Goal: Transaction & Acquisition: Book appointment/travel/reservation

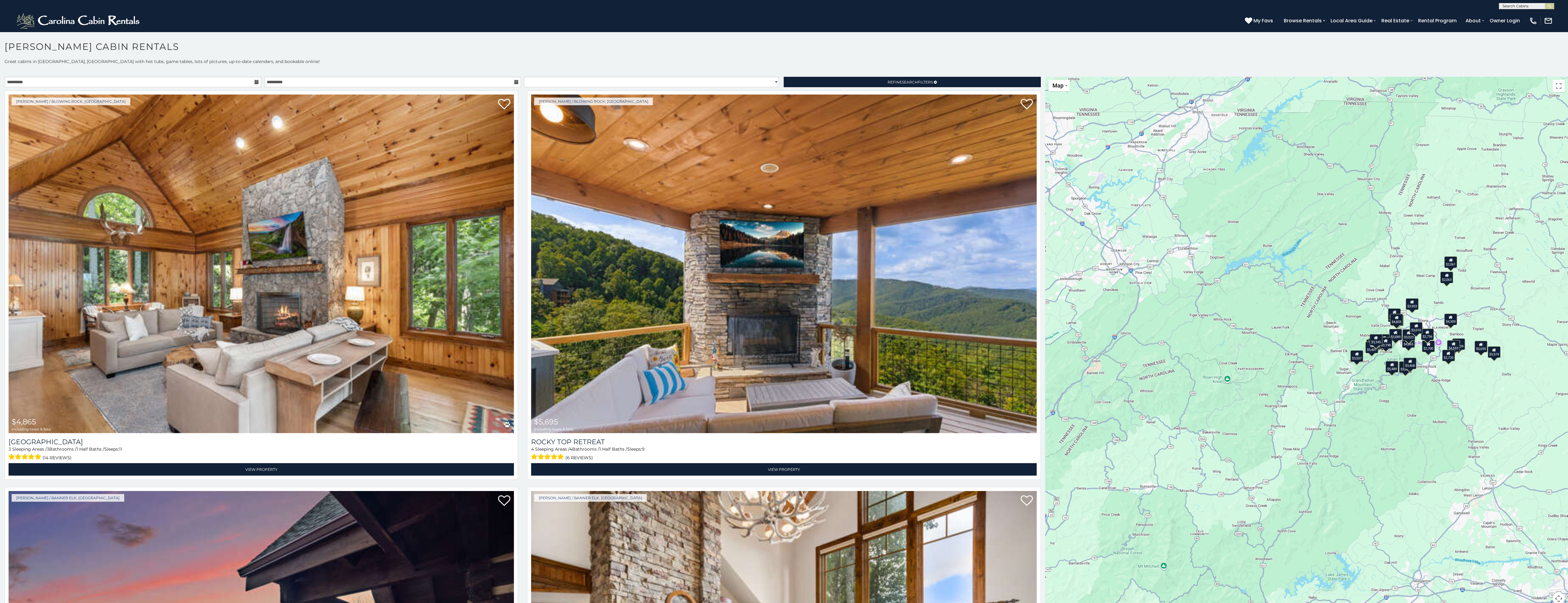
click at [256, 83] on icon at bounding box center [256, 82] width 4 height 4
click at [251, 85] on input "**********" at bounding box center [133, 82] width 257 height 10
click at [718, 82] on select "**********" at bounding box center [651, 82] width 255 height 10
click at [701, 51] on h1 "Boone Cabin Rentals" at bounding box center [784, 49] width 1568 height 18
click at [841, 81] on link "Refine Search Filters" at bounding box center [912, 82] width 257 height 10
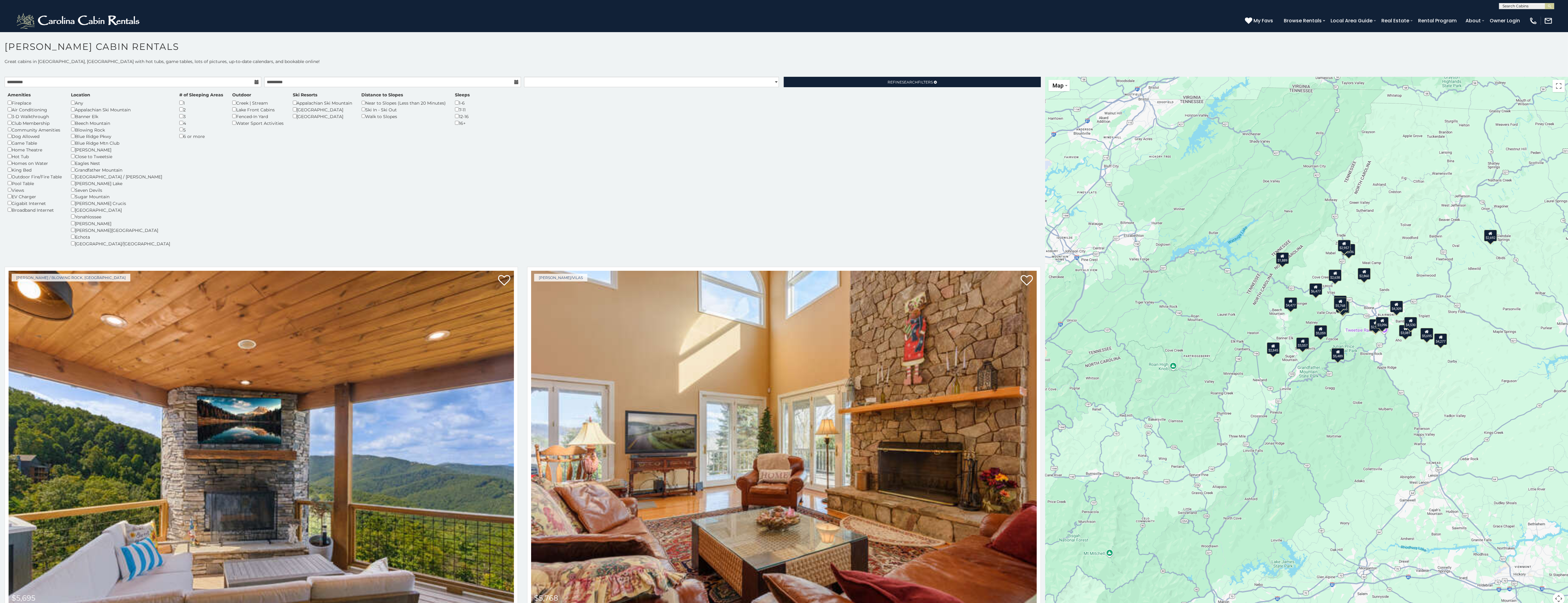
drag, startPoint x: 1462, startPoint y: 374, endPoint x: 1406, endPoint y: 361, distance: 57.5
click at [1406, 361] on div "$5,695 $5,768 $5,059 $3,308 $6,885 $4,855 $5,489 $3,557 $4,309 $1,889 $2,845 $4…" at bounding box center [1307, 344] width 522 height 535
click at [1339, 305] on div "$5,768" at bounding box center [1340, 303] width 13 height 12
click at [1343, 310] on div "$4,855" at bounding box center [1342, 307] width 13 height 12
click at [1340, 248] on img at bounding box center [1343, 251] width 83 height 55
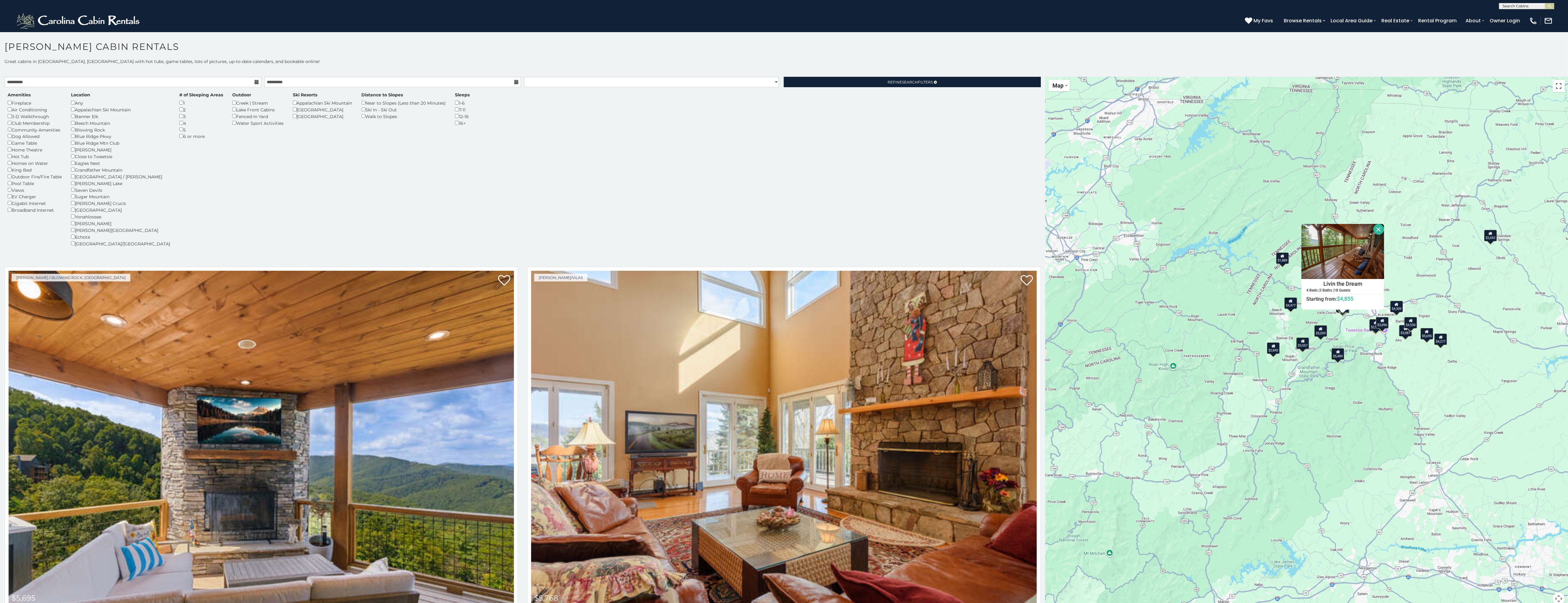
click at [1555, 86] on button "Toggle fullscreen view" at bounding box center [1559, 86] width 12 height 12
click at [1551, 92] on div "$5,695 $5,768 $5,059 $3,308 $6,885 $4,855 $5,489 $3,557 $4,309 $1,889 $2,845 $4…" at bounding box center [1307, 344] width 522 height 535
click at [1553, 88] on button "Toggle fullscreen view" at bounding box center [1559, 86] width 12 height 12
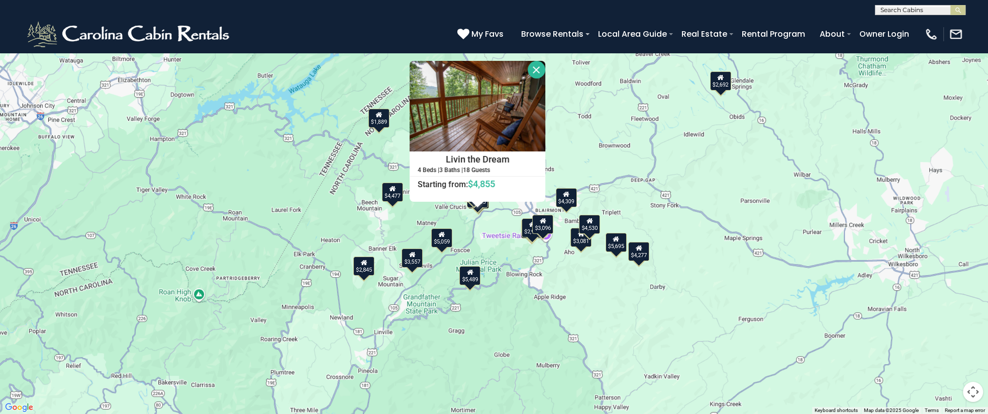
drag, startPoint x: 691, startPoint y: 145, endPoint x: 614, endPoint y: 208, distance: 98.9
click at [614, 208] on div "$5,695 $5,768 $5,059 $3,308 $6,885 $4,855 $5,489 $3,557 $4,309 $1,889 $2,845 $4…" at bounding box center [494, 207] width 988 height 414
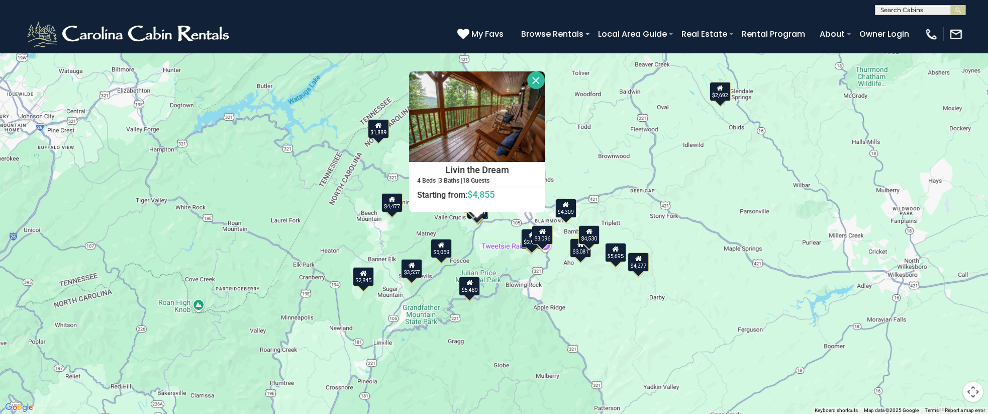
click at [537, 84] on button "Close" at bounding box center [536, 80] width 18 height 18
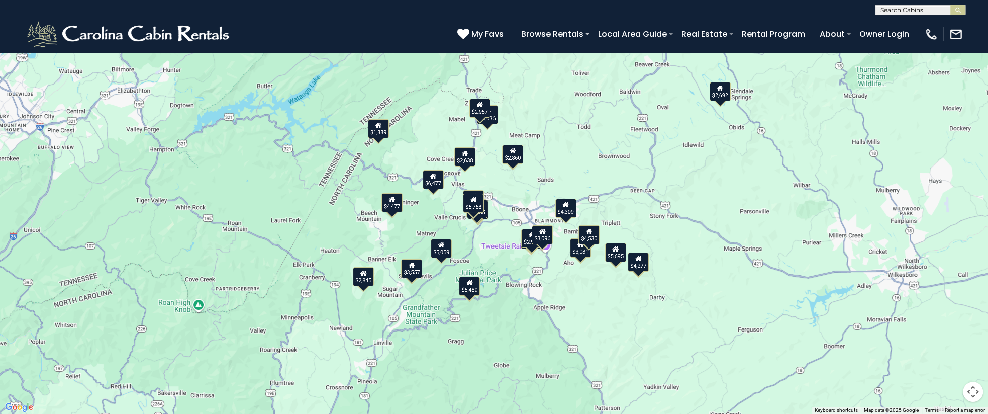
click at [567, 206] on icon at bounding box center [565, 204] width 7 height 7
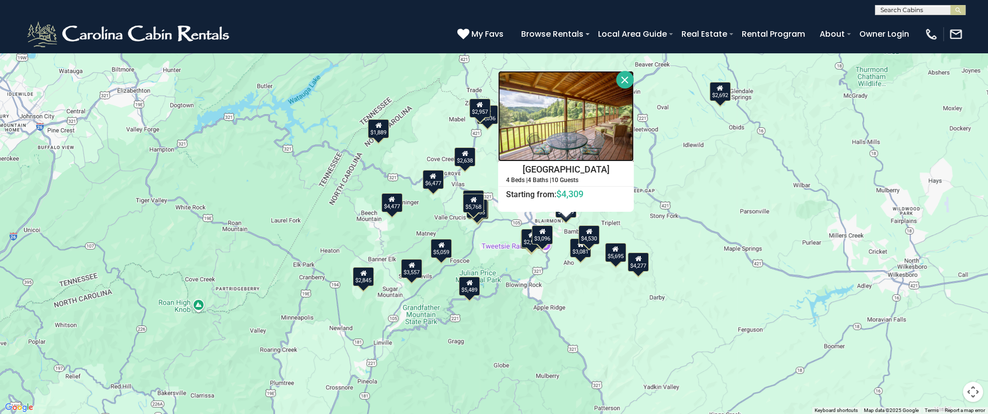
click at [608, 138] on img at bounding box center [566, 116] width 136 height 90
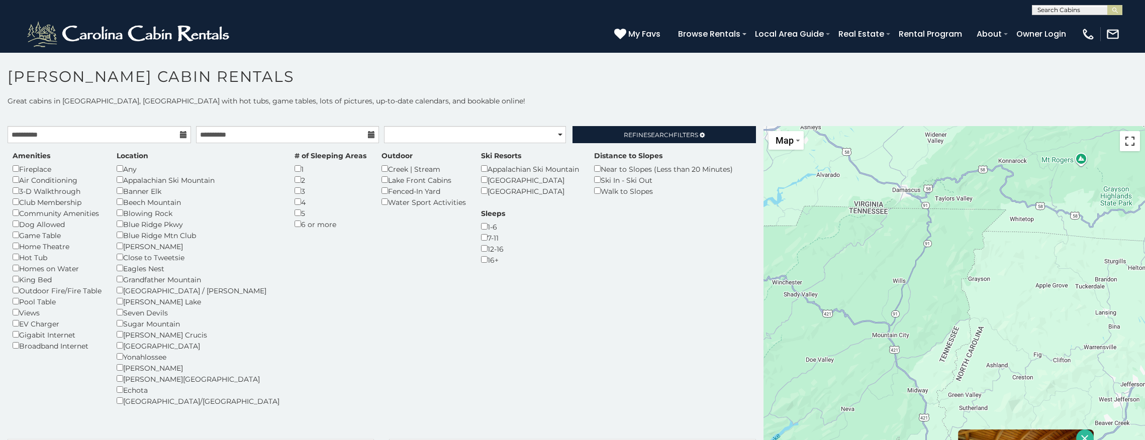
click at [1123, 142] on button "Toggle fullscreen view" at bounding box center [1130, 141] width 20 height 20
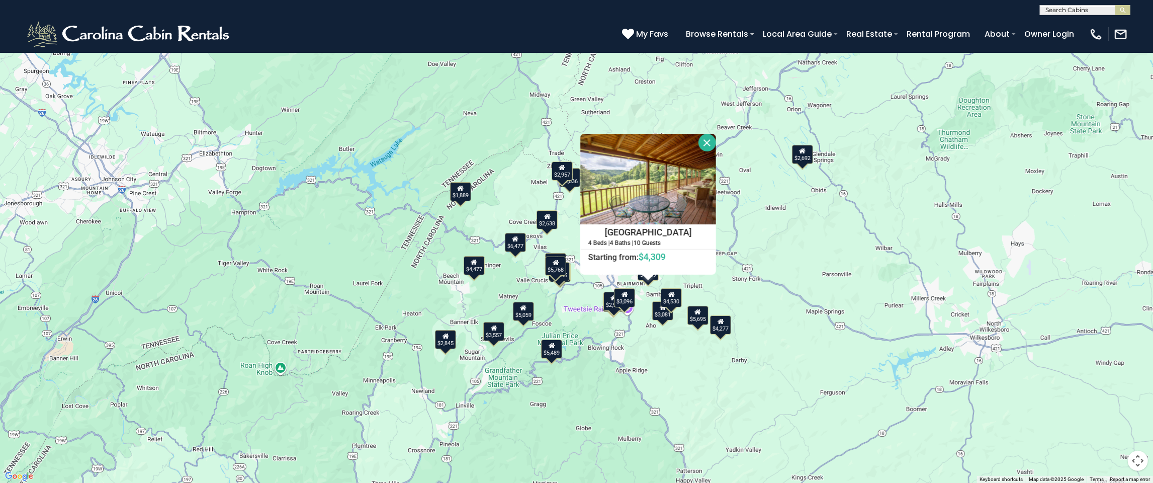
drag, startPoint x: 672, startPoint y: 327, endPoint x: 671, endPoint y: 358, distance: 30.7
click at [671, 358] on div "$5,695 $5,768 $5,059 $3,308 $6,885 $4,855 $5,489 $3,557 $4,309 $1,889 $2,845 $4…" at bounding box center [576, 241] width 1153 height 483
click at [706, 150] on button "Close" at bounding box center [707, 144] width 18 height 18
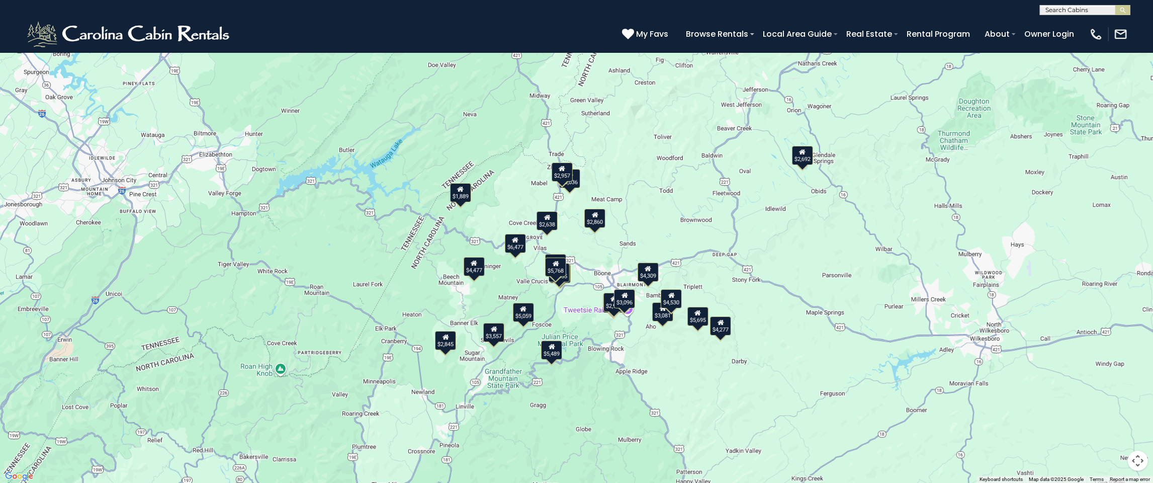
click at [626, 301] on div "$3,096" at bounding box center [624, 298] width 21 height 19
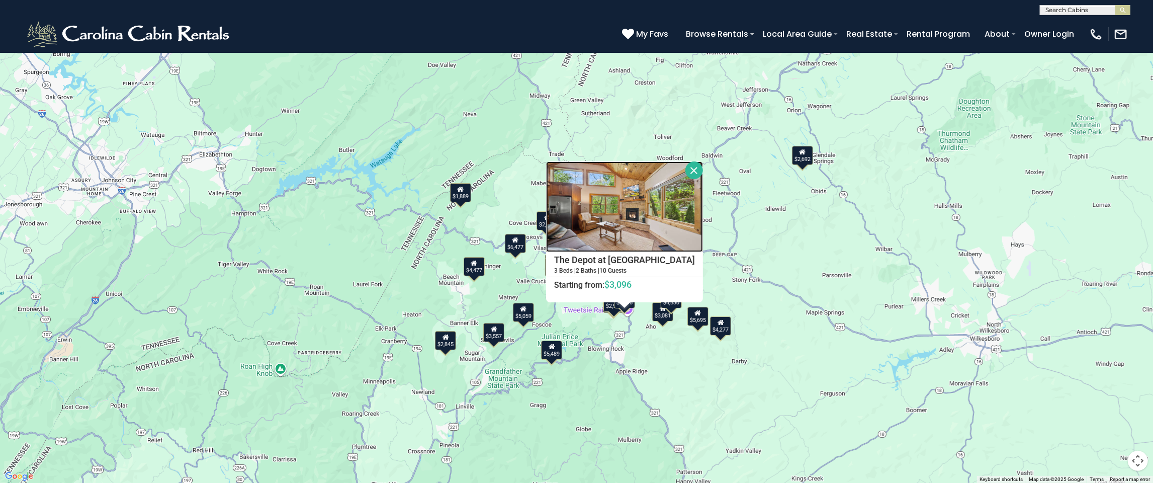
click at [632, 227] on img at bounding box center [624, 206] width 157 height 90
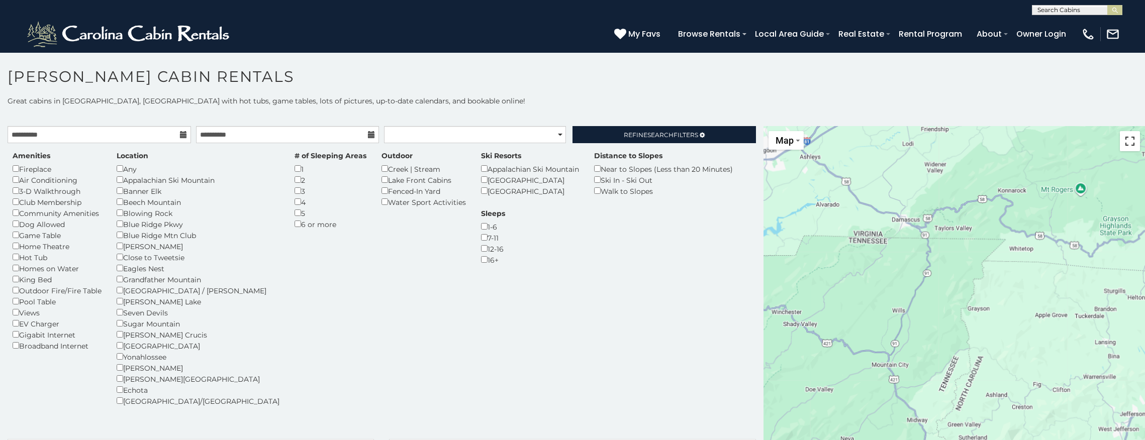
drag, startPoint x: 1123, startPoint y: 143, endPoint x: 1124, endPoint y: 168, distance: 25.2
click at [1123, 143] on button "Toggle fullscreen view" at bounding box center [1130, 141] width 20 height 20
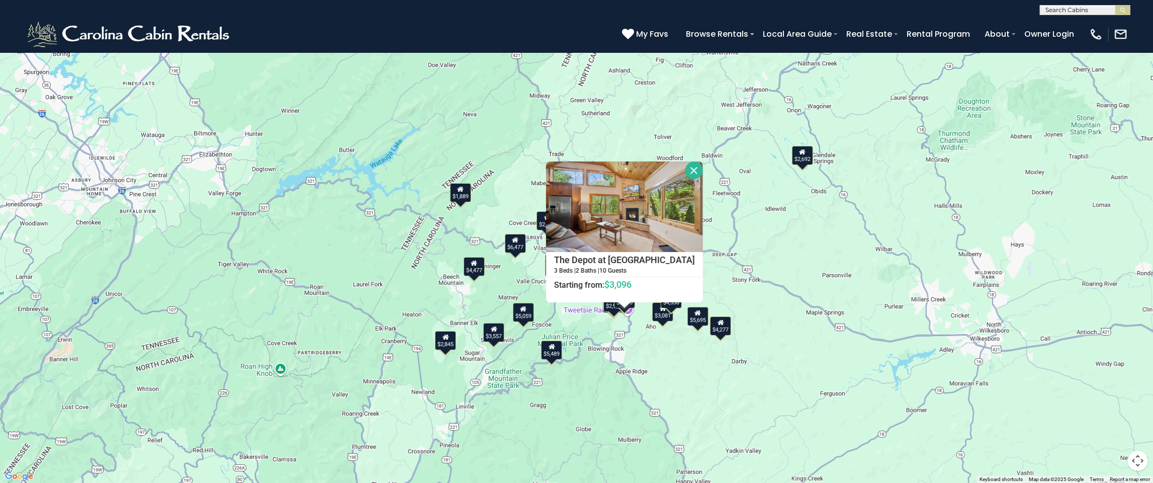
click at [652, 352] on div "$5,695 $5,768 $5,059 $3,308 $6,885 $4,855 $5,489 $3,557 $4,309 $1,889 $2,845 $4…" at bounding box center [576, 241] width 1153 height 483
click at [661, 316] on div "$3,081" at bounding box center [662, 311] width 21 height 19
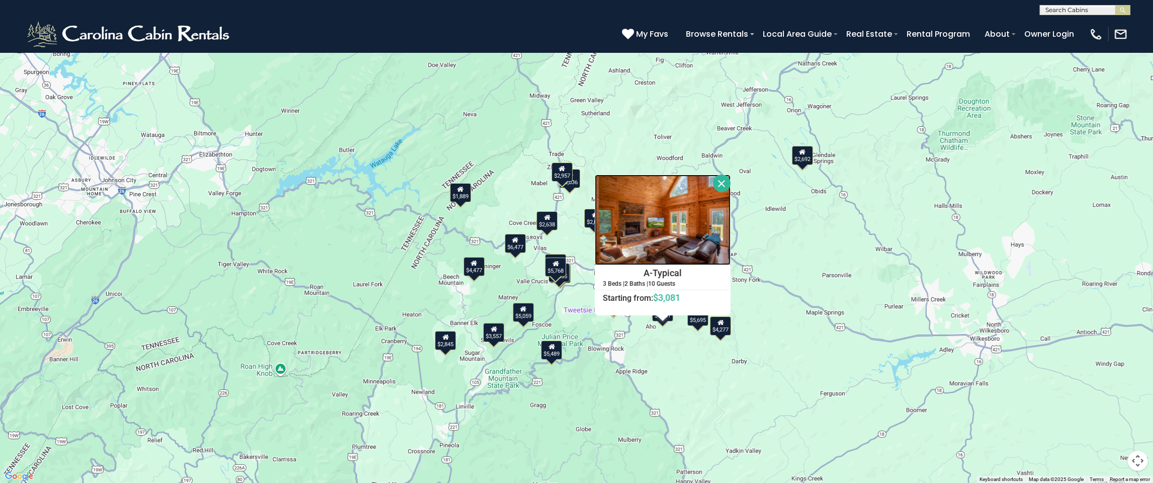
click at [682, 246] on img at bounding box center [663, 219] width 136 height 90
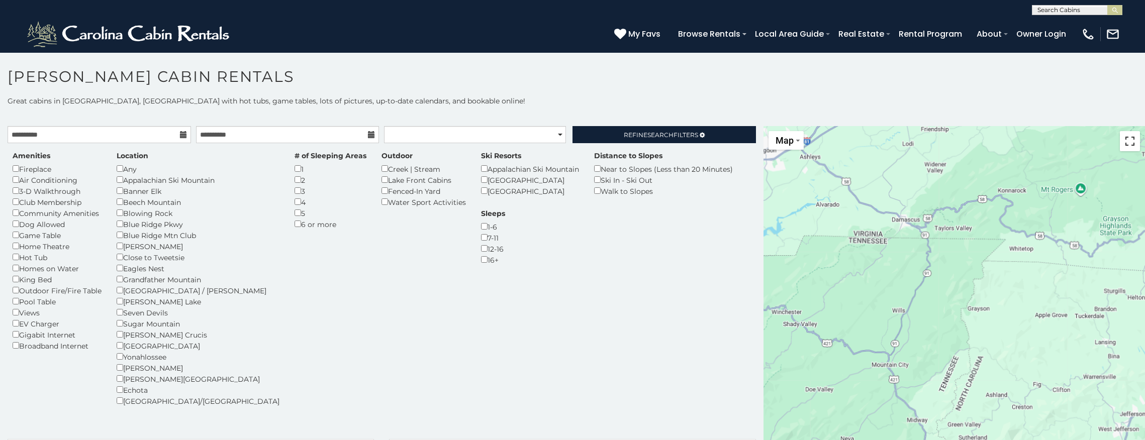
click at [1123, 146] on button "Toggle fullscreen view" at bounding box center [1130, 141] width 20 height 20
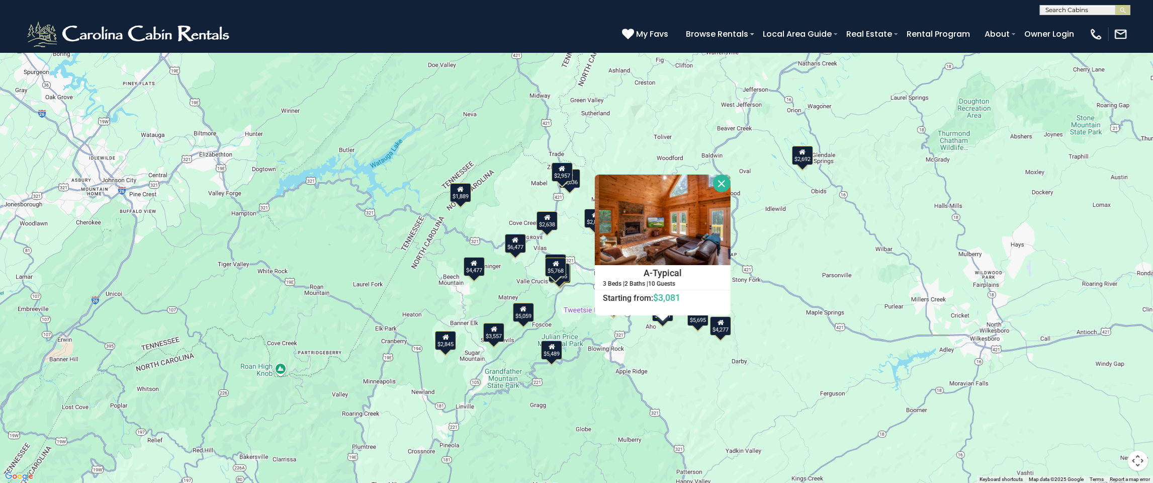
click at [699, 320] on div "$5,695" at bounding box center [697, 316] width 21 height 19
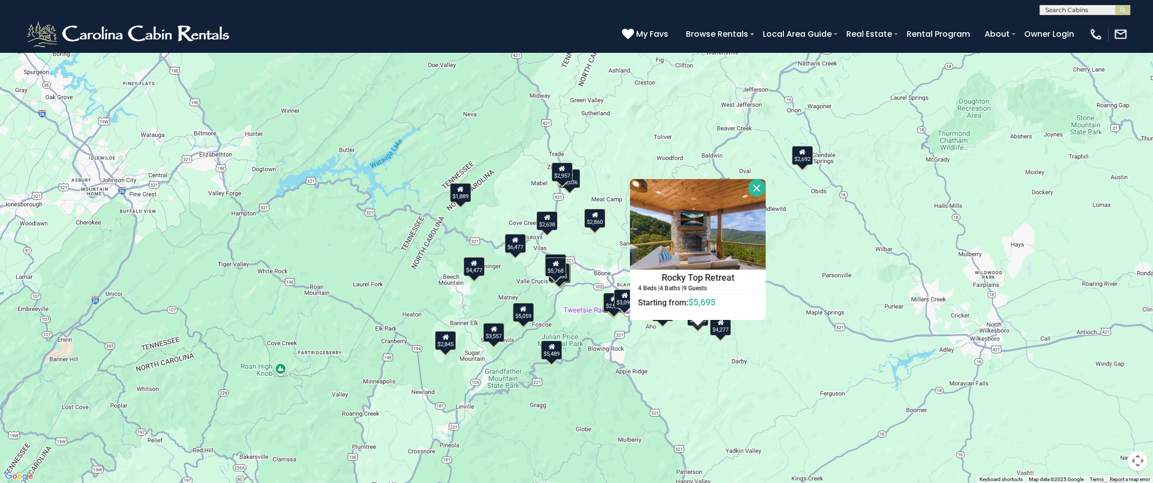
click at [722, 330] on div "$4,277" at bounding box center [720, 325] width 21 height 19
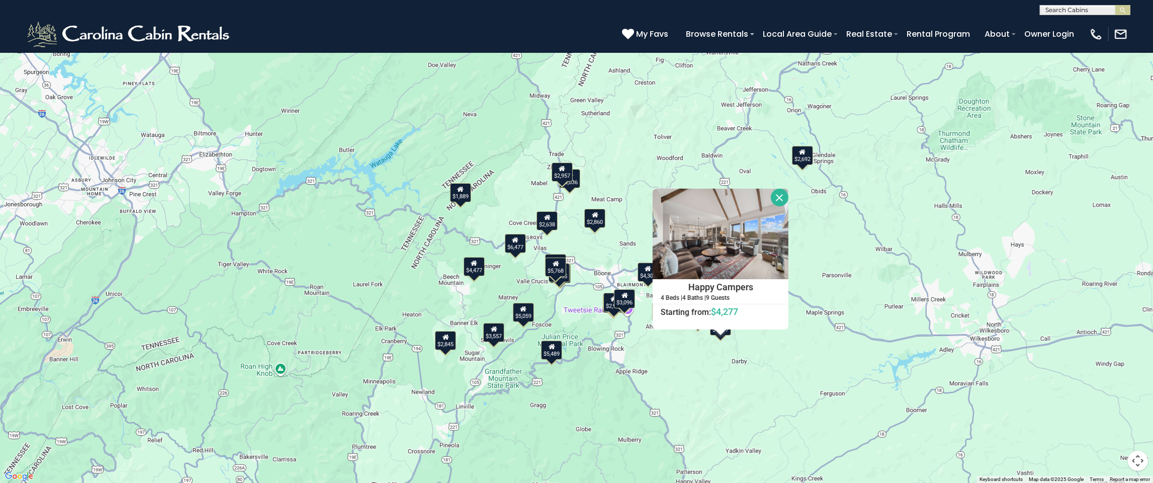
click at [695, 344] on div "$5,695 $5,768 $5,059 $3,308 $6,885 $4,855 $5,489 $3,557 $4,309 $1,889 $2,845 $4…" at bounding box center [576, 241] width 1153 height 483
click at [642, 337] on div "$5,695 $5,768 $5,059 $3,308 $6,885 $4,855 $5,489 $3,557 $4,309 $1,889 $2,845 $4…" at bounding box center [576, 241] width 1153 height 483
click at [780, 194] on button "Close" at bounding box center [780, 197] width 18 height 18
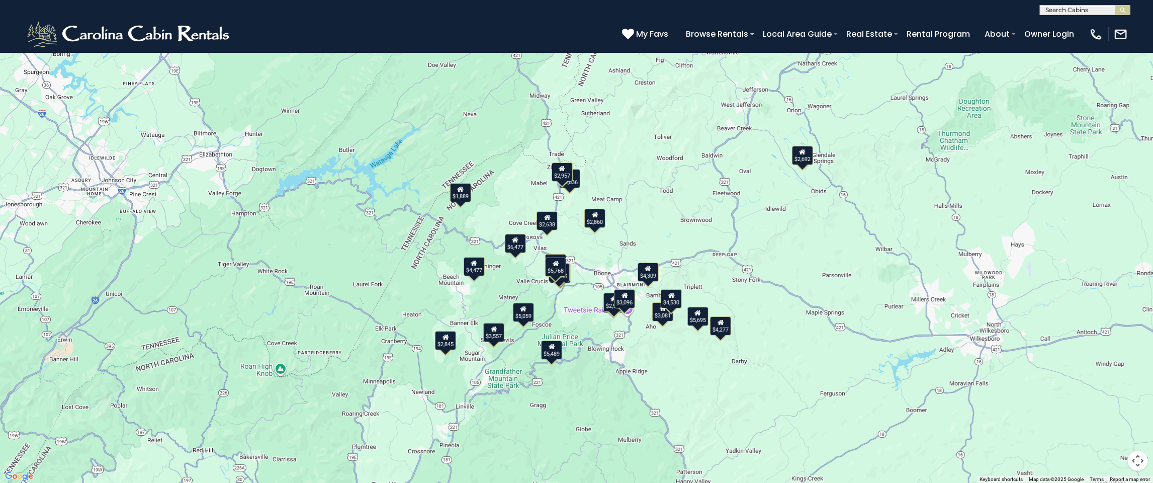
click at [694, 322] on div "$5,695" at bounding box center [697, 316] width 21 height 19
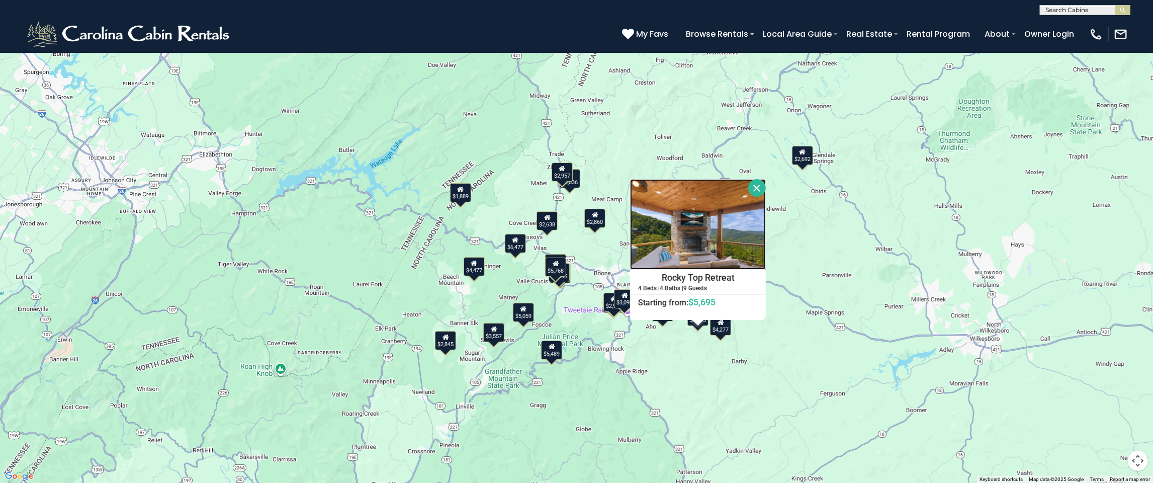
click at [715, 240] on img at bounding box center [698, 224] width 136 height 90
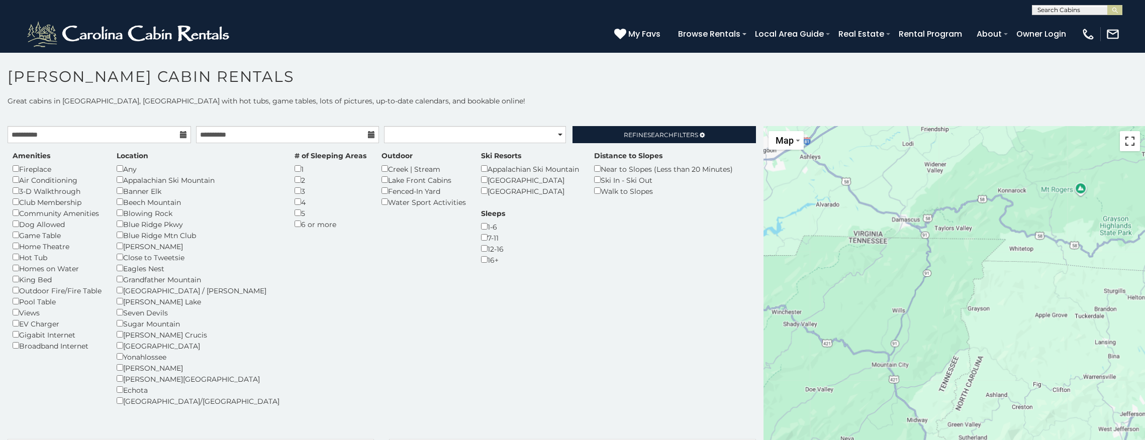
drag, startPoint x: 1135, startPoint y: 142, endPoint x: 1136, endPoint y: 168, distance: 26.2
click at [1135, 142] on button "Toggle fullscreen view" at bounding box center [1130, 141] width 20 height 20
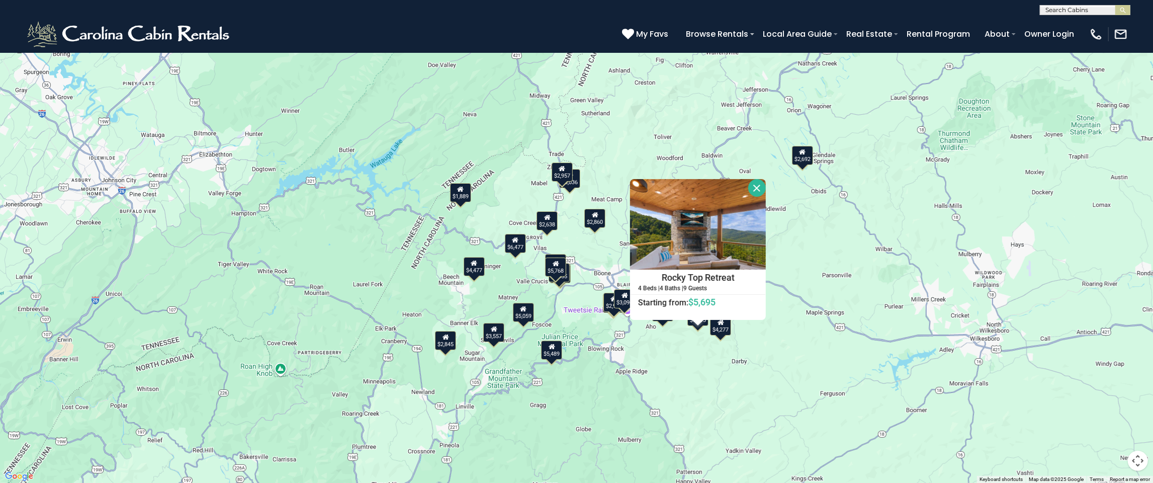
click at [597, 221] on div "$2,860" at bounding box center [594, 218] width 21 height 19
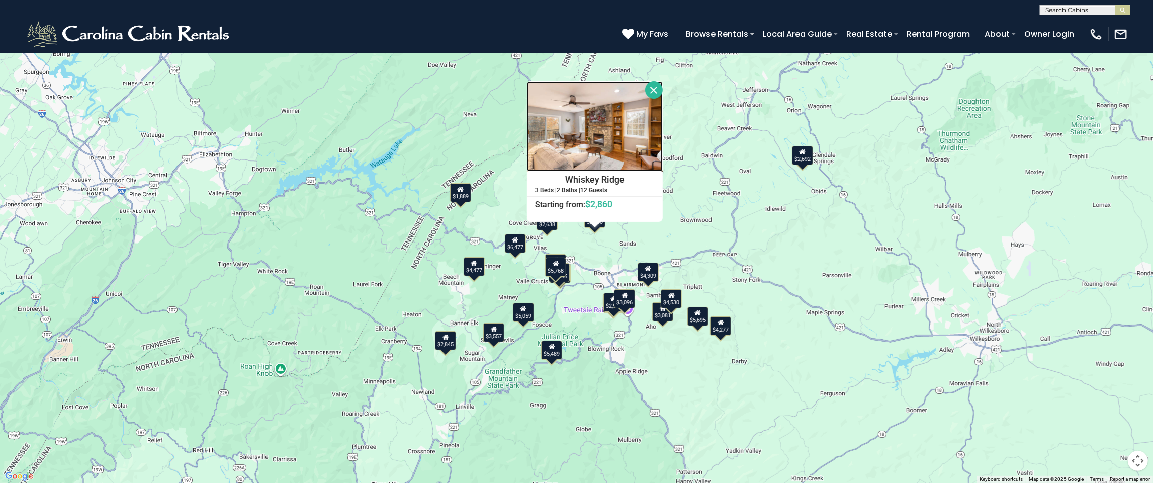
click at [618, 136] on img at bounding box center [595, 126] width 136 height 90
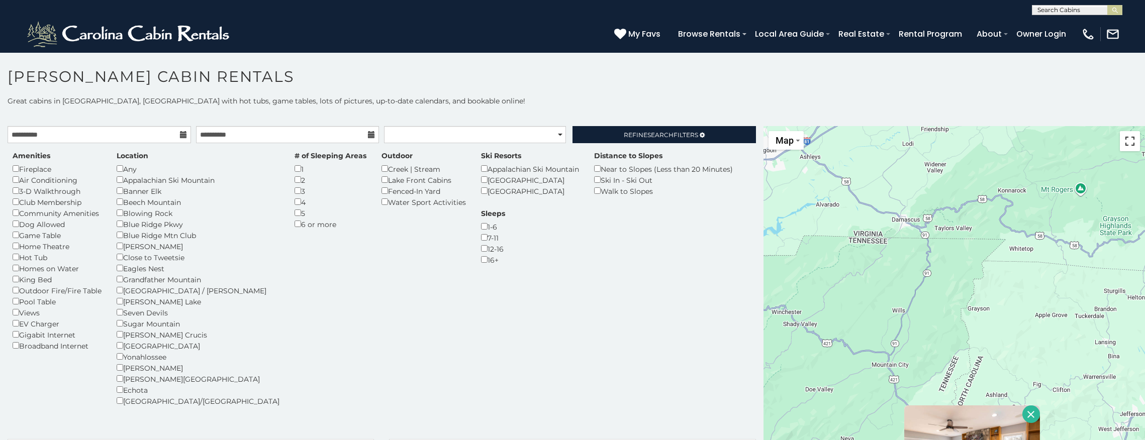
click at [1134, 139] on button "Toggle fullscreen view" at bounding box center [1130, 141] width 20 height 20
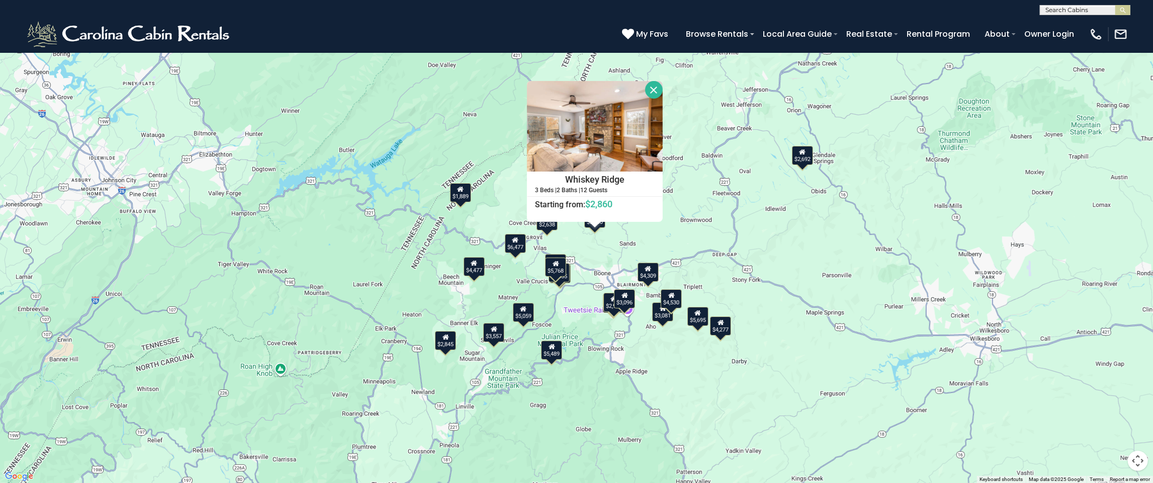
click at [564, 277] on div "$4,855" at bounding box center [558, 272] width 21 height 19
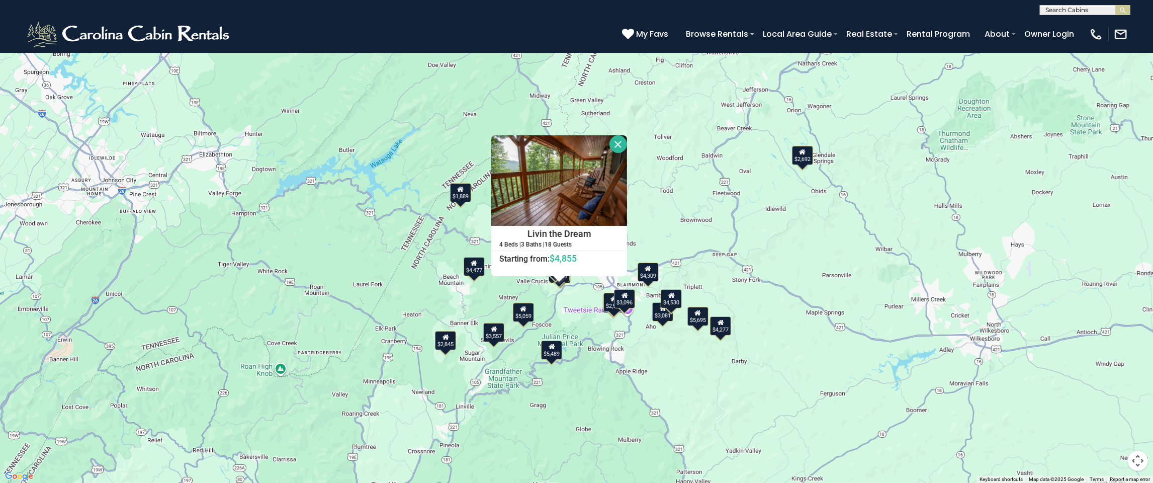
click at [565, 280] on div "$4,855" at bounding box center [558, 272] width 21 height 19
click at [569, 277] on div "$4,855" at bounding box center [558, 272] width 21 height 19
click at [552, 280] on div at bounding box center [558, 279] width 13 height 6
click at [550, 280] on div "$4,855" at bounding box center [558, 272] width 21 height 19
click at [554, 305] on div "$5,695 $5,768 $5,059 $3,308 $6,885 $4,855 $5,489 $3,557 $4,309 $1,889 $2,845 $4…" at bounding box center [576, 241] width 1153 height 483
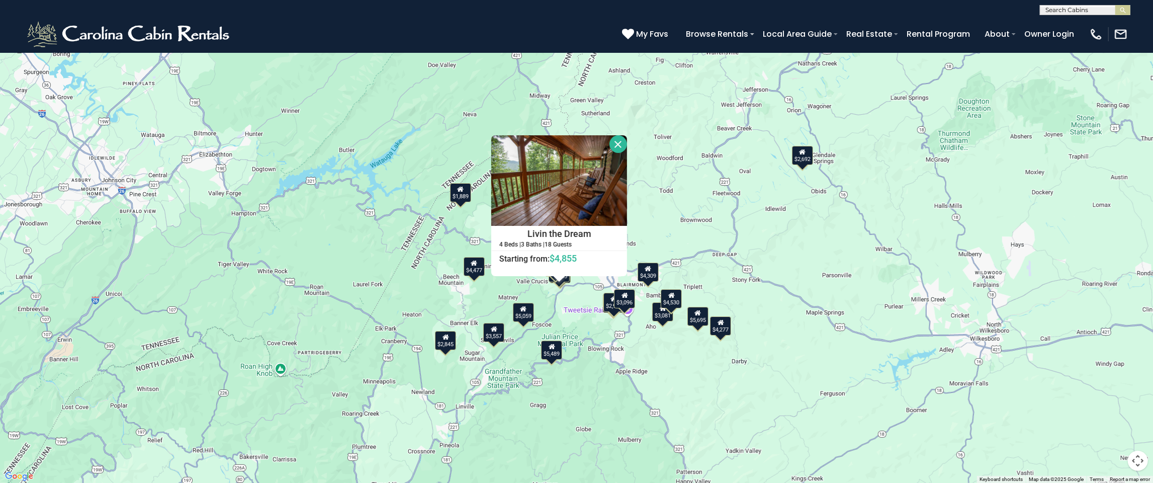
click at [625, 139] on div at bounding box center [618, 144] width 18 height 18
click at [622, 142] on button "Close" at bounding box center [618, 144] width 18 height 18
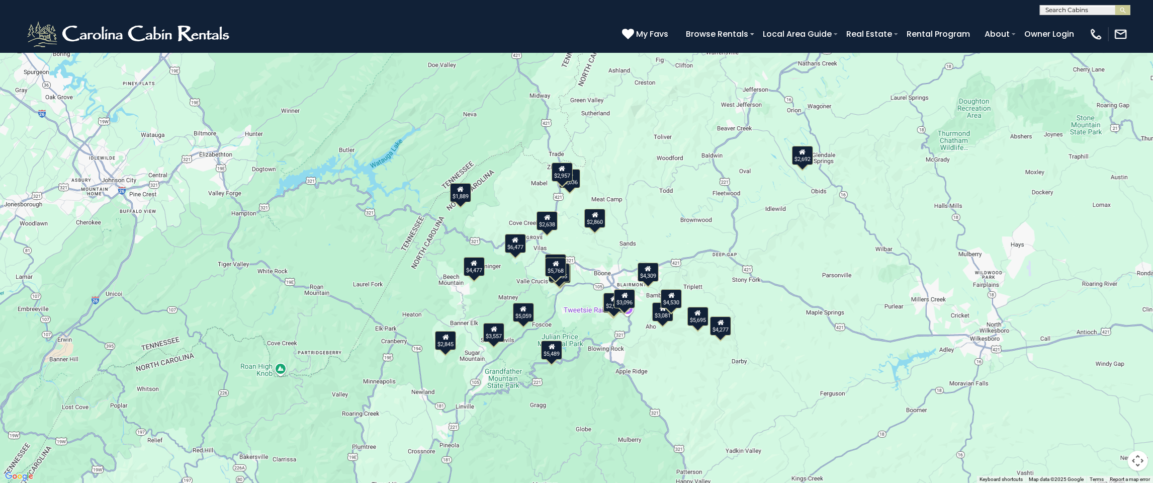
click at [555, 256] on div "$6,885" at bounding box center [555, 263] width 21 height 19
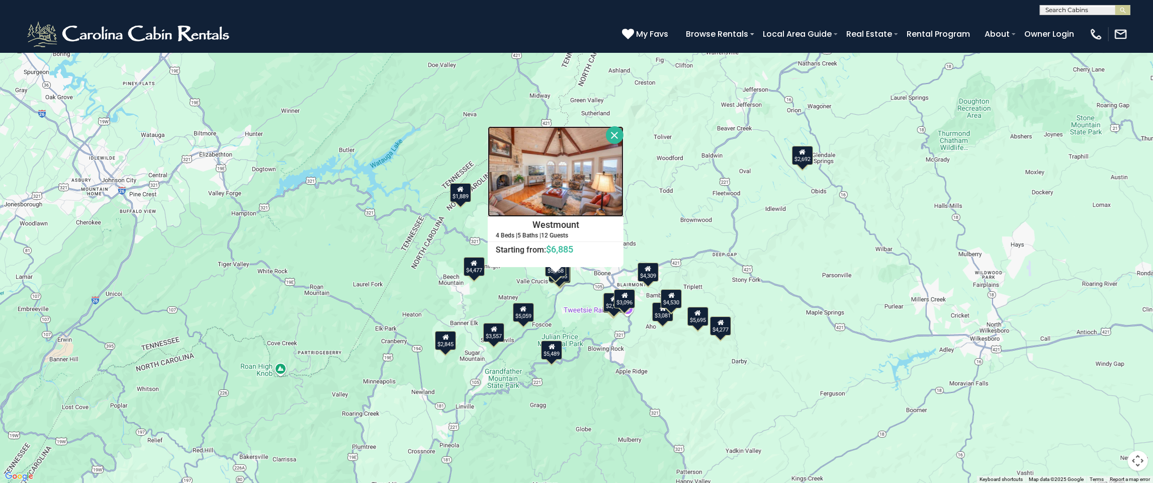
click at [589, 195] on img at bounding box center [556, 171] width 136 height 90
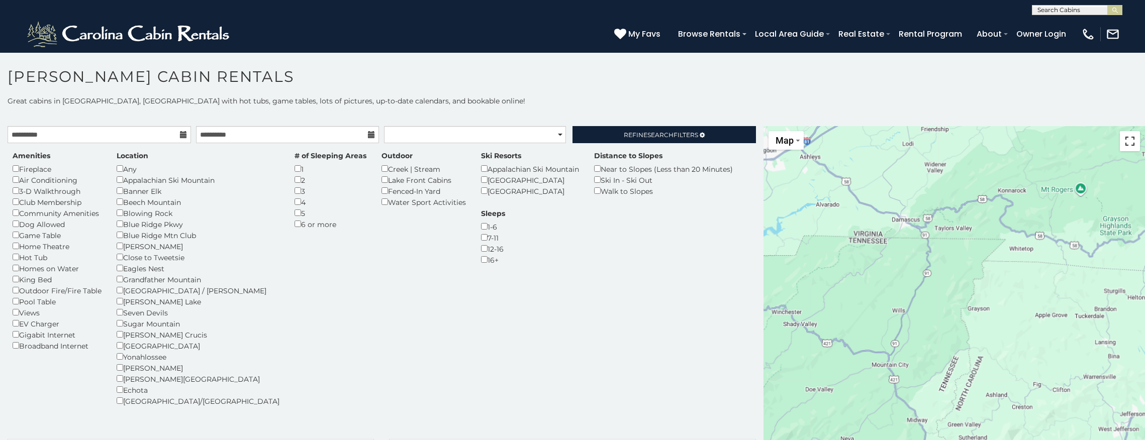
click at [1121, 143] on button "Toggle fullscreen view" at bounding box center [1130, 141] width 20 height 20
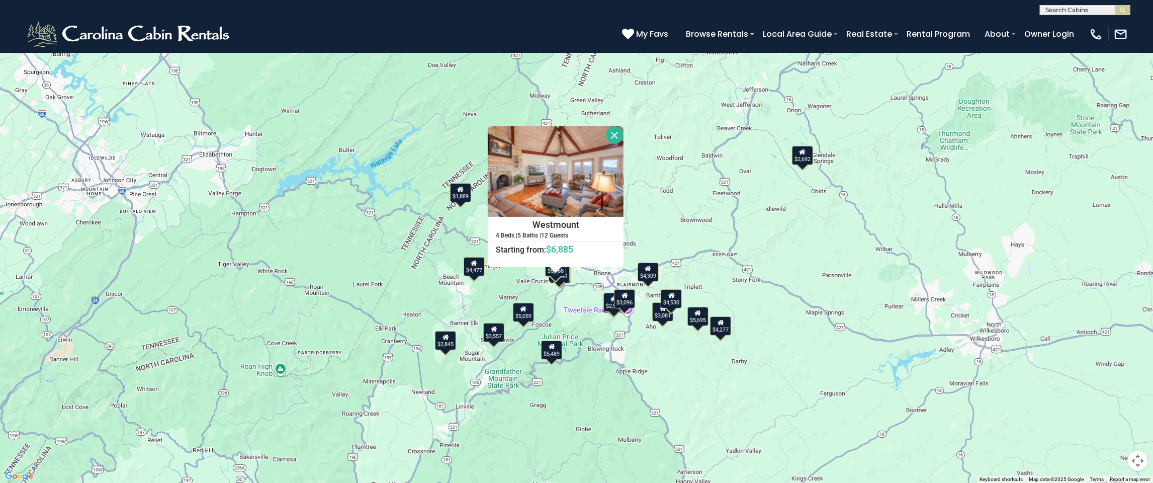
click at [617, 143] on button "Close" at bounding box center [615, 135] width 18 height 18
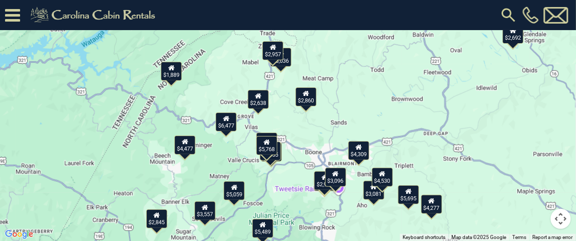
click at [280, 160] on div "$4,855" at bounding box center [270, 151] width 21 height 19
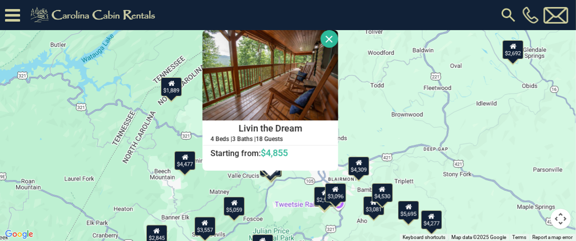
click at [281, 176] on div "$4,855" at bounding box center [270, 166] width 21 height 19
click at [278, 172] on div "$4,855" at bounding box center [270, 166] width 21 height 19
click at [282, 175] on div "$3,308" at bounding box center [271, 167] width 21 height 19
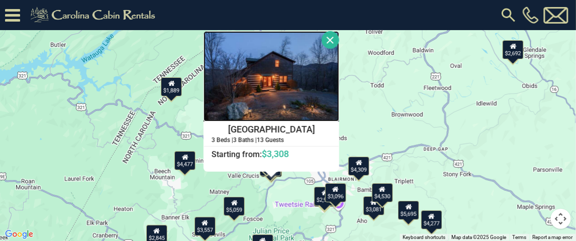
click at [292, 73] on img at bounding box center [272, 76] width 136 height 90
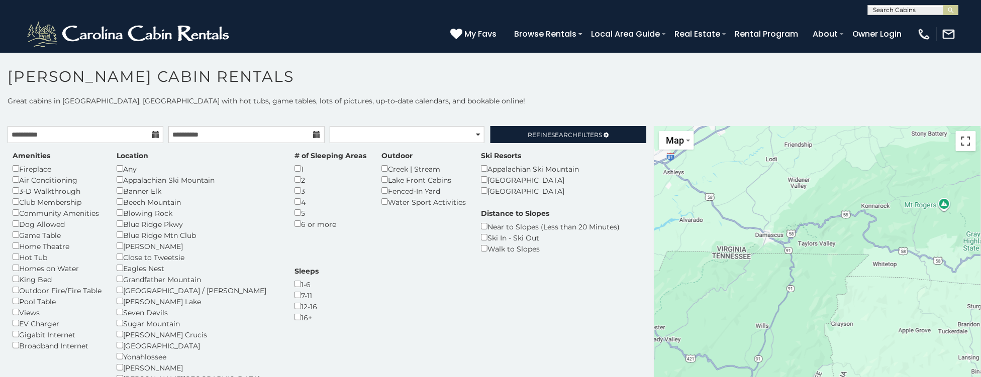
drag, startPoint x: 956, startPoint y: 146, endPoint x: 957, endPoint y: 167, distance: 21.7
click at [956, 146] on button "Toggle fullscreen view" at bounding box center [966, 141] width 20 height 20
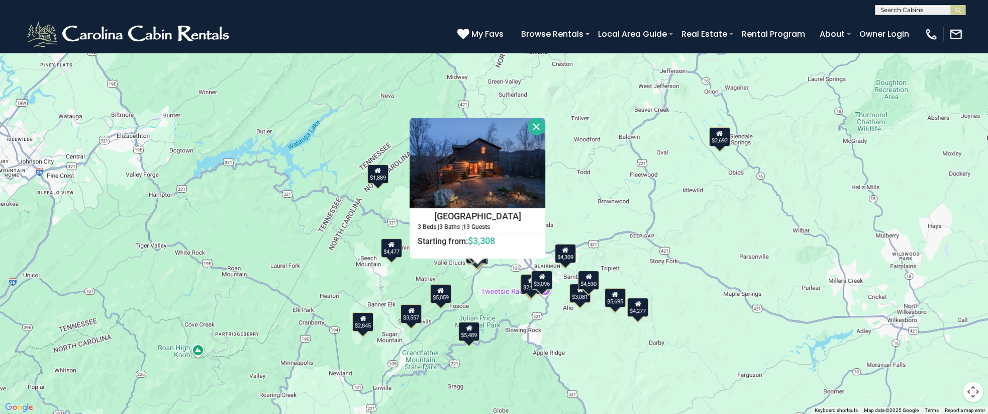
click at [538, 128] on button "Close" at bounding box center [537, 127] width 18 height 18
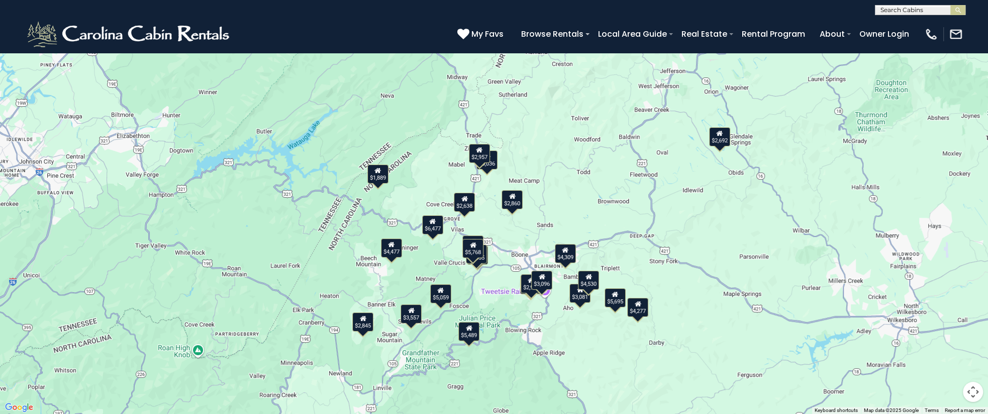
click at [543, 280] on div "$3,096" at bounding box center [541, 279] width 21 height 19
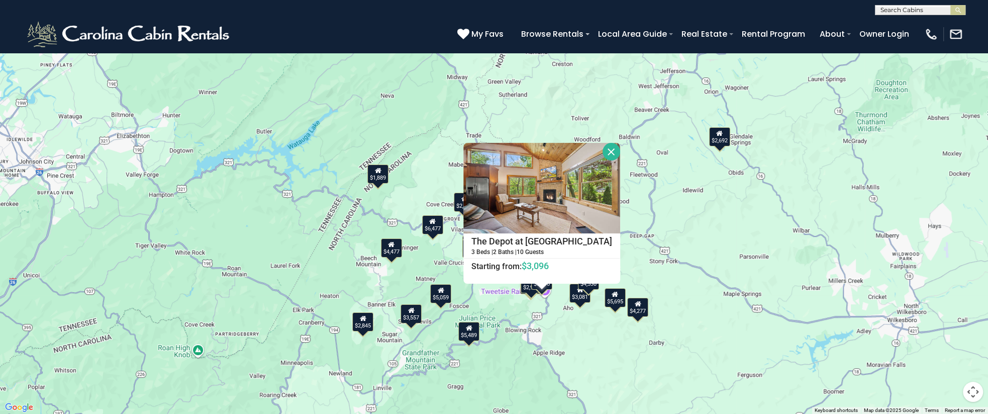
click at [526, 289] on div "$2,926" at bounding box center [531, 283] width 21 height 19
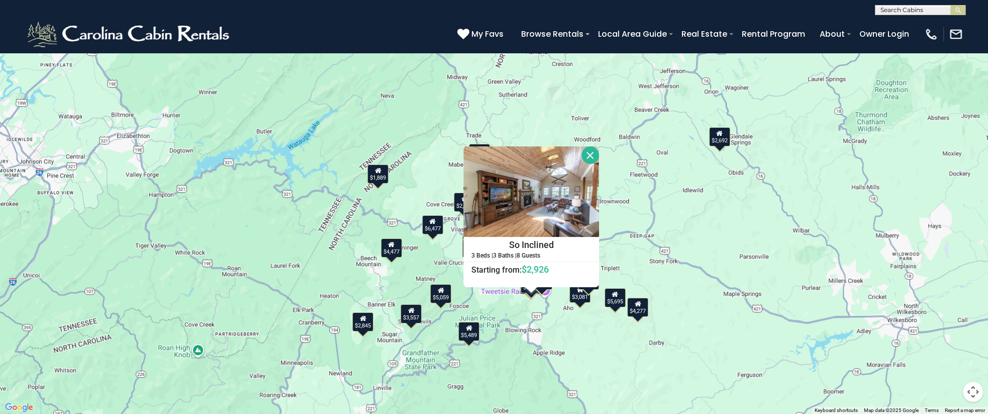
click at [378, 174] on div "$1,889" at bounding box center [377, 173] width 21 height 19
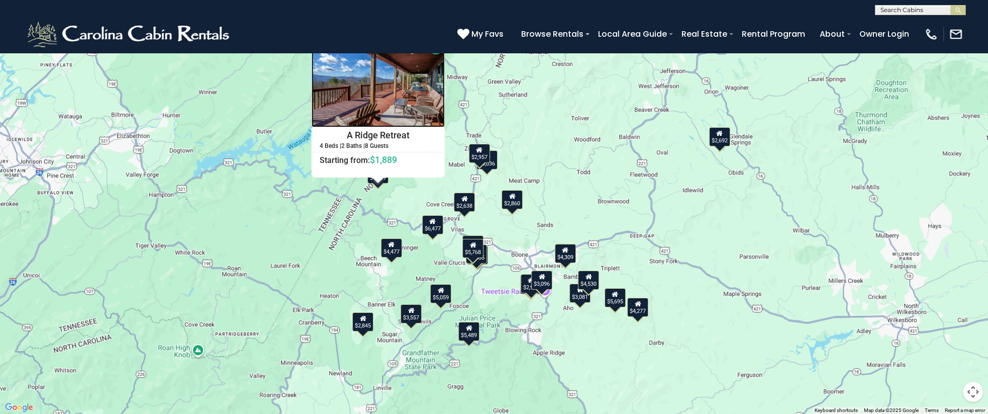
click at [406, 93] on img at bounding box center [378, 82] width 133 height 90
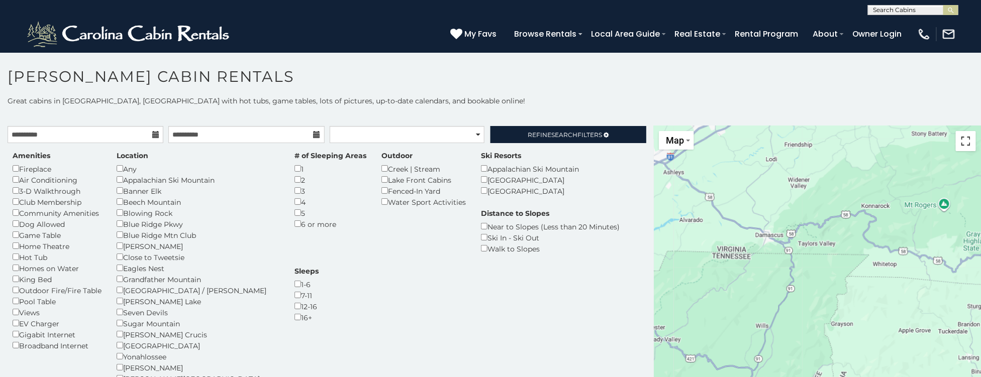
click at [961, 145] on button "Toggle fullscreen view" at bounding box center [966, 141] width 20 height 20
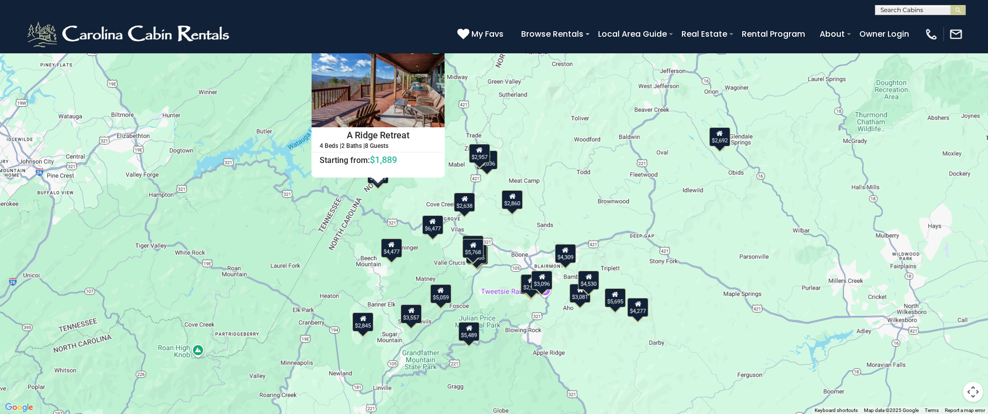
click at [567, 254] on div "$4,309" at bounding box center [565, 252] width 21 height 19
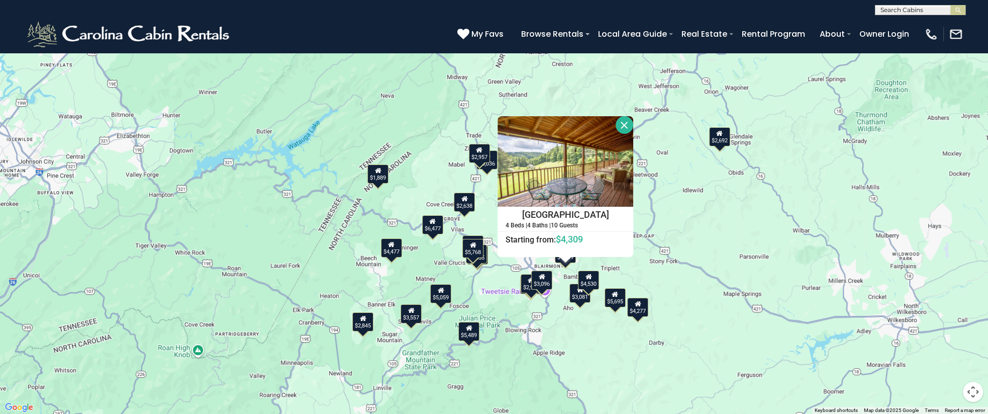
click at [589, 276] on icon at bounding box center [589, 275] width 7 height 7
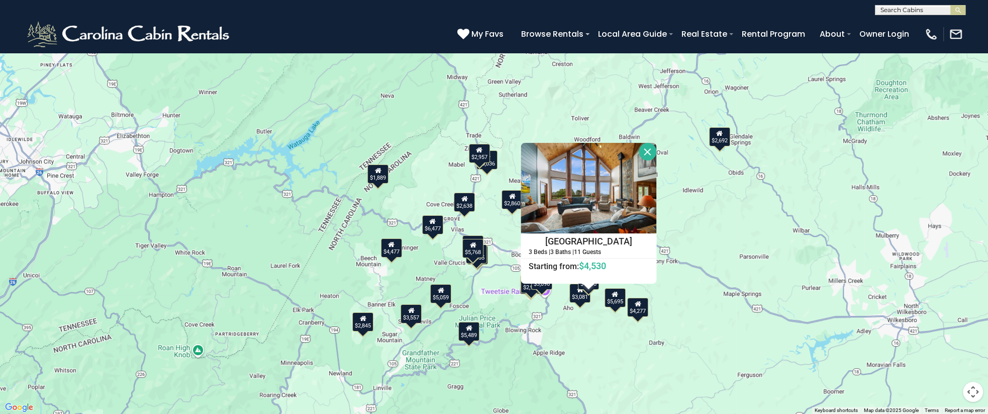
click at [576, 295] on div "$3,081" at bounding box center [579, 292] width 21 height 19
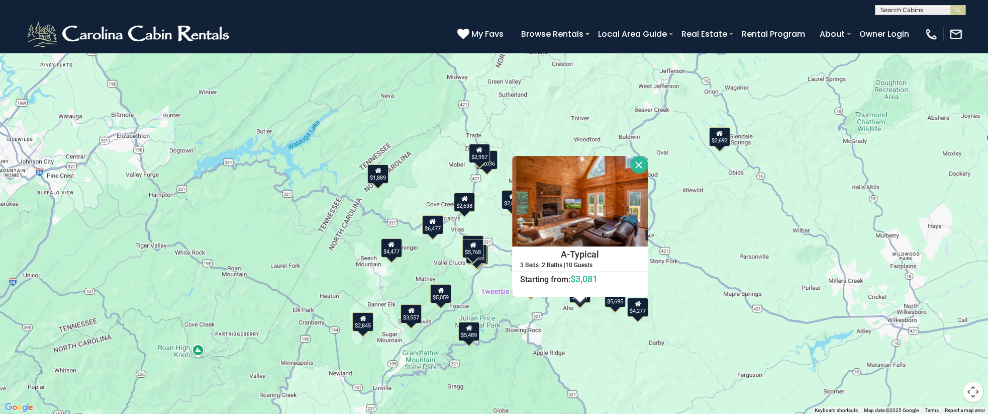
click at [616, 303] on div "$5,695" at bounding box center [615, 297] width 21 height 19
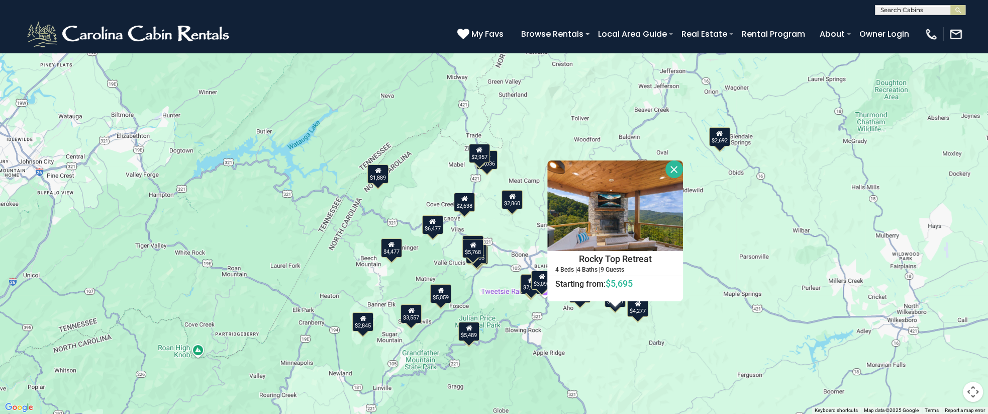
click at [646, 310] on div "$4,277" at bounding box center [637, 306] width 21 height 19
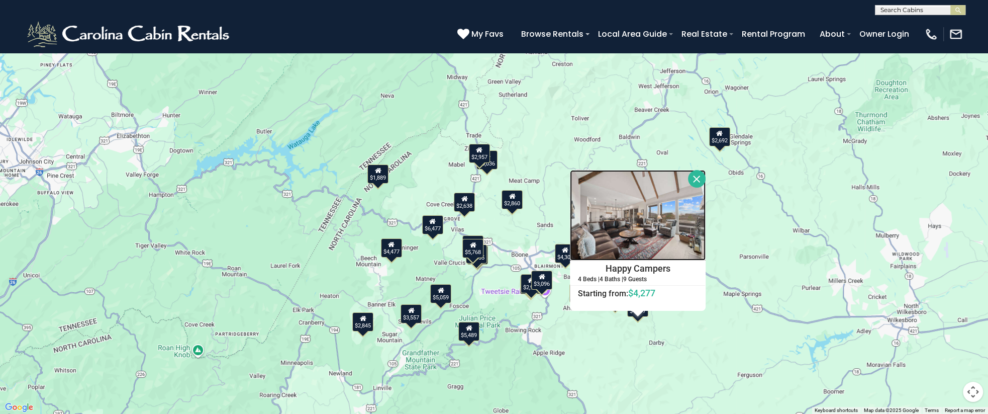
click at [636, 217] on img at bounding box center [638, 215] width 136 height 90
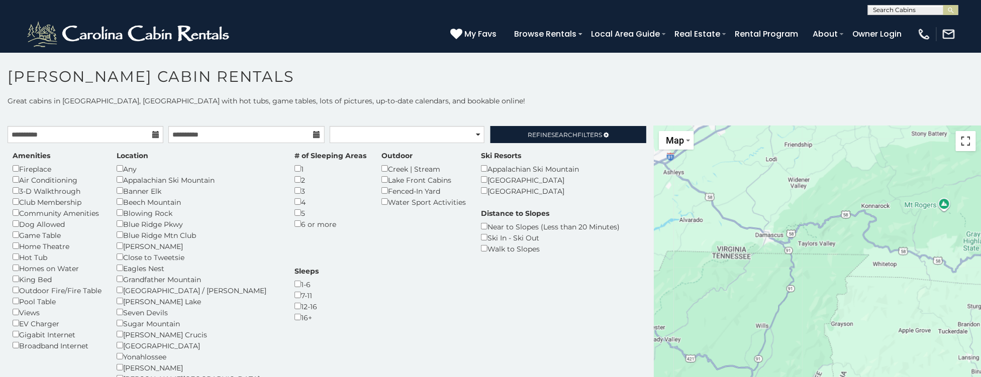
click at [958, 142] on button "Toggle fullscreen view" at bounding box center [966, 141] width 20 height 20
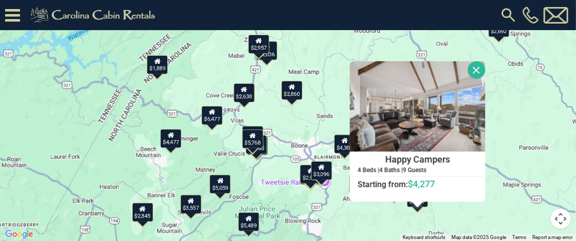
drag, startPoint x: 321, startPoint y: 157, endPoint x: 305, endPoint y: 132, distance: 29.1
click at [305, 132] on div "$5,695 $5,768 $5,059 $3,308 $6,885 $4,855 $5,489 $3,557 $4,309 $1,889 $2,845 $4…" at bounding box center [288, 120] width 576 height 241
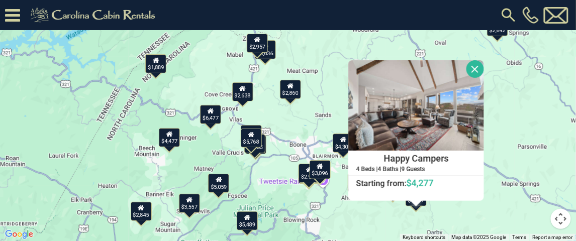
click at [290, 93] on div "$2,860" at bounding box center [290, 89] width 21 height 19
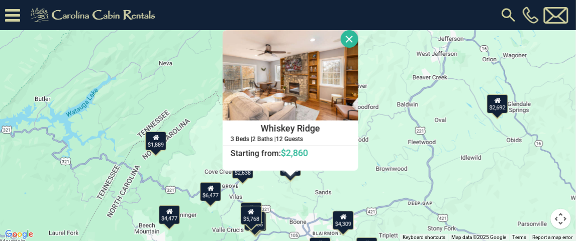
click at [211, 193] on div "$6,477" at bounding box center [210, 191] width 21 height 19
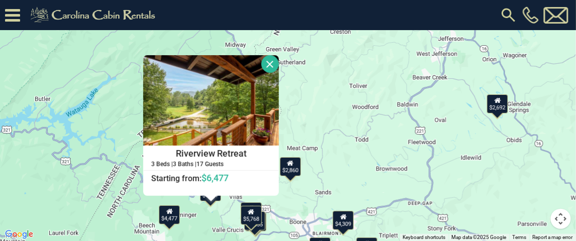
click at [175, 215] on div "$4,477" at bounding box center [169, 215] width 21 height 19
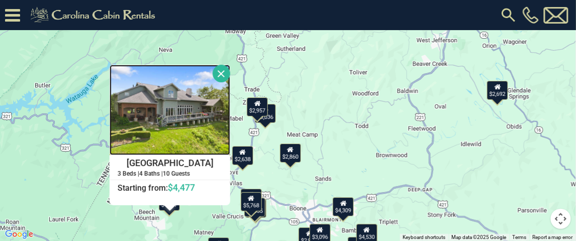
click at [200, 117] on img at bounding box center [170, 110] width 121 height 90
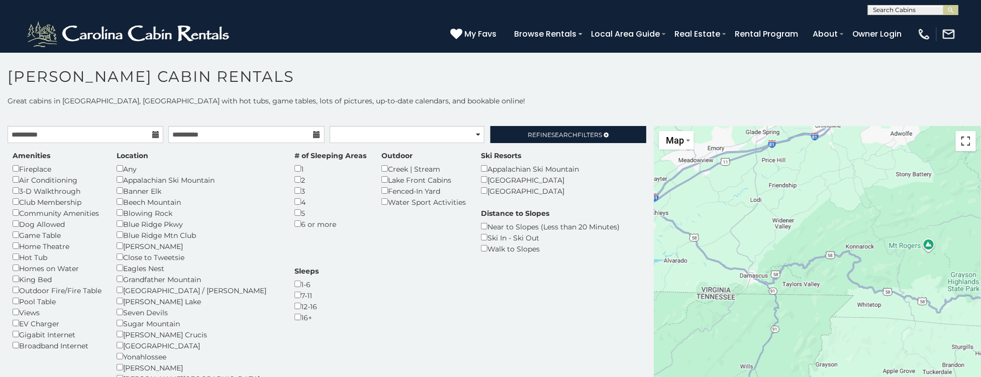
click at [963, 142] on button "Toggle fullscreen view" at bounding box center [966, 141] width 20 height 20
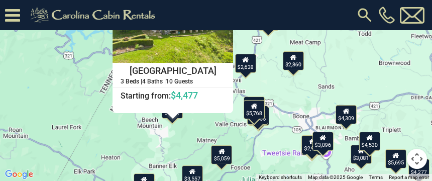
drag, startPoint x: 185, startPoint y: 145, endPoint x: 241, endPoint y: 113, distance: 64.4
click at [262, 79] on div "$5,695 $5,768 $5,059 $3,308 $6,885 $4,855 $5,489 $3,557 $4,309 $1,889 $2,845 $4…" at bounding box center [216, 90] width 432 height 181
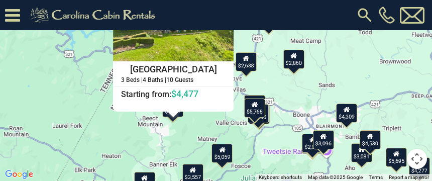
click at [209, 123] on div "$5,695 $5,768 $5,059 $3,308 $6,885 $4,855 $5,489 $3,557 $4,309 $1,889 $2,845 $4…" at bounding box center [216, 90] width 432 height 181
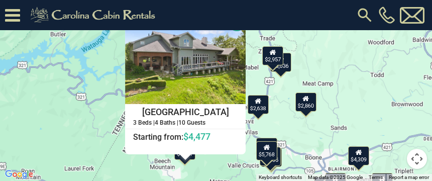
drag, startPoint x: 266, startPoint y: 52, endPoint x: 272, endPoint y: 81, distance: 29.3
click at [278, 96] on div "$5,695 $5,768 $5,059 $3,308 $6,885 $4,855 $5,489 $3,557 $4,309 $1,889 $2,845 $4…" at bounding box center [216, 90] width 432 height 181
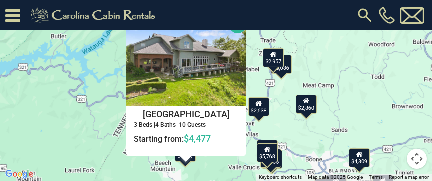
click at [237, 23] on button "Close" at bounding box center [238, 25] width 18 height 18
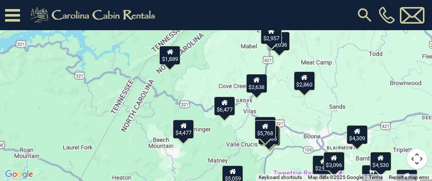
drag, startPoint x: 207, startPoint y: 171, endPoint x: 205, endPoint y: 146, distance: 24.8
click at [205, 146] on div "$5,695 $5,768 $5,059 $3,308 $6,885 $4,855 $5,489 $3,557 $4,309 $1,889 $2,845 $4…" at bounding box center [216, 90] width 432 height 181
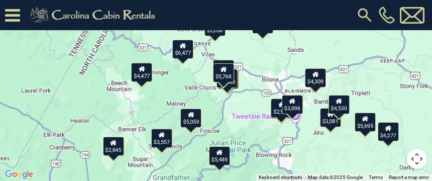
drag, startPoint x: 220, startPoint y: 140, endPoint x: 177, endPoint y: 80, distance: 73.5
click at [177, 80] on div "$5,695 $5,768 $5,059 $3,308 $6,885 $4,855 $5,489 $3,557 $4,309 $1,889 $2,845 $4…" at bounding box center [216, 90] width 432 height 181
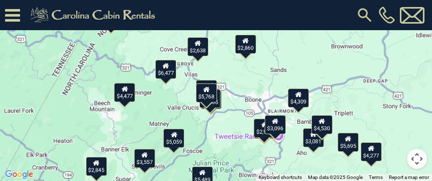
drag, startPoint x: 205, startPoint y: 103, endPoint x: 187, endPoint y: 123, distance: 27.4
click at [187, 124] on div "$5,695 $5,768 $5,059 $3,308 $6,885 $4,855 $5,489 $3,557 $4,309 $1,889 $2,845 $4…" at bounding box center [216, 90] width 432 height 181
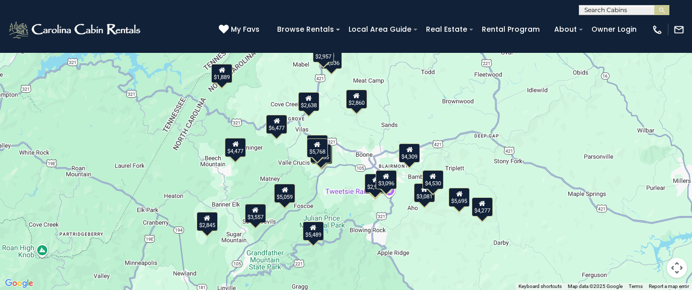
drag, startPoint x: 285, startPoint y: 162, endPoint x: 262, endPoint y: 163, distance: 22.6
click at [262, 163] on div "$5,695 $5,768 $5,059 $3,308 $6,885 $4,855 $5,489 $3,557 $4,309 $1,889 $2,845 $4…" at bounding box center [346, 145] width 692 height 290
click at [257, 213] on icon at bounding box center [255, 210] width 7 height 7
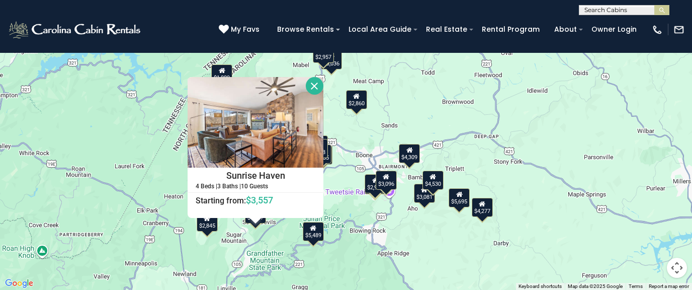
click at [315, 234] on div "$5,489" at bounding box center [313, 231] width 21 height 19
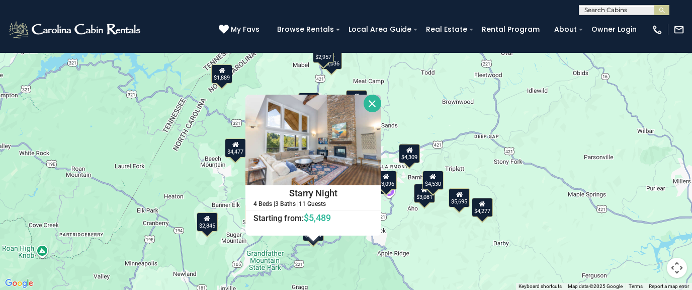
click at [393, 181] on div "$3,096" at bounding box center [385, 179] width 21 height 19
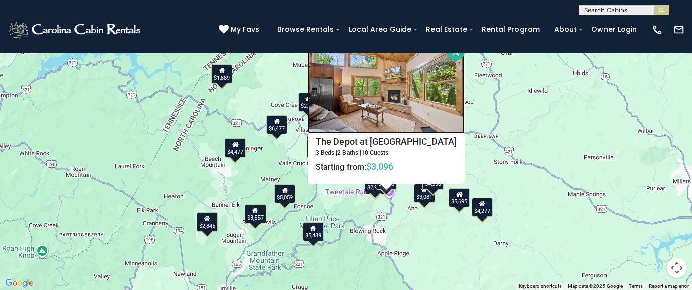
click at [398, 108] on img at bounding box center [386, 88] width 157 height 90
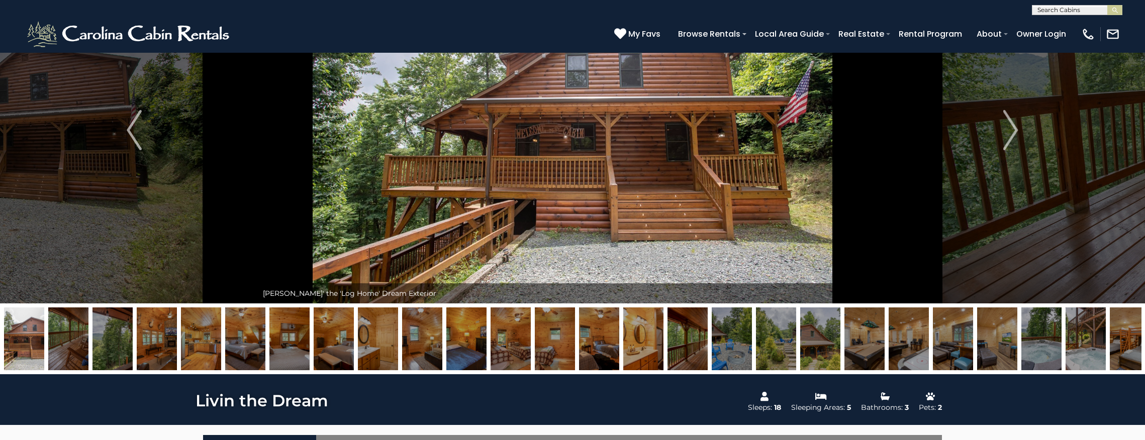
scroll to position [101, 0]
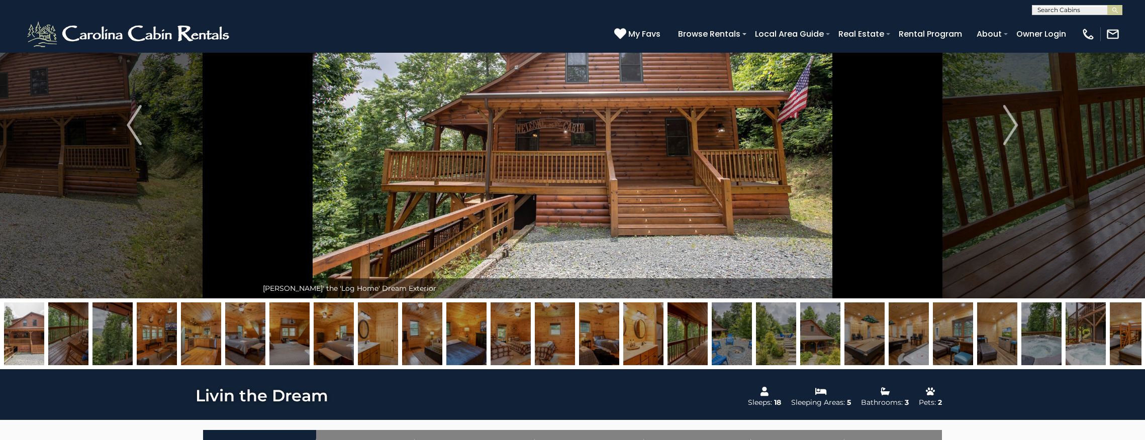
click at [204, 336] on img at bounding box center [201, 334] width 40 height 63
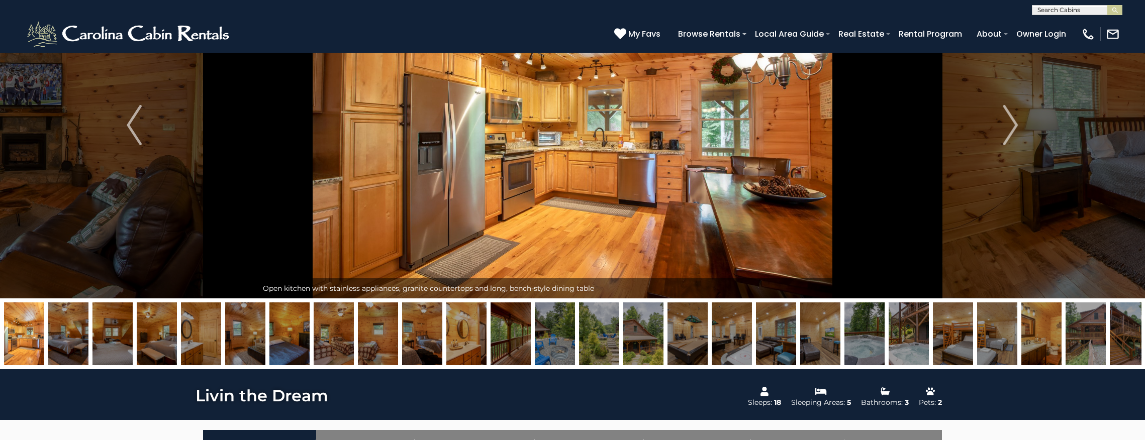
click at [233, 330] on img at bounding box center [245, 334] width 40 height 63
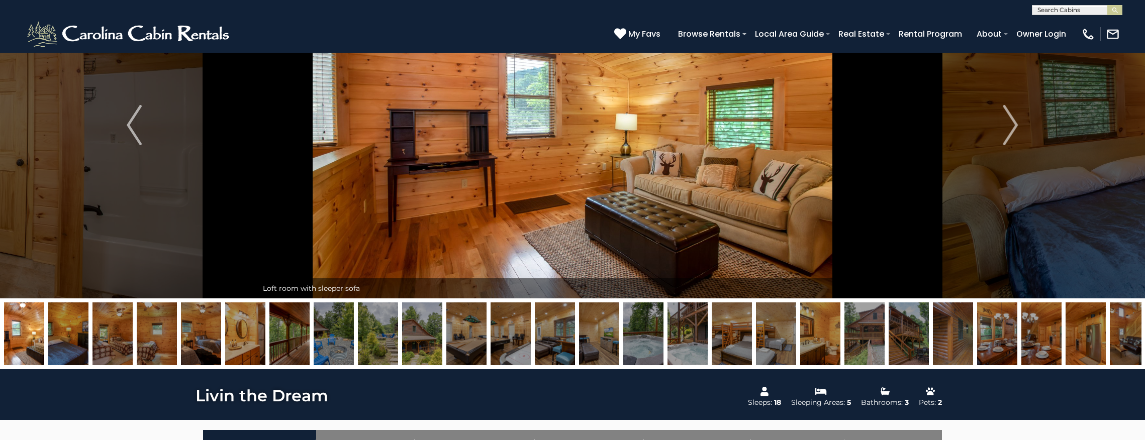
click at [338, 334] on img at bounding box center [334, 334] width 40 height 63
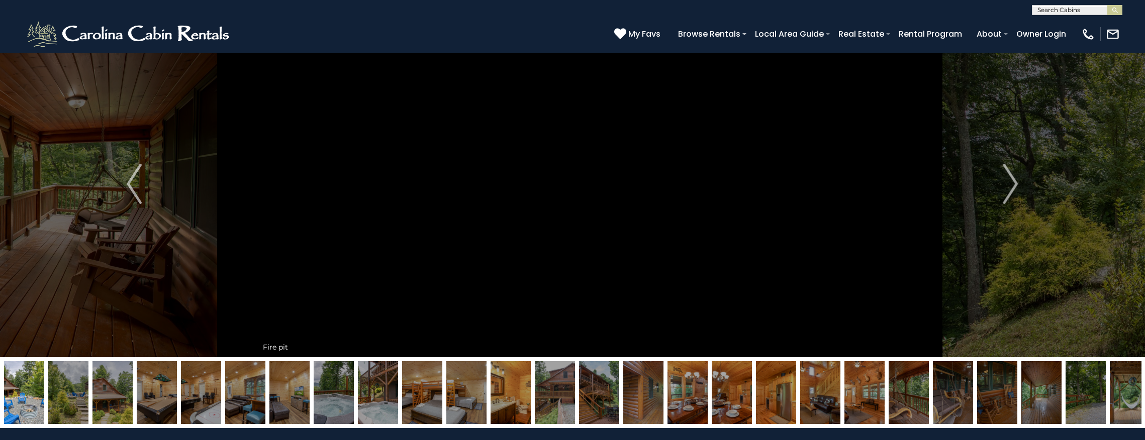
scroll to position [67, 0]
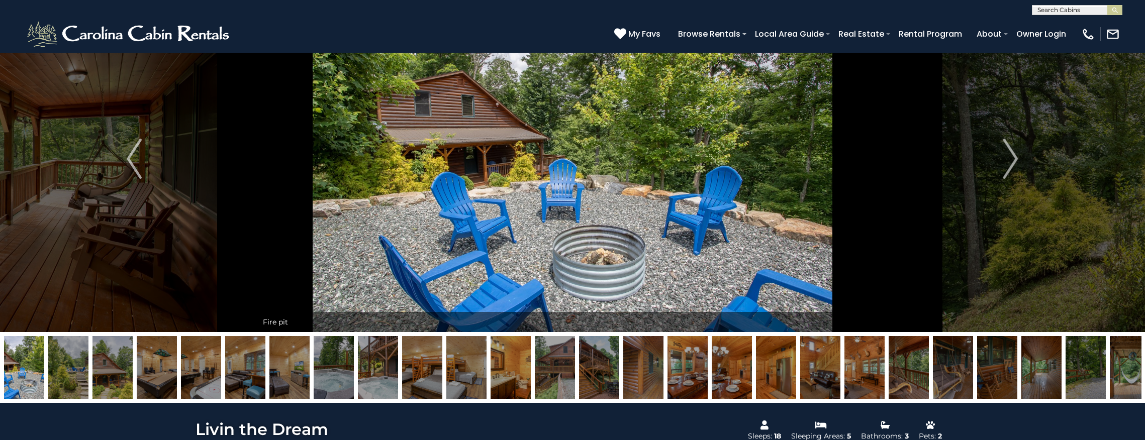
click at [371, 367] on img at bounding box center [378, 367] width 40 height 63
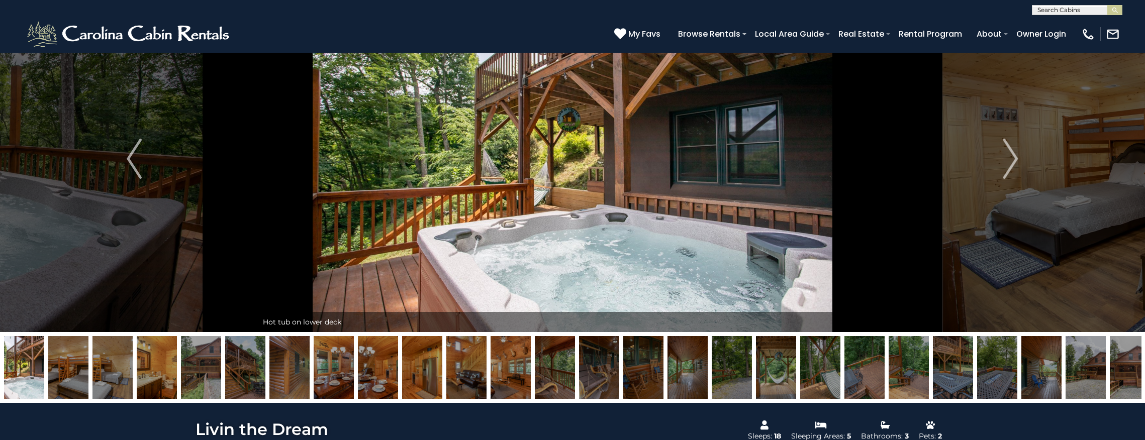
click at [339, 369] on img at bounding box center [334, 367] width 40 height 63
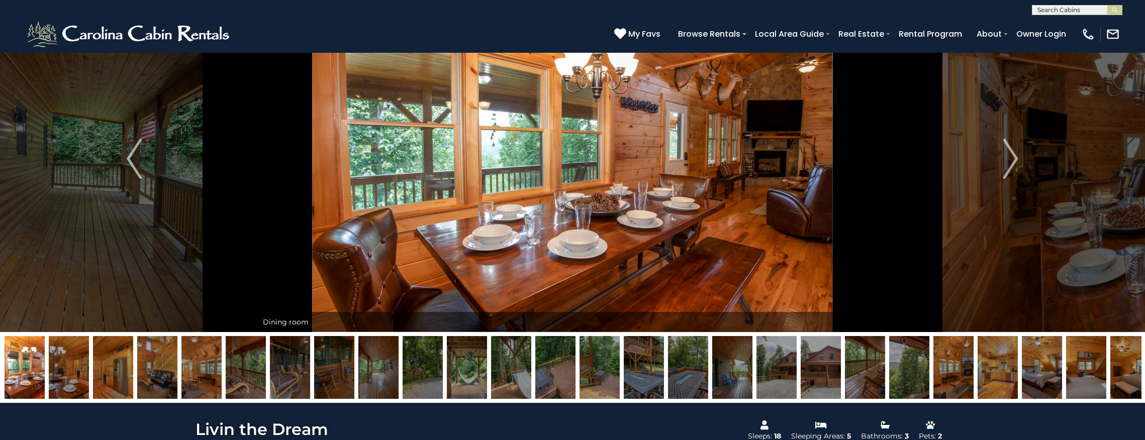
click at [653, 371] on img at bounding box center [644, 367] width 40 height 63
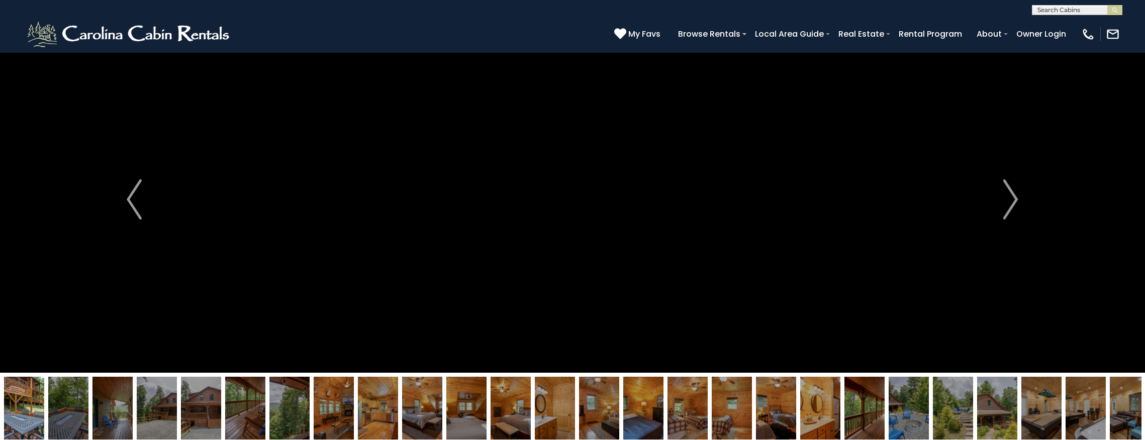
scroll to position [33, 0]
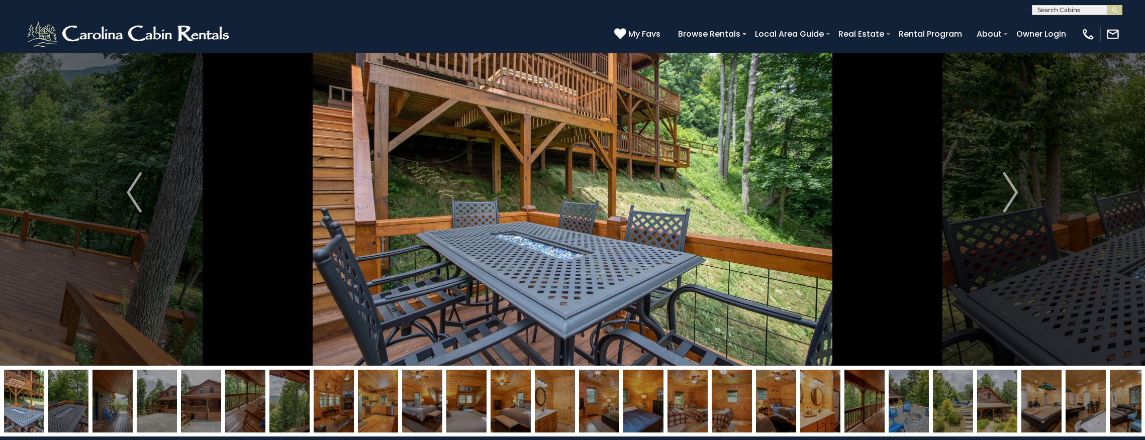
click at [858, 391] on img at bounding box center [864, 401] width 40 height 63
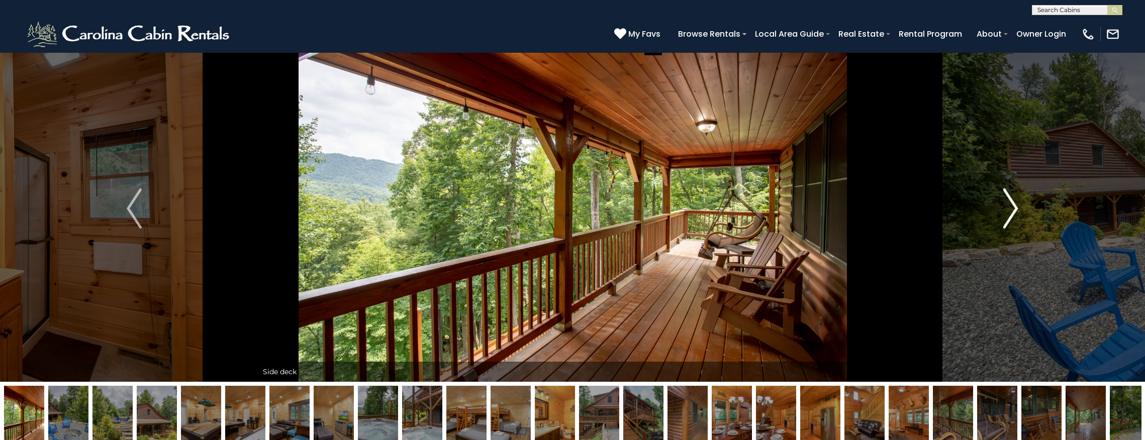
scroll to position [0, 0]
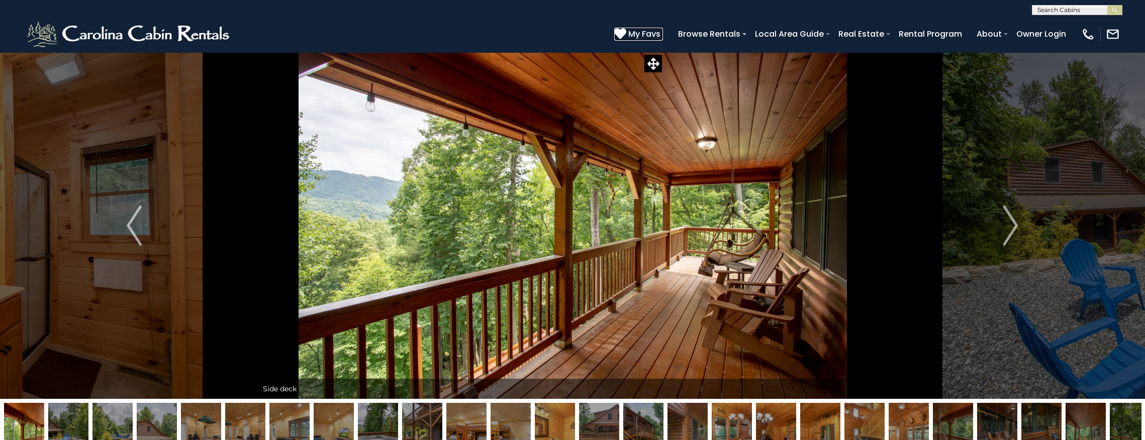
click at [624, 32] on icon at bounding box center [620, 34] width 12 height 12
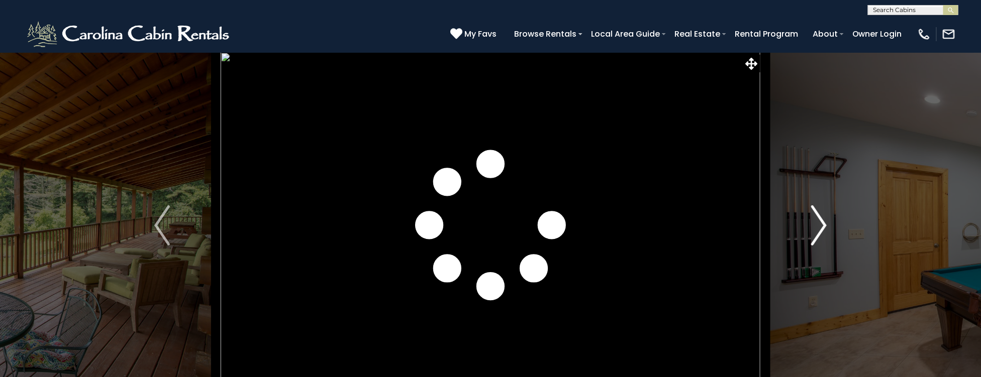
click at [821, 227] on img "Next" at bounding box center [818, 226] width 15 height 40
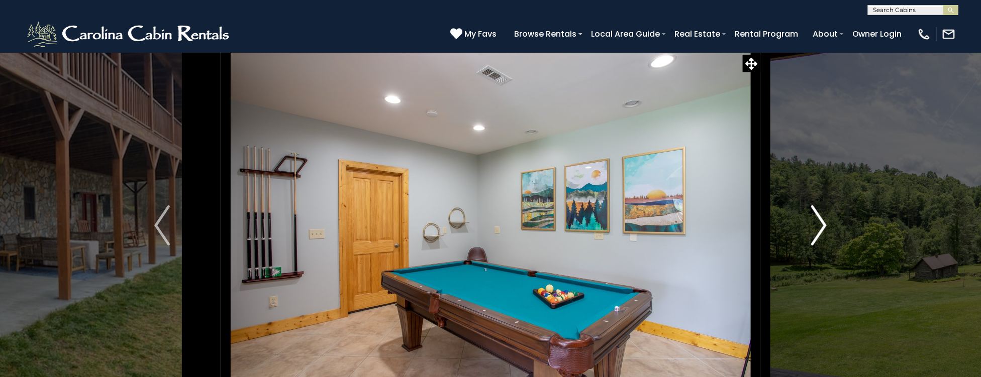
click at [821, 227] on img "Next" at bounding box center [818, 226] width 15 height 40
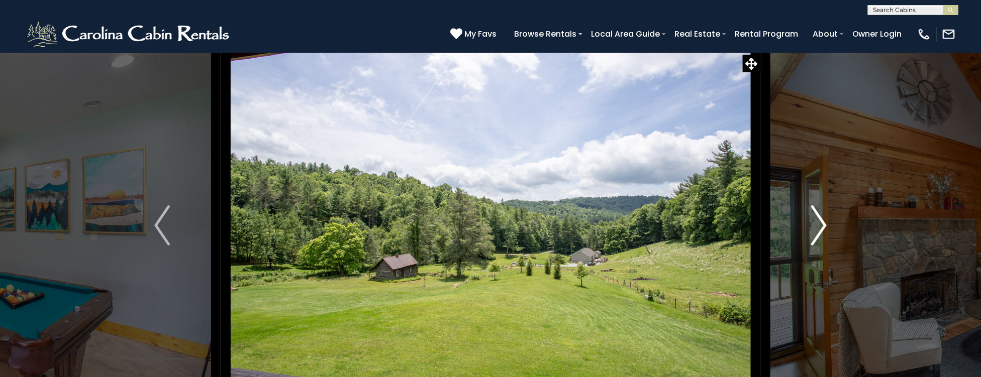
click at [821, 227] on img "Next" at bounding box center [818, 226] width 15 height 40
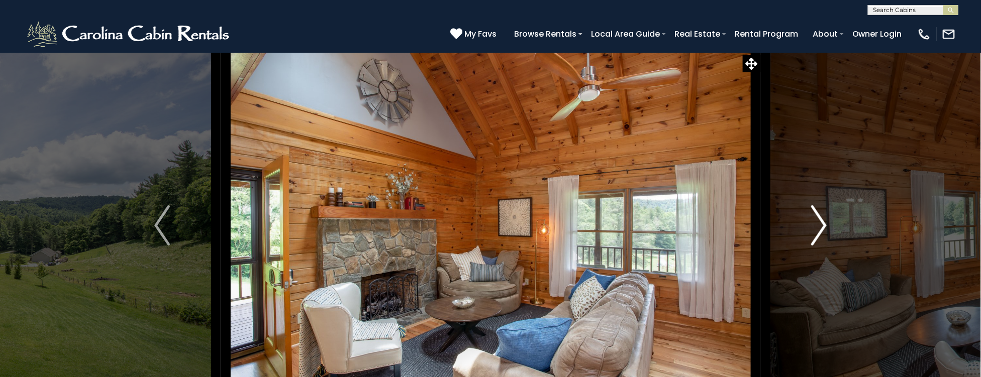
click at [821, 227] on img "Next" at bounding box center [818, 226] width 15 height 40
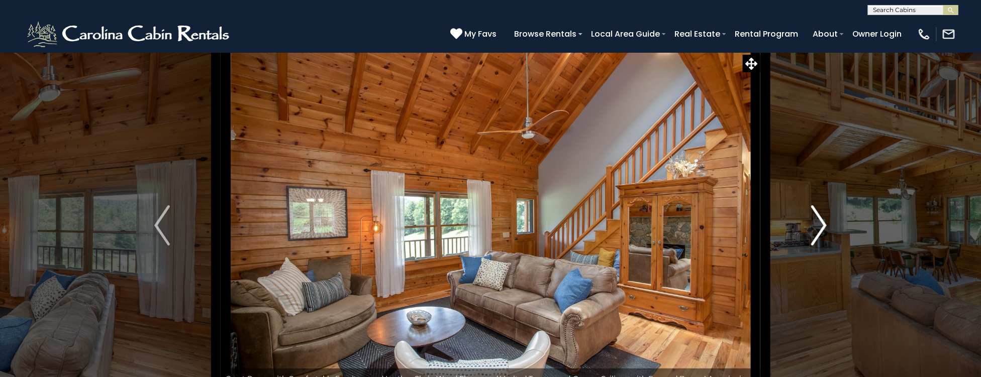
click at [821, 227] on img "Next" at bounding box center [818, 226] width 15 height 40
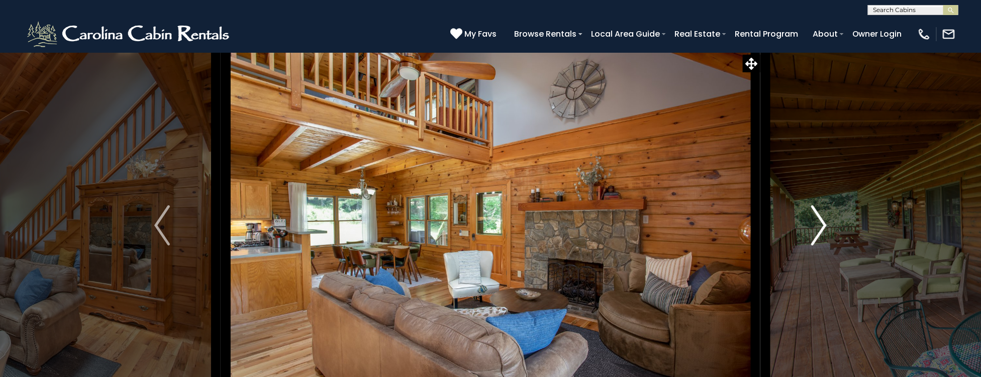
click at [821, 227] on img "Next" at bounding box center [818, 226] width 15 height 40
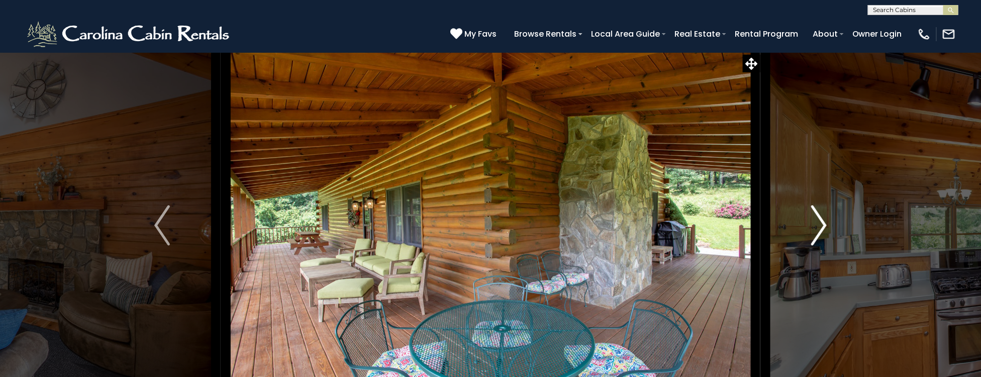
click at [823, 224] on img "Next" at bounding box center [818, 226] width 15 height 40
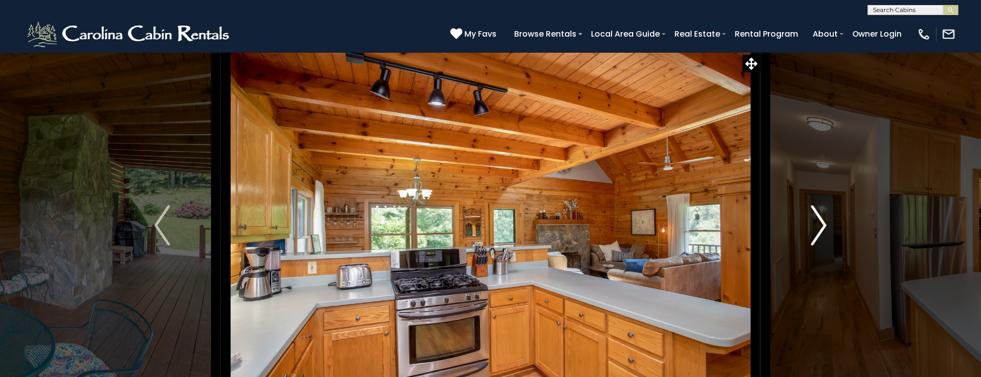
click at [823, 224] on img "Next" at bounding box center [818, 226] width 15 height 40
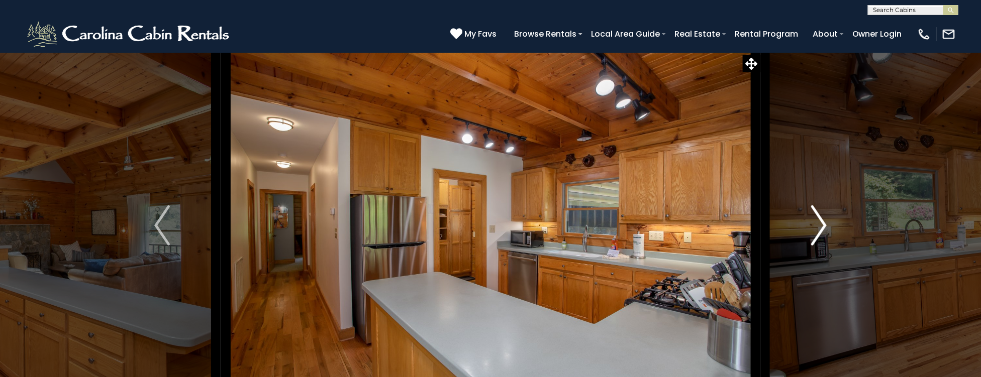
click at [823, 224] on img "Next" at bounding box center [818, 226] width 15 height 40
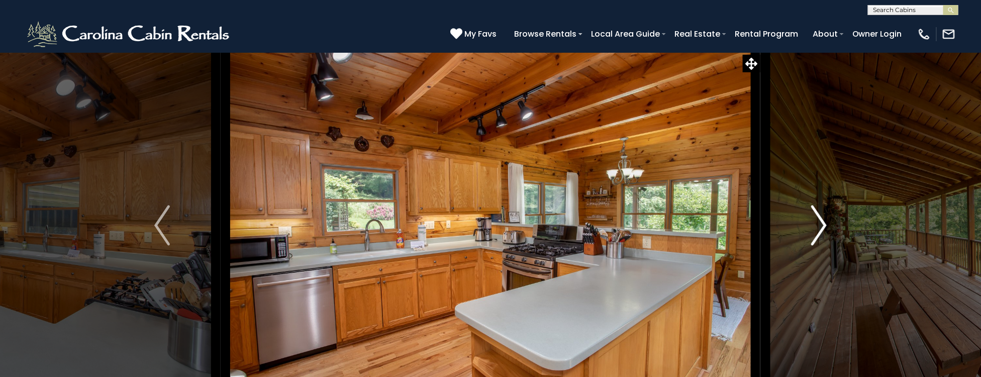
click at [823, 224] on img "Next" at bounding box center [818, 226] width 15 height 40
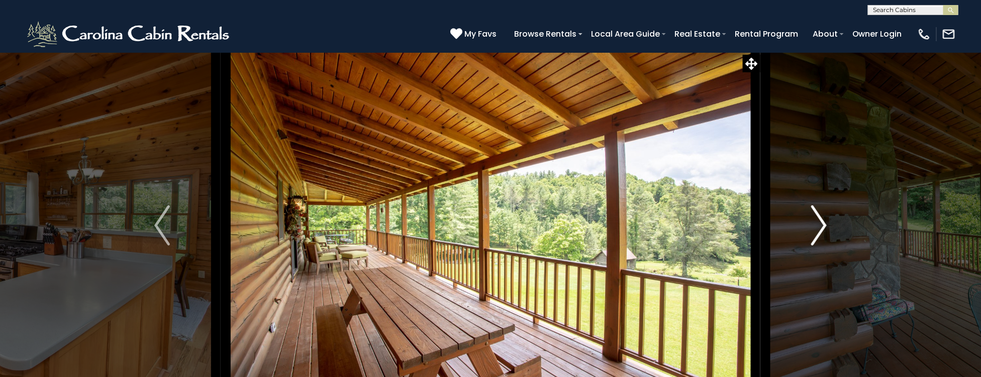
click at [823, 224] on img "Next" at bounding box center [818, 226] width 15 height 40
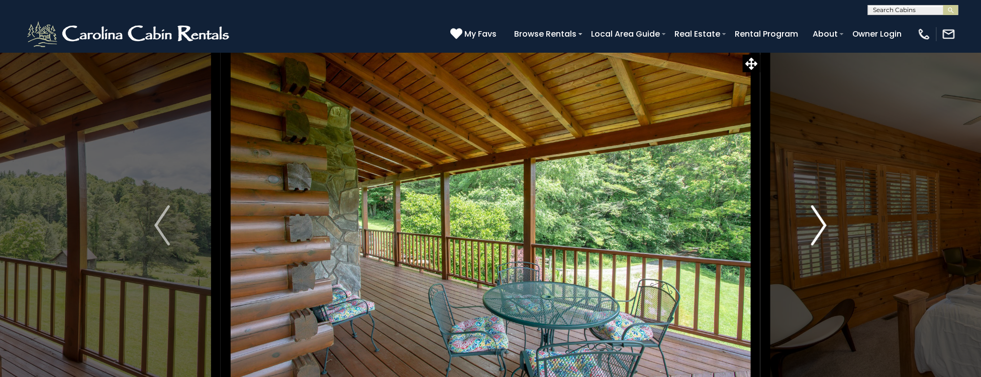
click at [823, 224] on img "Next" at bounding box center [818, 226] width 15 height 40
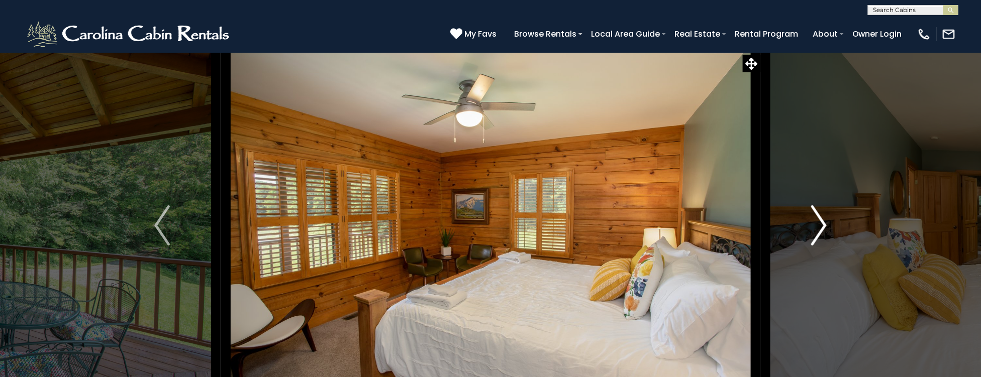
click at [823, 224] on img "Next" at bounding box center [818, 226] width 15 height 40
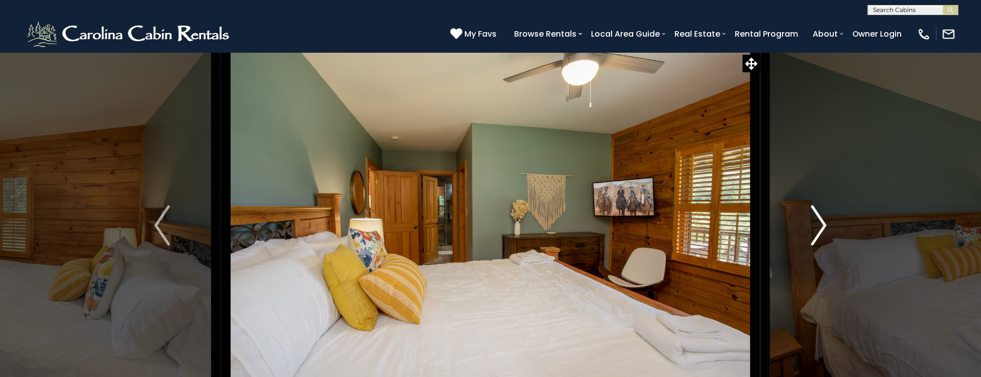
click at [823, 224] on img "Next" at bounding box center [818, 226] width 15 height 40
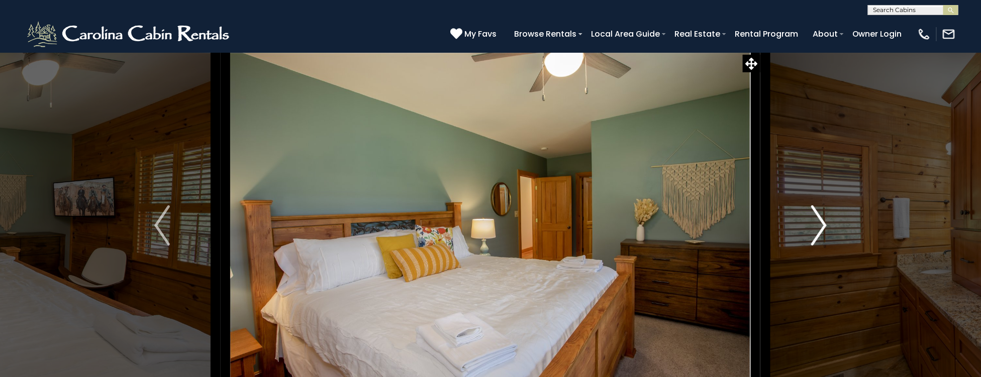
click at [823, 224] on img "Next" at bounding box center [818, 226] width 15 height 40
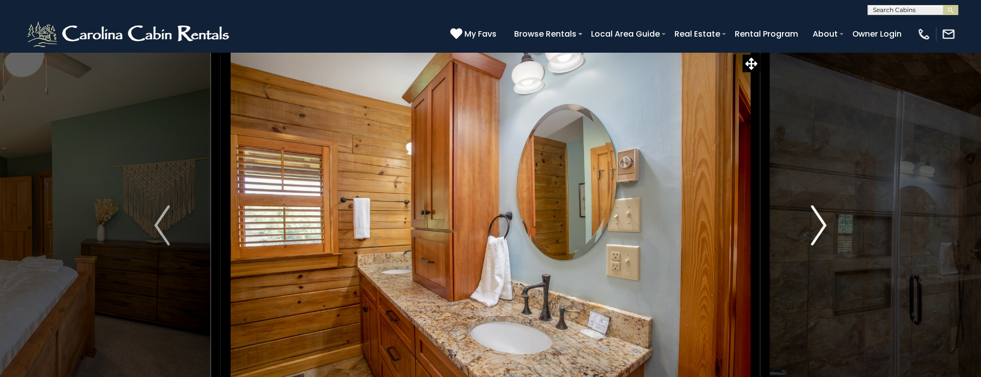
click at [823, 224] on img "Next" at bounding box center [818, 226] width 15 height 40
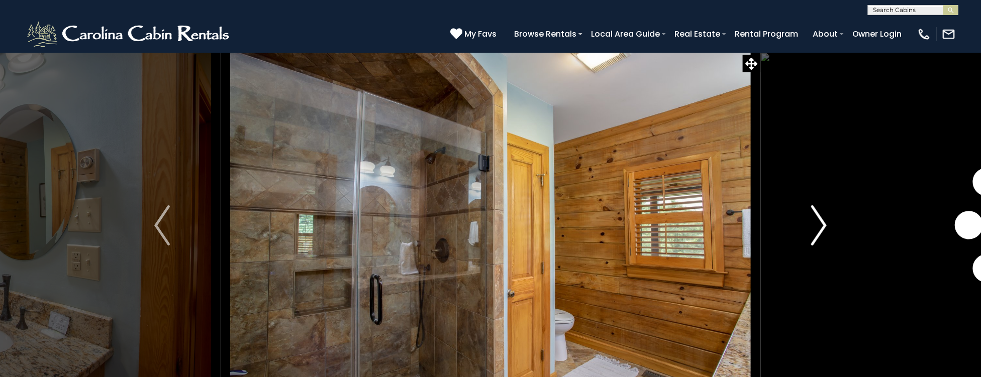
click at [823, 224] on img "Next" at bounding box center [818, 226] width 15 height 40
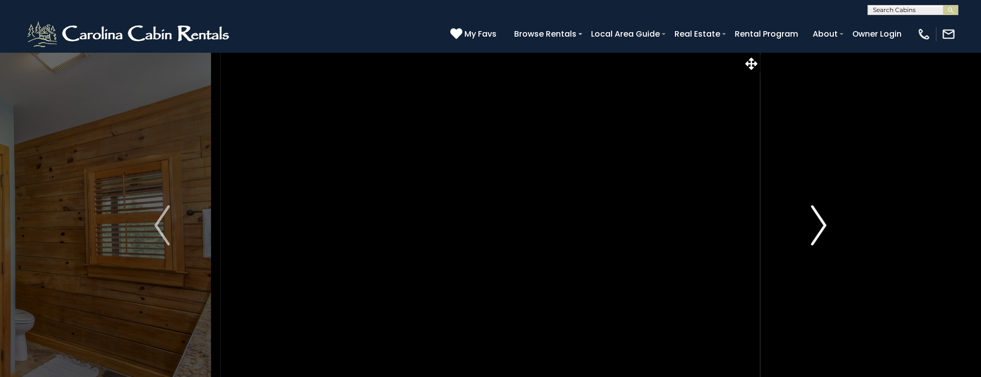
click at [823, 224] on img "Next" at bounding box center [818, 226] width 15 height 40
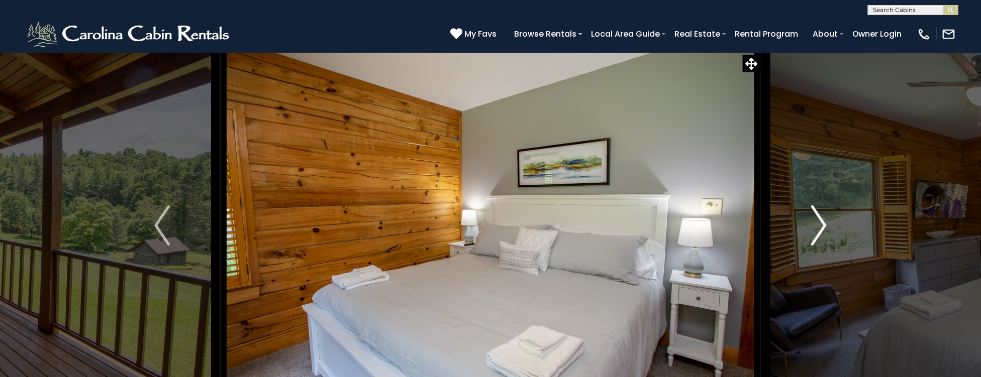
click at [823, 224] on img "Next" at bounding box center [818, 226] width 15 height 40
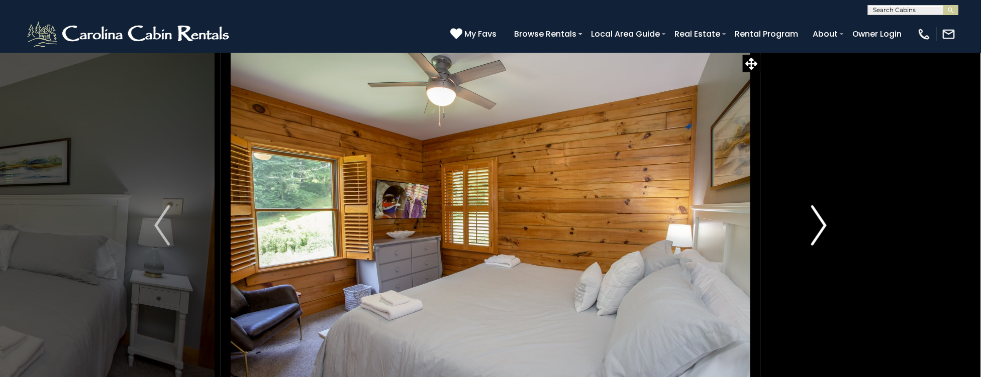
click at [823, 224] on img "Next" at bounding box center [818, 226] width 15 height 40
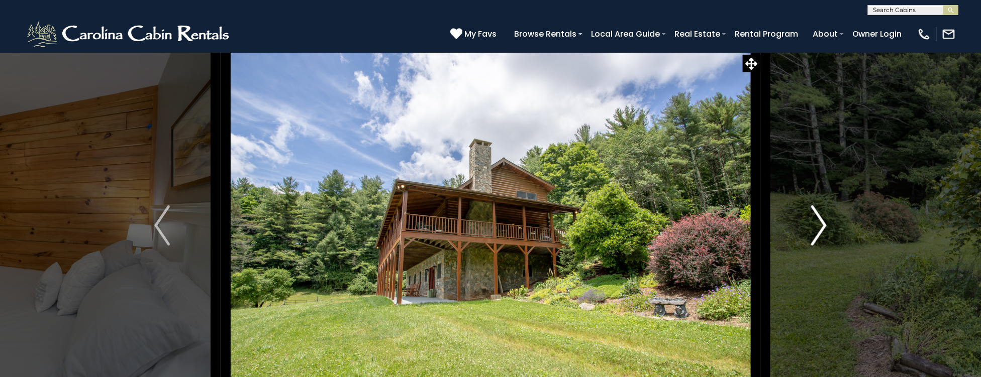
click at [823, 224] on img "Next" at bounding box center [818, 226] width 15 height 40
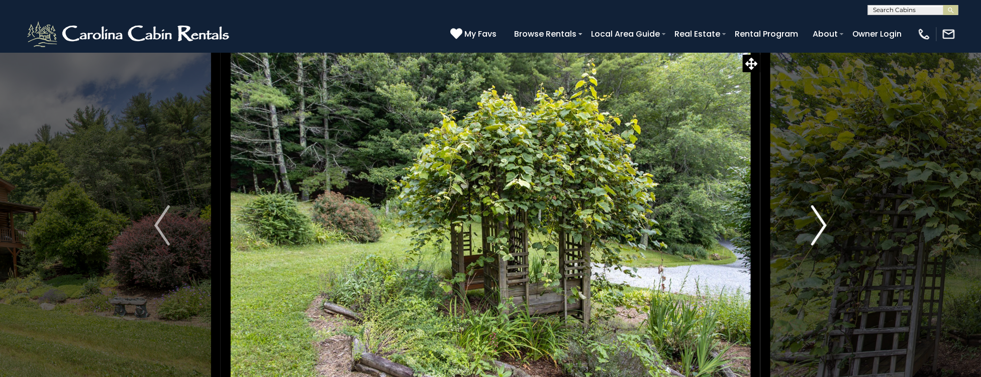
click at [823, 224] on img "Next" at bounding box center [818, 226] width 15 height 40
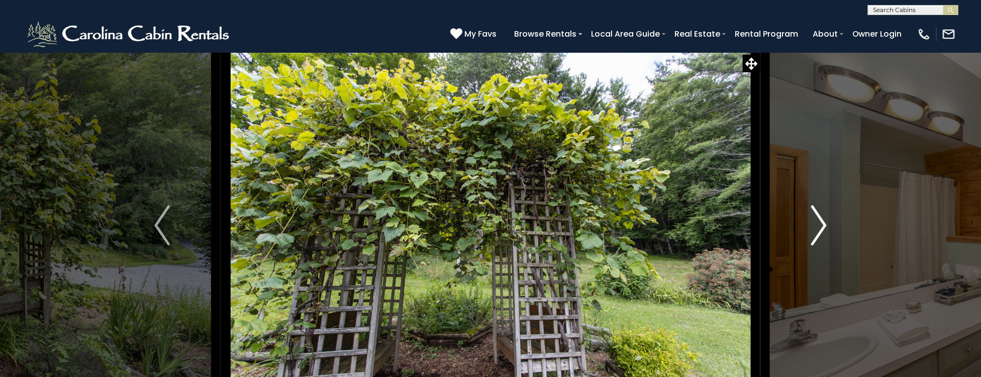
click at [823, 224] on img "Next" at bounding box center [818, 226] width 15 height 40
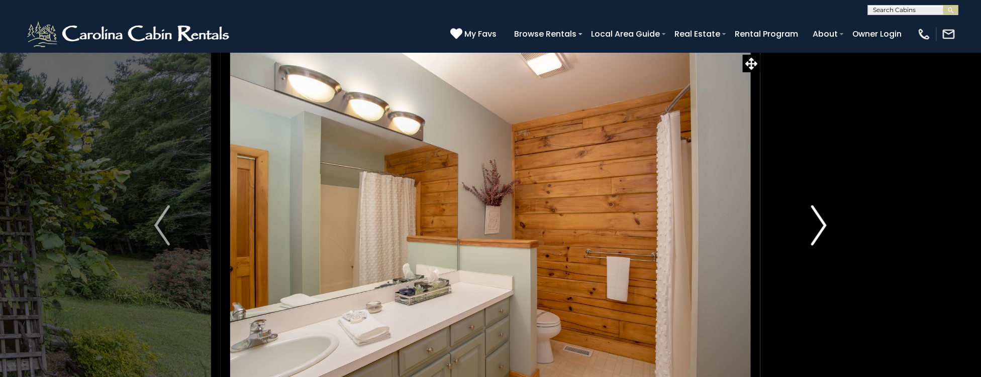
click at [823, 224] on img "Next" at bounding box center [818, 226] width 15 height 40
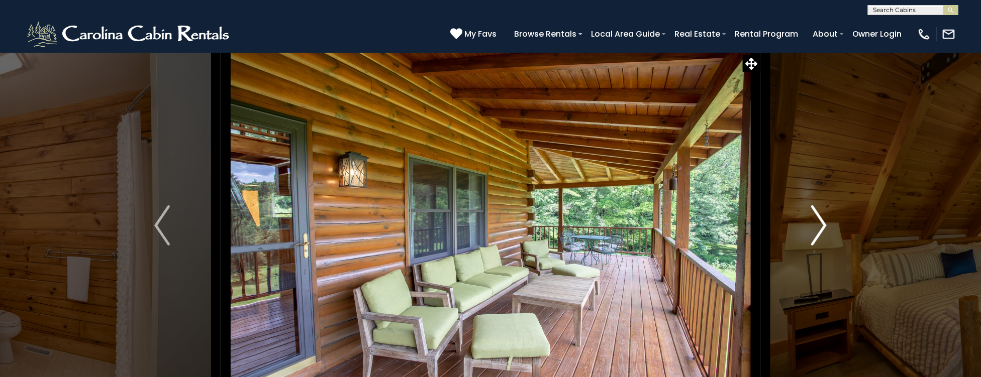
click at [823, 224] on img "Next" at bounding box center [818, 226] width 15 height 40
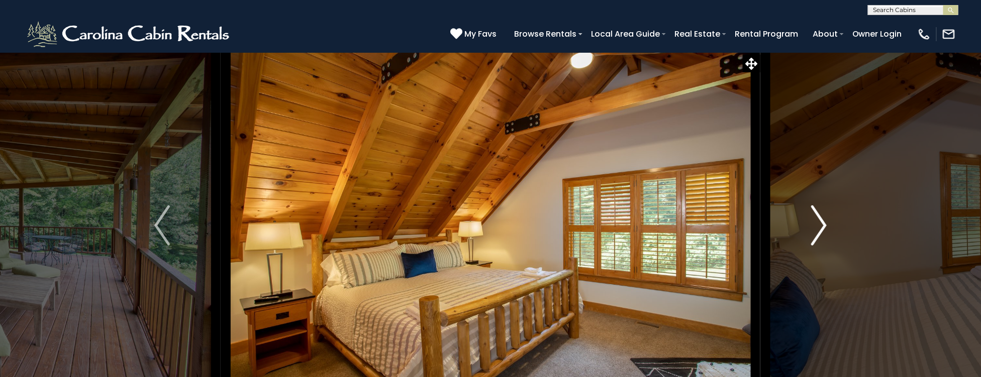
click at [824, 223] on img "Next" at bounding box center [818, 226] width 15 height 40
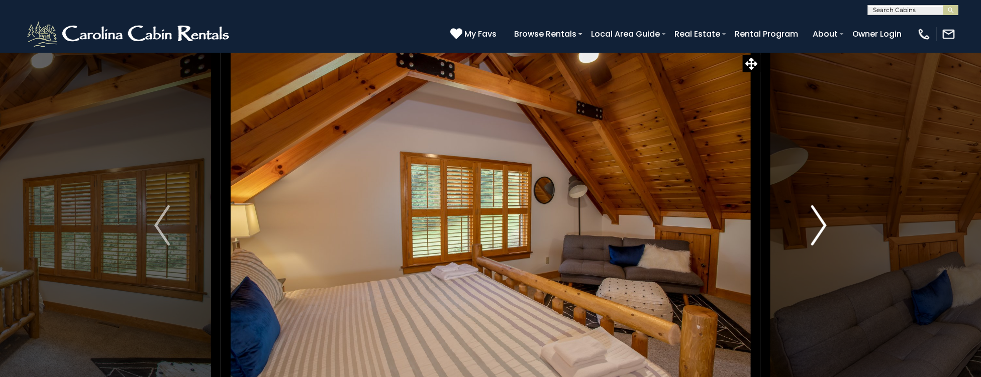
click at [824, 222] on img "Next" at bounding box center [818, 226] width 15 height 40
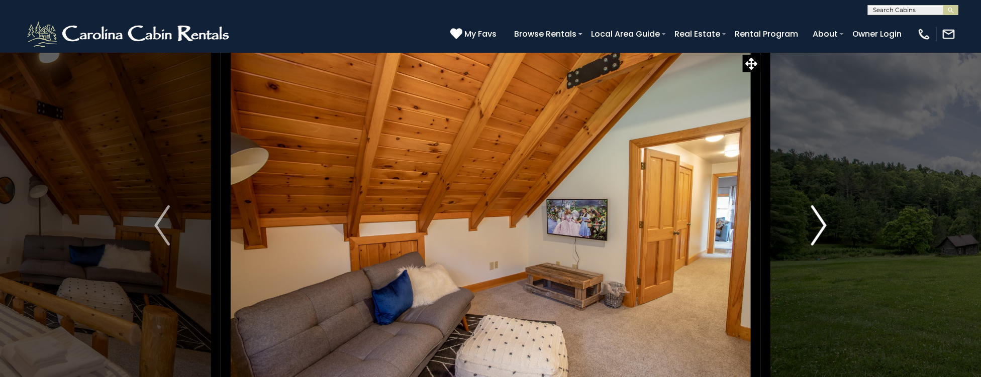
click at [824, 222] on img "Next" at bounding box center [818, 226] width 15 height 40
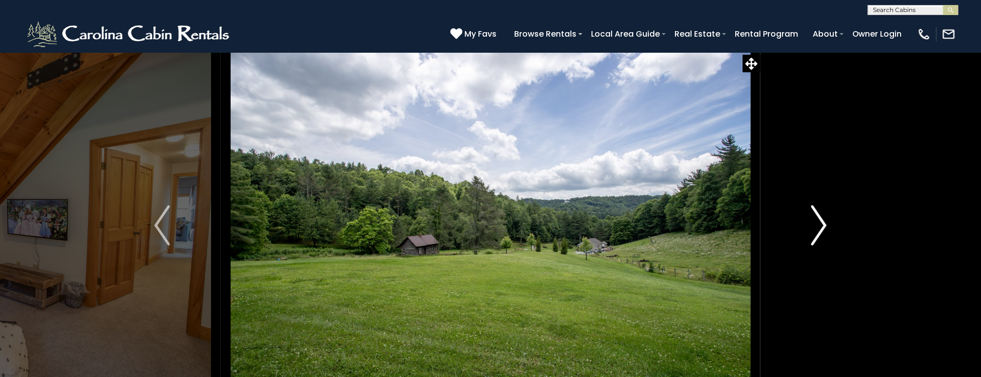
click at [824, 222] on img "Next" at bounding box center [818, 226] width 15 height 40
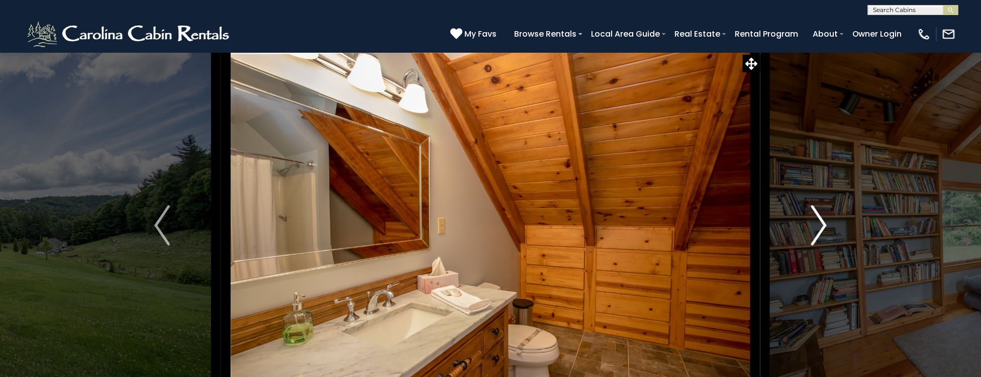
click at [824, 222] on img "Next" at bounding box center [818, 226] width 15 height 40
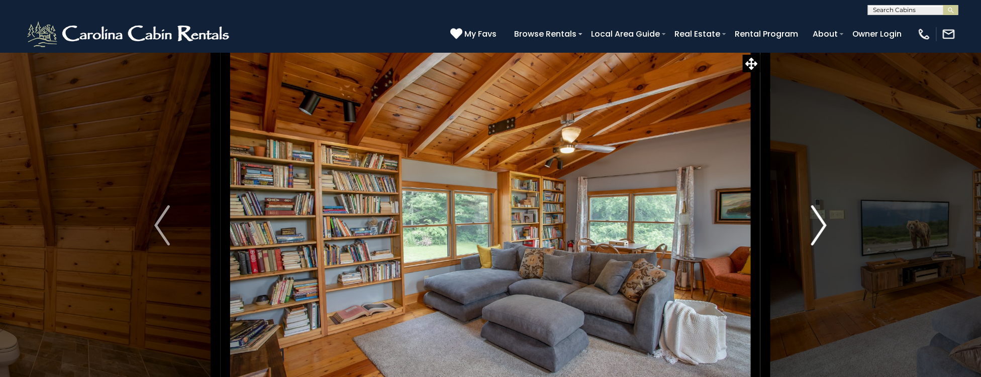
click at [824, 222] on img "Next" at bounding box center [818, 226] width 15 height 40
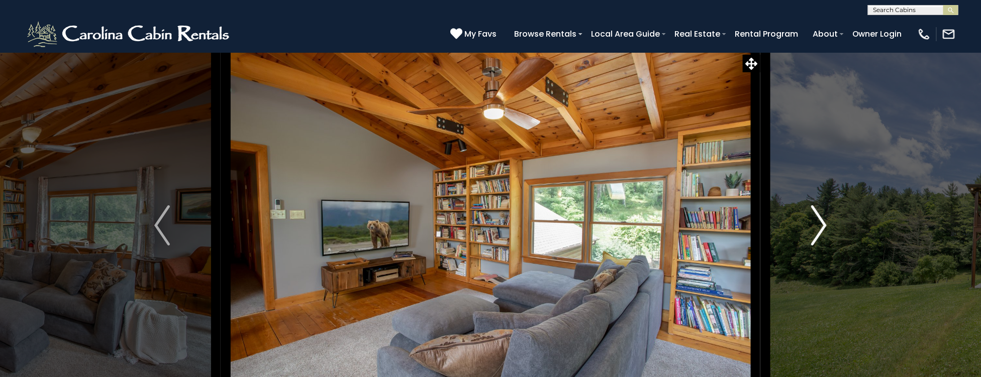
click at [824, 222] on img "Next" at bounding box center [818, 226] width 15 height 40
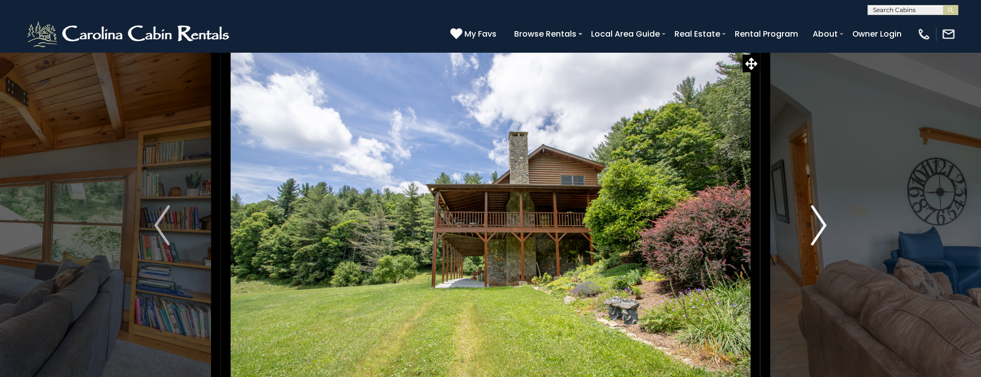
click at [824, 222] on img "Next" at bounding box center [818, 226] width 15 height 40
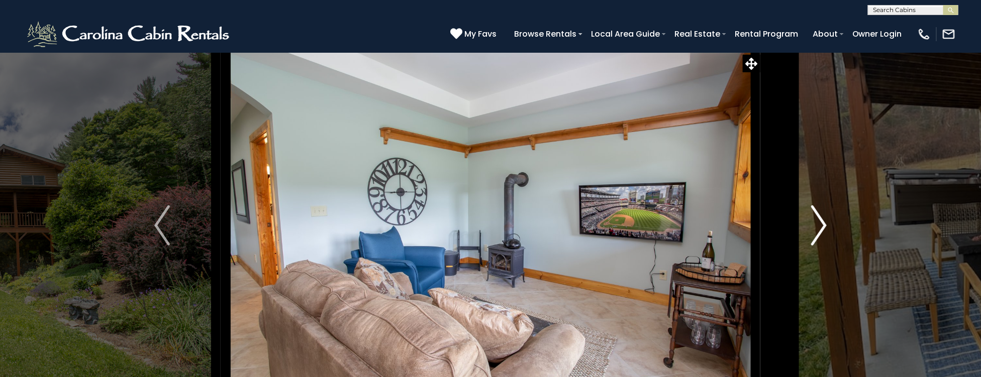
click at [824, 222] on img "Next" at bounding box center [818, 226] width 15 height 40
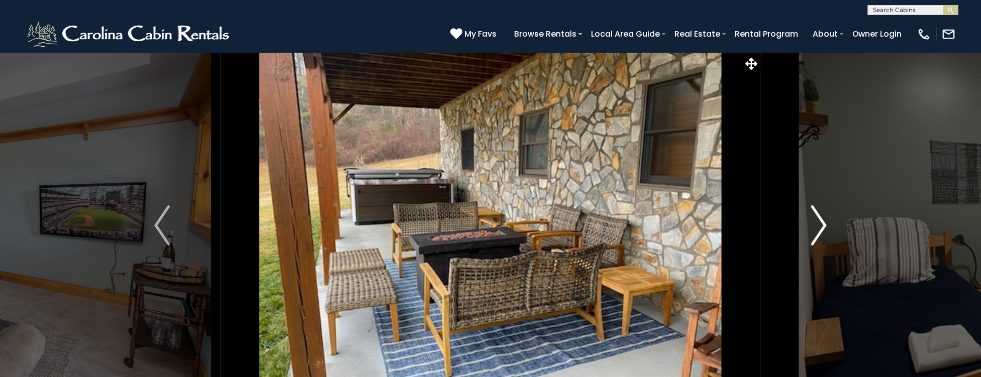
click at [821, 221] on img "Next" at bounding box center [818, 226] width 15 height 40
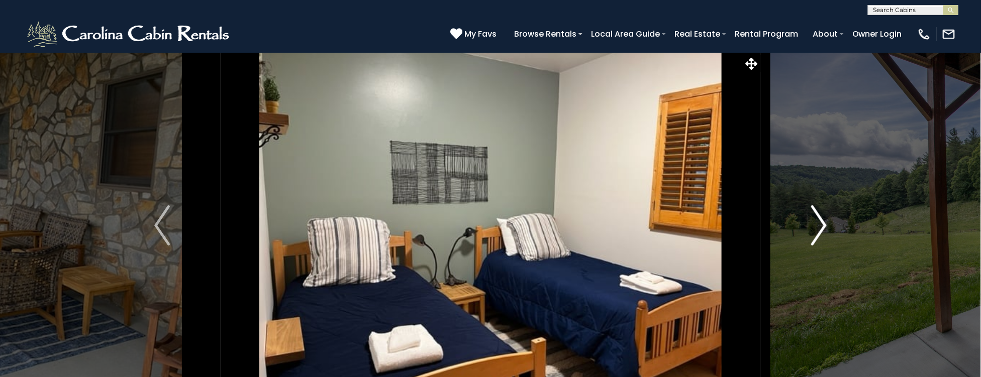
click at [821, 221] on img "Next" at bounding box center [818, 226] width 15 height 40
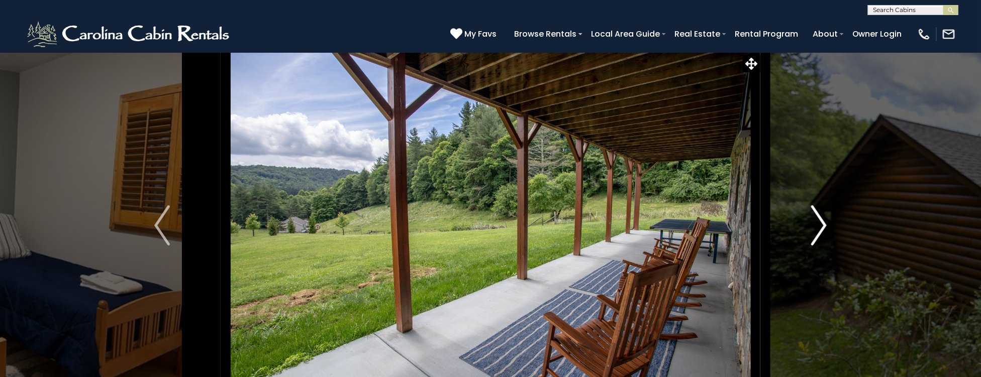
click at [821, 221] on img "Next" at bounding box center [818, 226] width 15 height 40
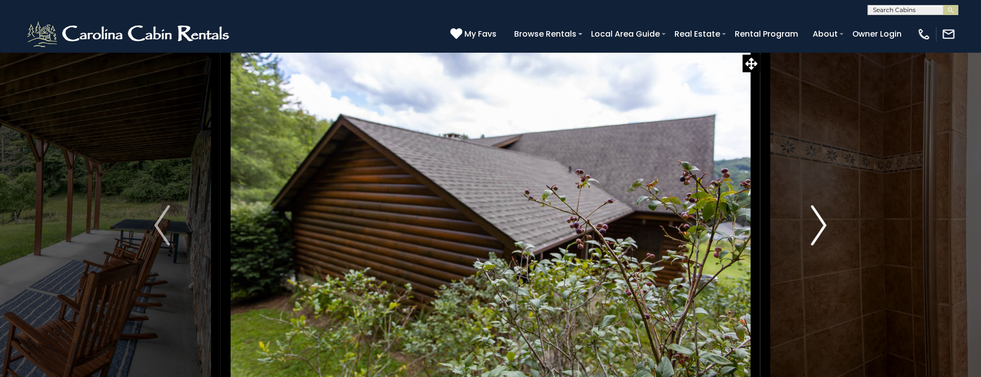
click at [821, 221] on img "Next" at bounding box center [818, 226] width 15 height 40
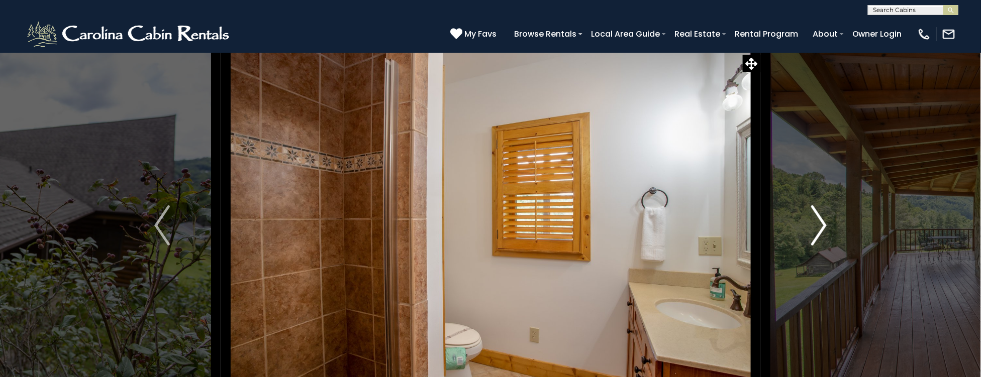
click at [821, 221] on img "Next" at bounding box center [818, 226] width 15 height 40
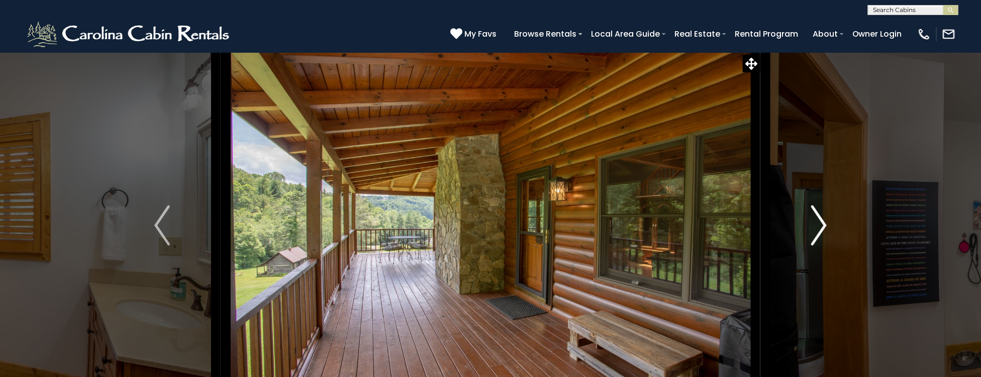
click at [822, 221] on img "Next" at bounding box center [818, 226] width 15 height 40
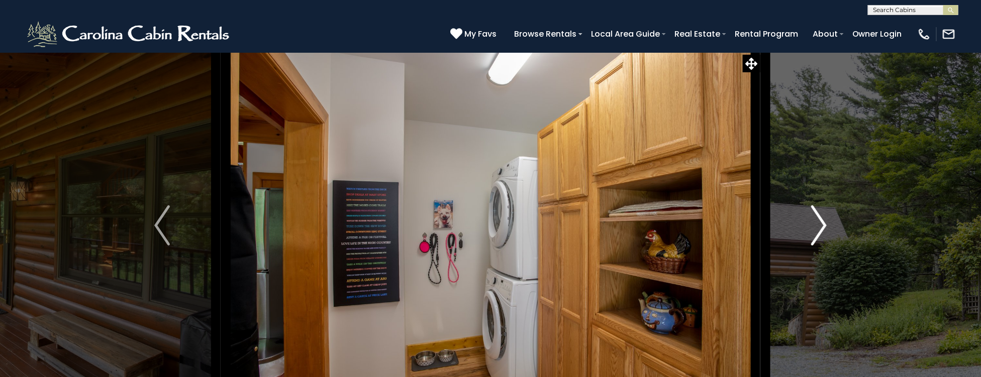
click at [822, 221] on img "Next" at bounding box center [818, 226] width 15 height 40
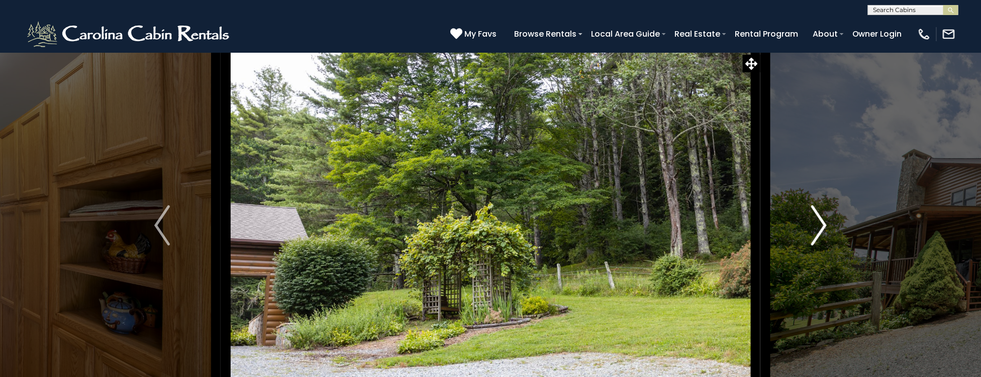
click at [822, 221] on img "Next" at bounding box center [818, 226] width 15 height 40
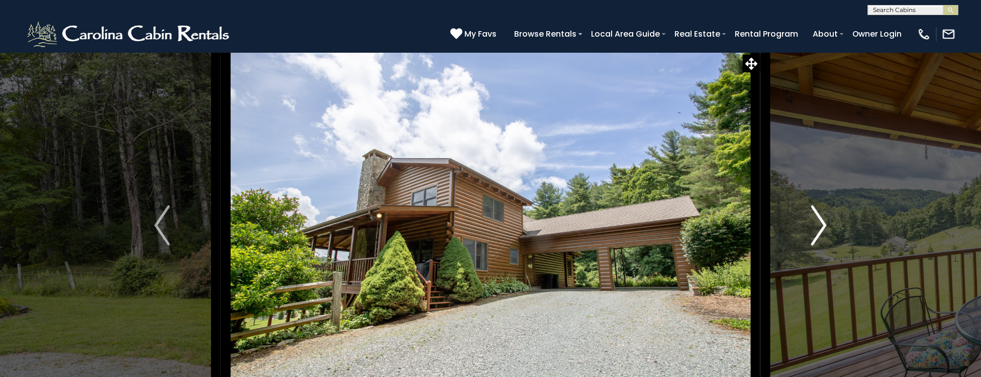
click at [822, 221] on img "Next" at bounding box center [818, 226] width 15 height 40
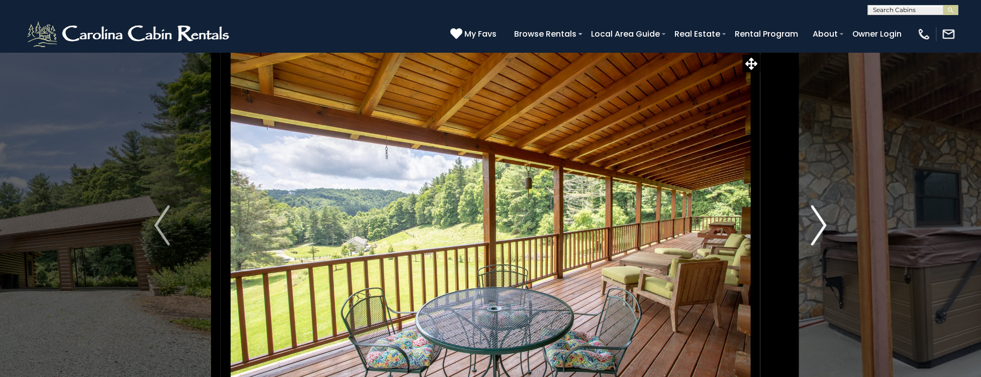
click at [822, 221] on img "Next" at bounding box center [818, 226] width 15 height 40
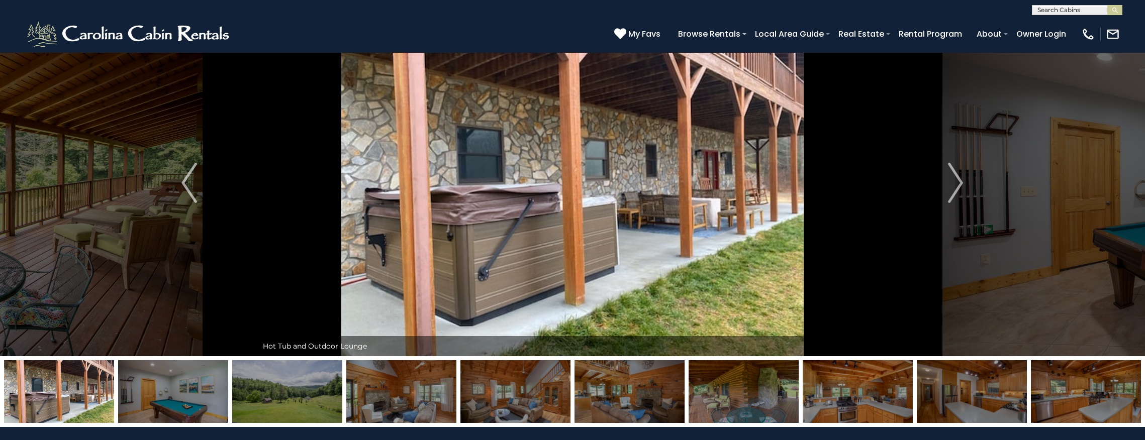
scroll to position [67, 0]
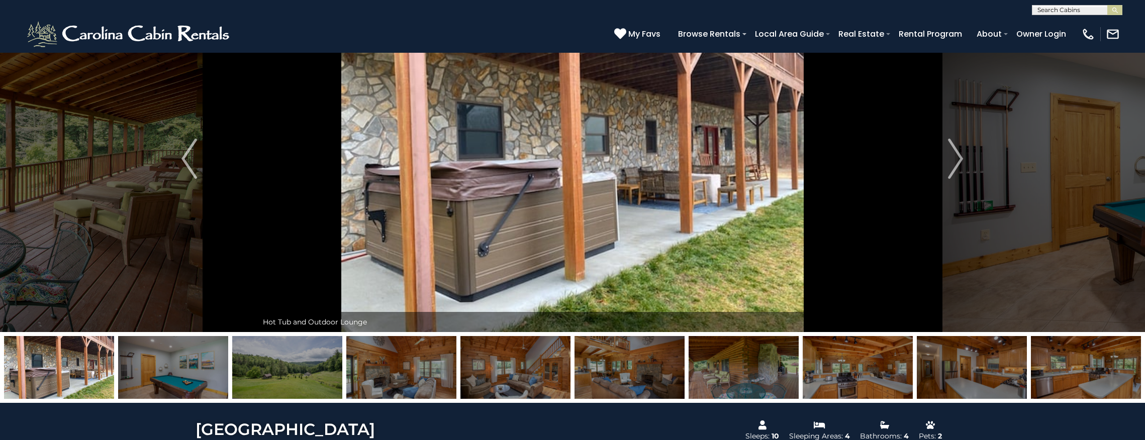
click at [21, 367] on img at bounding box center [59, 367] width 110 height 63
click at [187, 156] on img "Previous" at bounding box center [188, 159] width 15 height 40
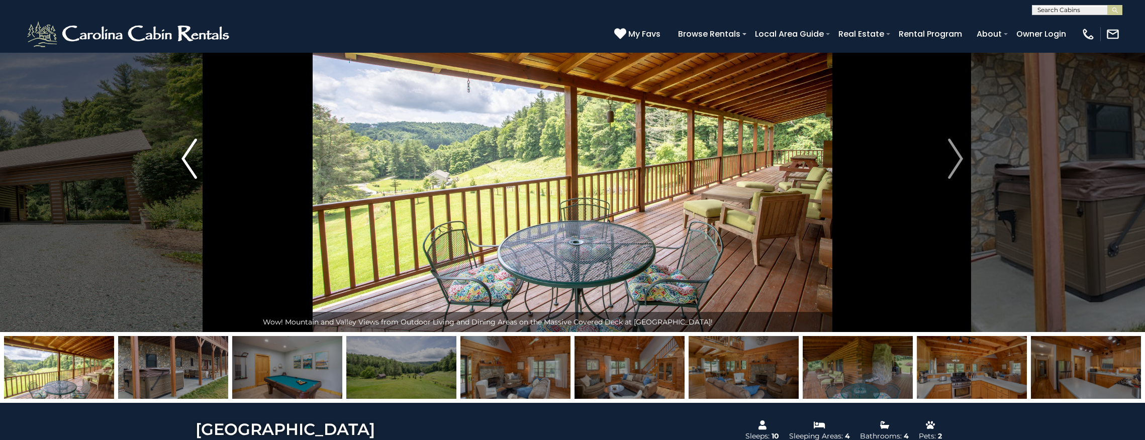
click at [187, 156] on img "Previous" at bounding box center [188, 159] width 15 height 40
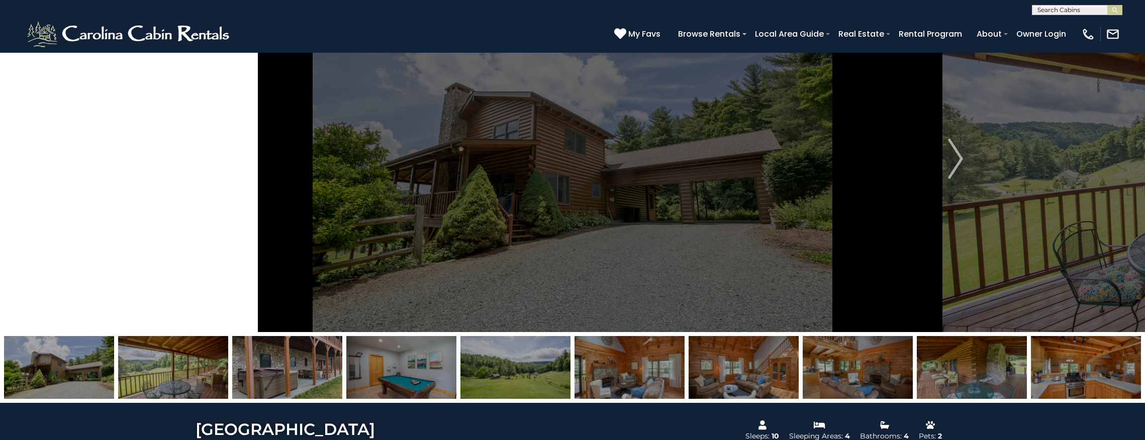
click at [187, 156] on img "Previous" at bounding box center [188, 159] width 15 height 40
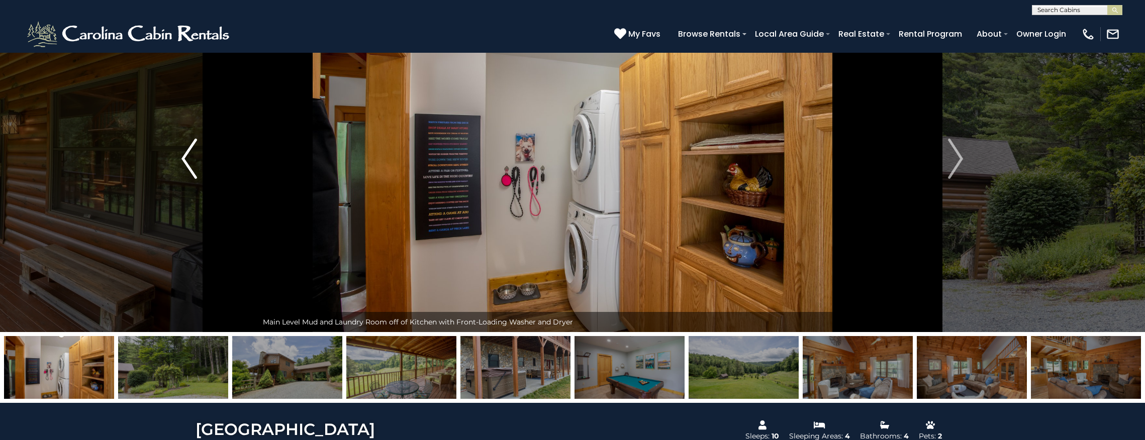
click at [187, 156] on img "Previous" at bounding box center [188, 159] width 15 height 40
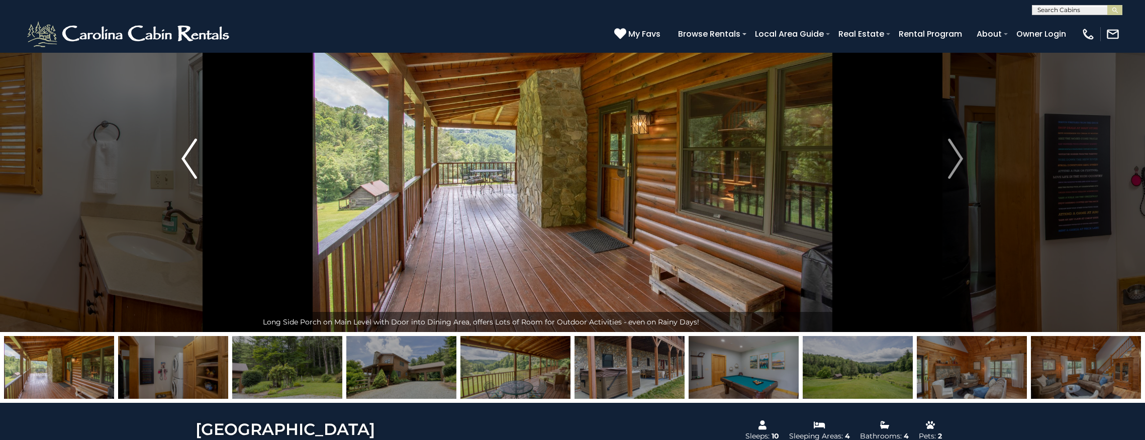
click at [185, 163] on img "Previous" at bounding box center [188, 159] width 15 height 40
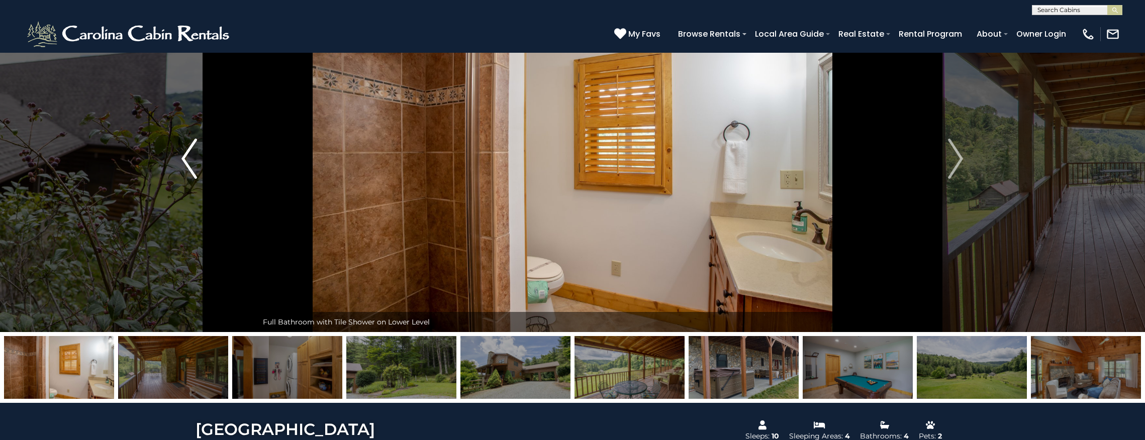
click at [185, 162] on img "Previous" at bounding box center [188, 159] width 15 height 40
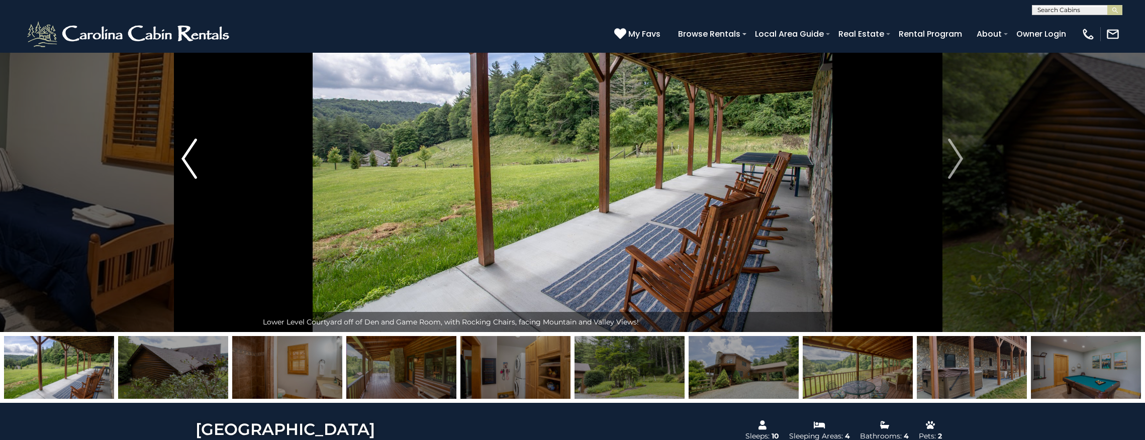
click at [185, 162] on img "Previous" at bounding box center [188, 159] width 15 height 40
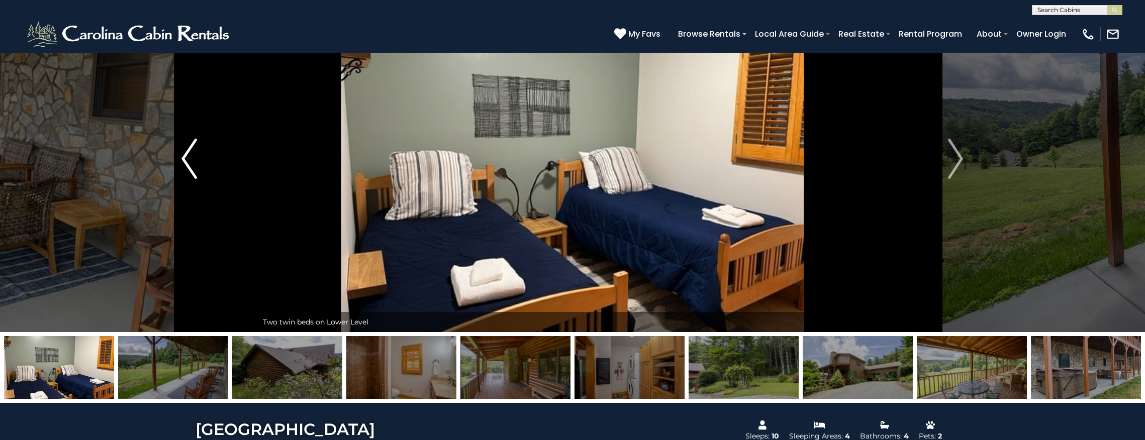
click at [185, 162] on img "Previous" at bounding box center [188, 159] width 15 height 40
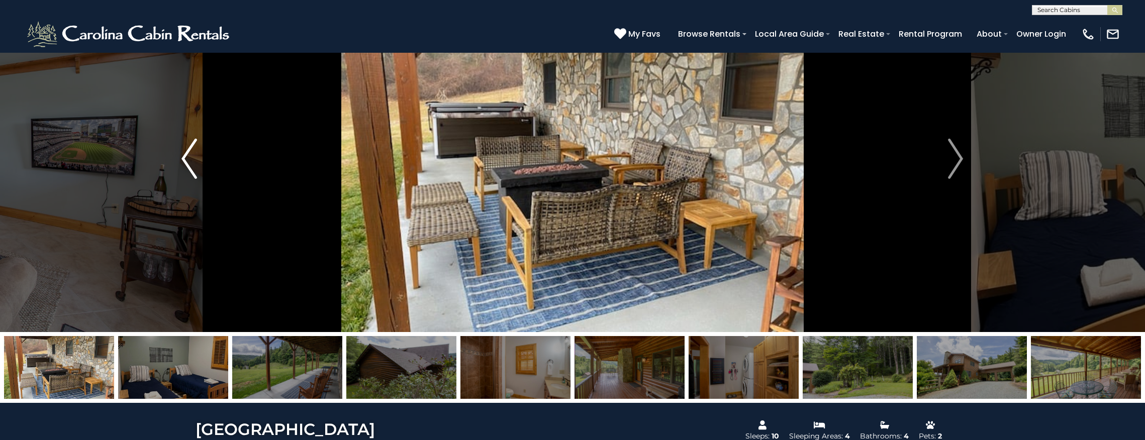
click at [185, 162] on img "Previous" at bounding box center [188, 159] width 15 height 40
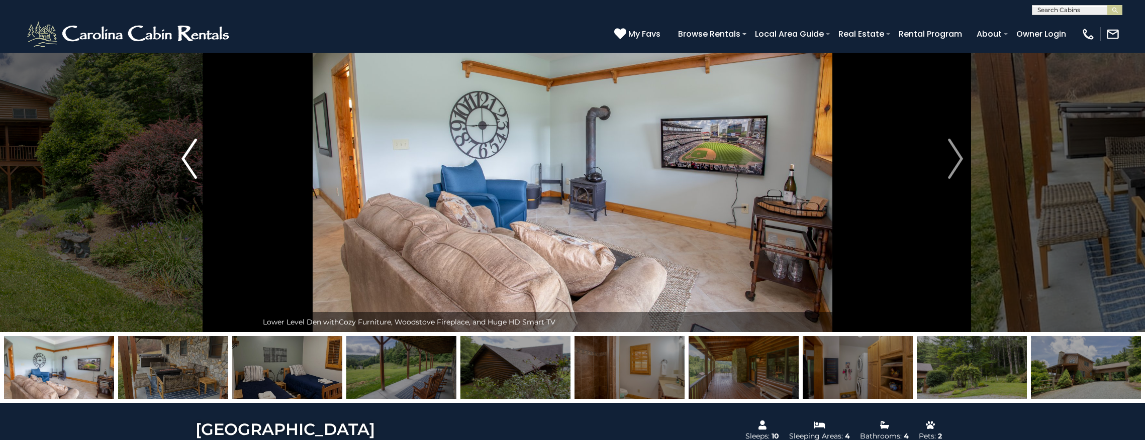
click at [185, 162] on img "Previous" at bounding box center [188, 159] width 15 height 40
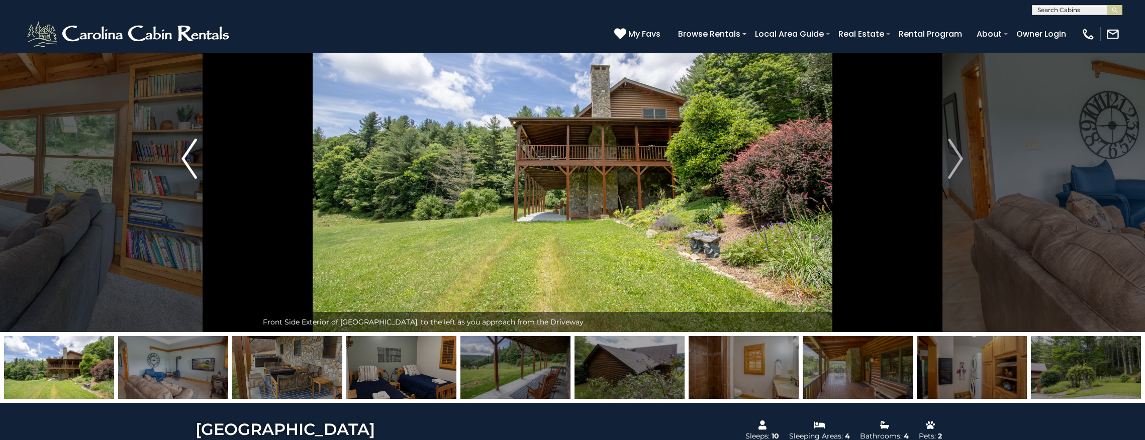
click at [185, 162] on img "Previous" at bounding box center [188, 159] width 15 height 40
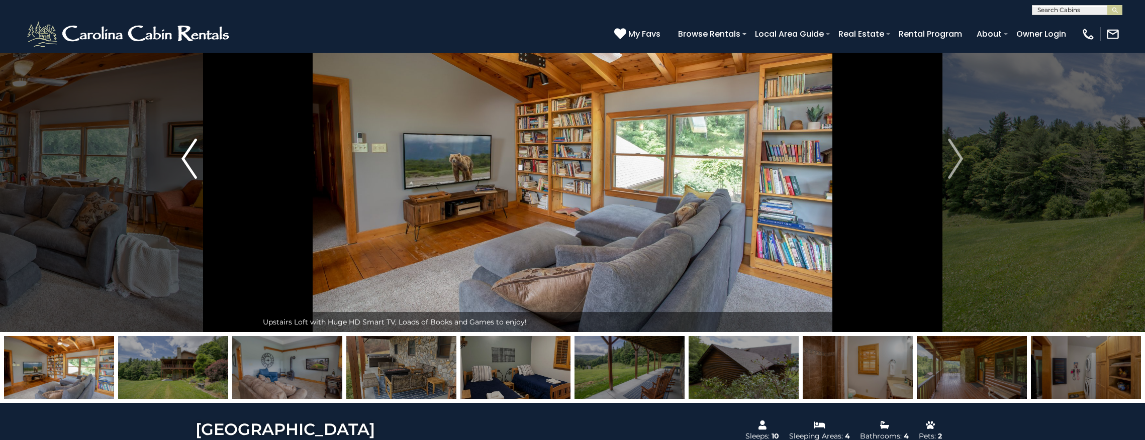
click at [185, 162] on img "Previous" at bounding box center [188, 159] width 15 height 40
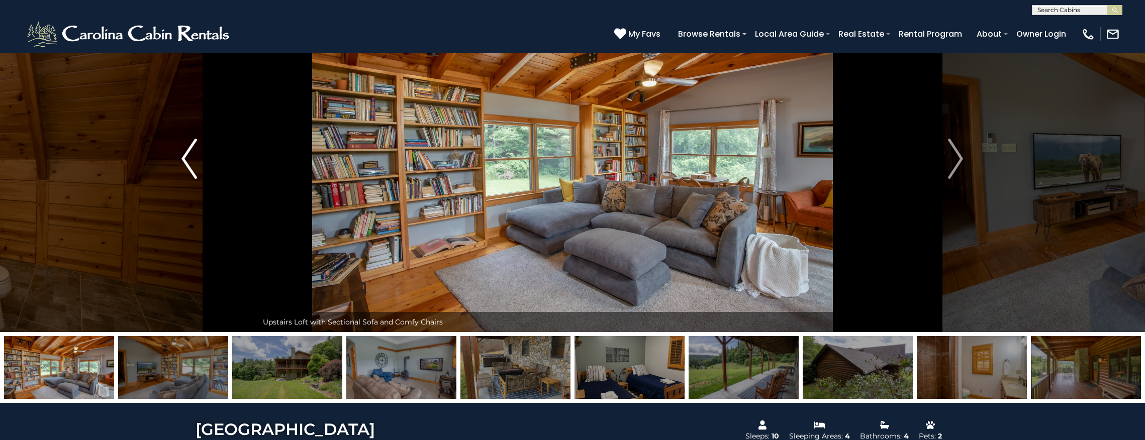
click at [185, 162] on img "Previous" at bounding box center [188, 159] width 15 height 40
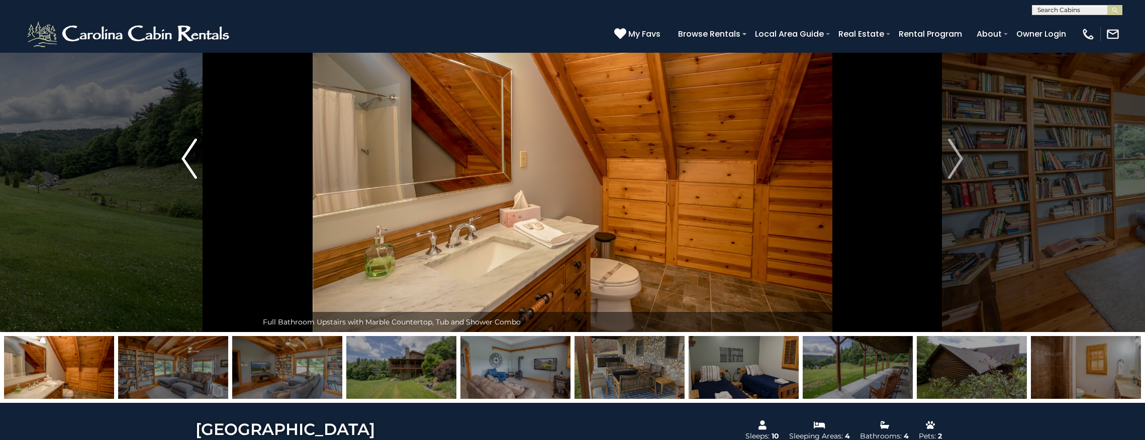
click at [185, 162] on img "Previous" at bounding box center [188, 159] width 15 height 40
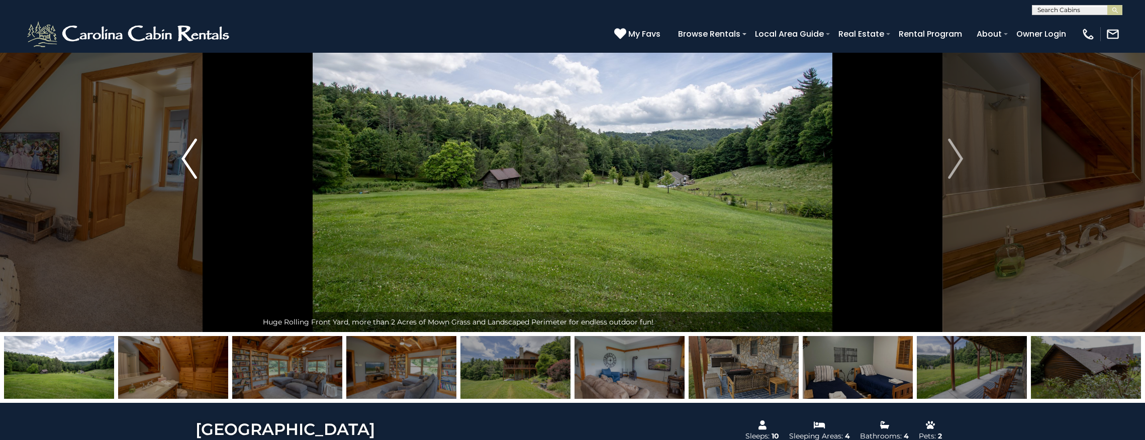
click at [185, 162] on img "Previous" at bounding box center [188, 159] width 15 height 40
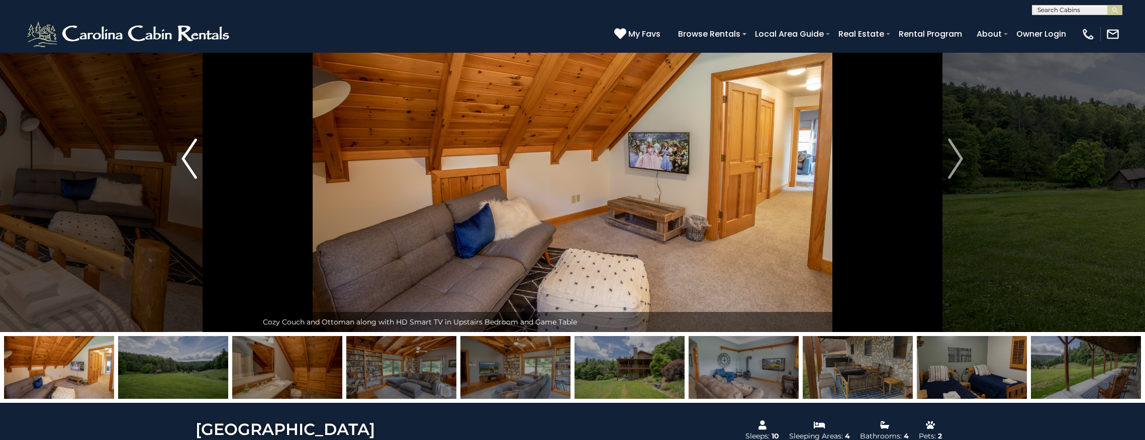
click at [185, 162] on img "Previous" at bounding box center [188, 159] width 15 height 40
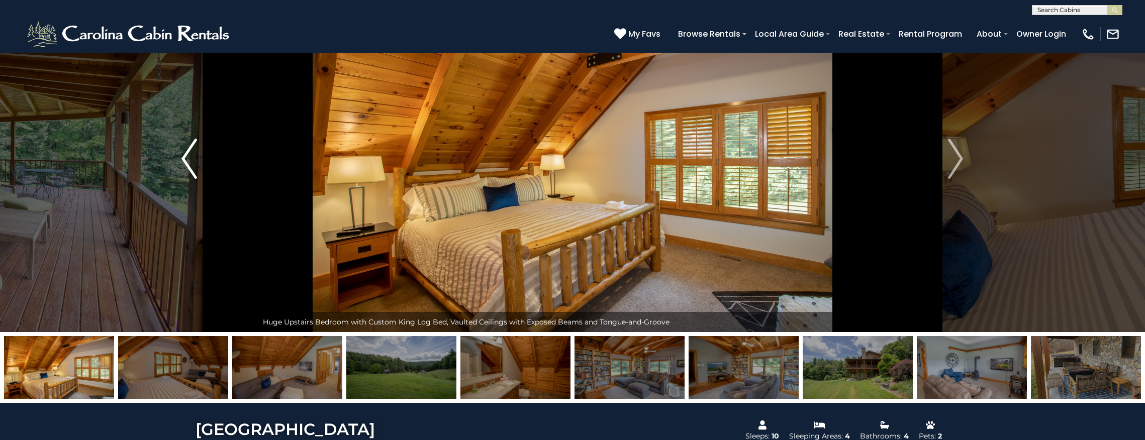
click at [185, 162] on img "Previous" at bounding box center [188, 159] width 15 height 40
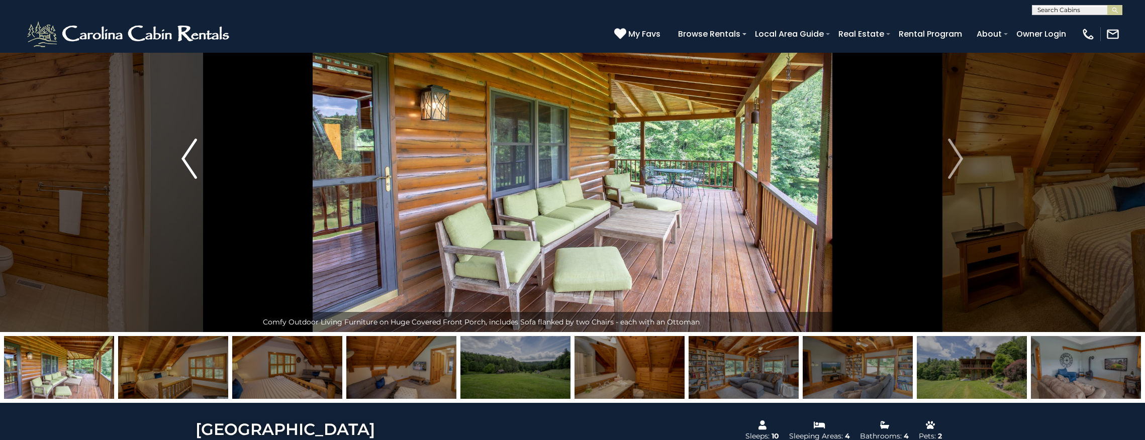
click at [186, 162] on img "Previous" at bounding box center [188, 159] width 15 height 40
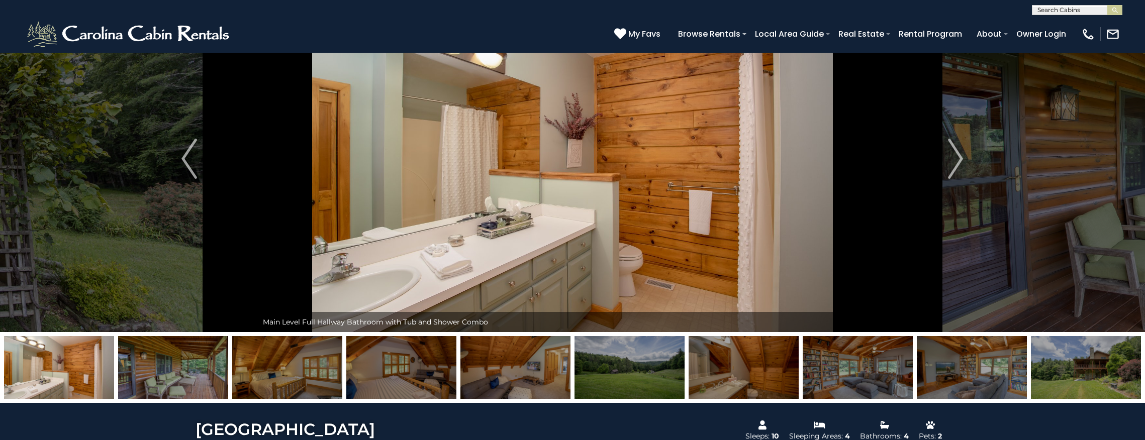
click at [280, 370] on img at bounding box center [287, 367] width 110 height 63
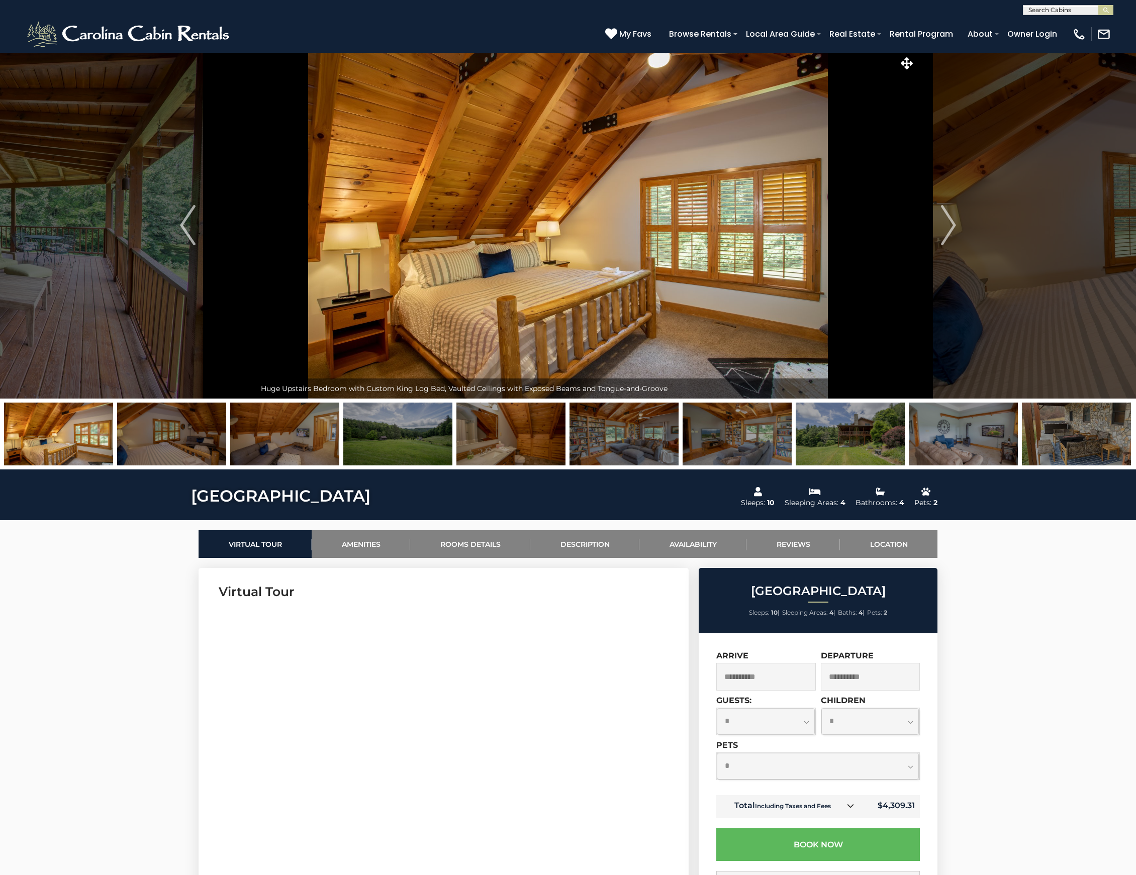
scroll to position [0, 0]
click at [855, 377] on img at bounding box center [850, 434] width 109 height 63
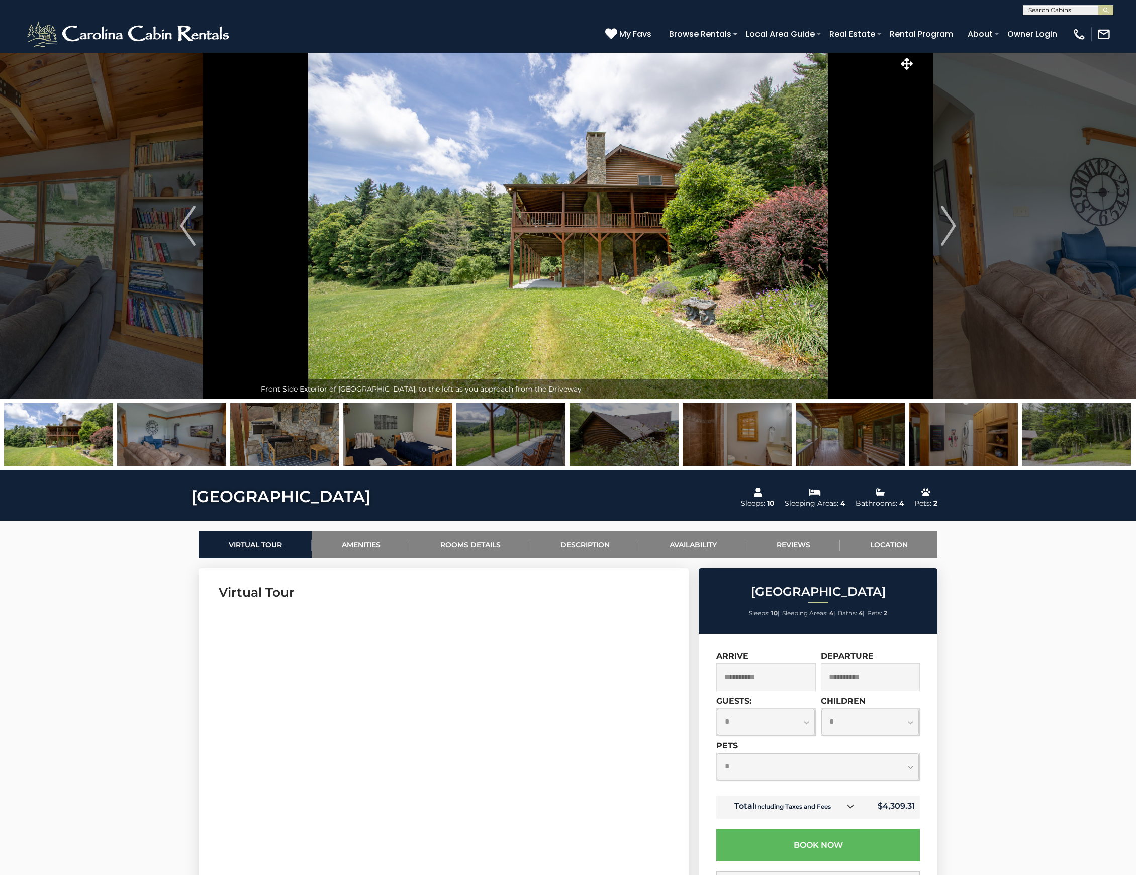
click at [516, 377] on img at bounding box center [510, 434] width 109 height 63
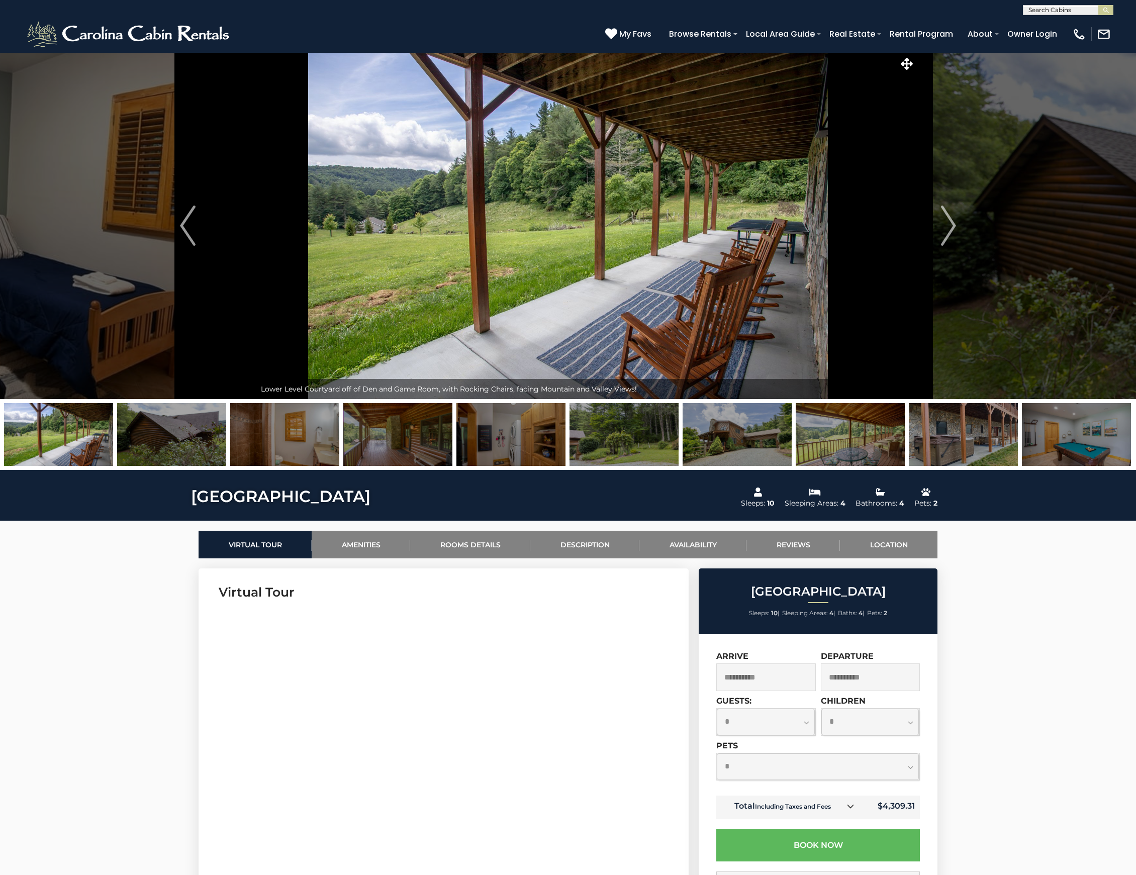
click at [746, 377] on img at bounding box center [737, 434] width 109 height 63
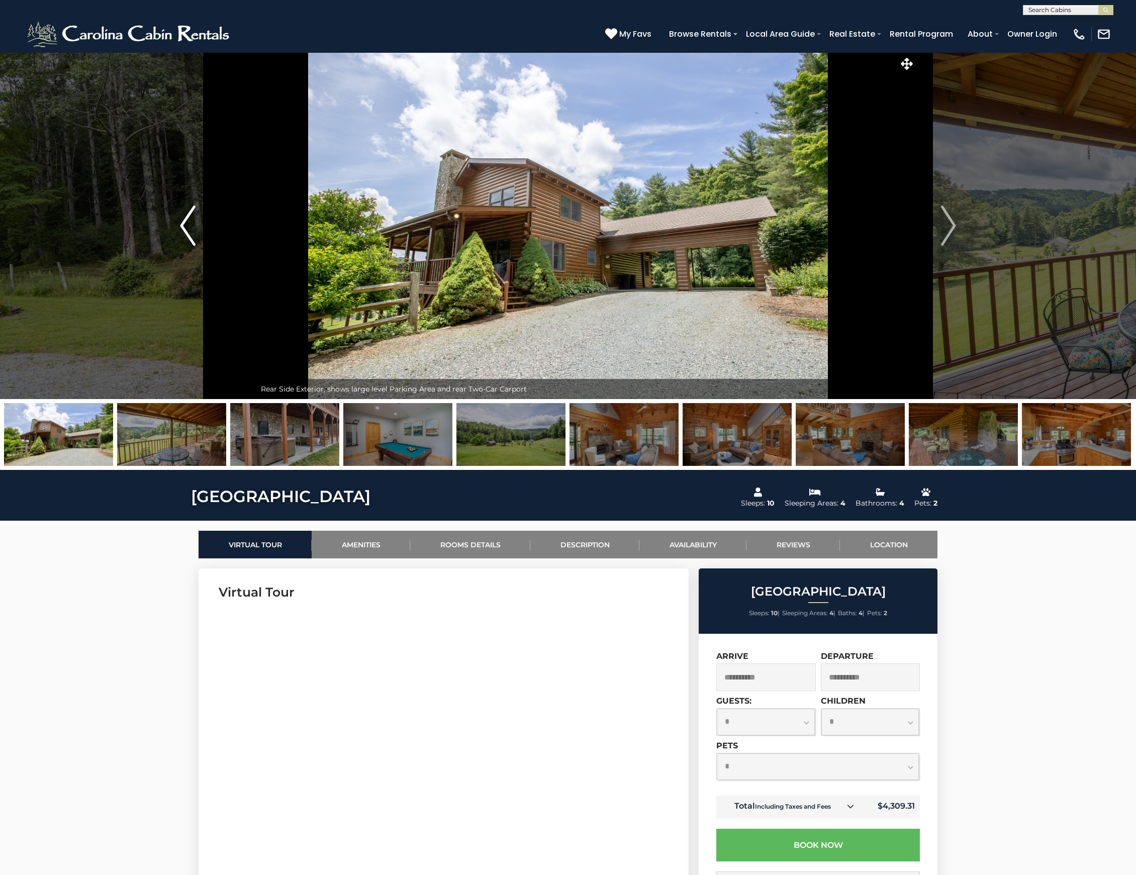
click at [186, 226] on img "Previous" at bounding box center [187, 226] width 15 height 40
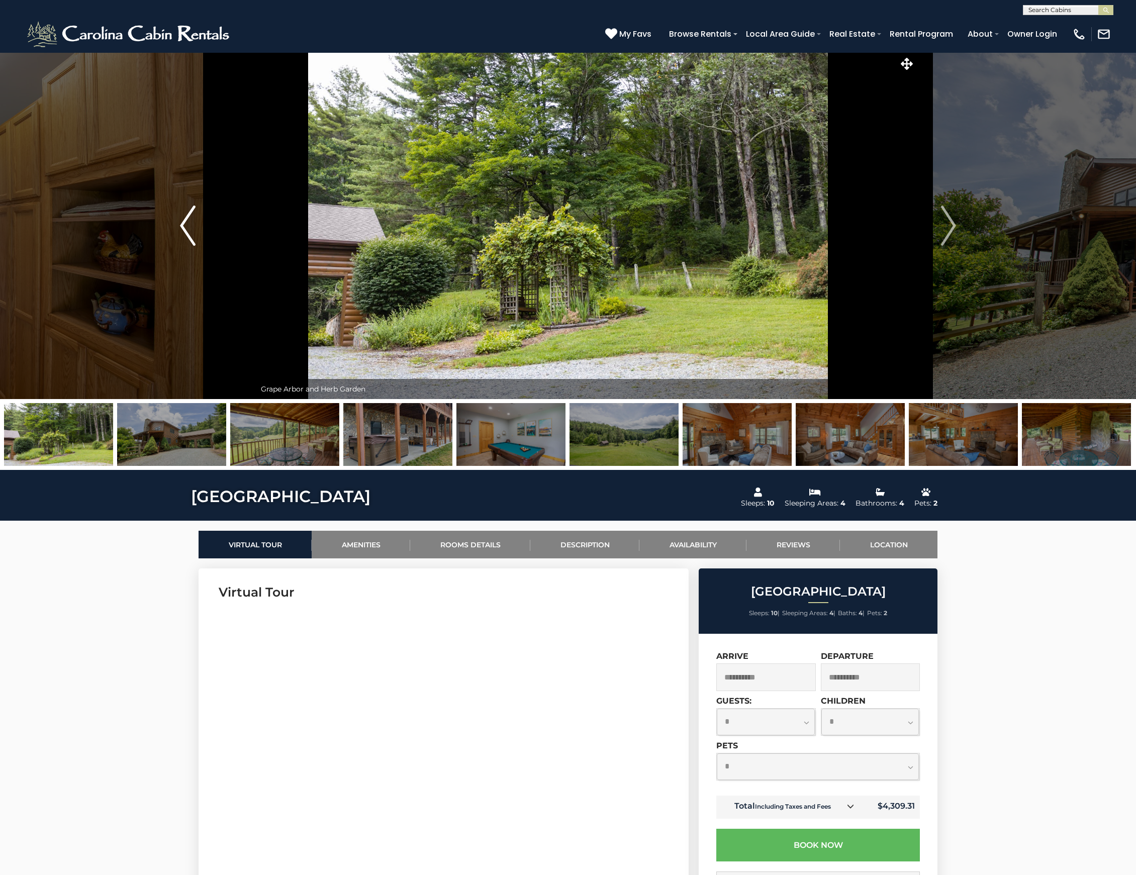
click at [186, 226] on img "Previous" at bounding box center [187, 226] width 15 height 40
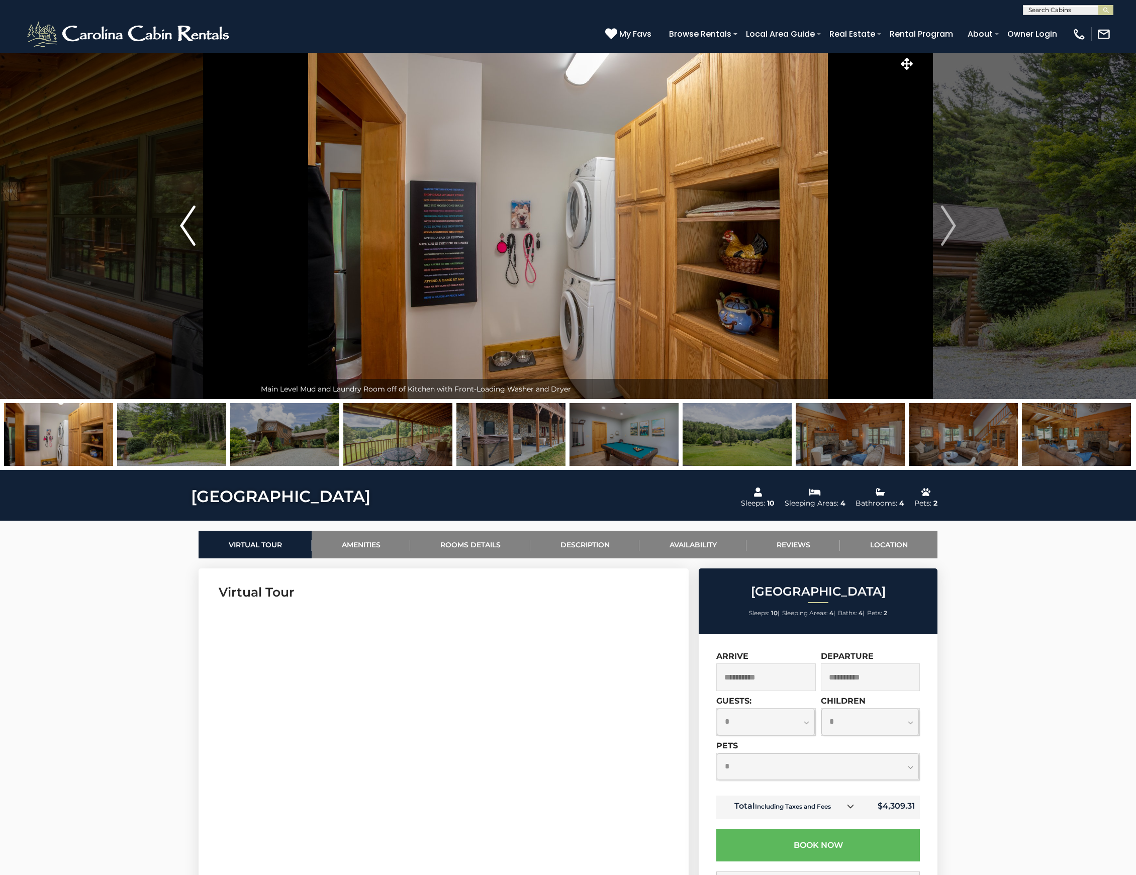
click at [186, 228] on img "Previous" at bounding box center [187, 226] width 15 height 40
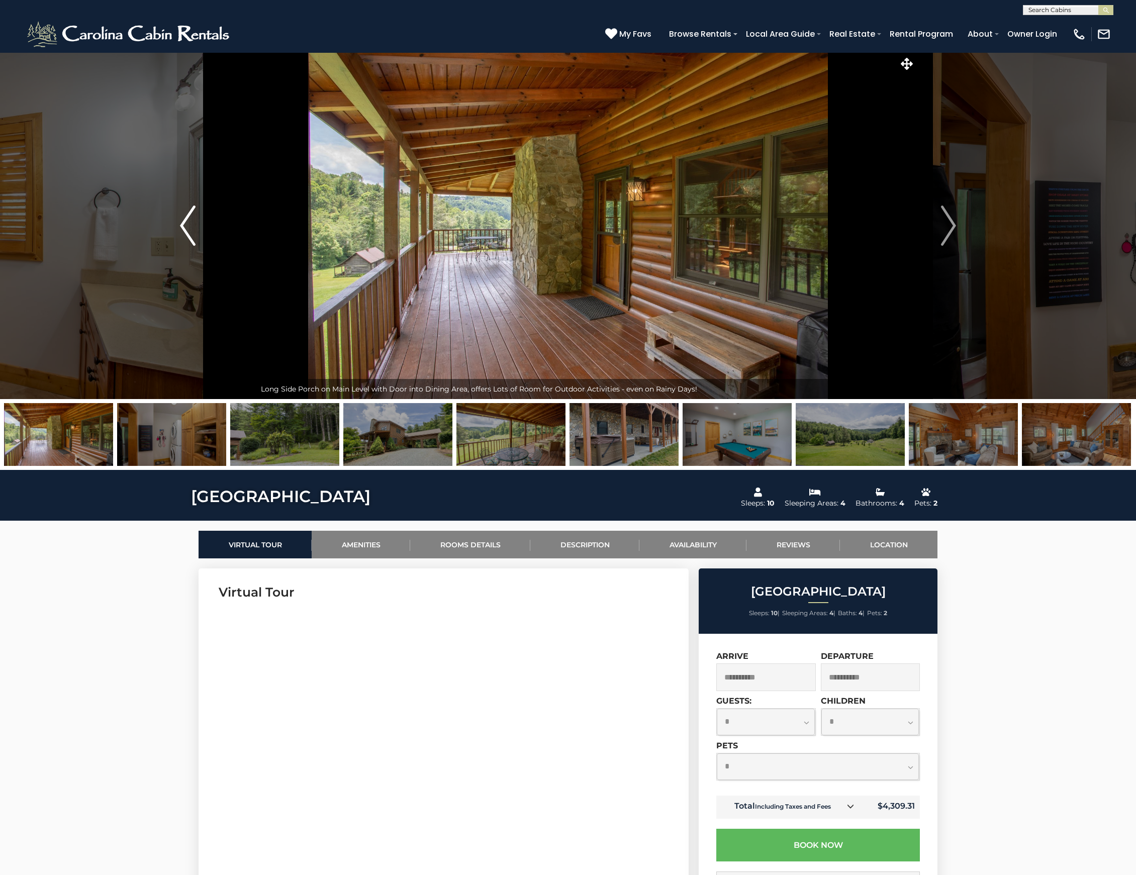
click at [186, 228] on img "Previous" at bounding box center [187, 226] width 15 height 40
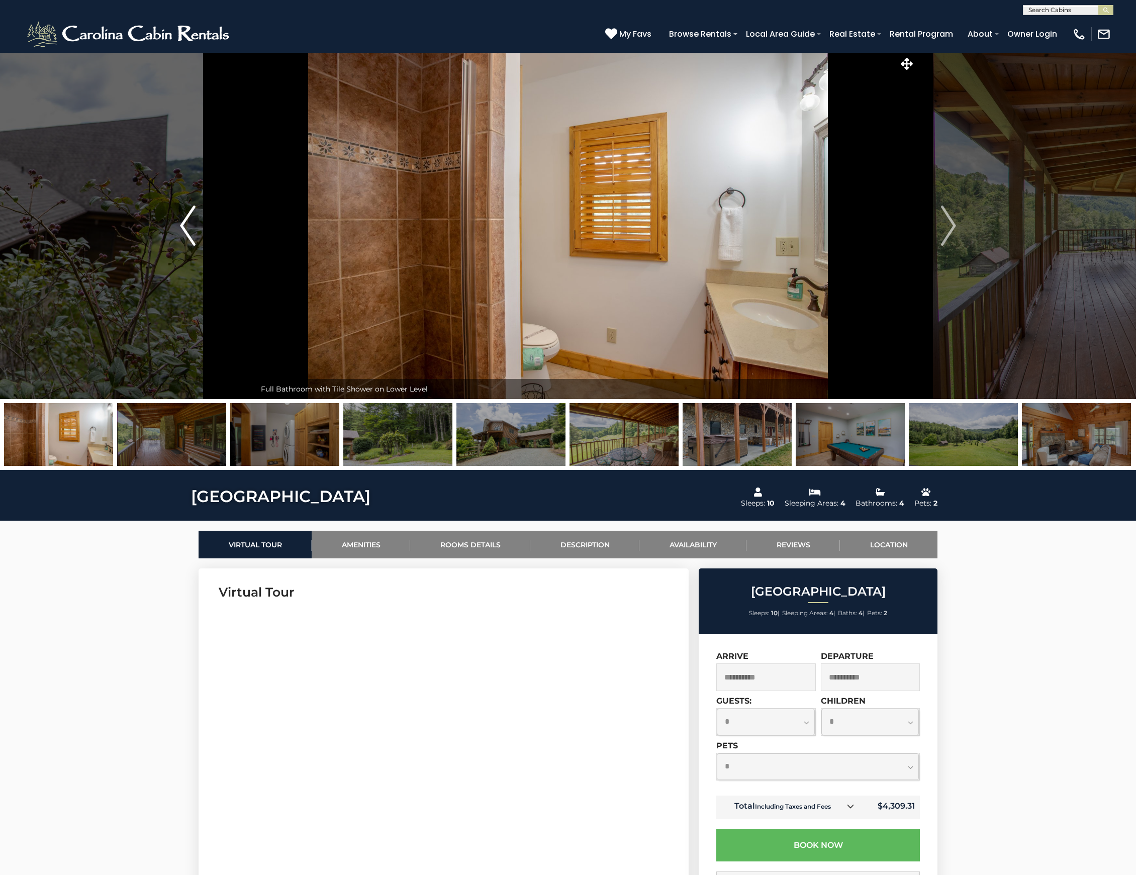
click at [186, 228] on img "Previous" at bounding box center [187, 226] width 15 height 40
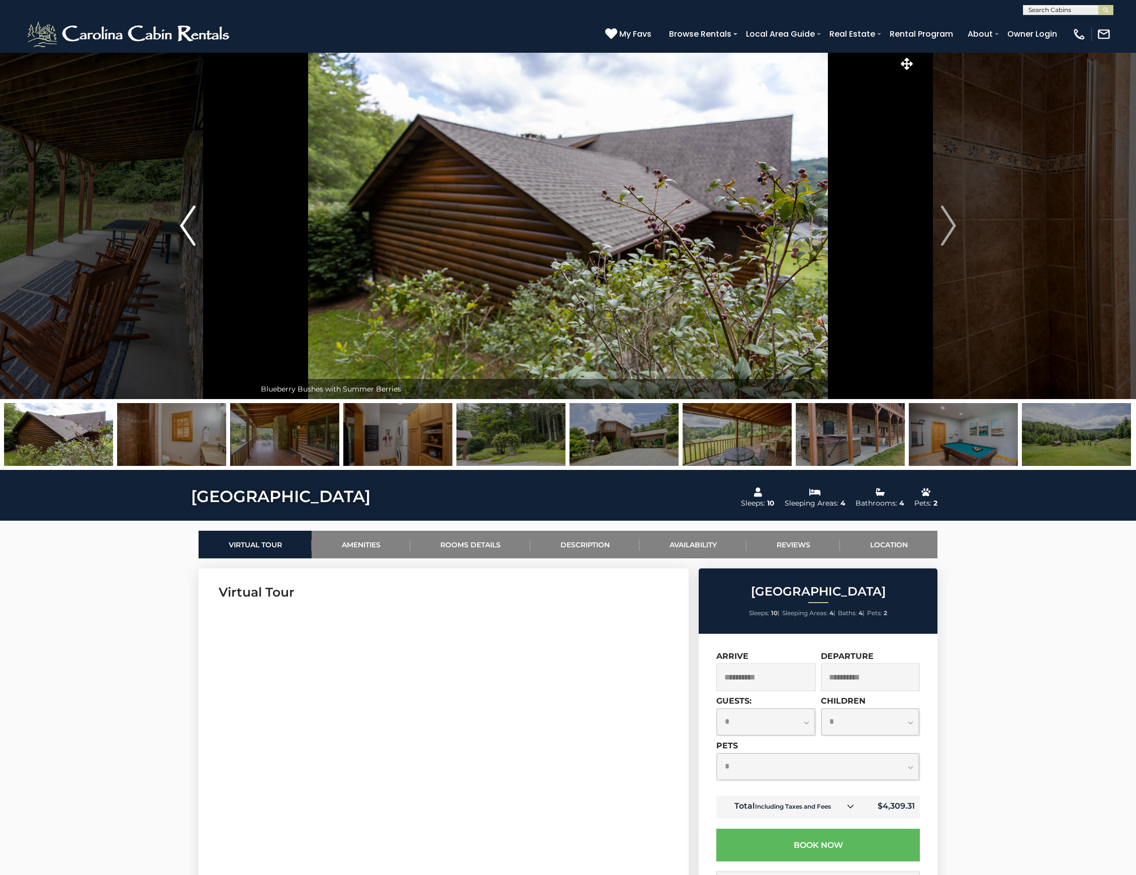
click at [186, 228] on img "Previous" at bounding box center [187, 226] width 15 height 40
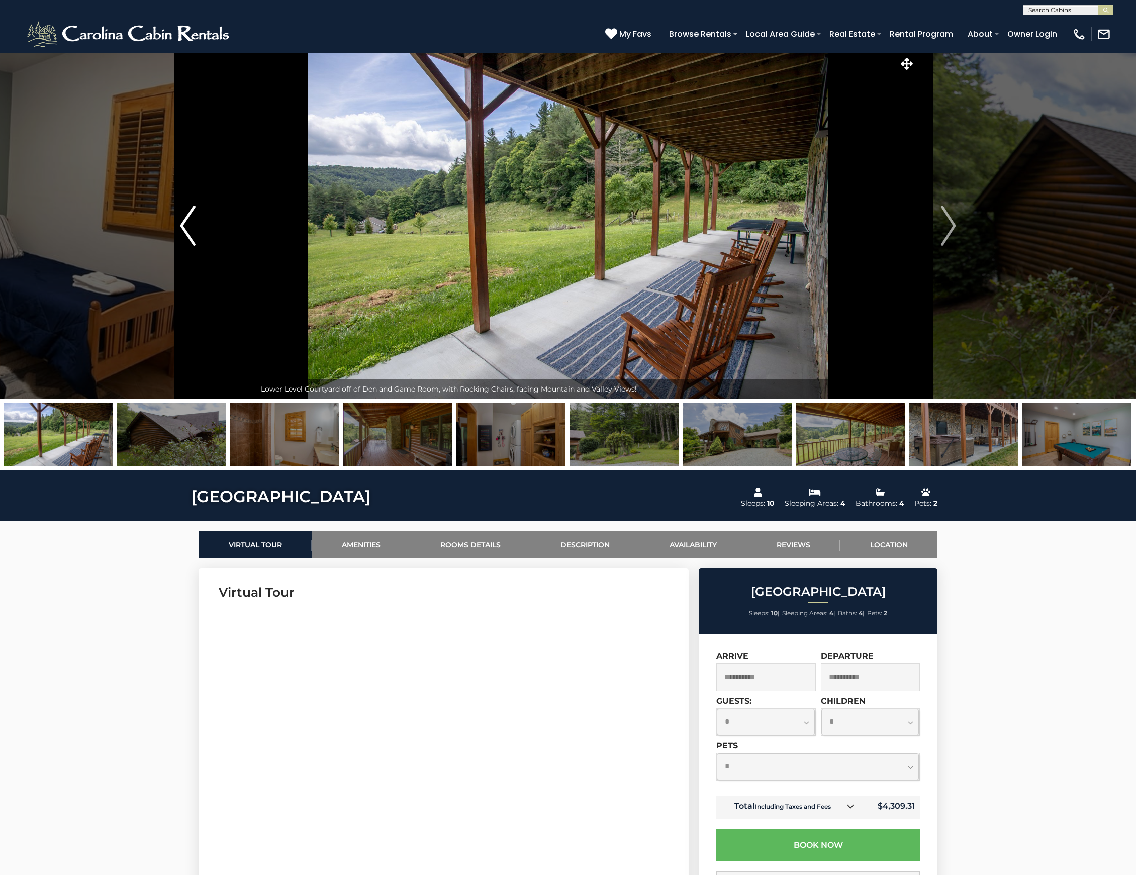
click at [186, 228] on img "Previous" at bounding box center [187, 226] width 15 height 40
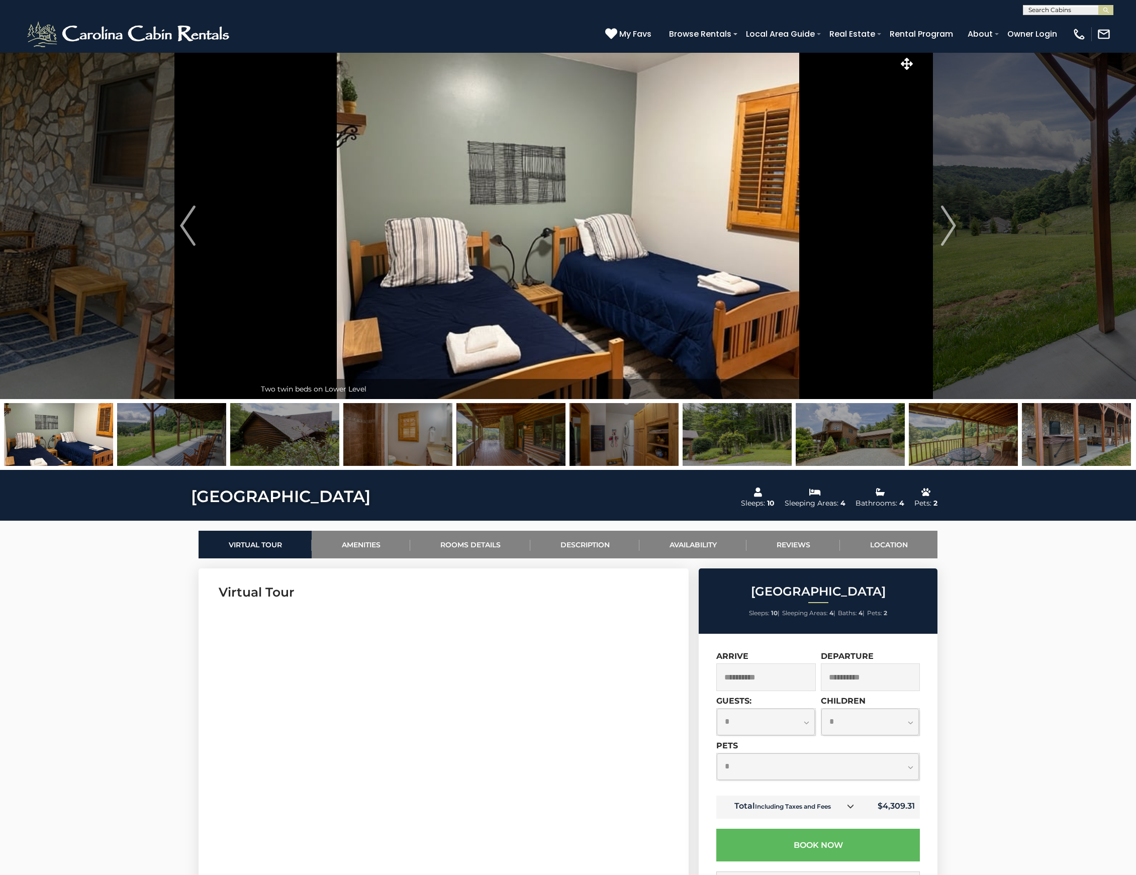
click at [731, 377] on img at bounding box center [737, 434] width 109 height 63
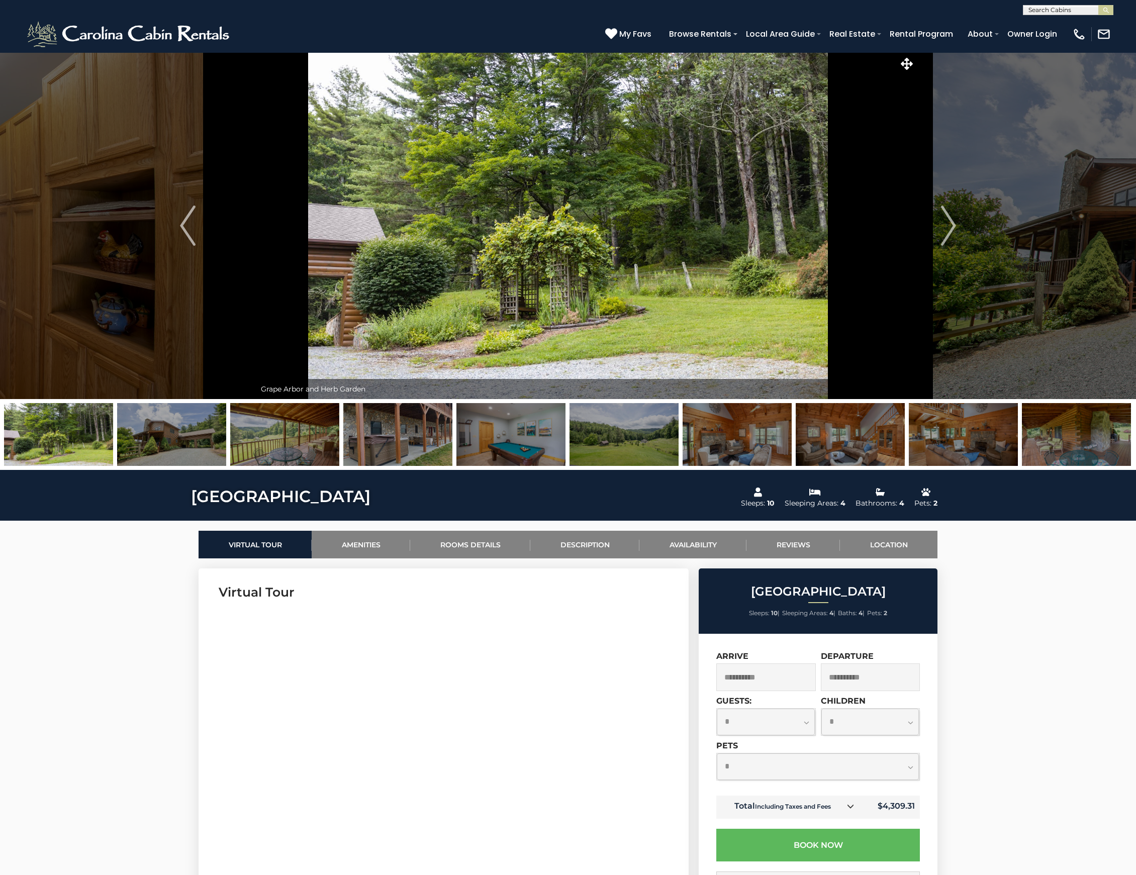
click at [180, 377] on img at bounding box center [171, 434] width 109 height 63
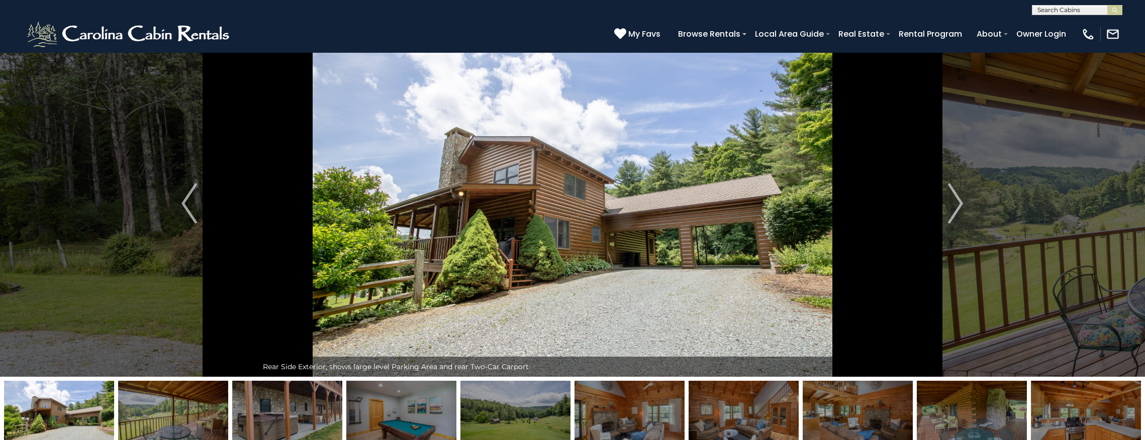
scroll to position [33, 0]
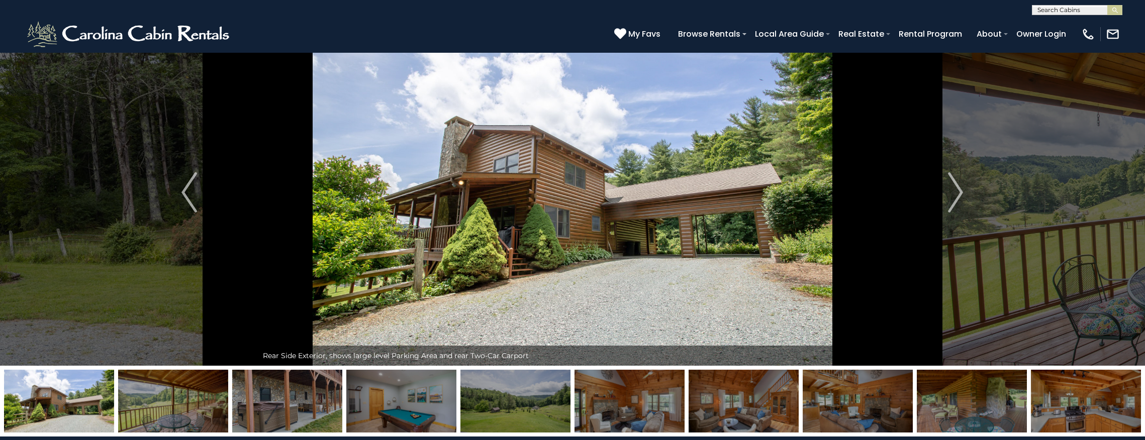
click at [298, 377] on img at bounding box center [287, 401] width 110 height 63
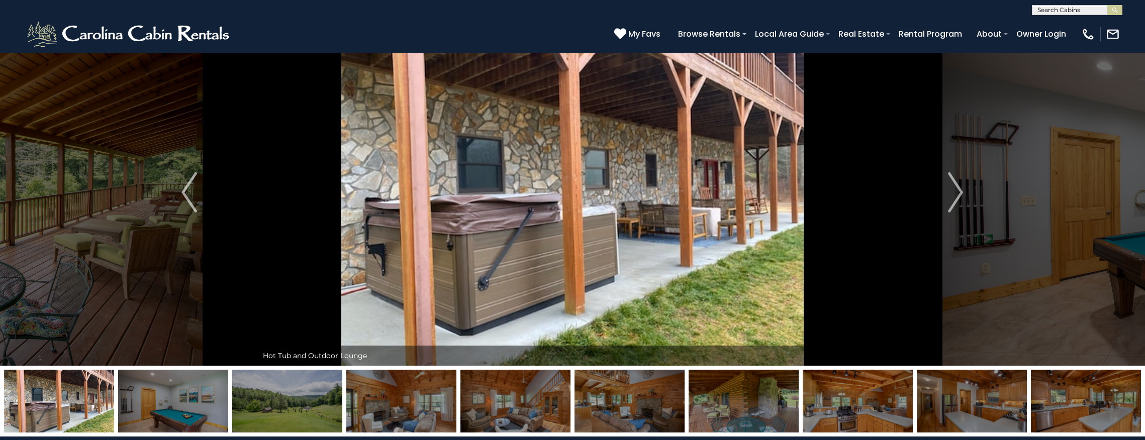
click at [206, 377] on img at bounding box center [173, 401] width 110 height 63
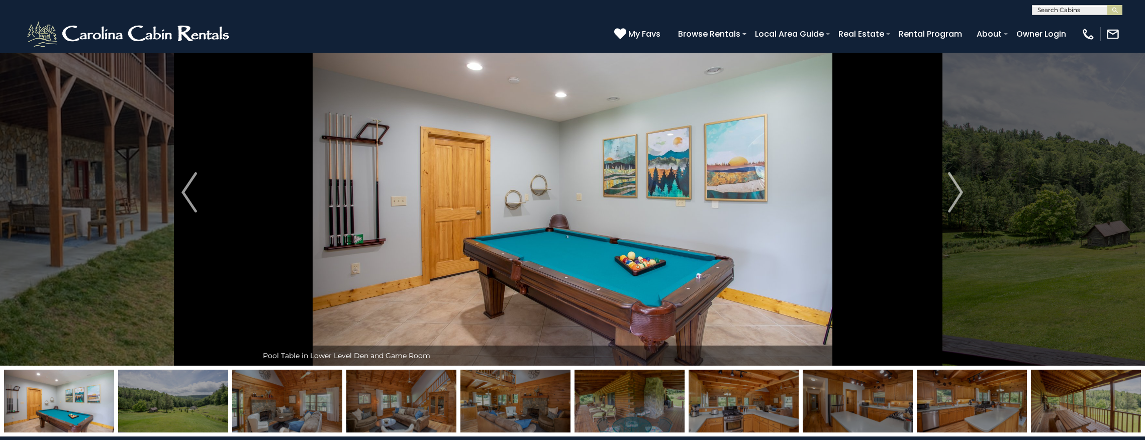
click at [189, 377] on img at bounding box center [173, 401] width 110 height 63
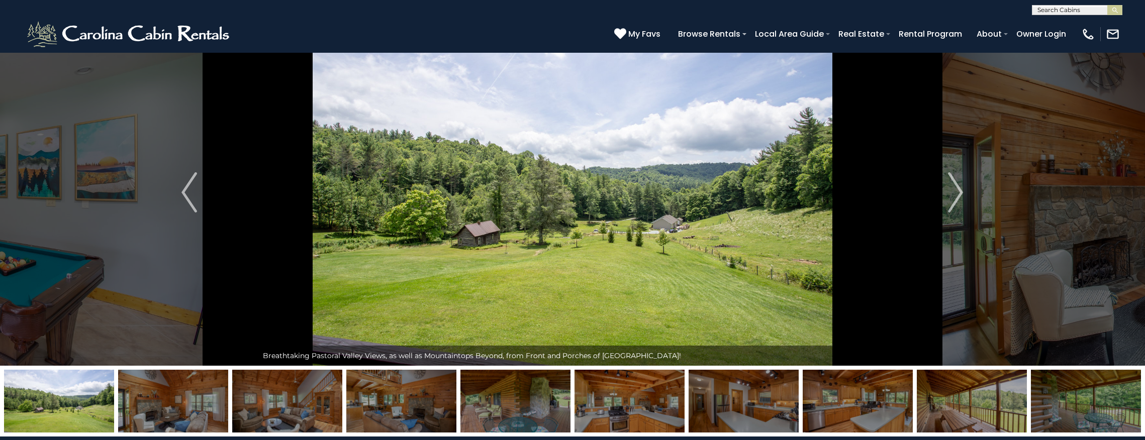
click at [215, 377] on img at bounding box center [173, 401] width 110 height 63
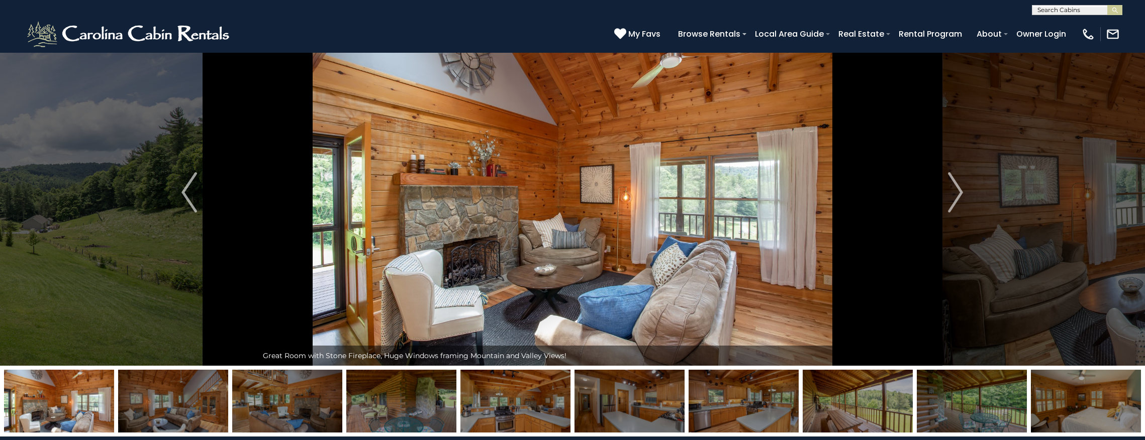
click at [193, 377] on img at bounding box center [173, 401] width 110 height 63
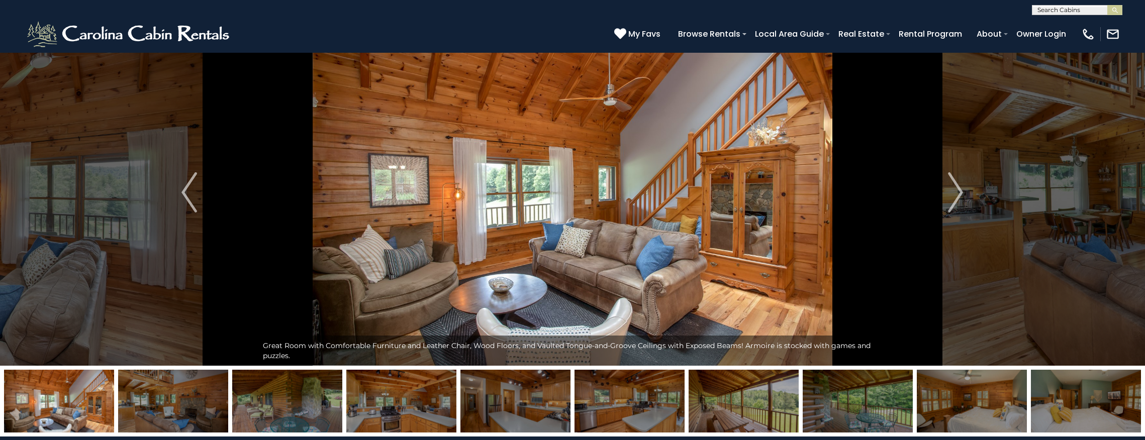
click at [202, 377] on img at bounding box center [173, 401] width 110 height 63
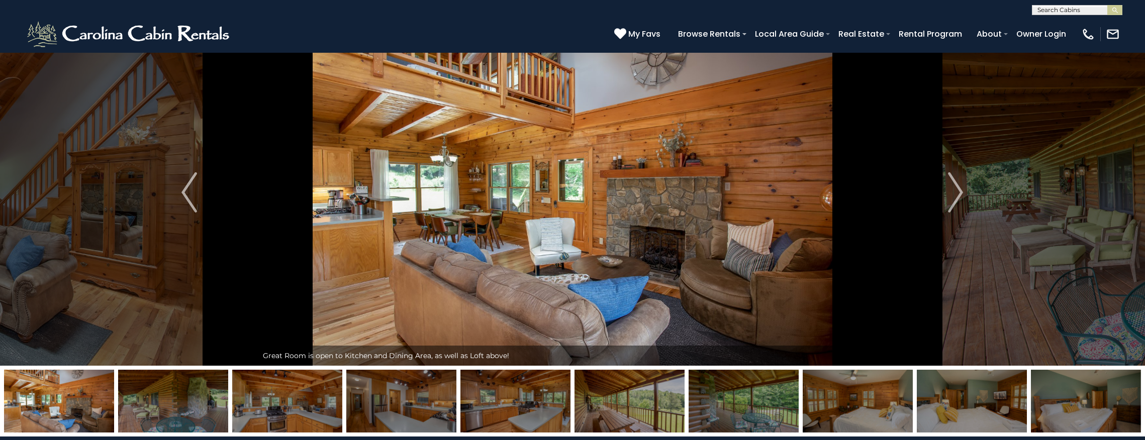
click at [203, 377] on img at bounding box center [173, 401] width 110 height 63
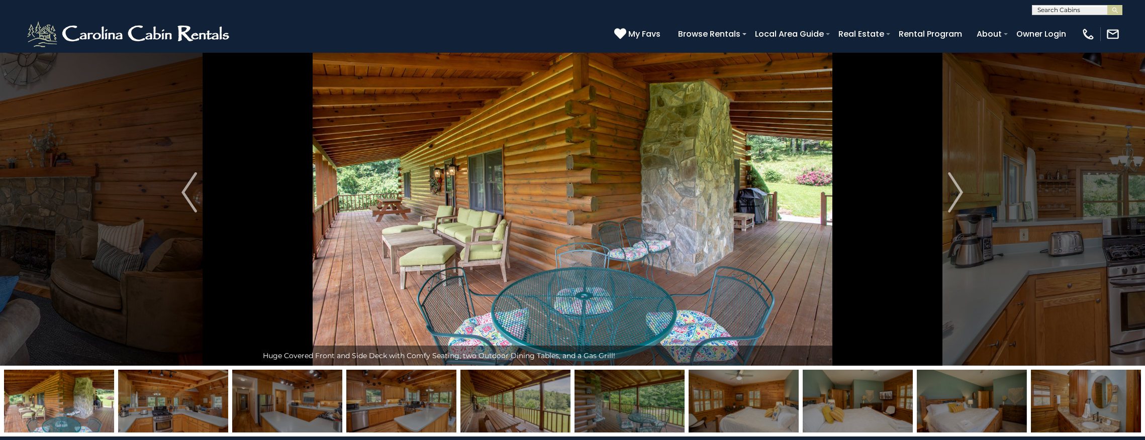
click at [195, 377] on img at bounding box center [173, 401] width 110 height 63
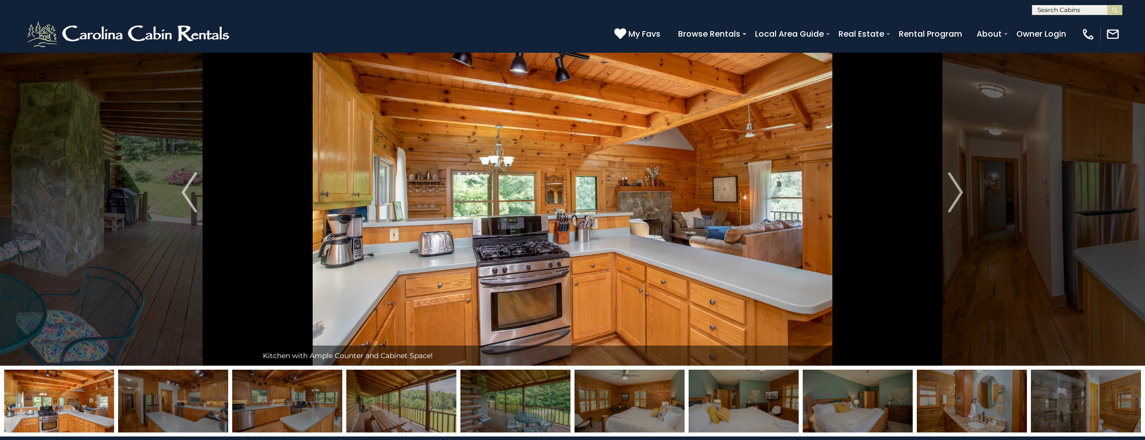
click at [398, 377] on img at bounding box center [401, 401] width 110 height 63
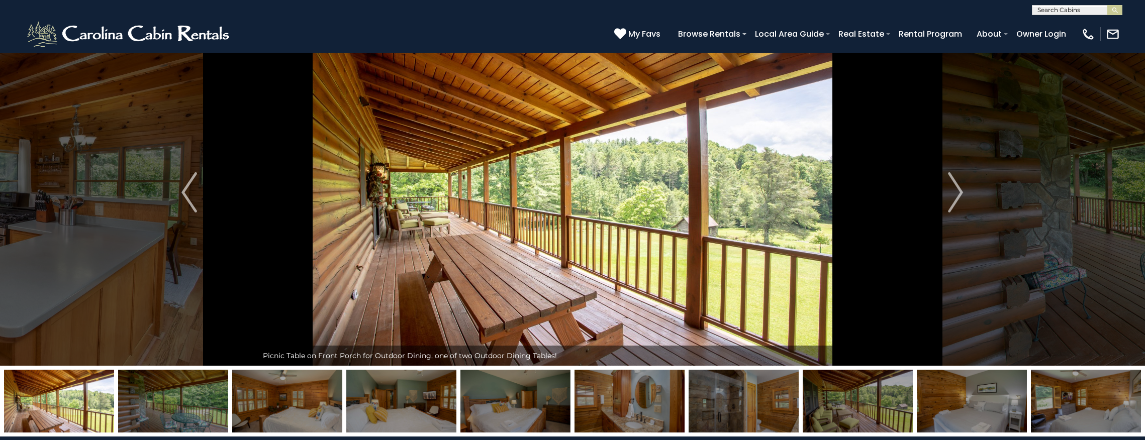
click at [297, 377] on img at bounding box center [287, 401] width 110 height 63
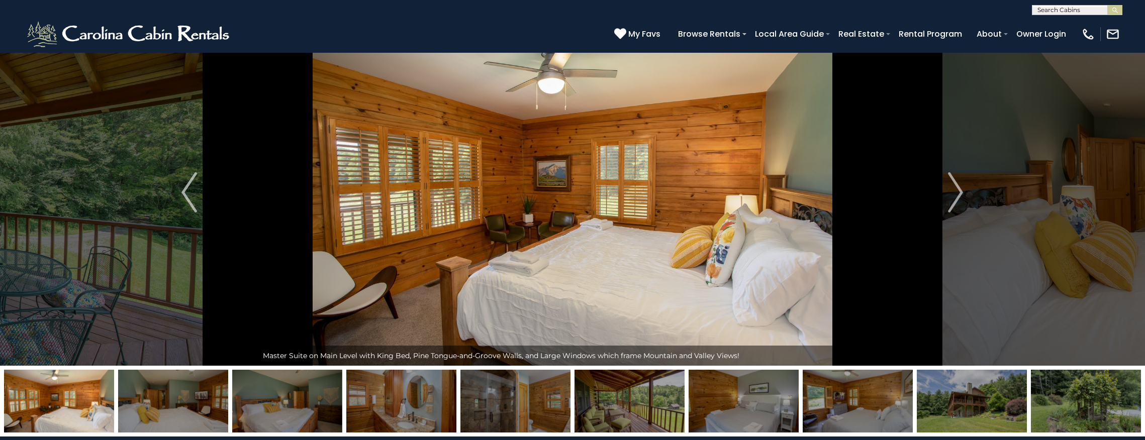
click at [282, 377] on img at bounding box center [287, 401] width 110 height 63
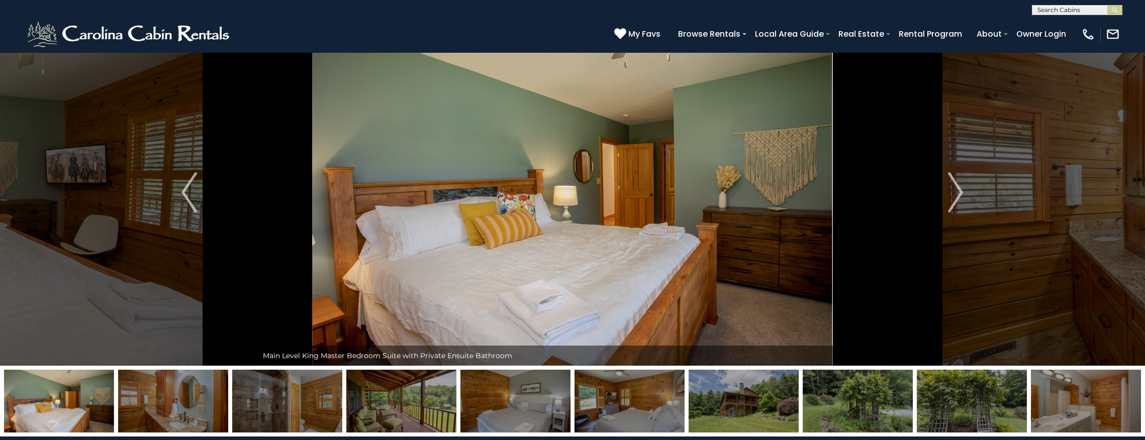
click at [193, 377] on img at bounding box center [173, 401] width 110 height 63
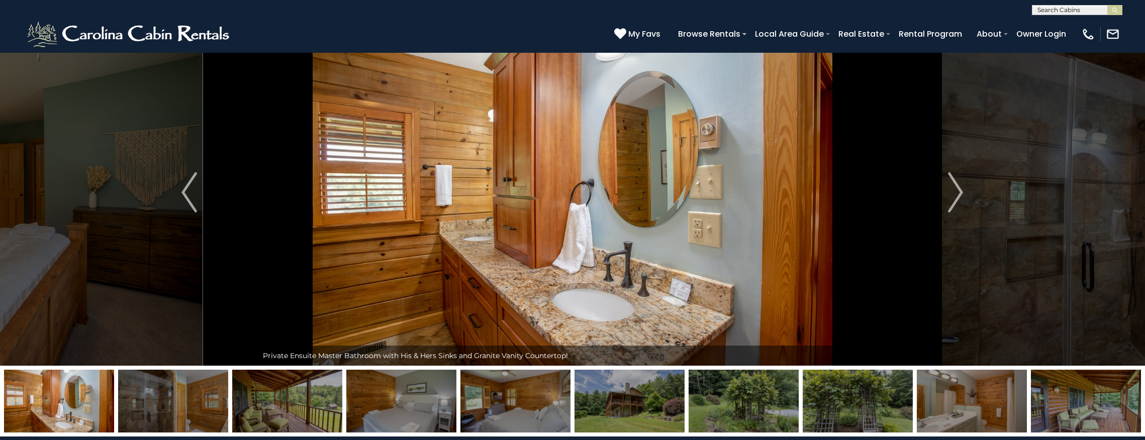
click at [276, 377] on img at bounding box center [287, 401] width 110 height 63
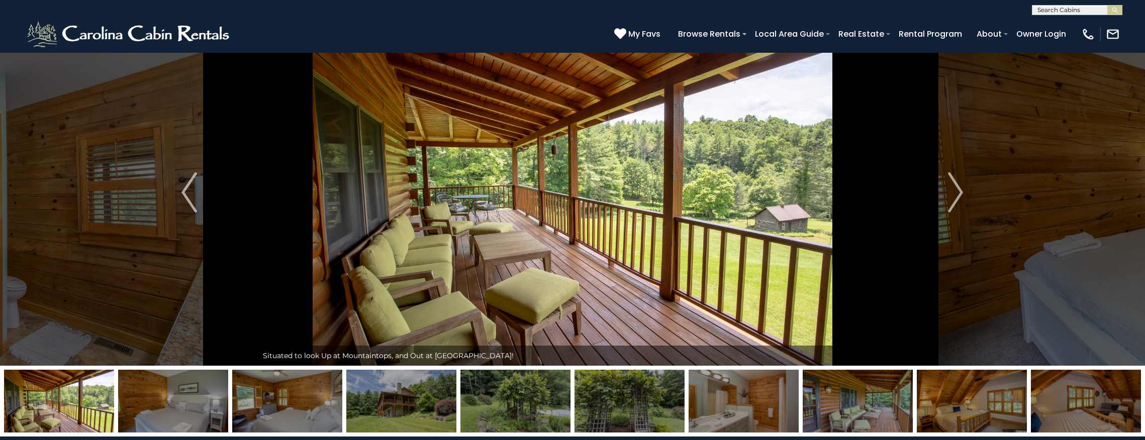
click at [288, 377] on img at bounding box center [287, 401] width 110 height 63
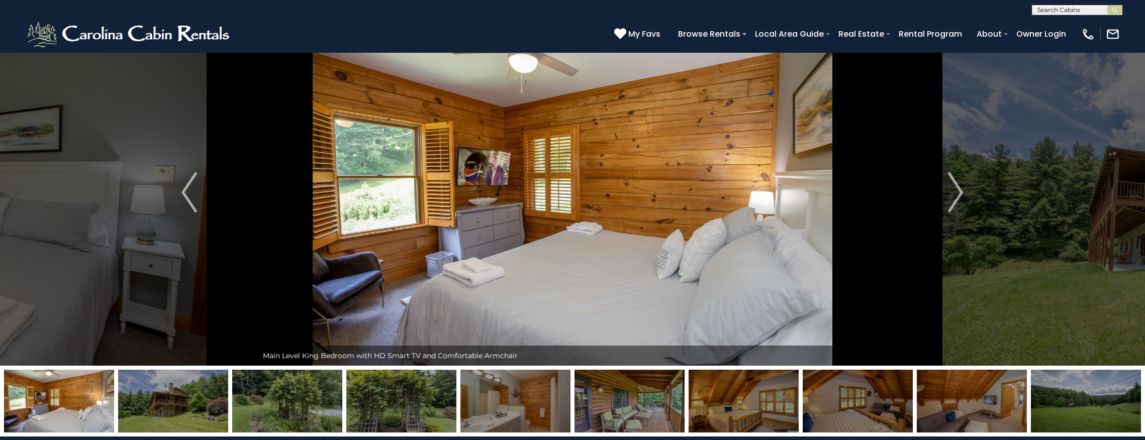
click at [179, 377] on img at bounding box center [173, 401] width 110 height 63
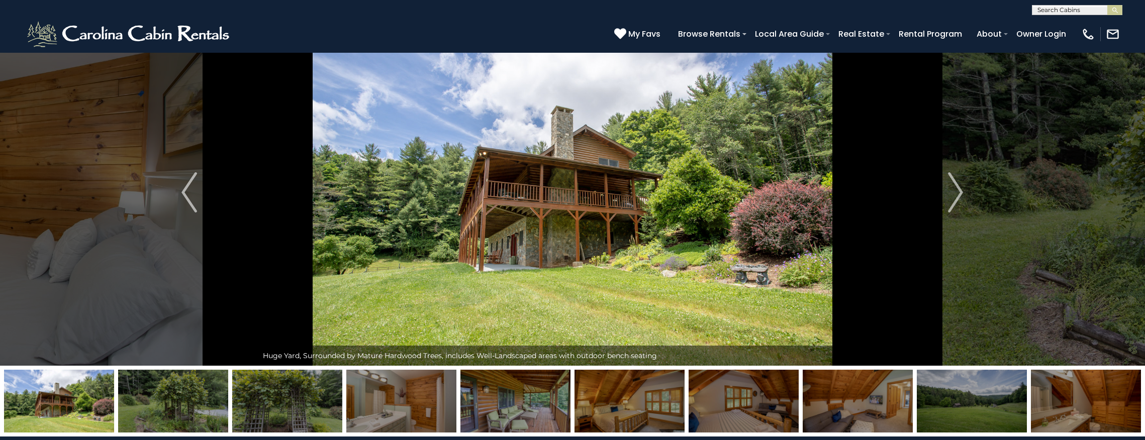
click at [202, 377] on img at bounding box center [173, 401] width 110 height 63
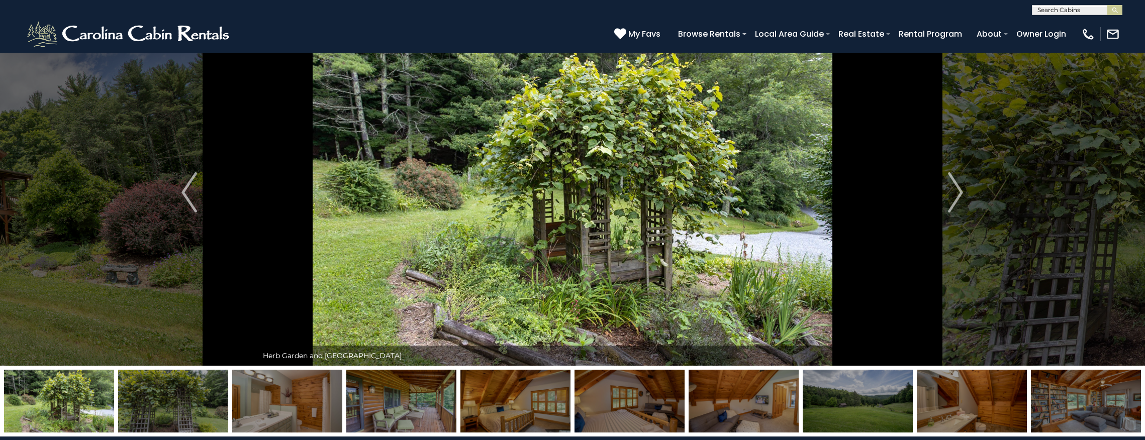
click at [494, 377] on img at bounding box center [515, 401] width 110 height 63
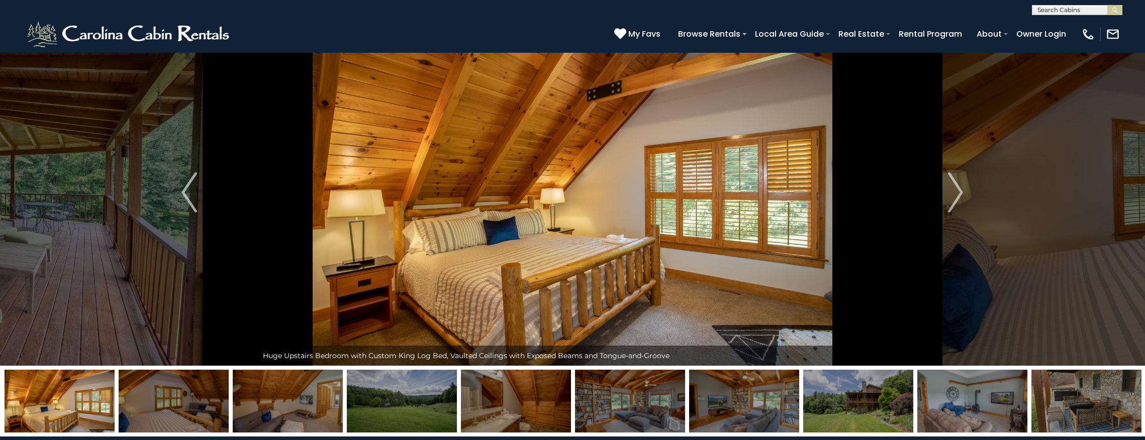
click at [390, 377] on img at bounding box center [402, 401] width 110 height 63
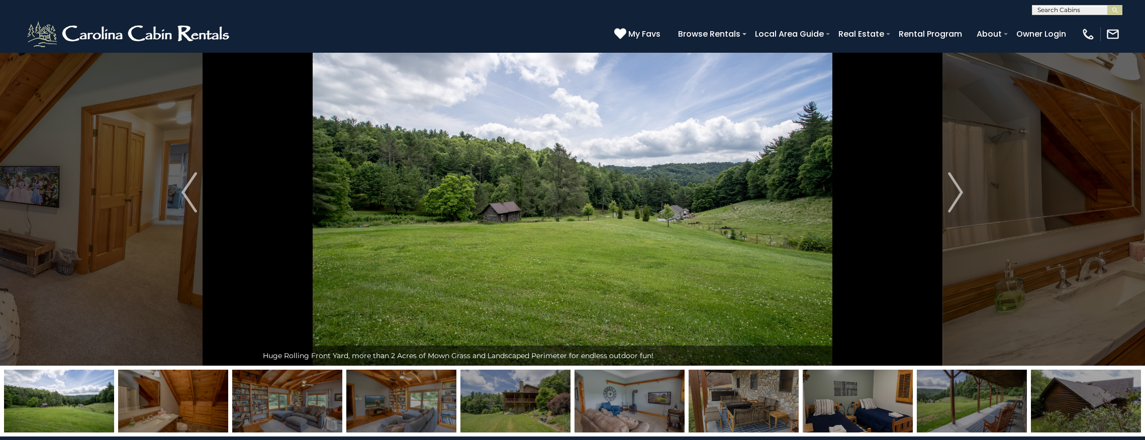
click at [290, 377] on img at bounding box center [287, 401] width 110 height 63
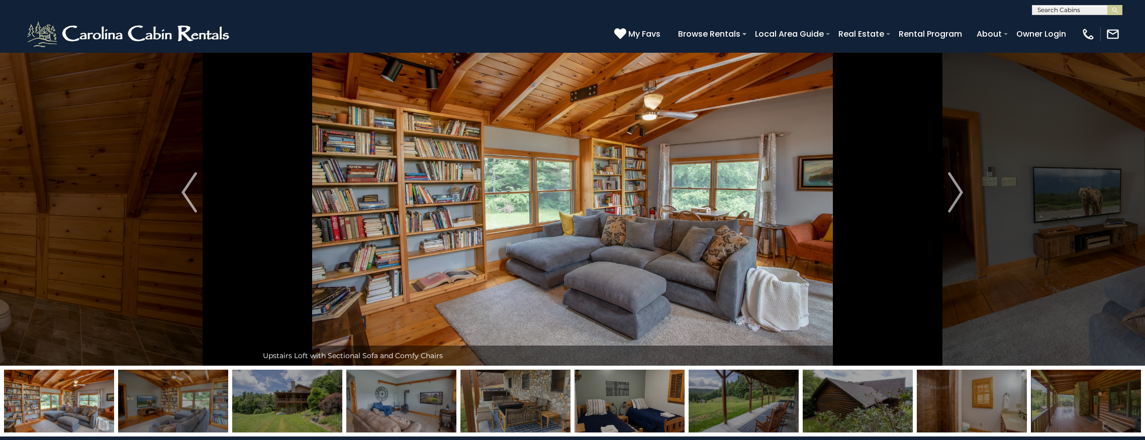
click at [406, 377] on img at bounding box center [401, 401] width 110 height 63
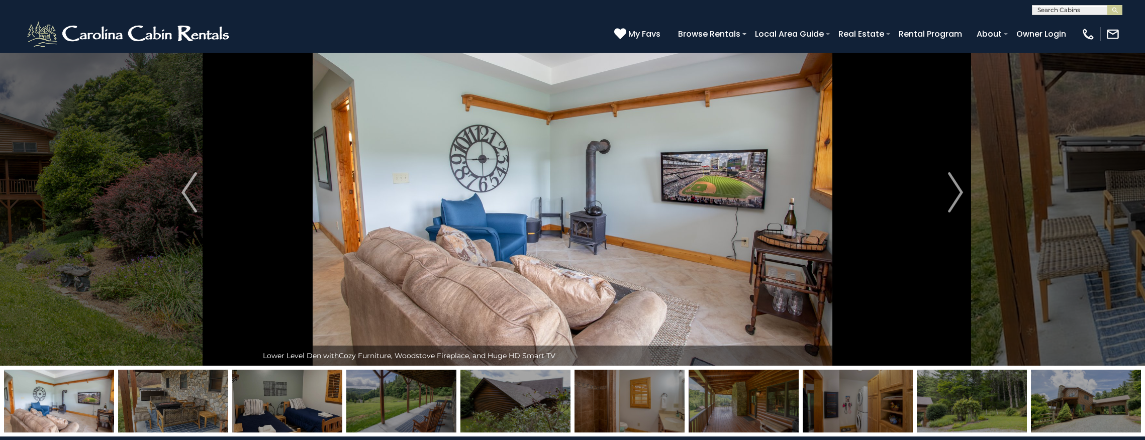
click at [297, 377] on img at bounding box center [287, 401] width 110 height 63
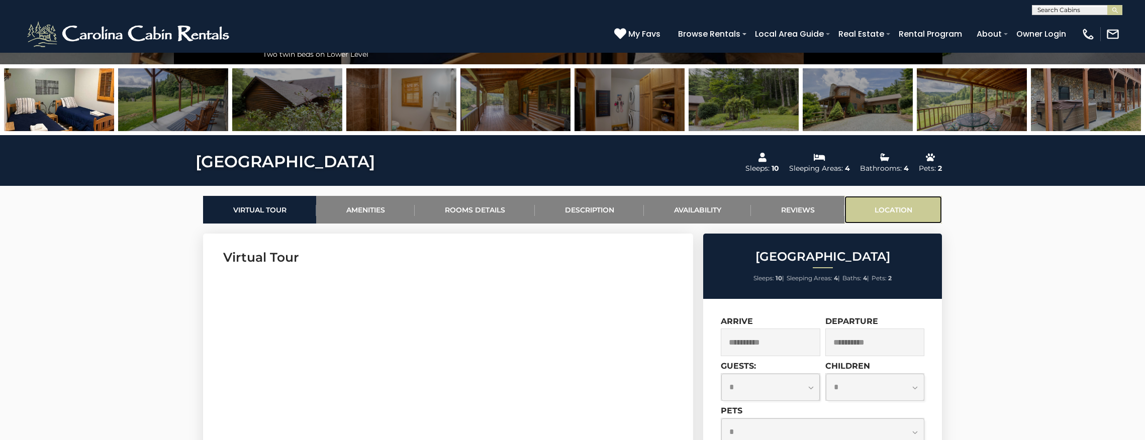
click at [908, 208] on link "Location" at bounding box center [893, 210] width 98 height 28
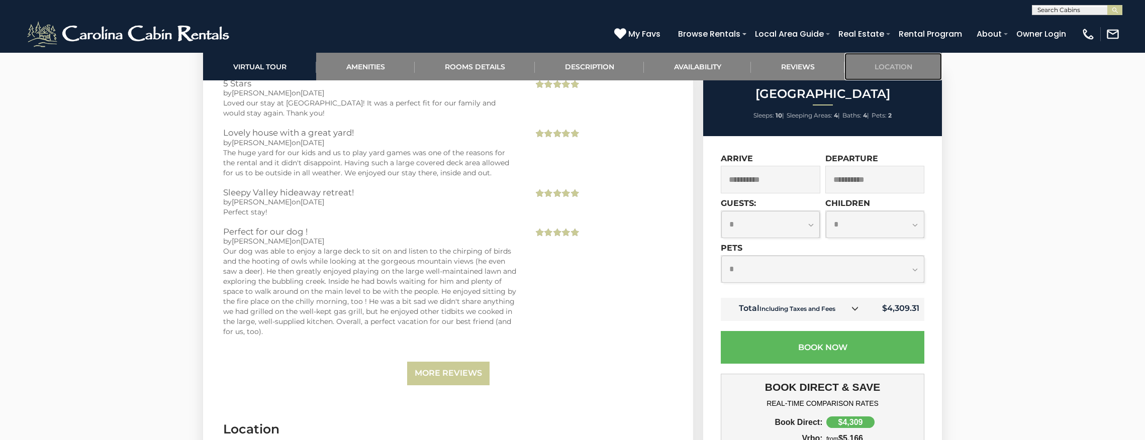
scroll to position [3222, 0]
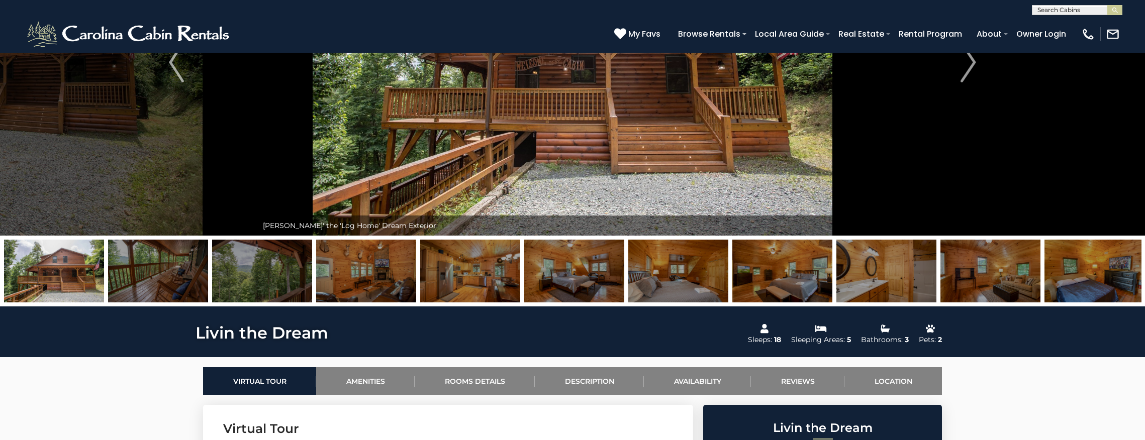
scroll to position [149, 0]
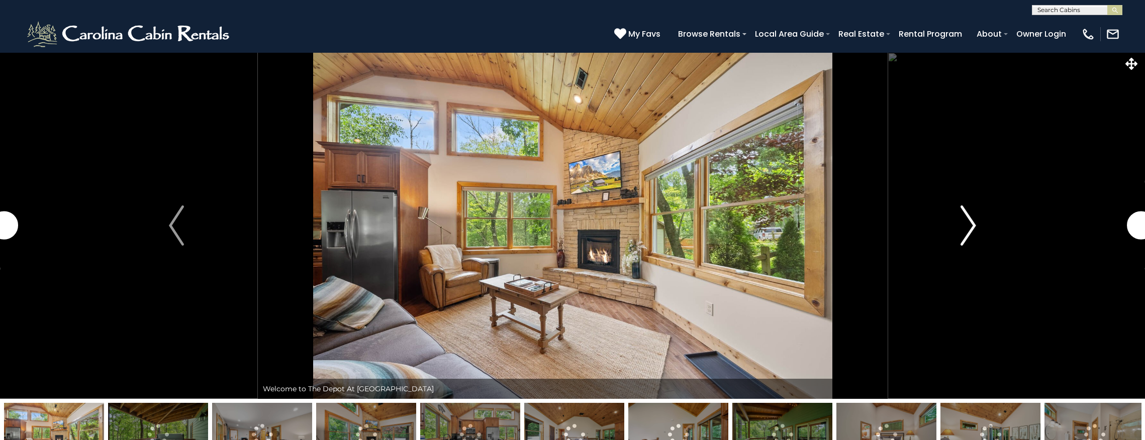
click at [971, 212] on img "Next" at bounding box center [968, 226] width 15 height 40
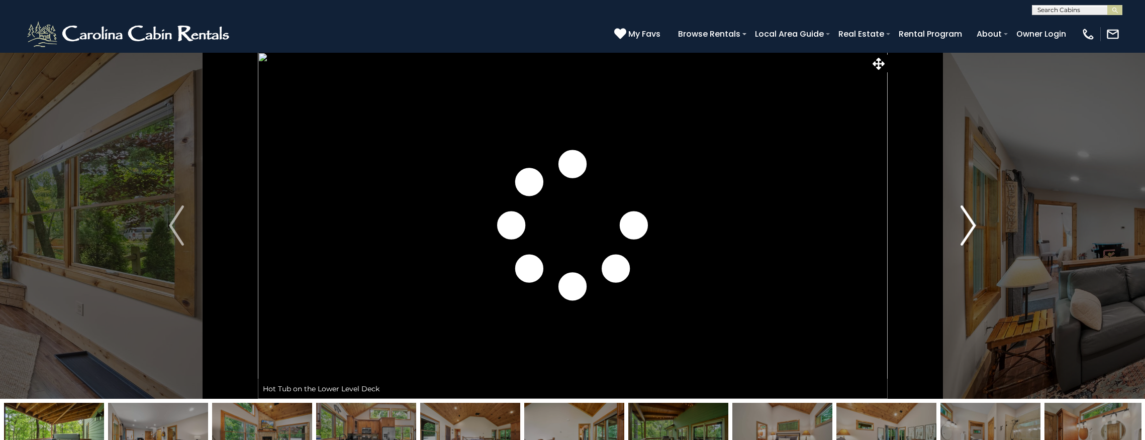
click at [975, 218] on img "Next" at bounding box center [968, 226] width 15 height 40
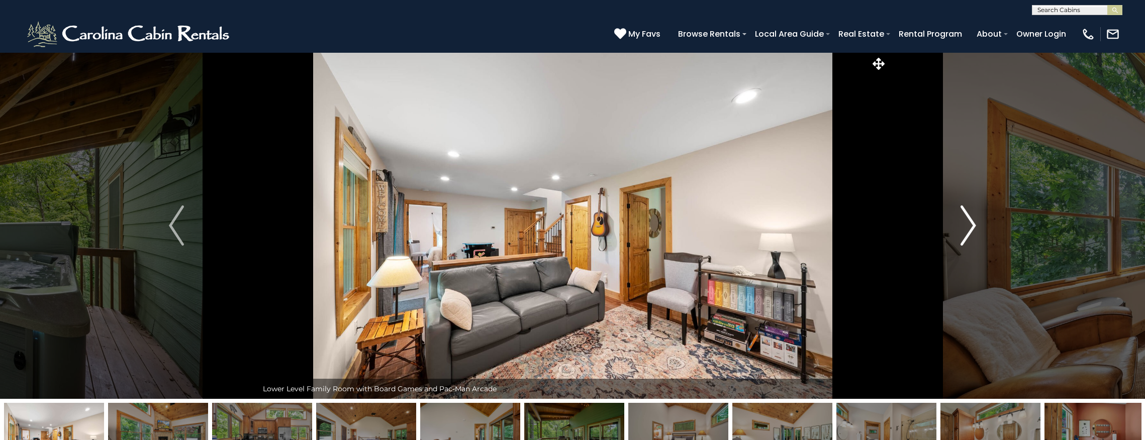
click at [961, 230] on img "Next" at bounding box center [968, 226] width 15 height 40
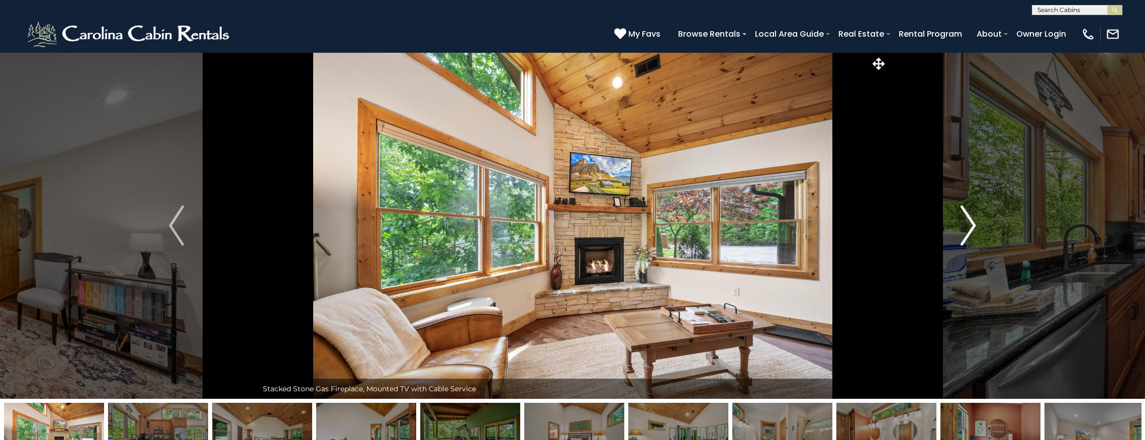
click at [961, 230] on img "Next" at bounding box center [968, 226] width 15 height 40
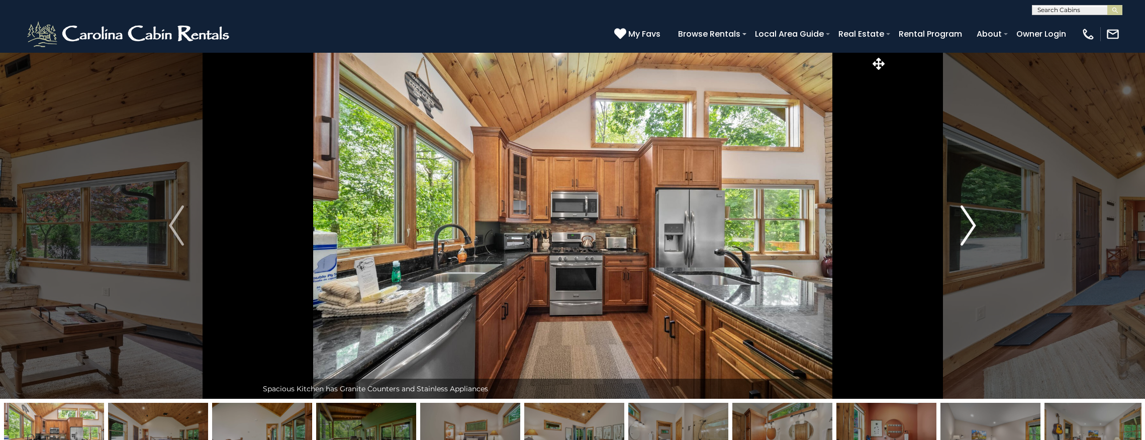
click at [961, 231] on img "Next" at bounding box center [968, 226] width 15 height 40
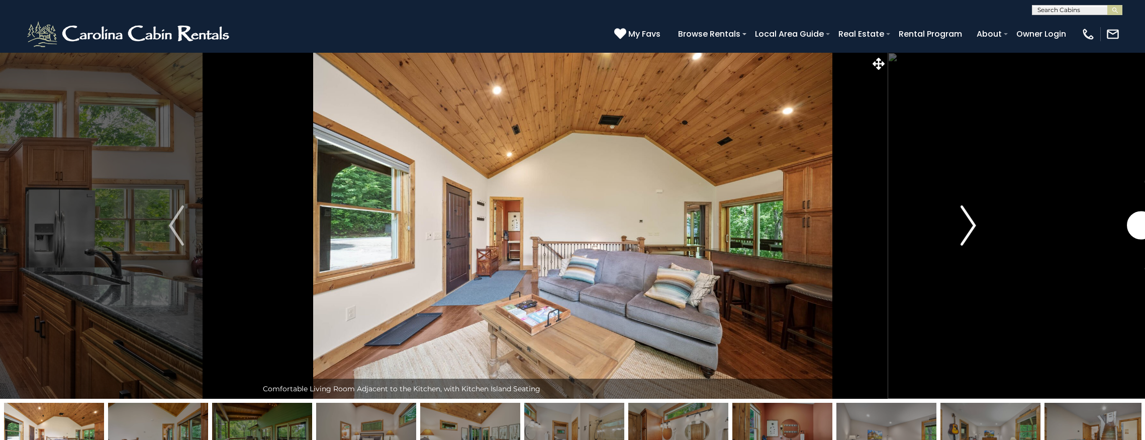
click at [961, 231] on img "Next" at bounding box center [968, 226] width 15 height 40
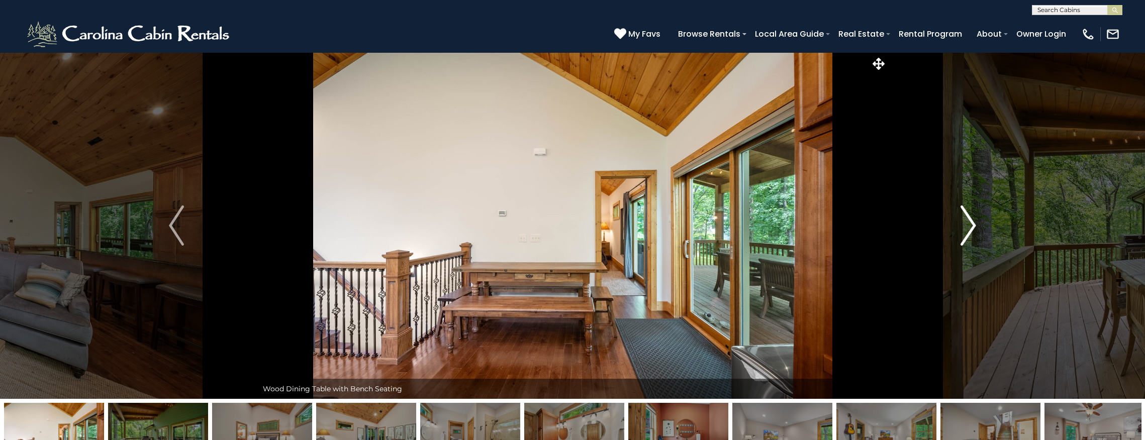
click at [961, 231] on img "Next" at bounding box center [968, 226] width 15 height 40
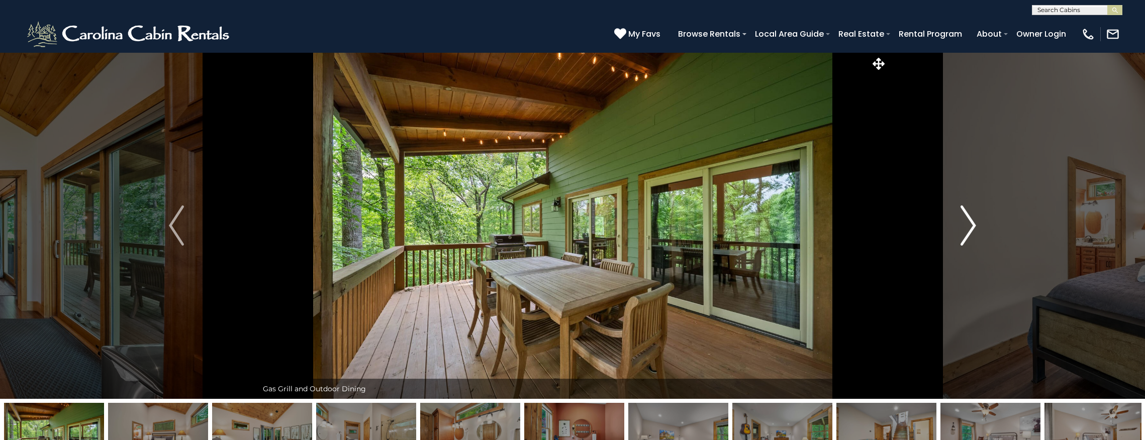
click at [961, 231] on img "Next" at bounding box center [968, 226] width 15 height 40
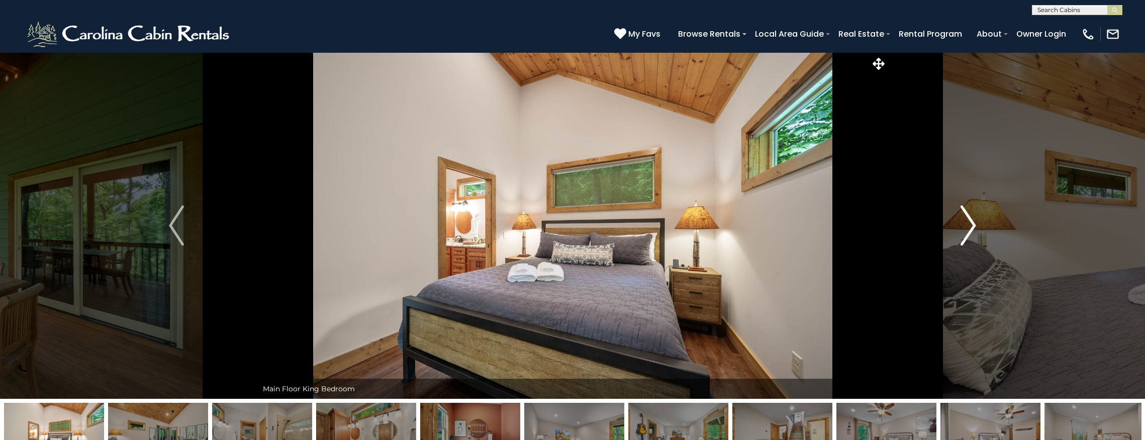
click at [961, 231] on img "Next" at bounding box center [968, 226] width 15 height 40
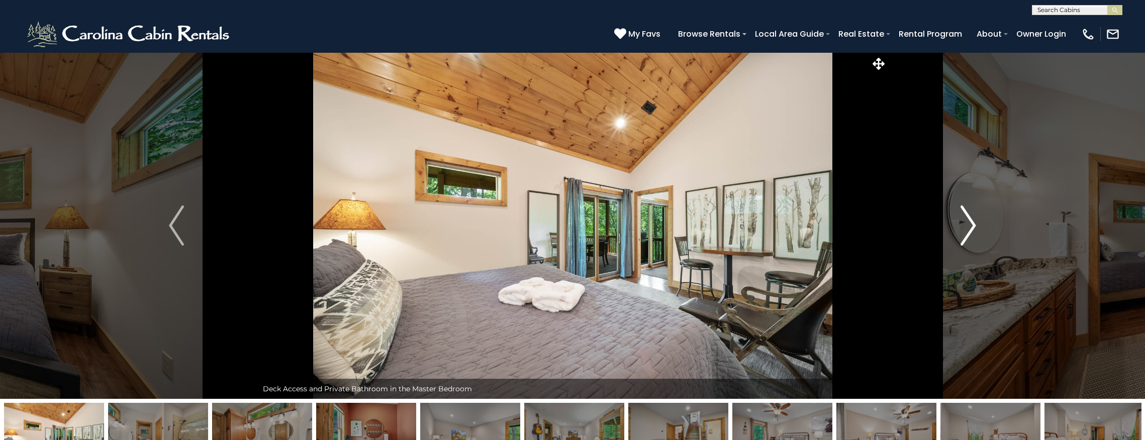
click at [961, 231] on img "Next" at bounding box center [968, 226] width 15 height 40
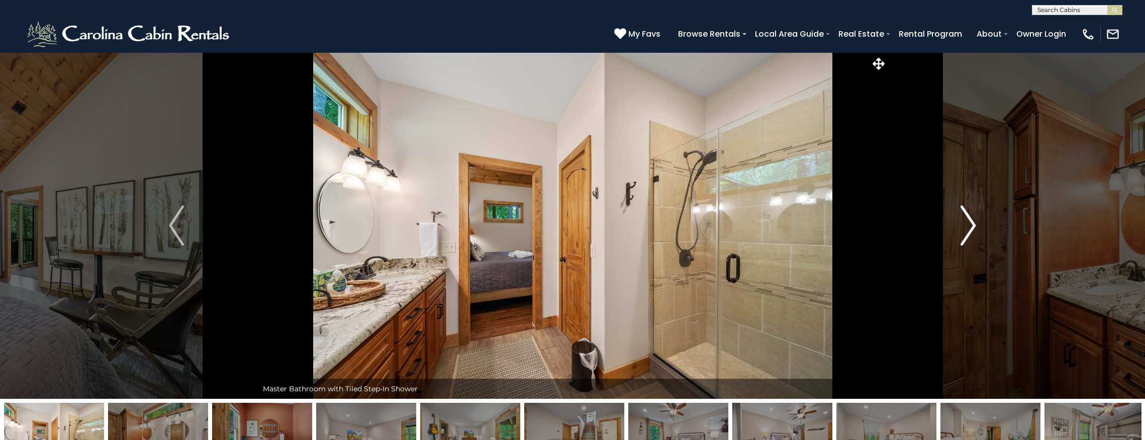
click at [961, 231] on img "Next" at bounding box center [968, 226] width 15 height 40
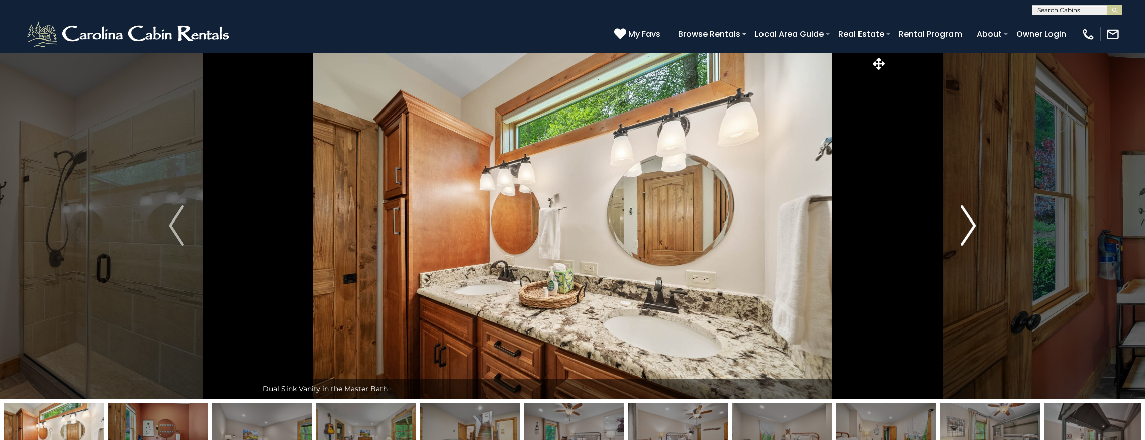
click at [961, 231] on img "Next" at bounding box center [968, 226] width 15 height 40
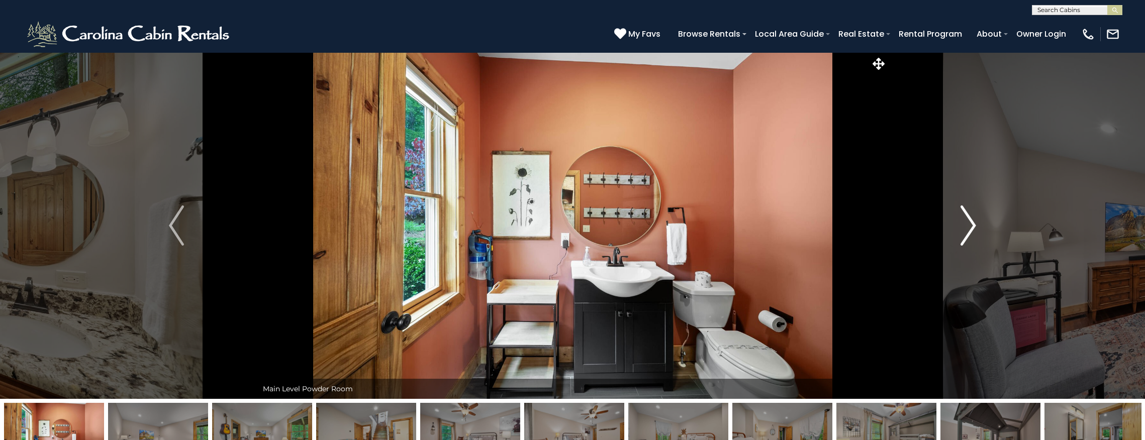
click at [961, 231] on img "Next" at bounding box center [968, 226] width 15 height 40
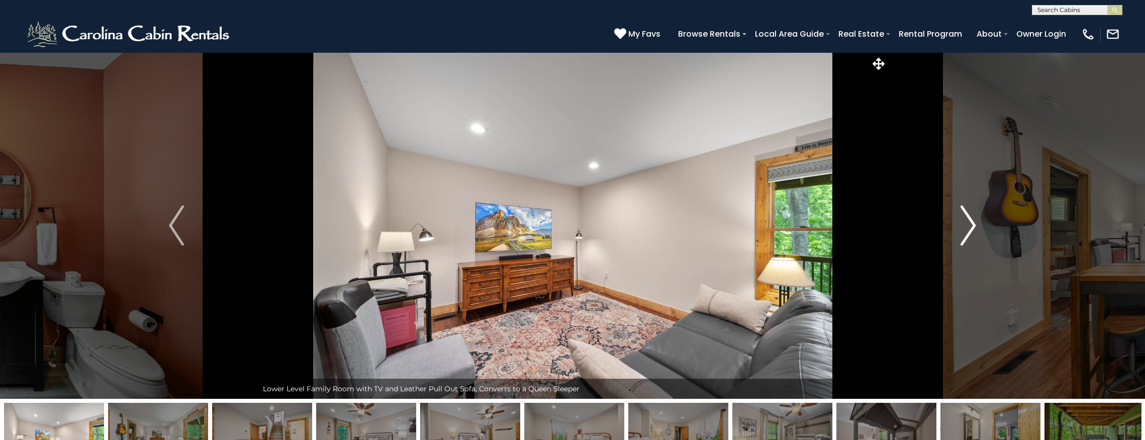
click at [961, 231] on img "Next" at bounding box center [968, 226] width 15 height 40
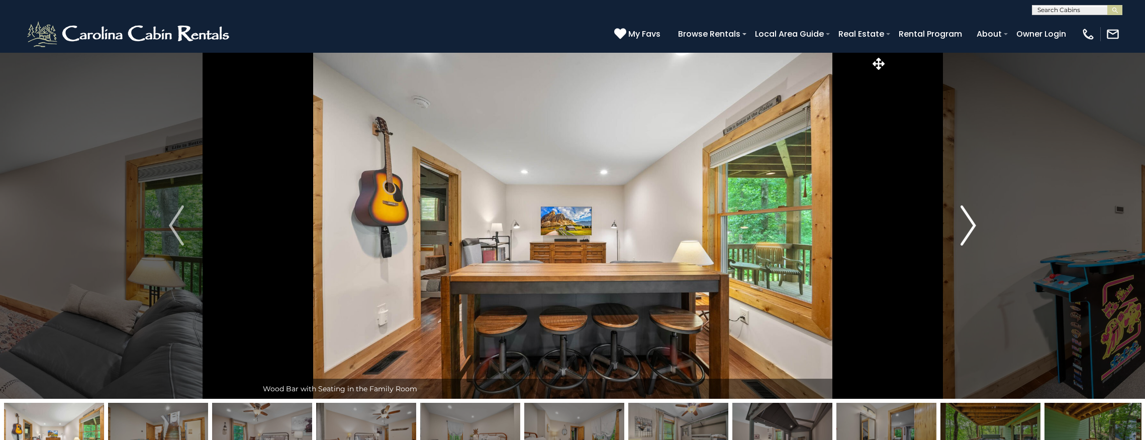
click at [961, 231] on img "Next" at bounding box center [968, 226] width 15 height 40
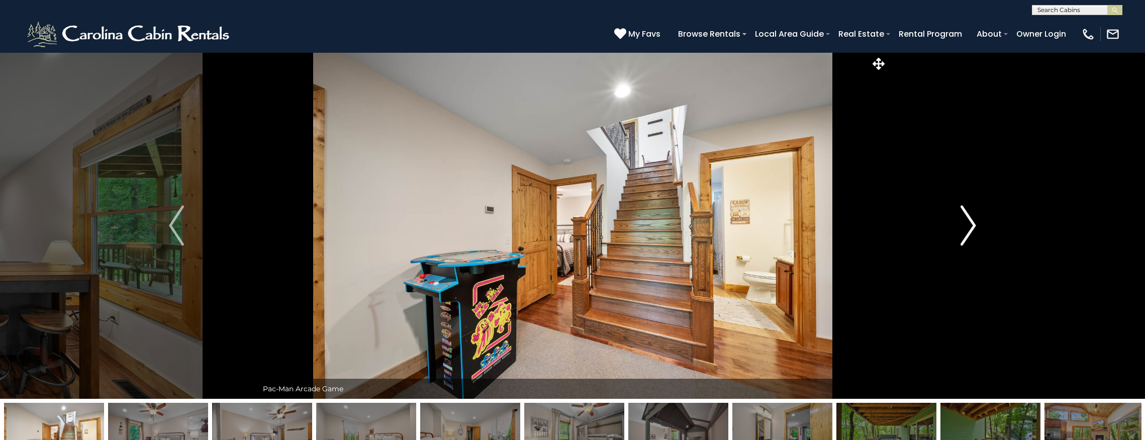
click at [961, 231] on img "Next" at bounding box center [968, 226] width 15 height 40
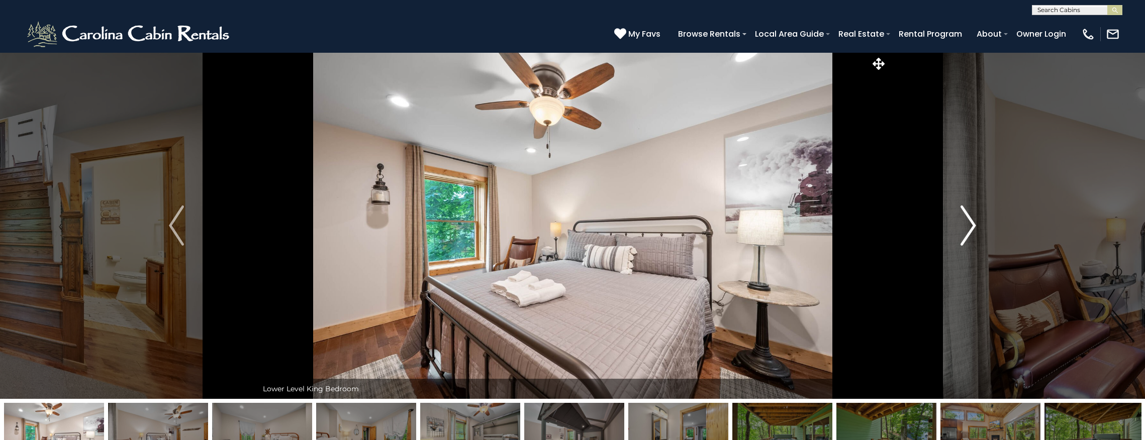
click at [961, 231] on img "Next" at bounding box center [968, 226] width 15 height 40
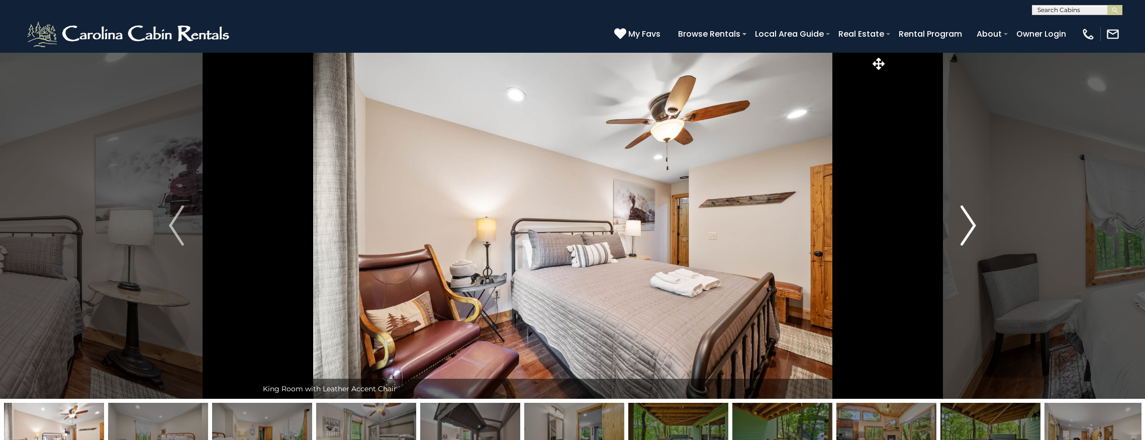
click at [961, 231] on img "Next" at bounding box center [968, 226] width 15 height 40
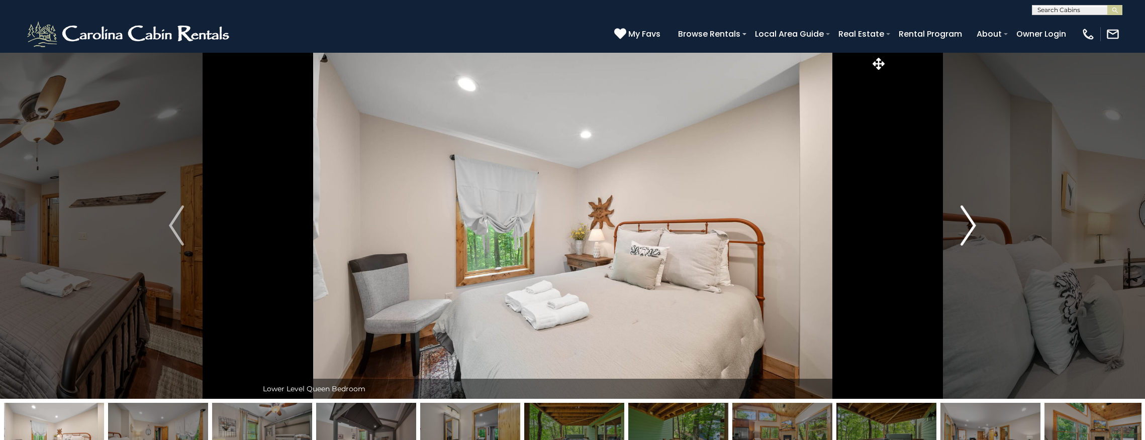
click at [961, 231] on img "Next" at bounding box center [968, 226] width 15 height 40
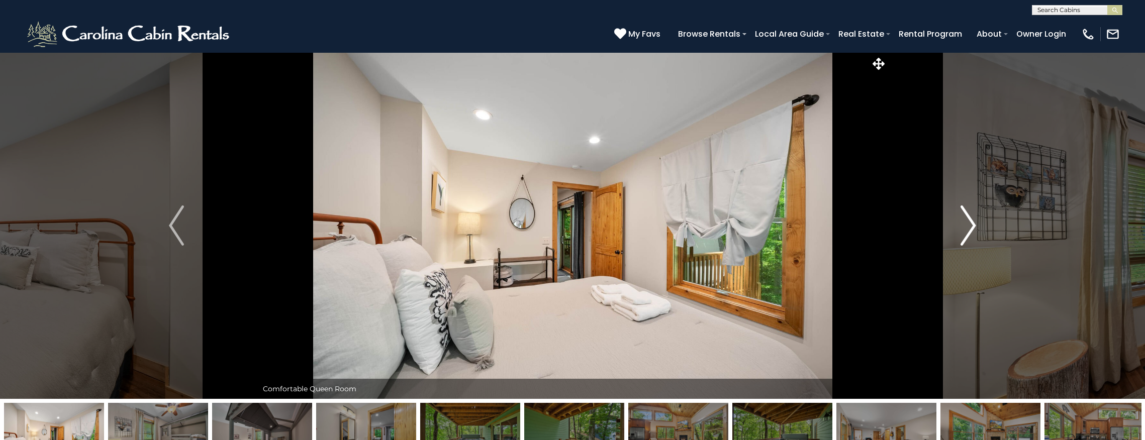
click at [961, 231] on img "Next" at bounding box center [968, 226] width 15 height 40
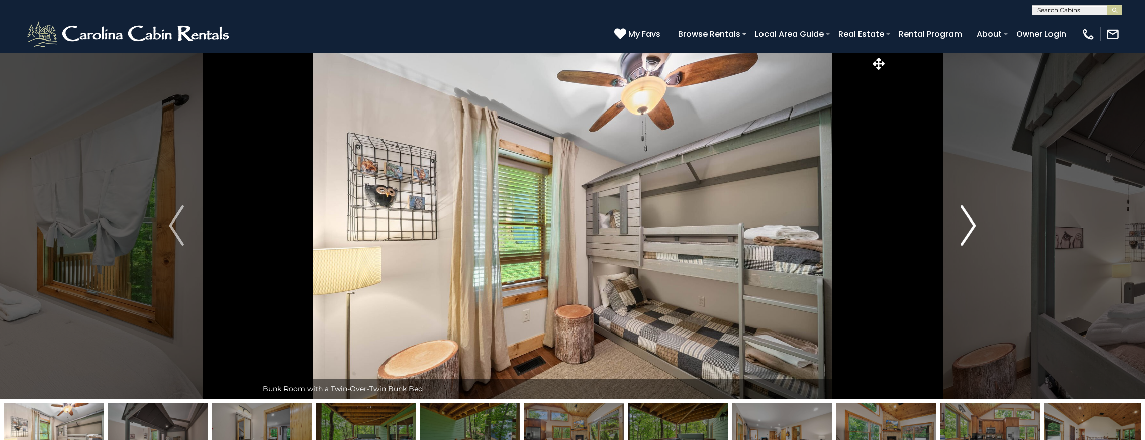
click at [961, 231] on img "Next" at bounding box center [968, 226] width 15 height 40
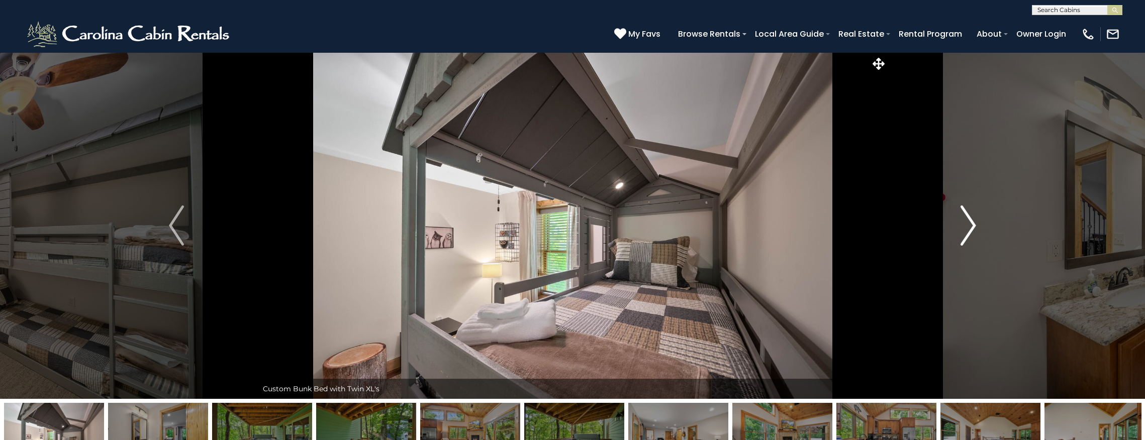
click at [961, 231] on img "Next" at bounding box center [968, 226] width 15 height 40
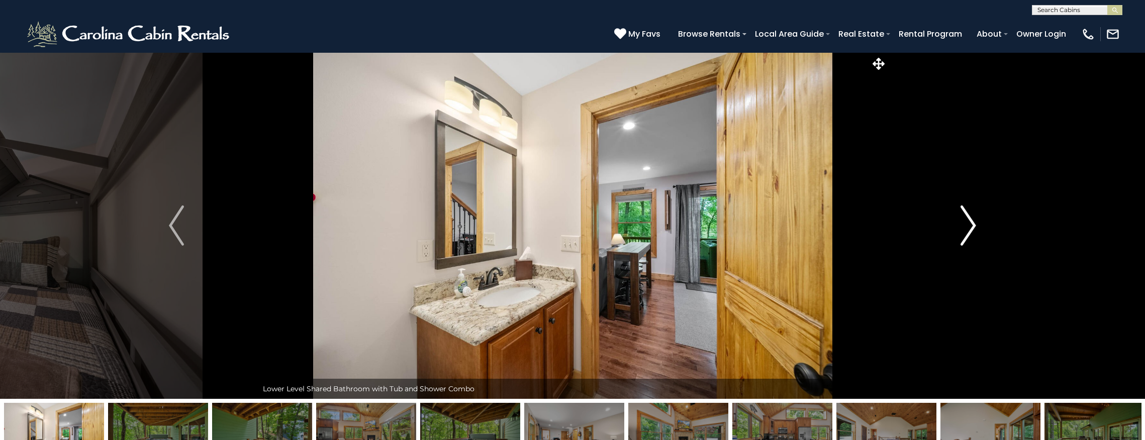
click at [961, 231] on img "Next" at bounding box center [968, 226] width 15 height 40
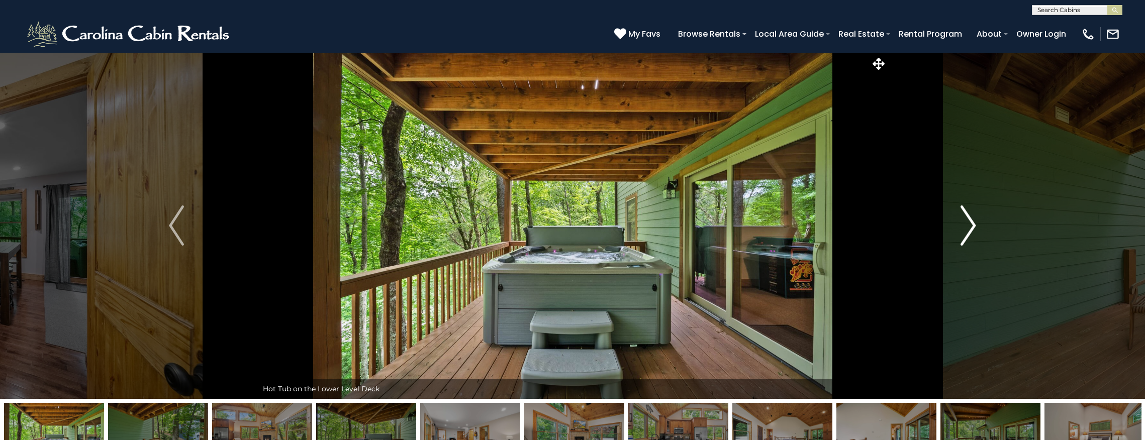
click at [961, 231] on img "Next" at bounding box center [968, 226] width 15 height 40
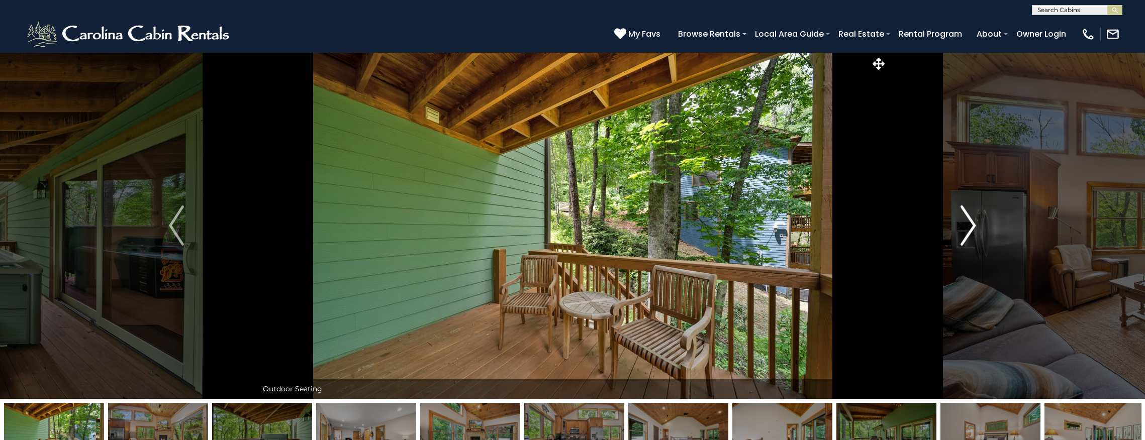
click at [961, 231] on img "Next" at bounding box center [968, 226] width 15 height 40
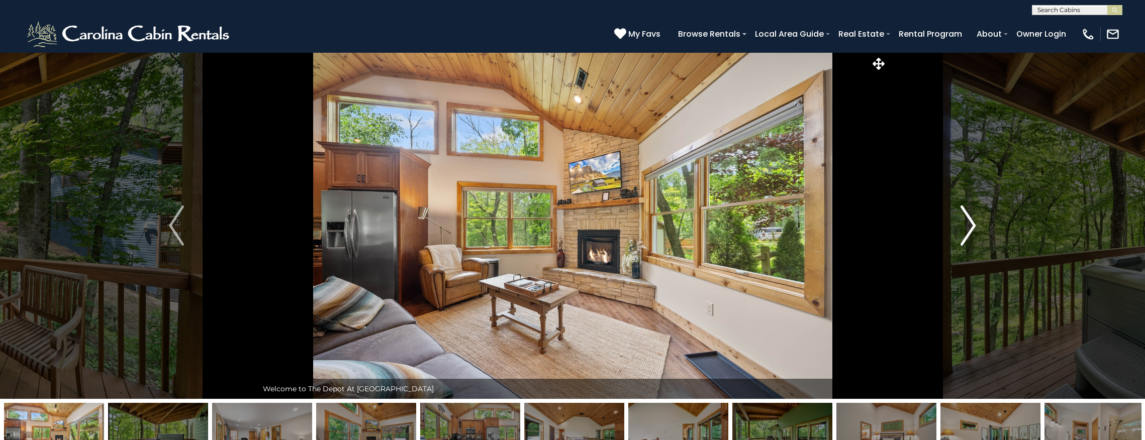
click at [961, 231] on img "Next" at bounding box center [968, 226] width 15 height 40
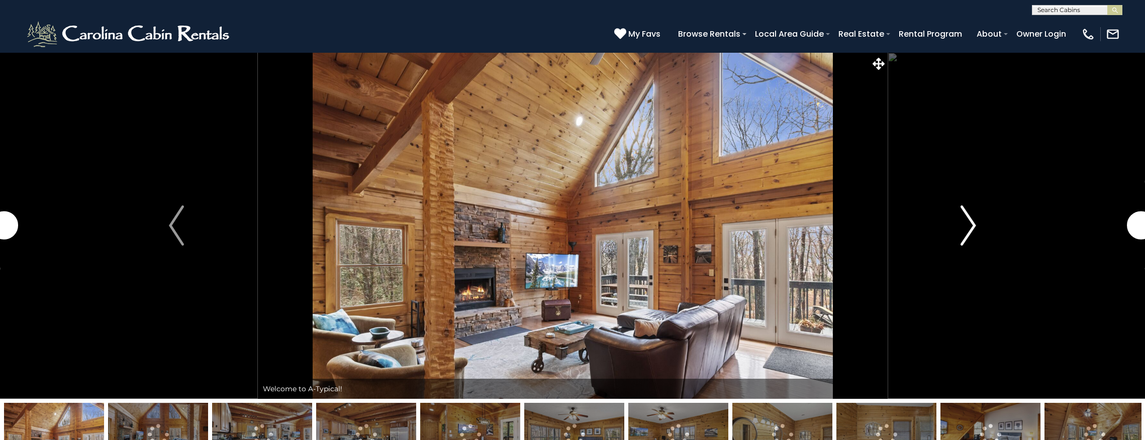
click at [972, 223] on img "Next" at bounding box center [968, 226] width 15 height 40
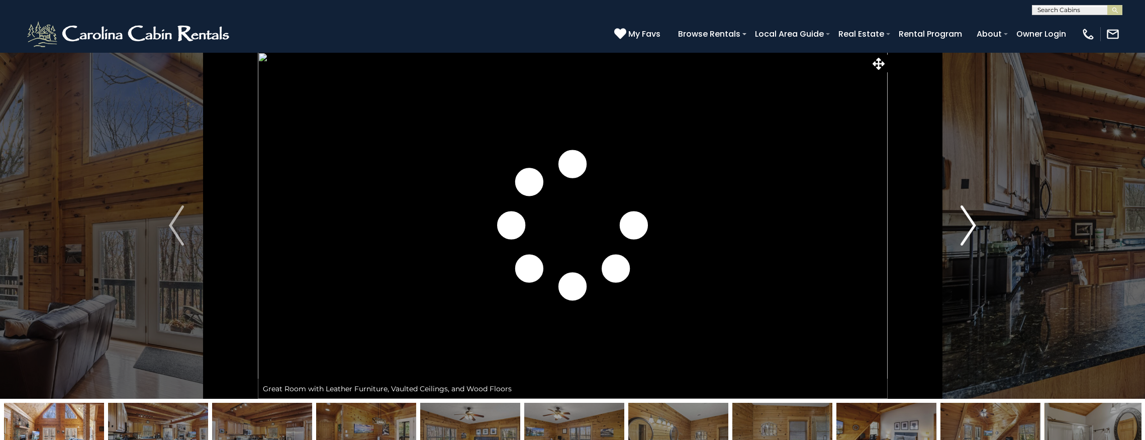
click at [972, 223] on img "Next" at bounding box center [968, 226] width 15 height 40
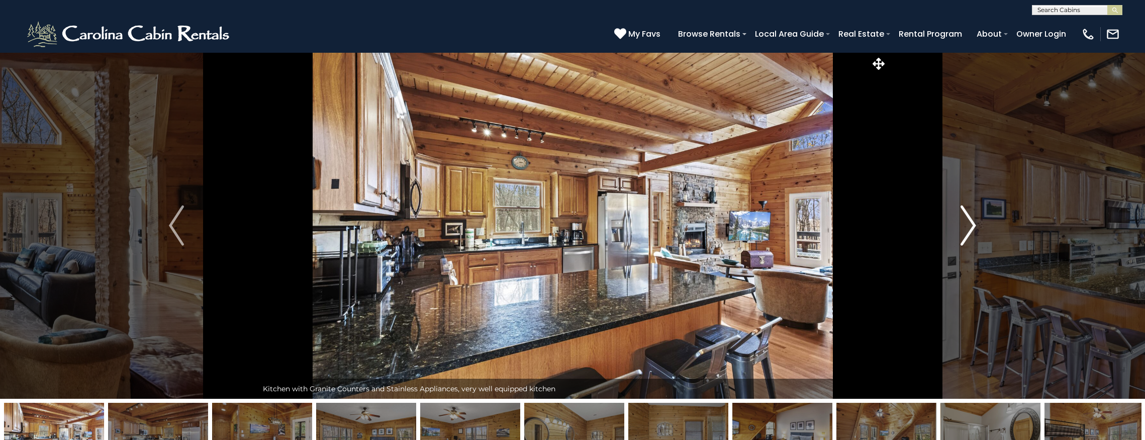
click at [972, 223] on img "Next" at bounding box center [968, 226] width 15 height 40
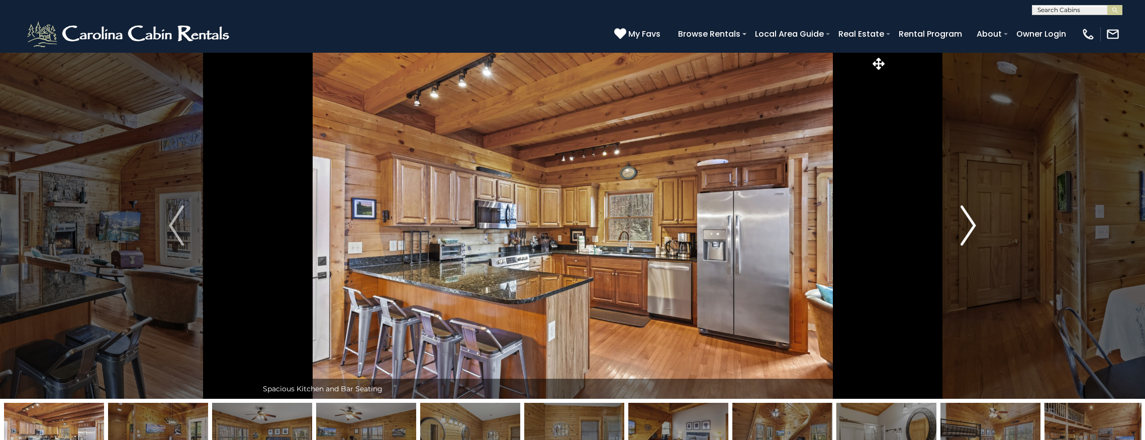
click at [972, 223] on img "Next" at bounding box center [968, 226] width 15 height 40
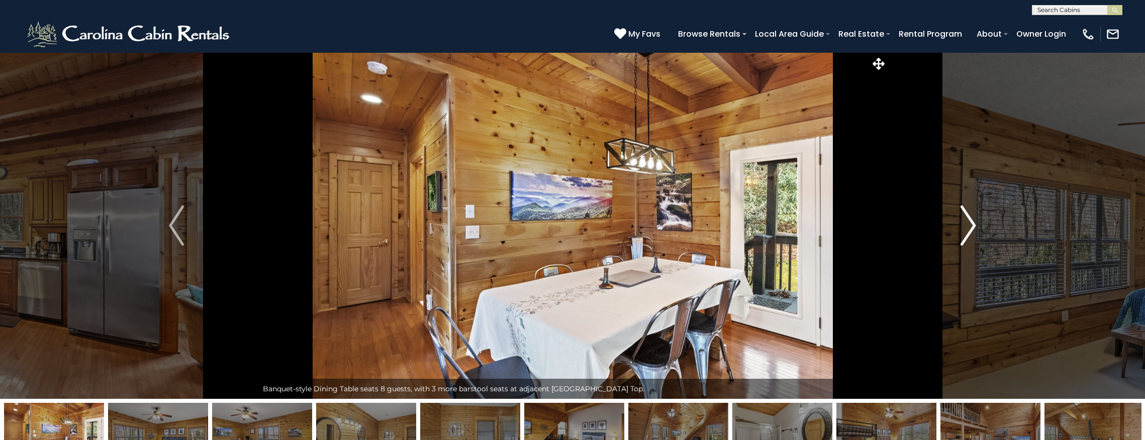
click at [972, 223] on img "Next" at bounding box center [968, 226] width 15 height 40
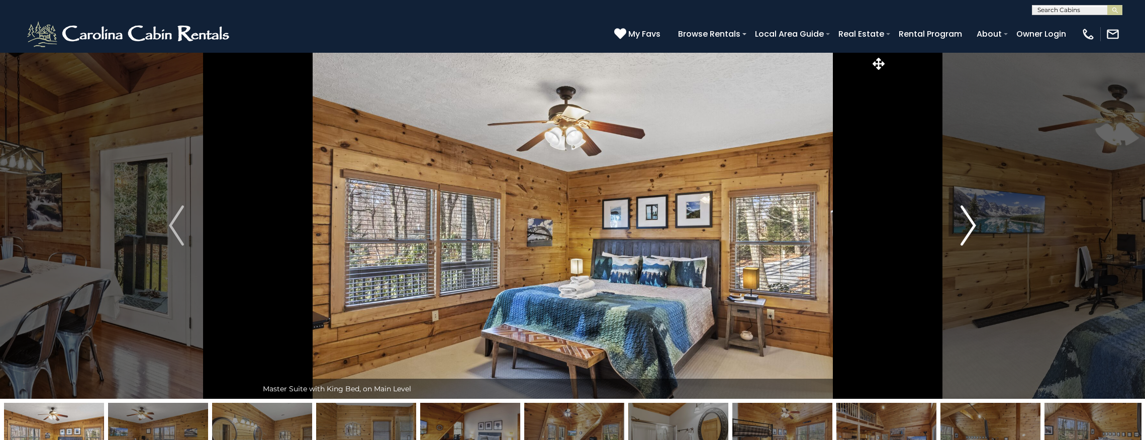
click at [972, 223] on img "Next" at bounding box center [968, 226] width 15 height 40
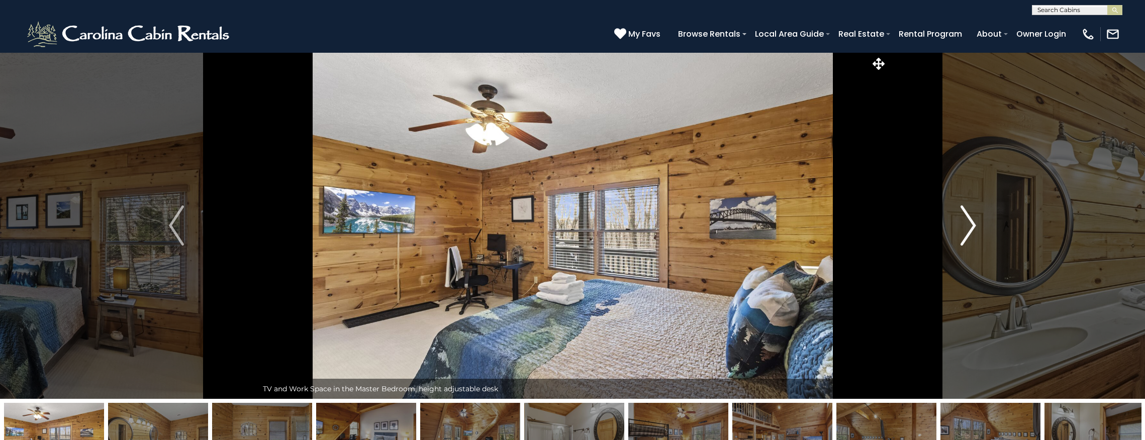
click at [972, 223] on img "Next" at bounding box center [968, 226] width 15 height 40
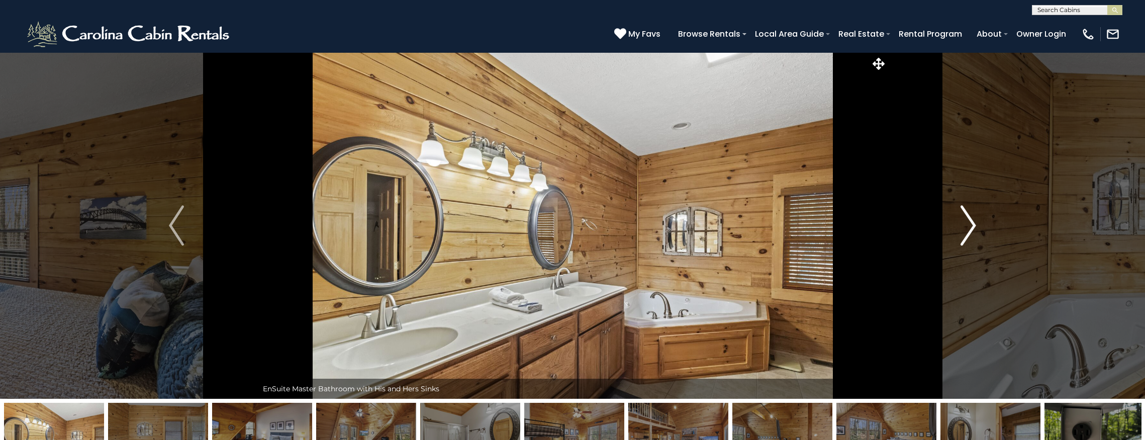
click at [972, 223] on img "Next" at bounding box center [968, 226] width 15 height 40
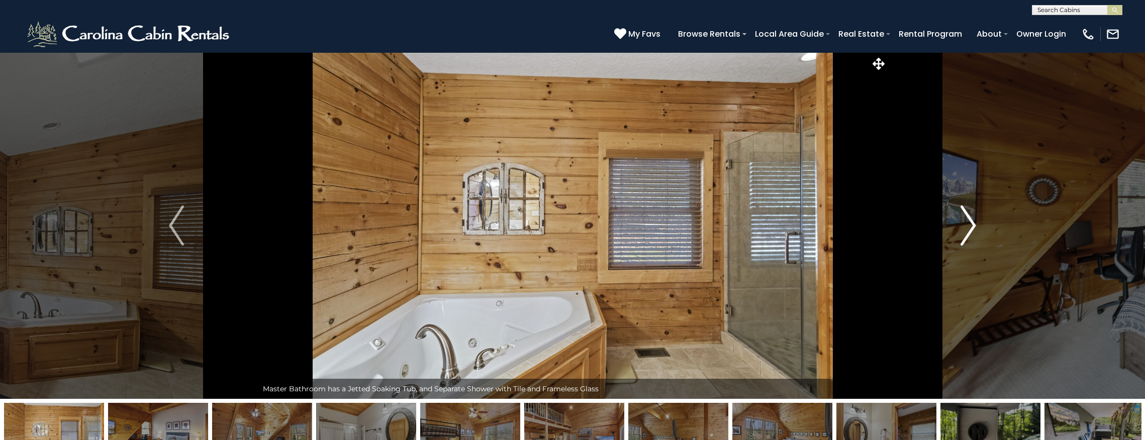
click at [972, 223] on img "Next" at bounding box center [968, 226] width 15 height 40
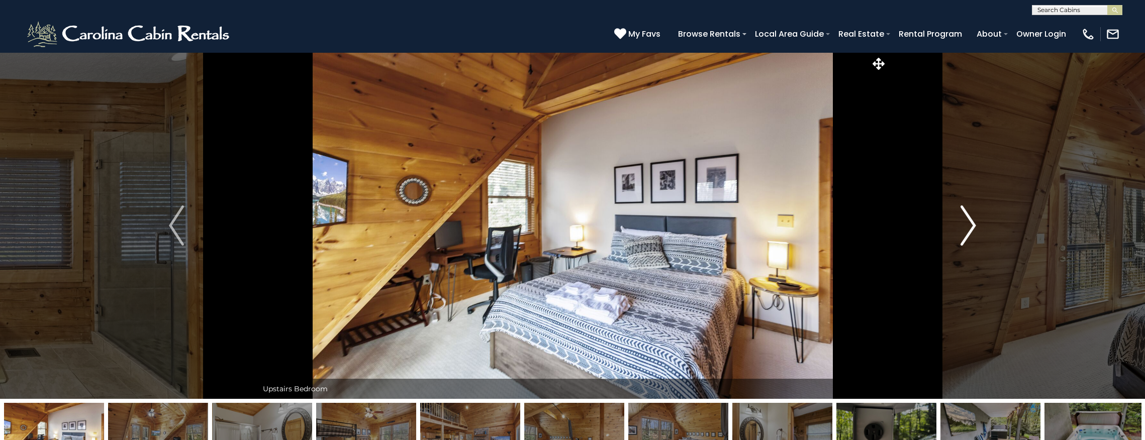
click at [972, 223] on img "Next" at bounding box center [968, 226] width 15 height 40
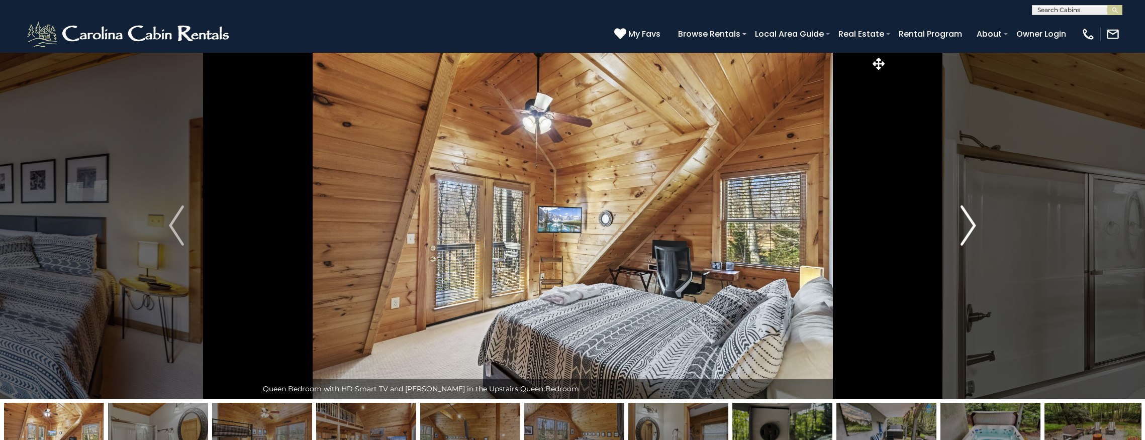
click at [972, 223] on img "Next" at bounding box center [968, 226] width 15 height 40
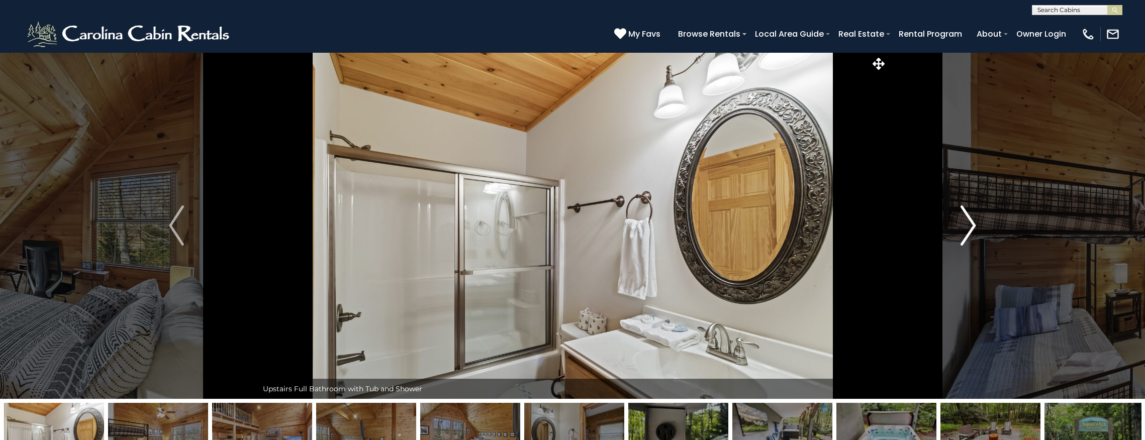
click at [972, 223] on img "Next" at bounding box center [968, 226] width 15 height 40
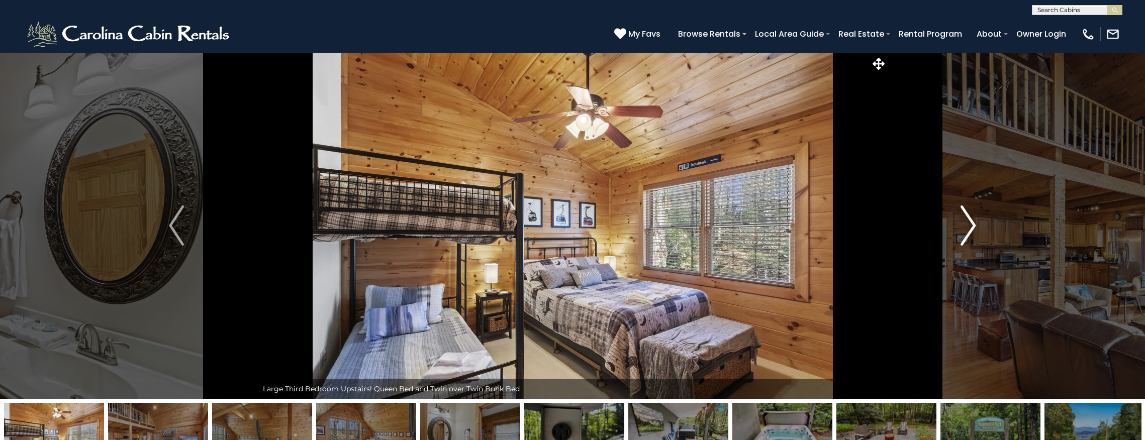
click at [978, 223] on button "Next" at bounding box center [968, 225] width 162 height 347
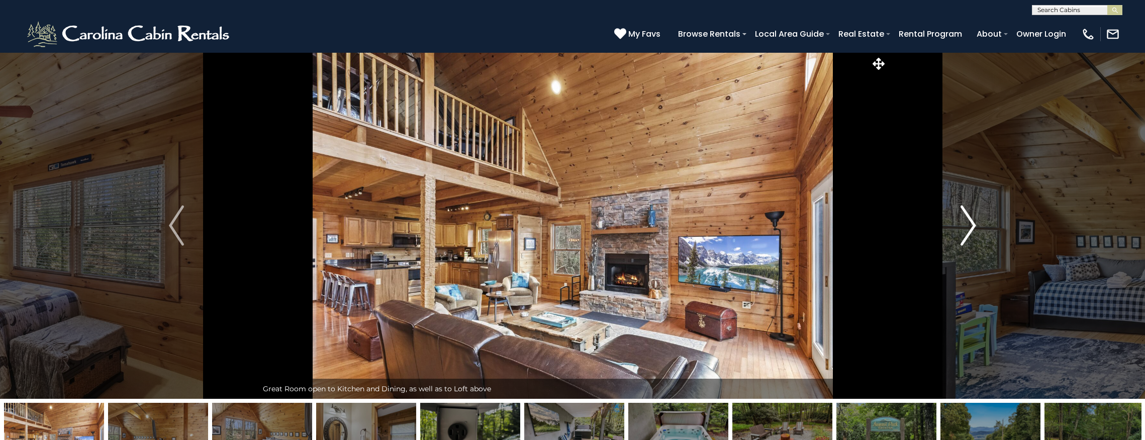
click at [978, 223] on button "Next" at bounding box center [968, 225] width 162 height 347
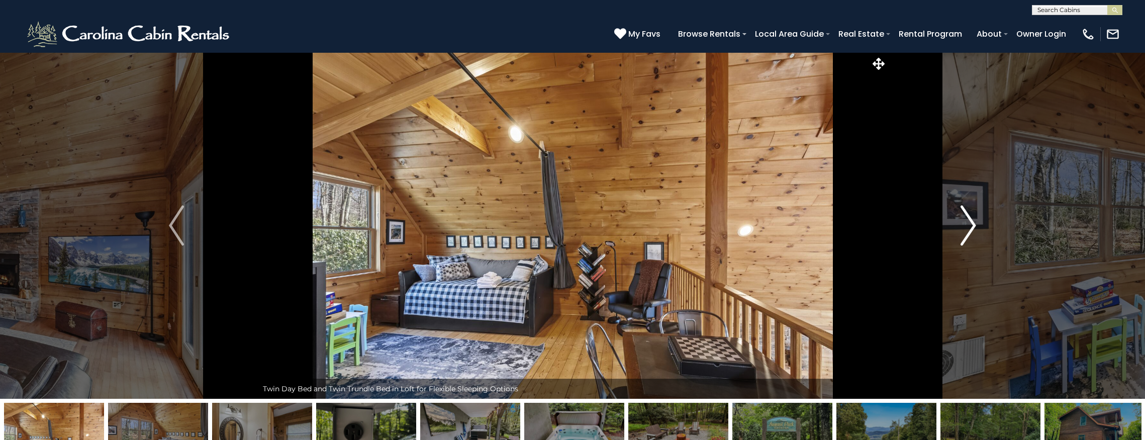
click at [978, 223] on button "Next" at bounding box center [968, 225] width 162 height 347
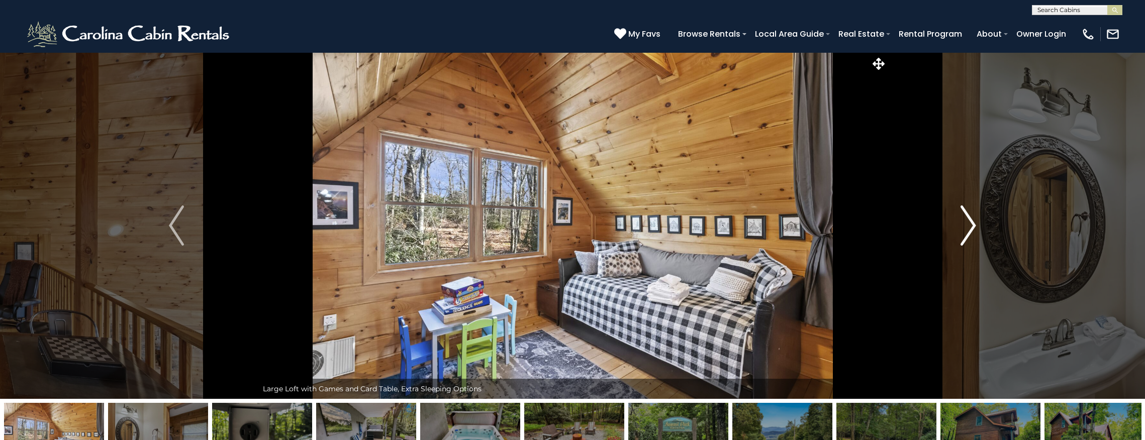
click at [978, 223] on button "Next" at bounding box center [968, 225] width 162 height 347
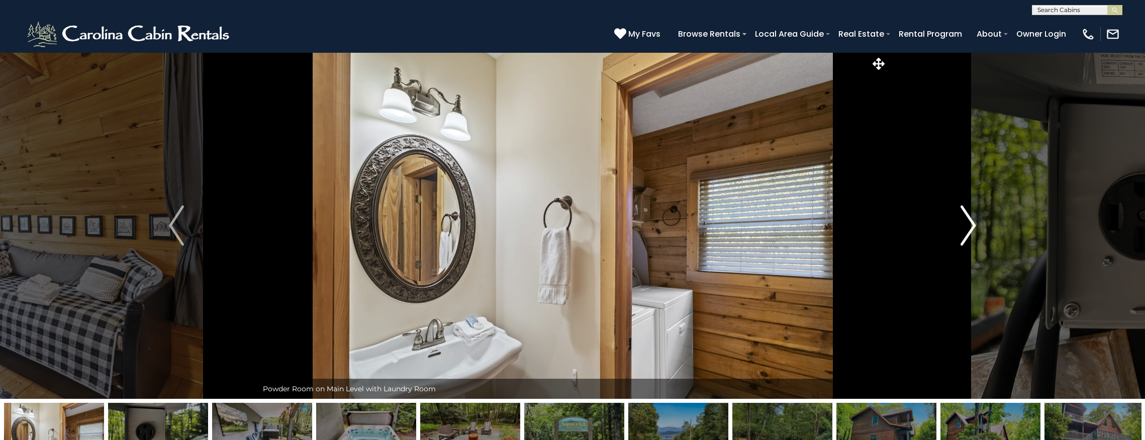
click at [978, 223] on button "Next" at bounding box center [968, 225] width 162 height 347
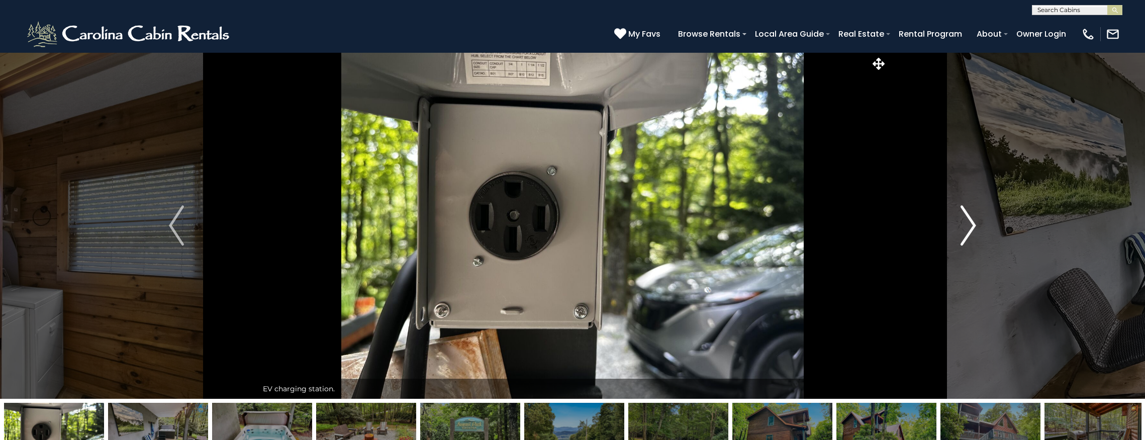
click at [978, 223] on button "Next" at bounding box center [968, 225] width 162 height 347
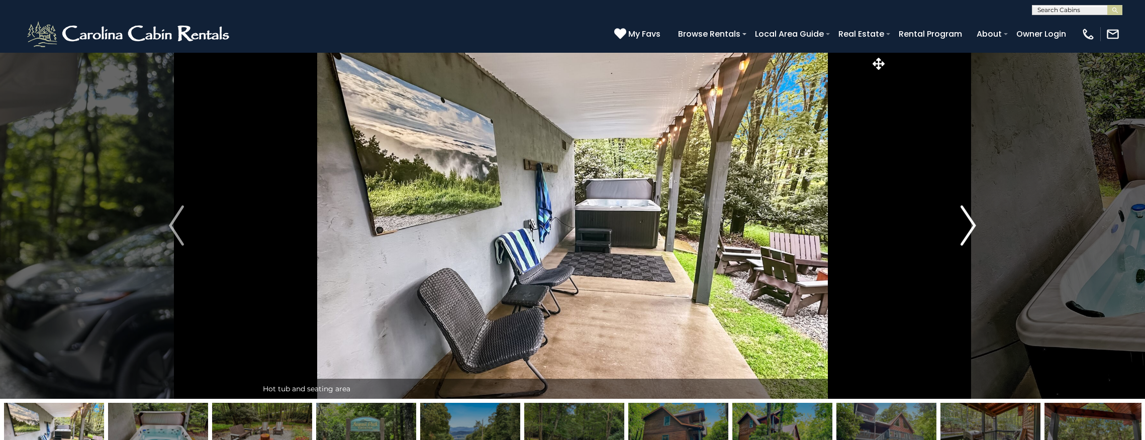
click at [978, 223] on button "Next" at bounding box center [968, 225] width 162 height 347
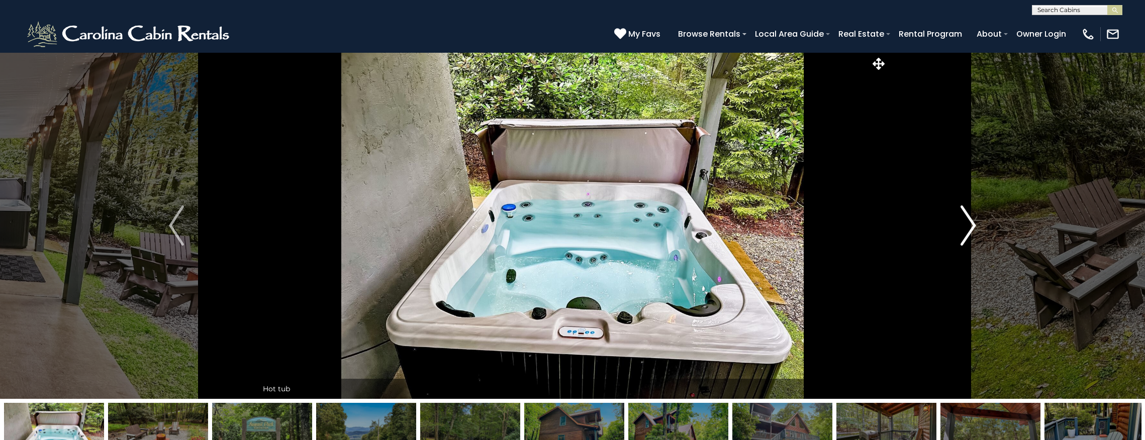
click at [978, 223] on button "Next" at bounding box center [968, 225] width 162 height 347
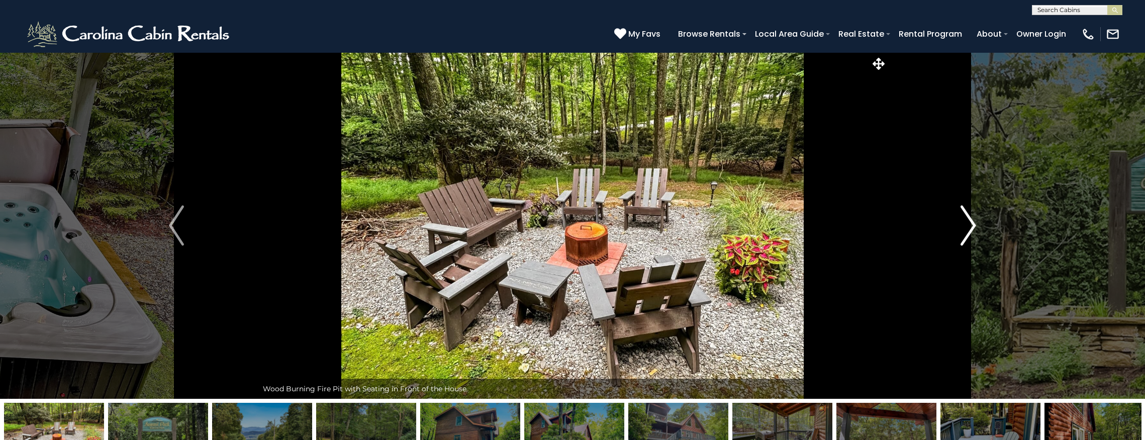
click at [979, 222] on button "Next" at bounding box center [968, 225] width 162 height 347
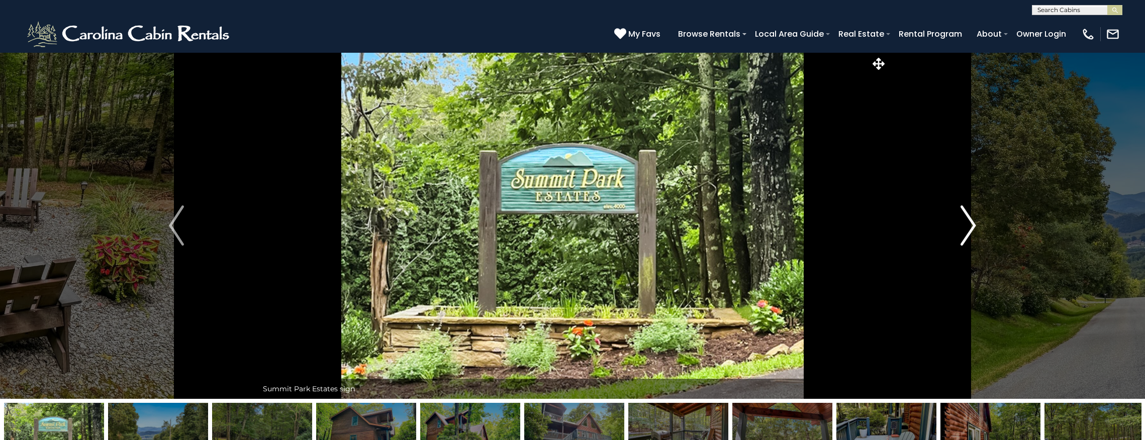
click at [979, 222] on button "Next" at bounding box center [968, 225] width 162 height 347
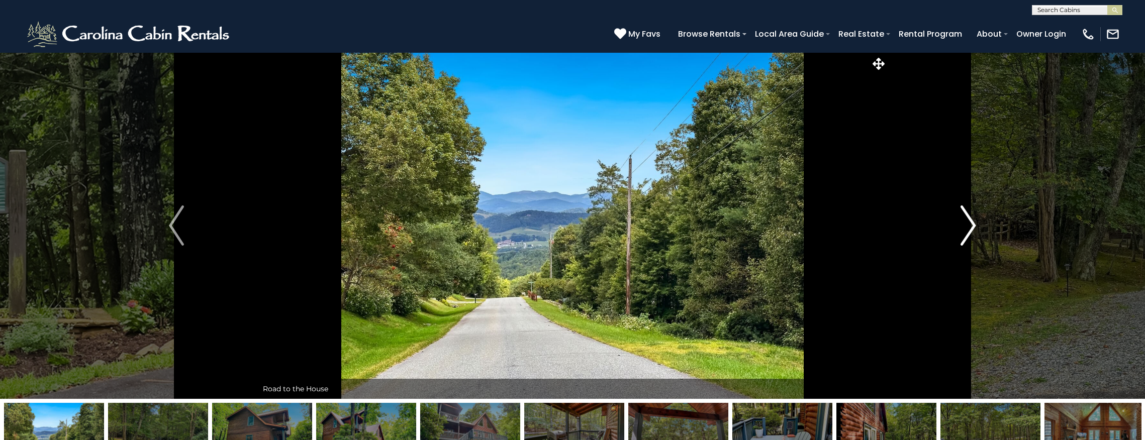
click at [979, 222] on button "Next" at bounding box center [968, 225] width 162 height 347
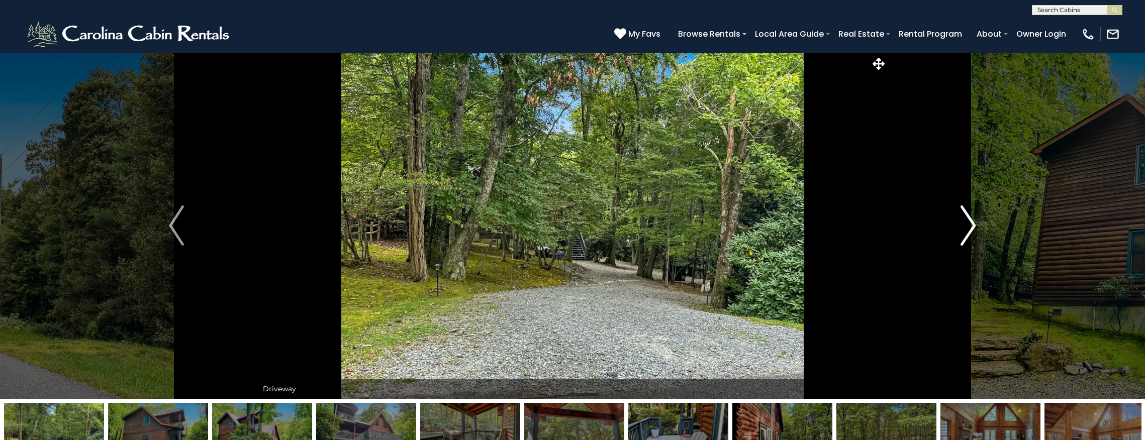
click at [979, 222] on button "Next" at bounding box center [968, 225] width 162 height 347
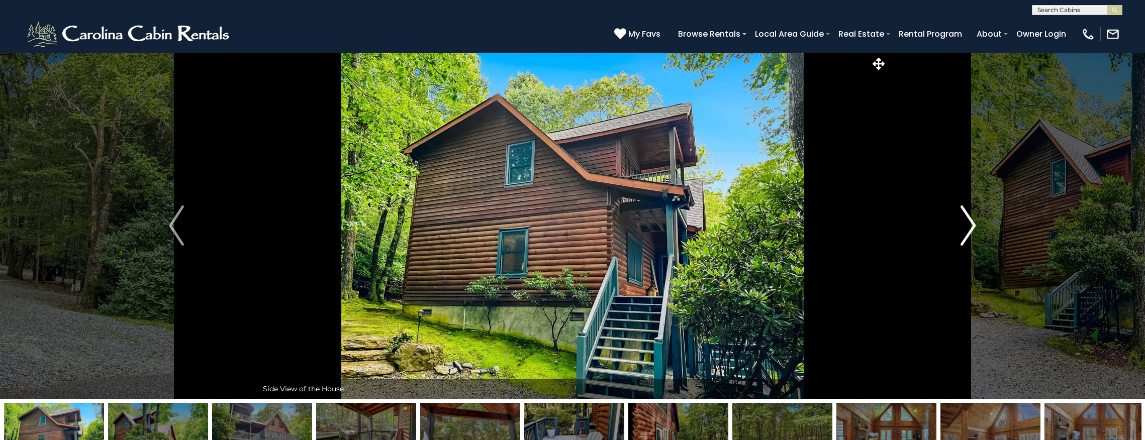
click at [979, 222] on button "Next" at bounding box center [968, 225] width 162 height 347
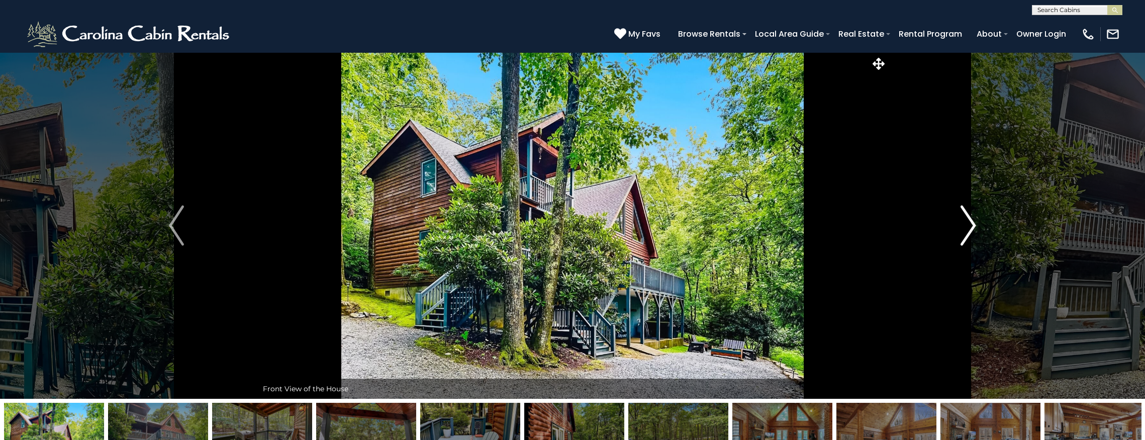
click at [979, 222] on button "Next" at bounding box center [968, 225] width 162 height 347
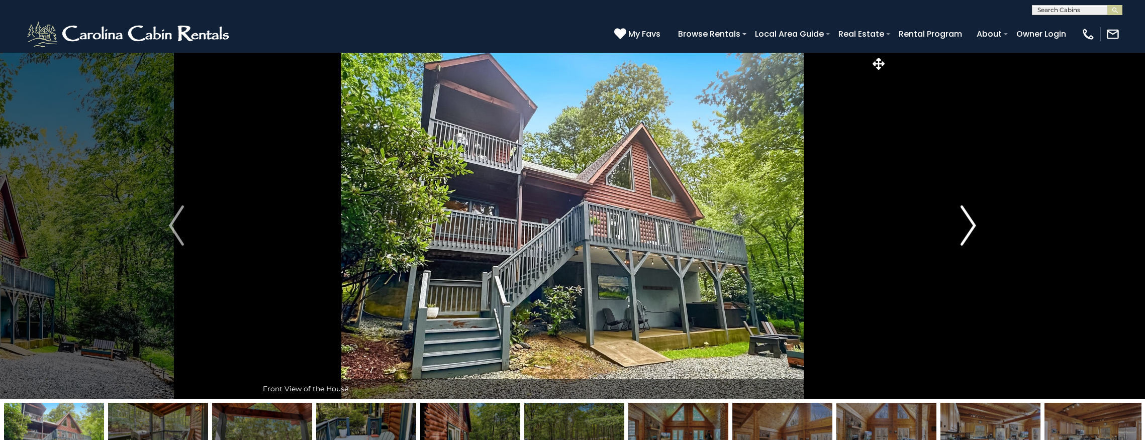
click at [979, 222] on button "Next" at bounding box center [968, 225] width 162 height 347
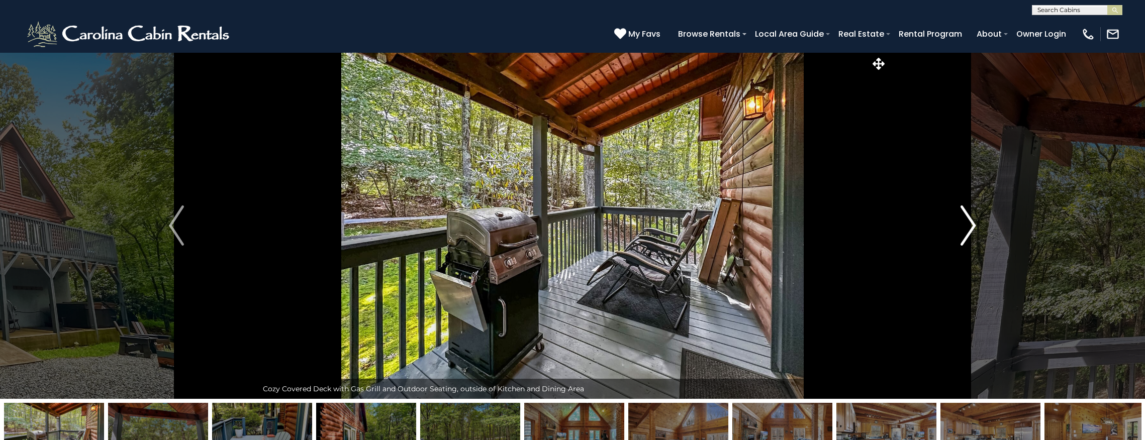
click at [979, 222] on button "Next" at bounding box center [968, 225] width 162 height 347
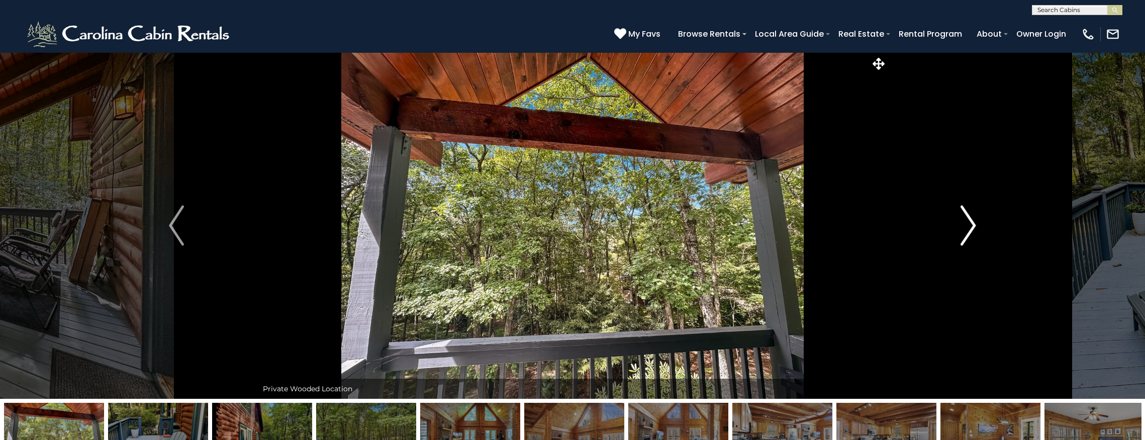
click at [979, 222] on button "Next" at bounding box center [968, 225] width 162 height 347
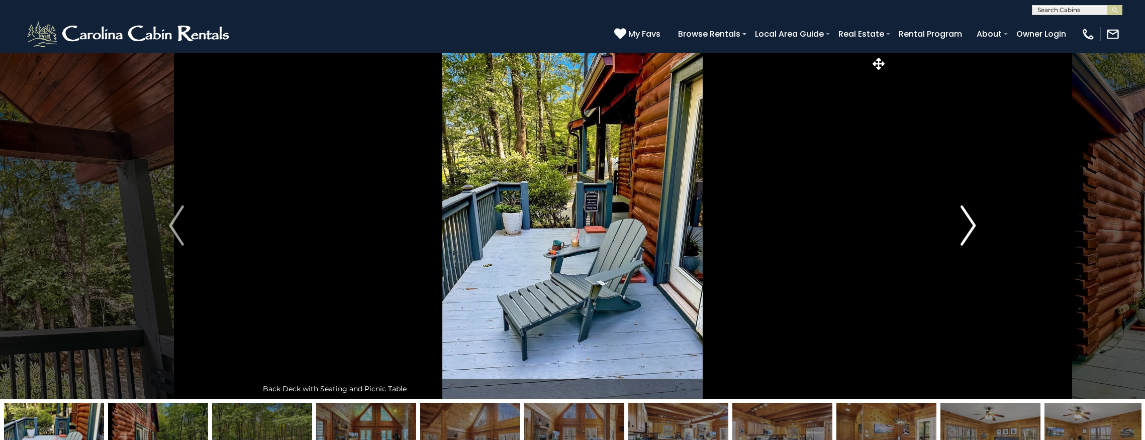
click at [979, 222] on button "Next" at bounding box center [968, 225] width 162 height 347
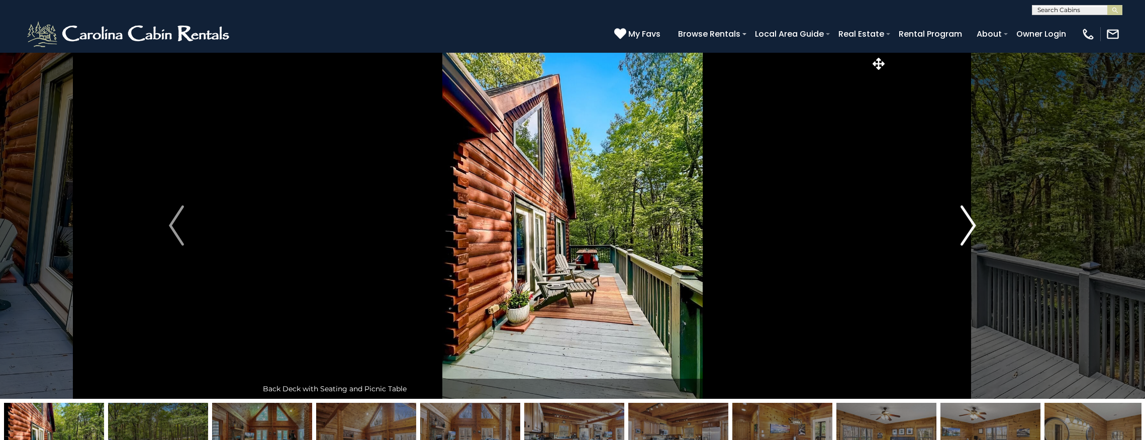
click at [979, 222] on button "Next" at bounding box center [968, 225] width 162 height 347
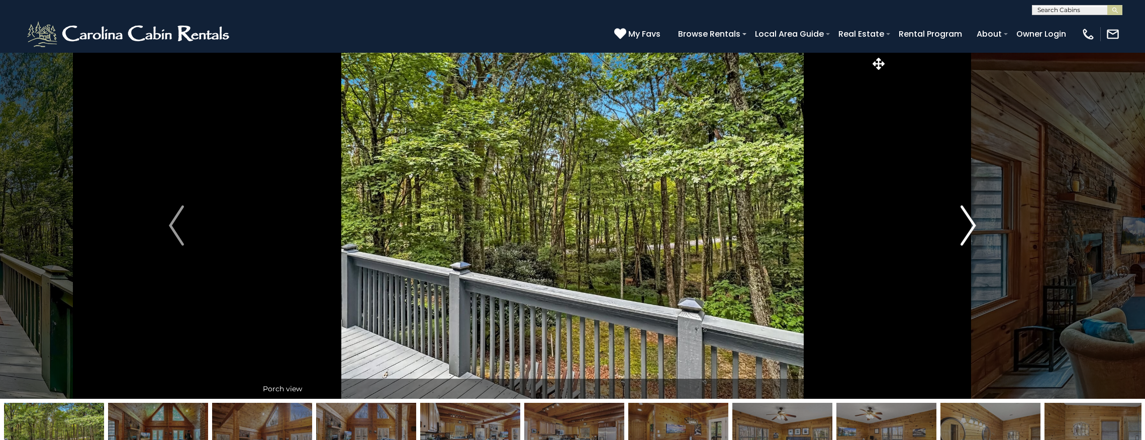
click at [979, 222] on button "Next" at bounding box center [968, 225] width 162 height 347
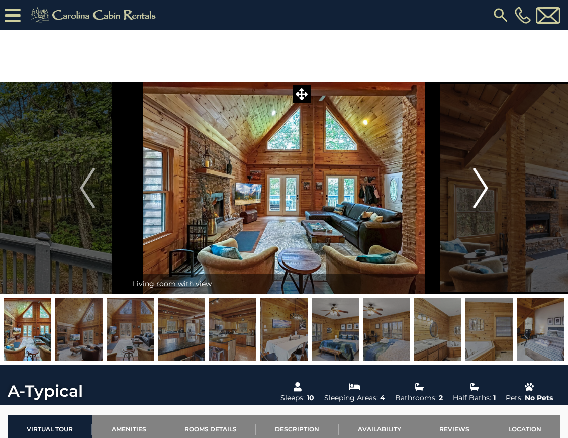
click at [484, 183] on img "Next" at bounding box center [480, 188] width 15 height 40
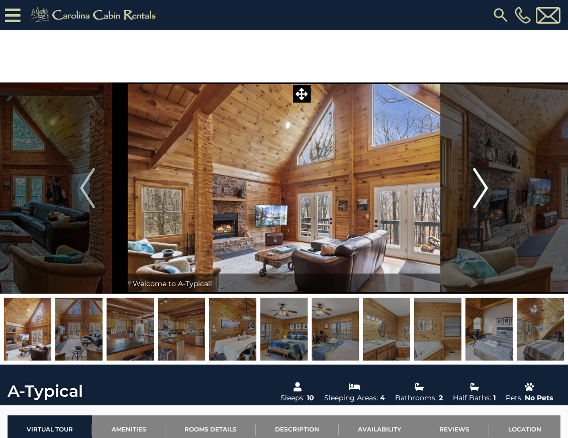
click at [484, 183] on img "Next" at bounding box center [480, 188] width 15 height 40
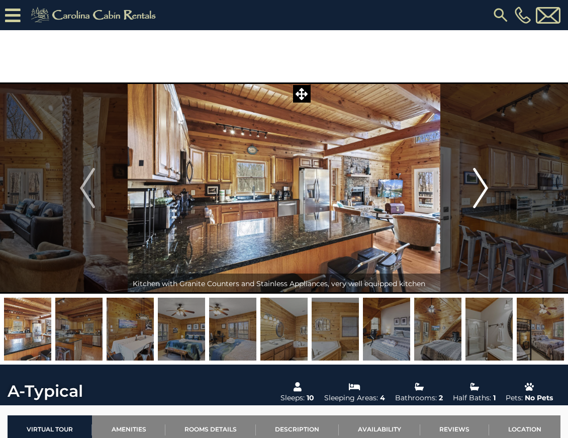
click at [484, 183] on img "Next" at bounding box center [480, 188] width 15 height 40
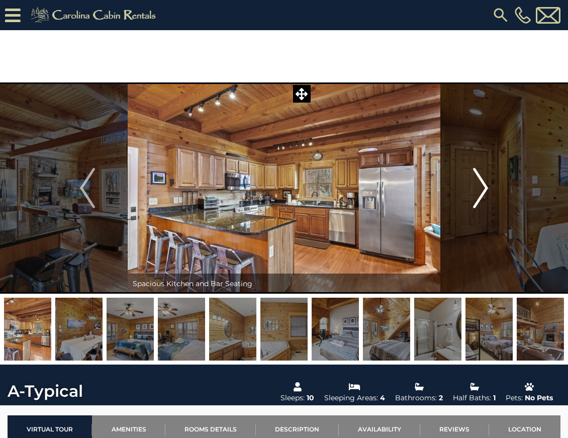
click at [484, 183] on img "Next" at bounding box center [480, 188] width 15 height 40
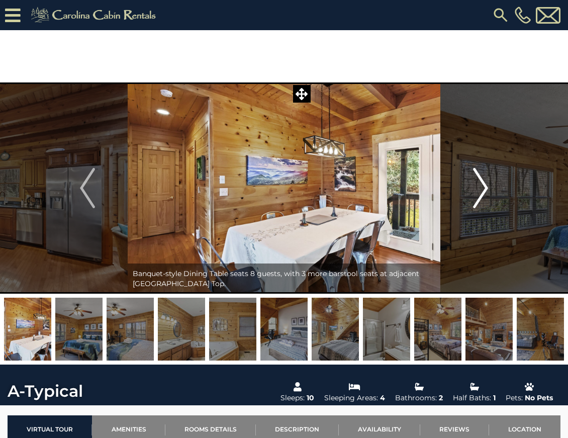
click at [483, 183] on img "Next" at bounding box center [480, 188] width 15 height 40
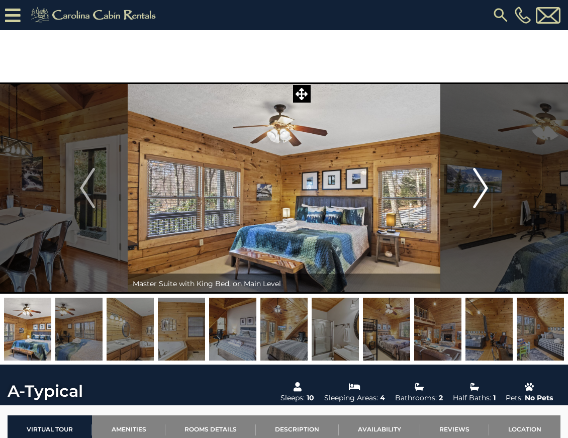
click at [483, 183] on img "Next" at bounding box center [480, 188] width 15 height 40
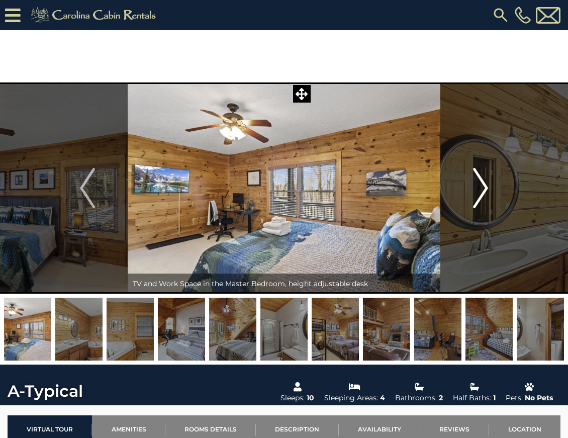
click at [483, 183] on img "Next" at bounding box center [480, 188] width 15 height 40
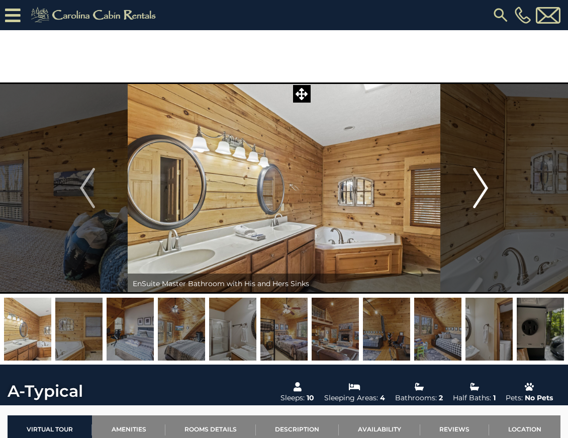
click at [483, 183] on img "Next" at bounding box center [480, 188] width 15 height 40
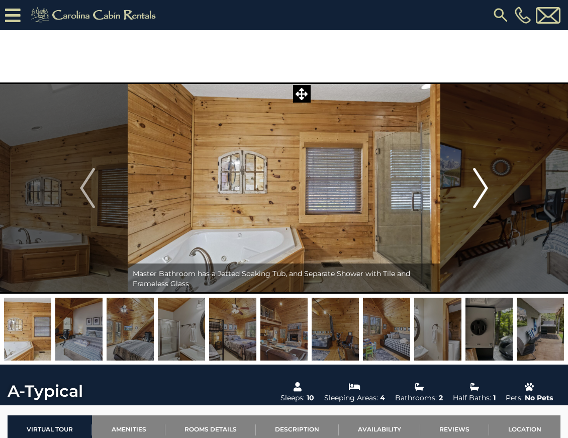
click at [483, 183] on img "Next" at bounding box center [480, 188] width 15 height 40
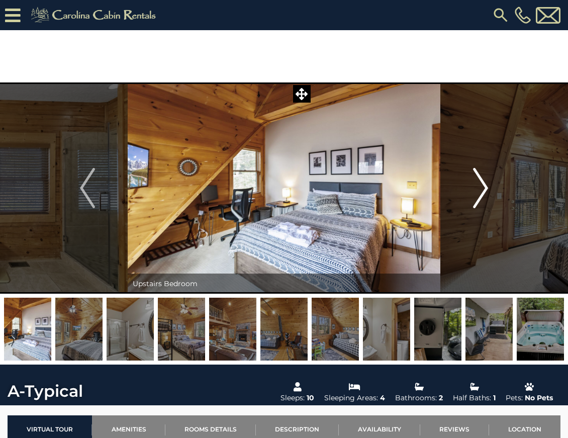
click at [483, 183] on img "Next" at bounding box center [480, 188] width 15 height 40
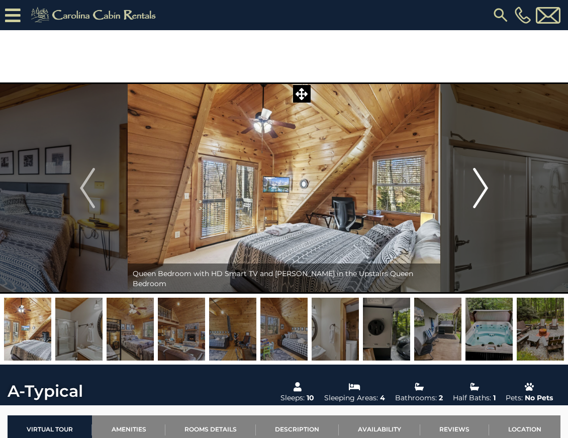
click at [483, 183] on img "Next" at bounding box center [480, 188] width 15 height 40
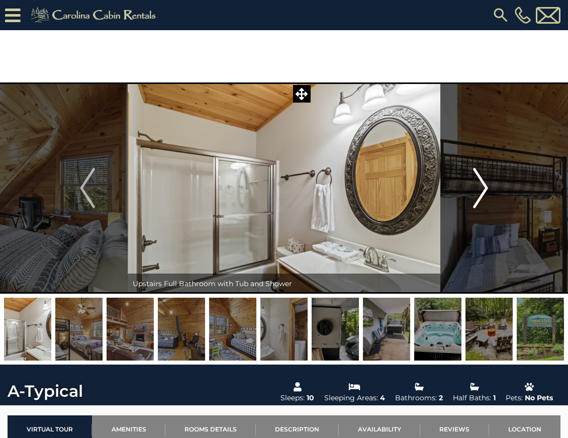
click at [483, 183] on img "Next" at bounding box center [480, 188] width 15 height 40
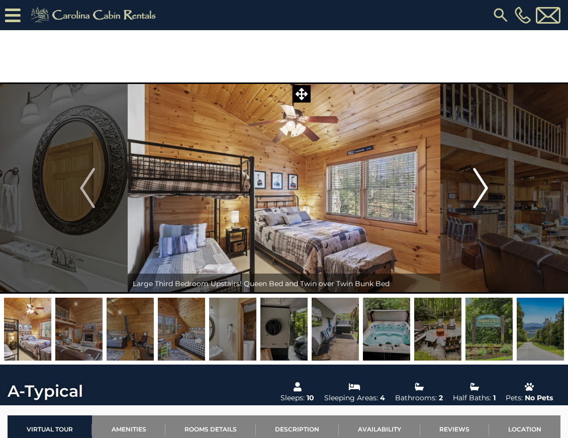
click at [483, 183] on img "Next" at bounding box center [480, 188] width 15 height 40
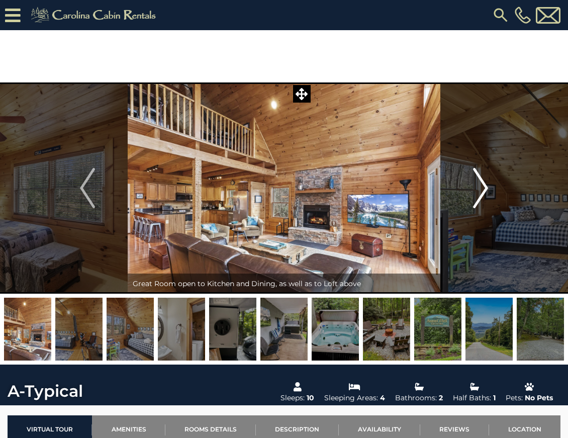
click at [483, 183] on img "Next" at bounding box center [480, 188] width 15 height 40
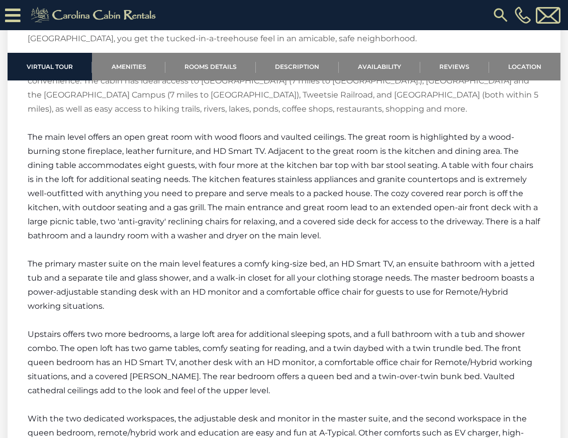
scroll to position [1508, 0]
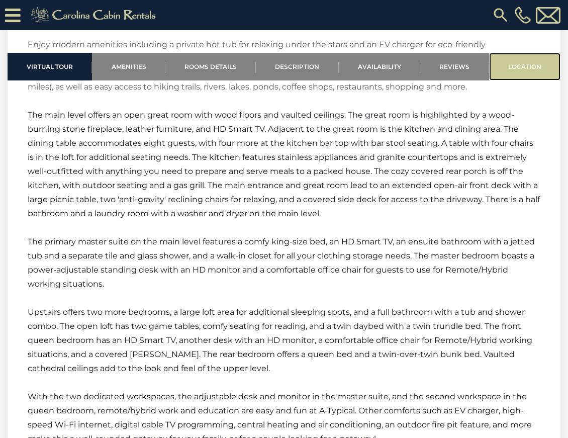
click at [536, 59] on link "Location" at bounding box center [524, 67] width 71 height 28
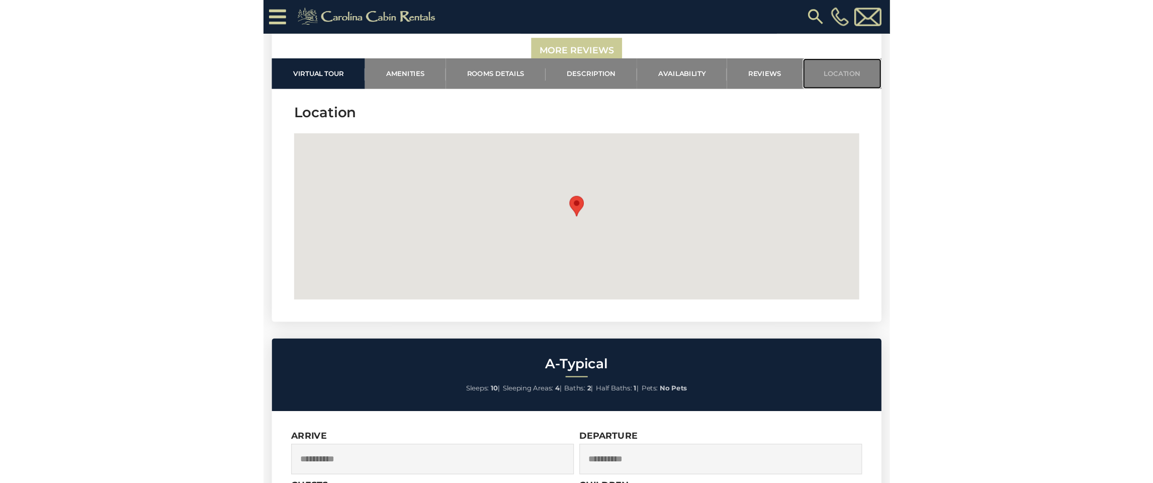
scroll to position [2787, 0]
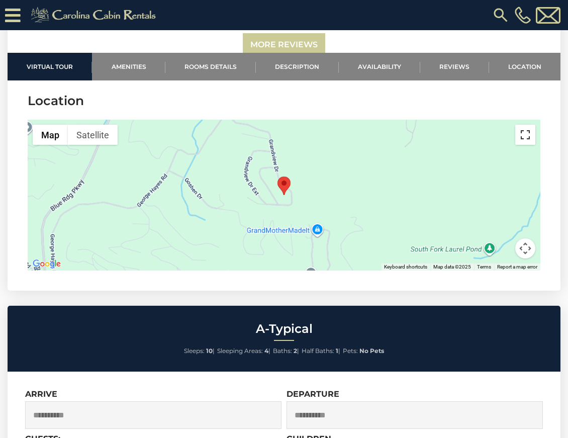
click at [534, 138] on button "Toggle fullscreen view" at bounding box center [525, 135] width 20 height 20
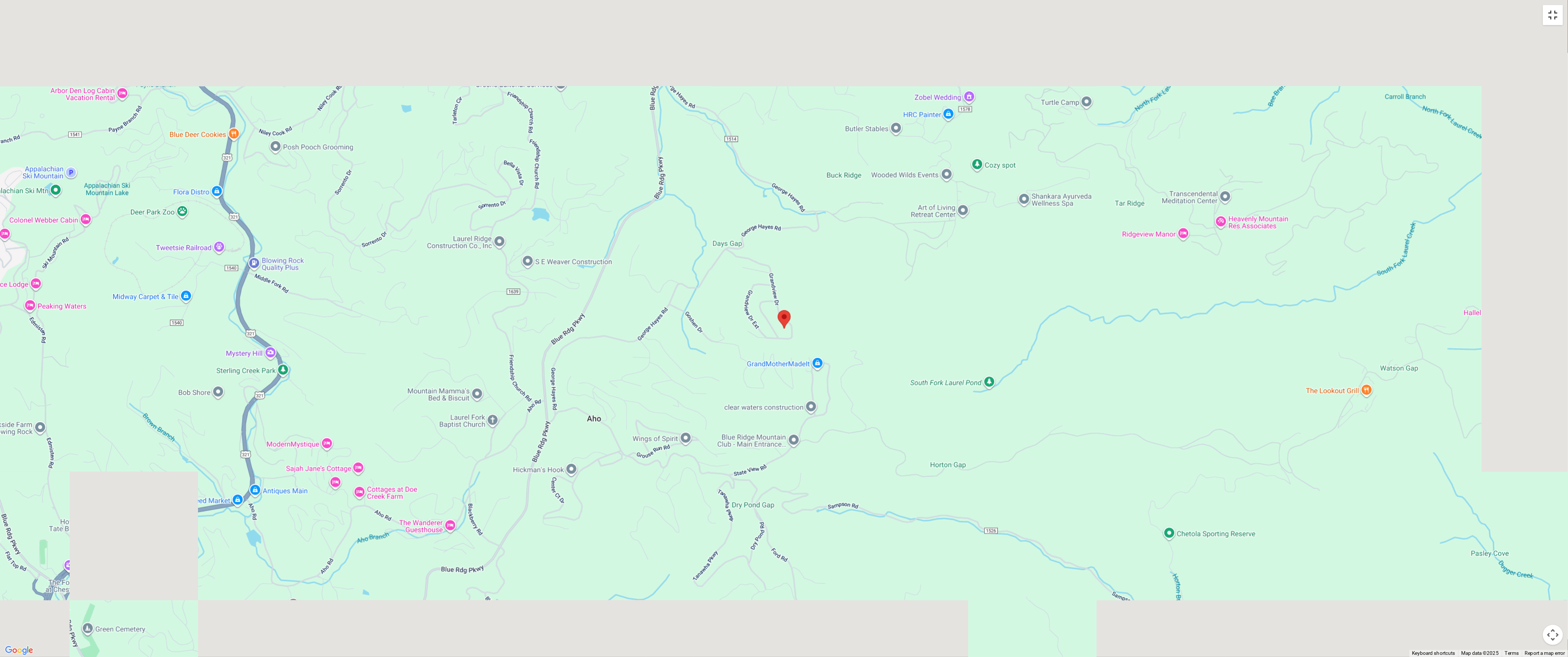
scroll to position [1985, 0]
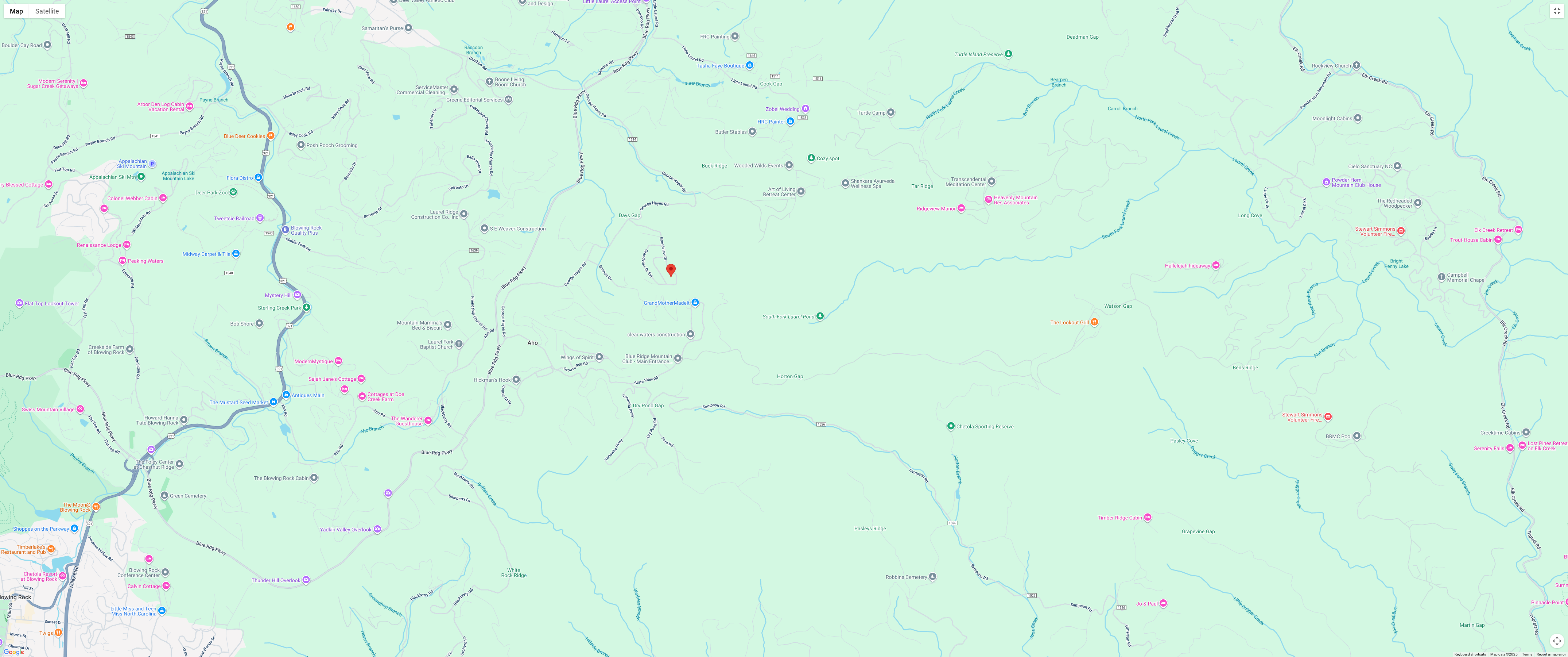
drag, startPoint x: 894, startPoint y: 393, endPoint x: 780, endPoint y: 341, distance: 125.3
click at [780, 319] on div at bounding box center [784, 328] width 1568 height 657
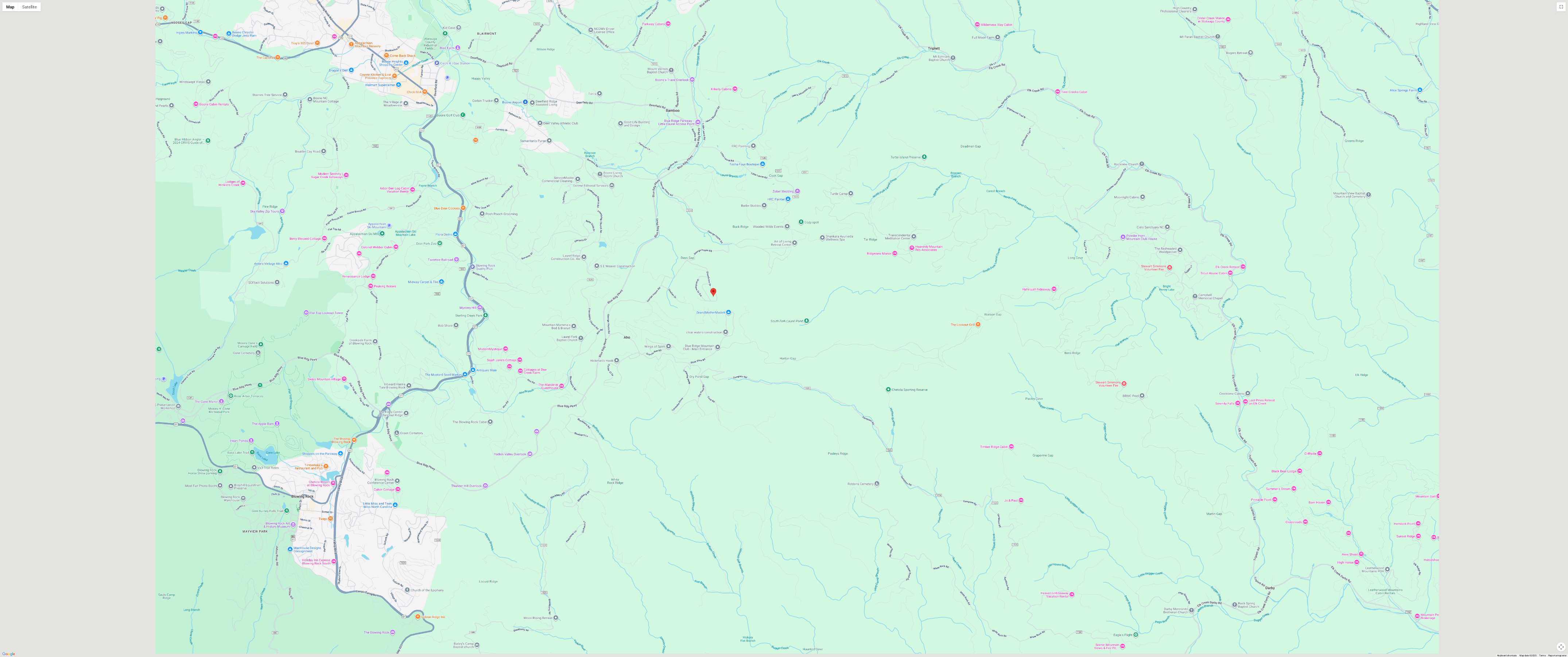
scroll to position [1593, 0]
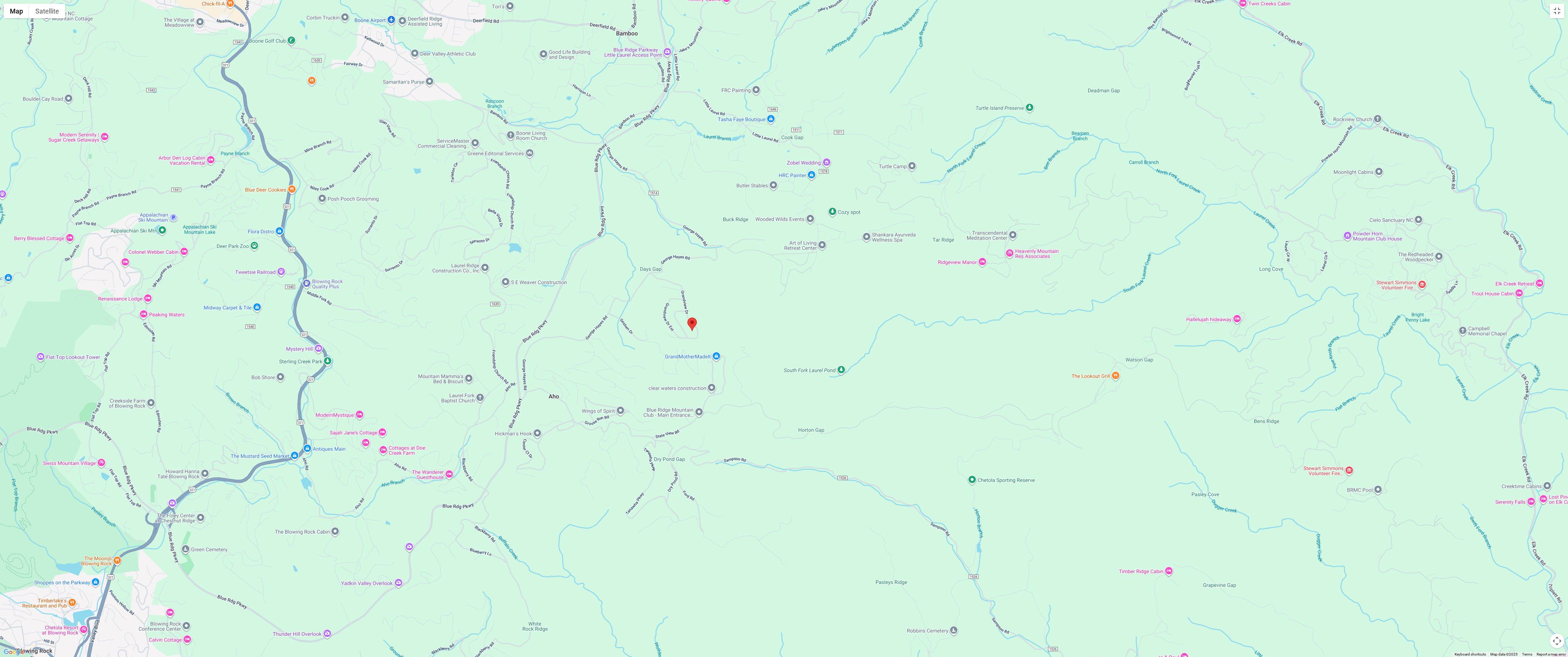
drag, startPoint x: 702, startPoint y: 302, endPoint x: 723, endPoint y: 357, distance: 58.9
click at [723, 319] on div at bounding box center [784, 328] width 1568 height 657
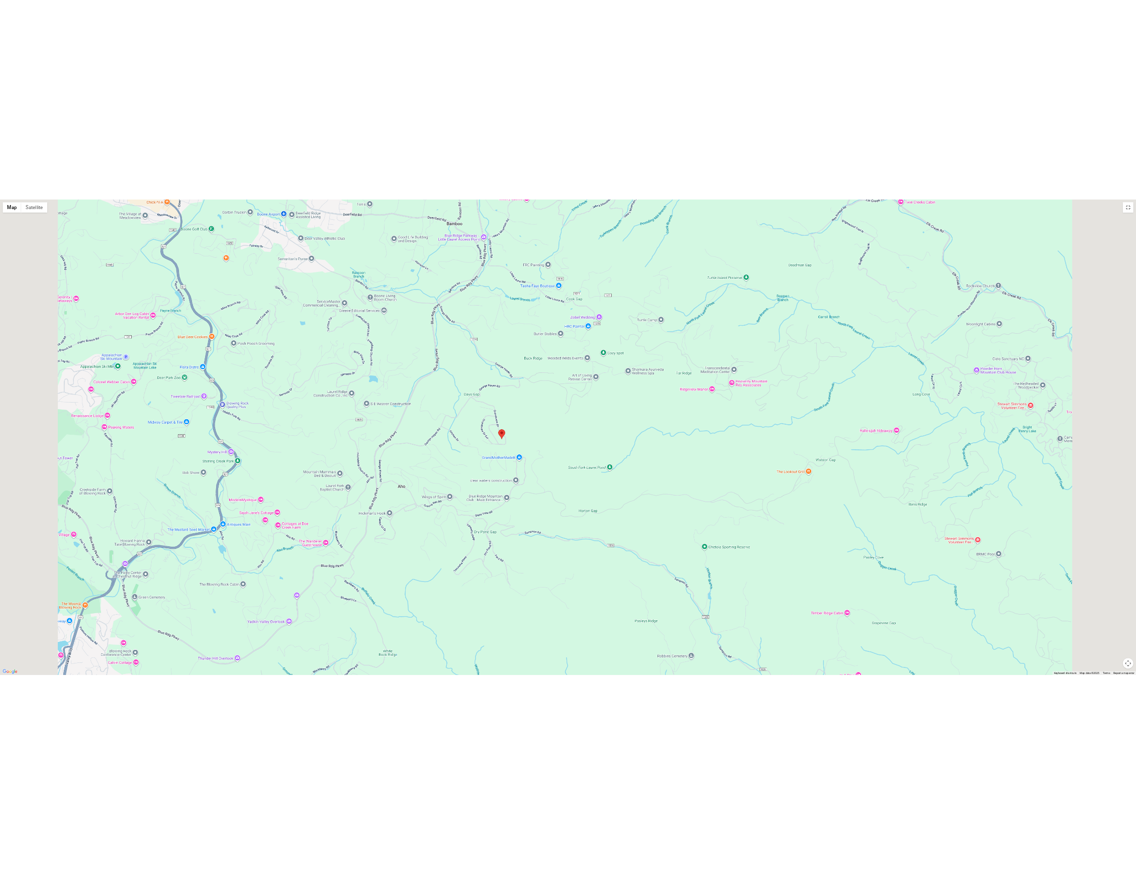
scroll to position [2196, 0]
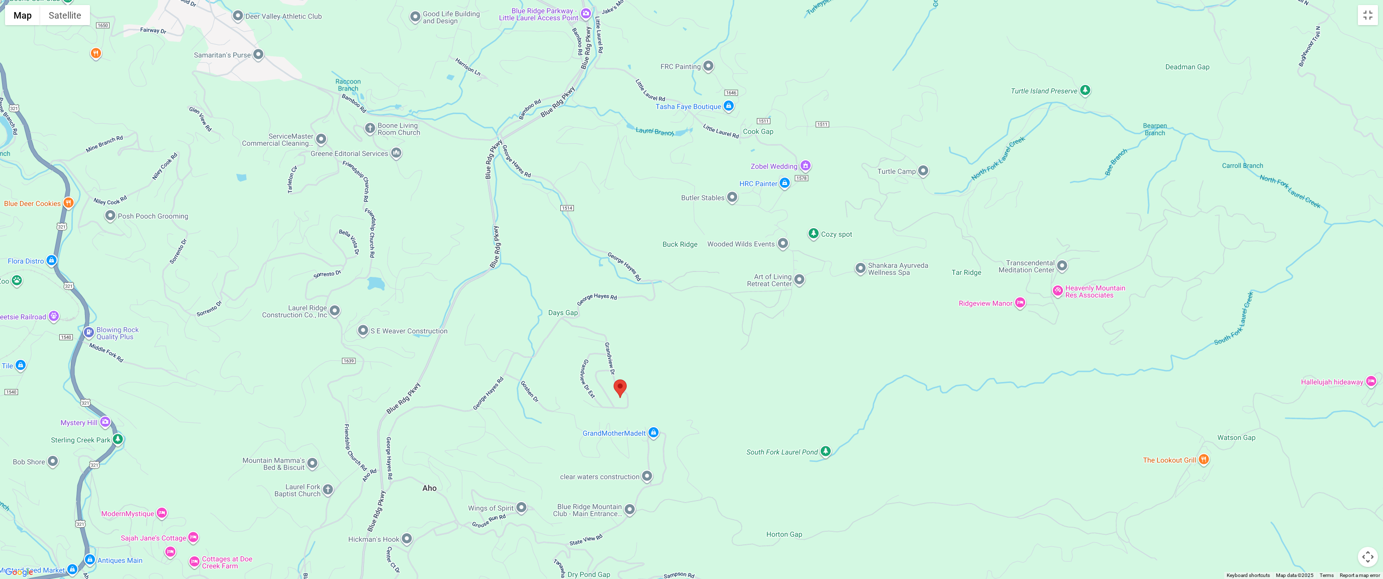
drag, startPoint x: 513, startPoint y: 253, endPoint x: 618, endPoint y: 409, distance: 188.1
click at [617, 409] on div at bounding box center [691, 289] width 1383 height 579
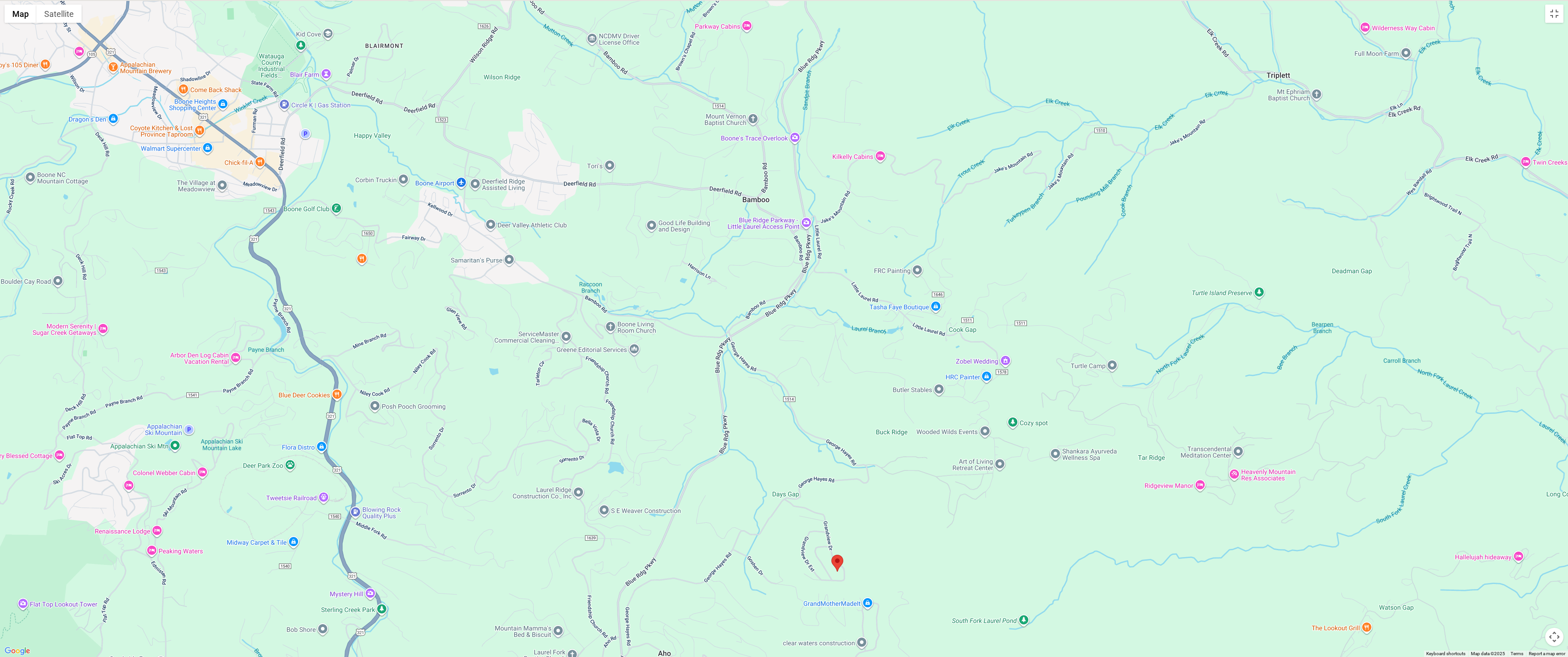
drag, startPoint x: 482, startPoint y: 336, endPoint x: 554, endPoint y: 437, distance: 124.0
click at [554, 399] on div at bounding box center [784, 328] width 1568 height 657
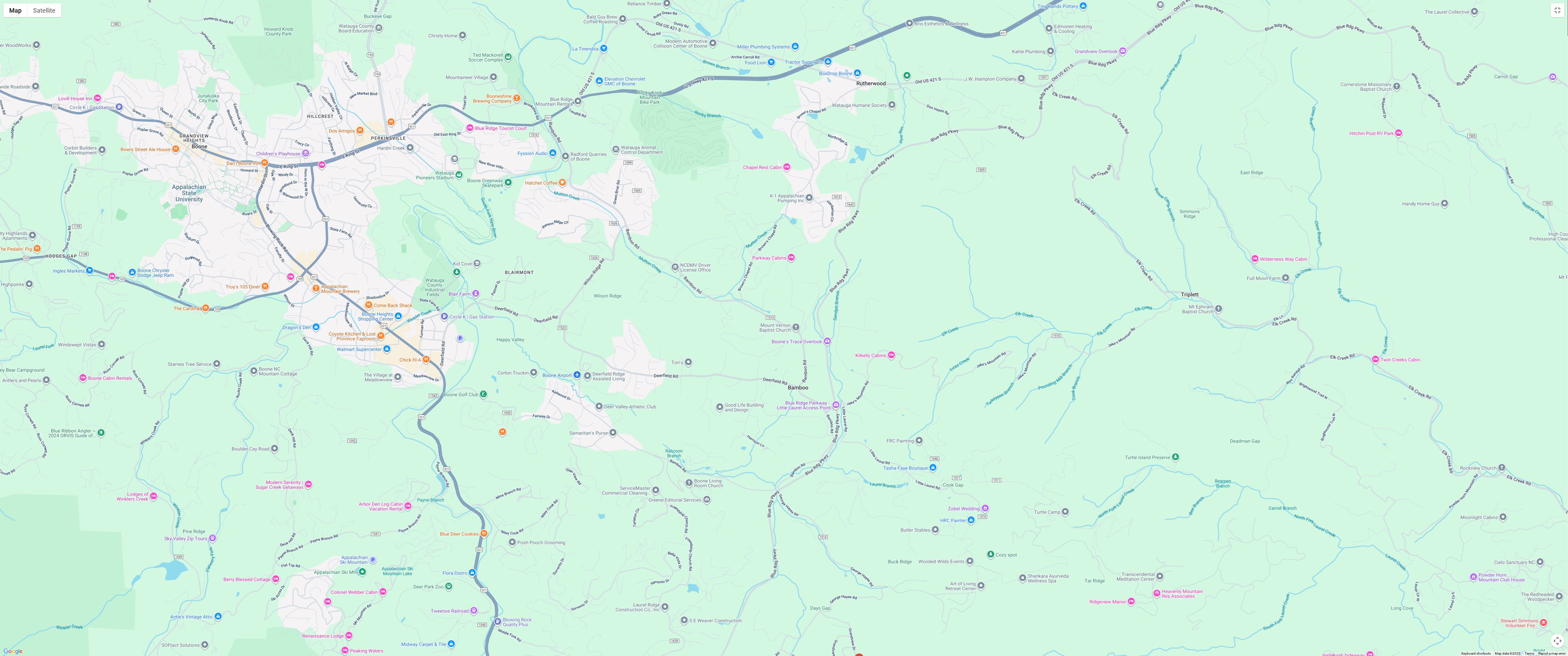
drag, startPoint x: 493, startPoint y: 339, endPoint x: 528, endPoint y: 495, distance: 159.9
click at [528, 299] on div at bounding box center [784, 328] width 1568 height 656
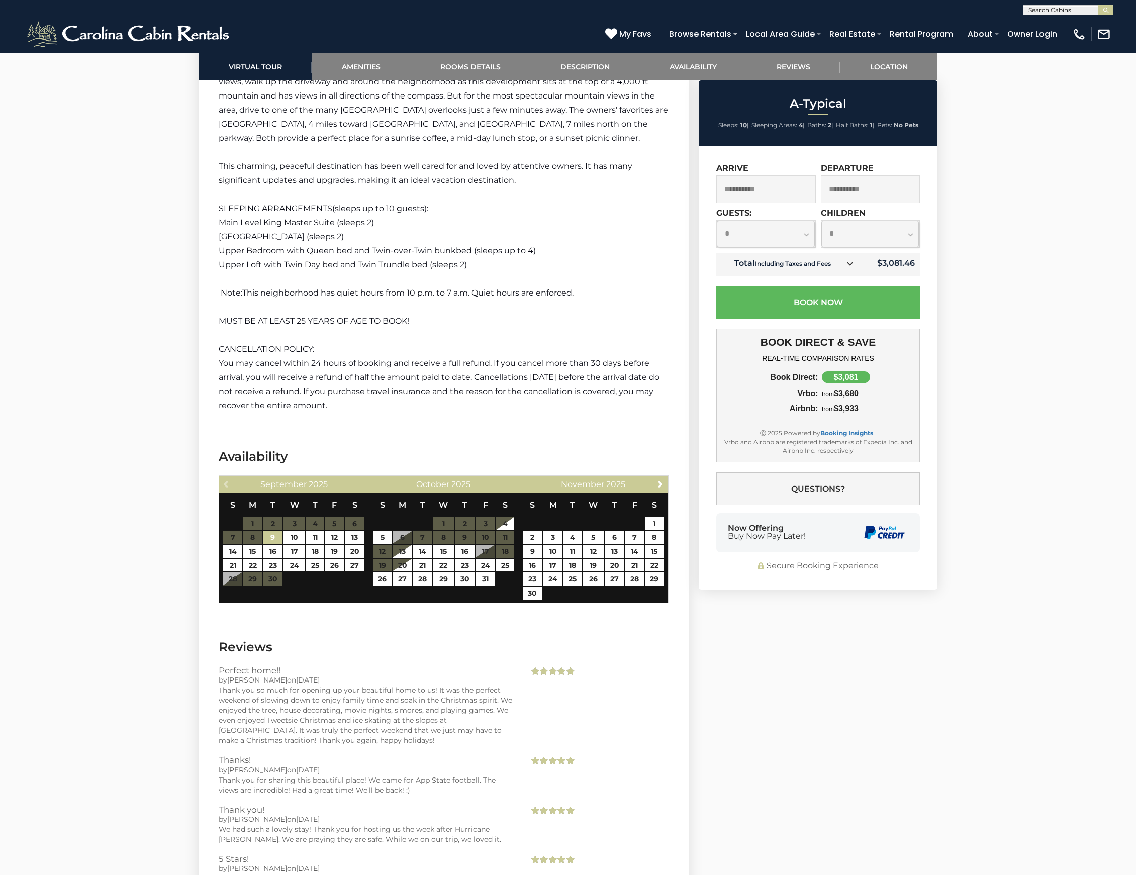
scroll to position [2061, 0]
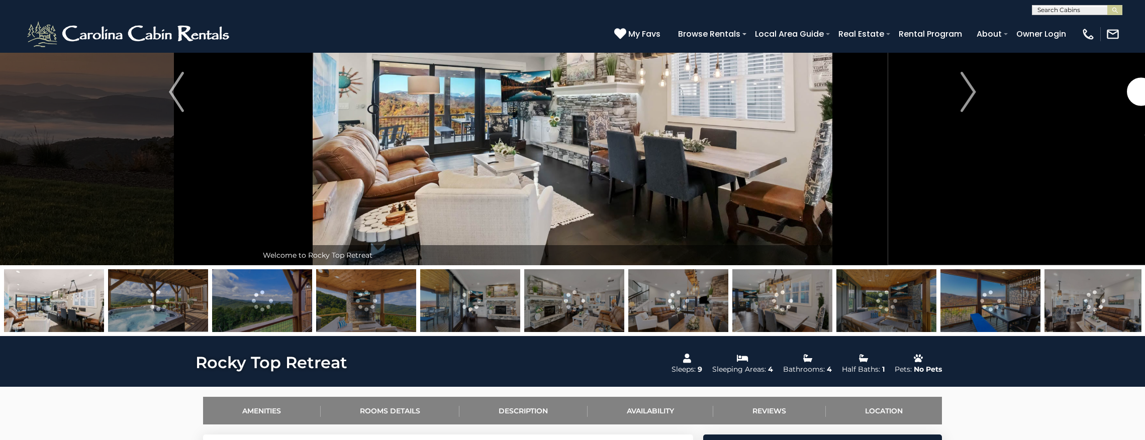
click at [147, 300] on img at bounding box center [158, 300] width 100 height 63
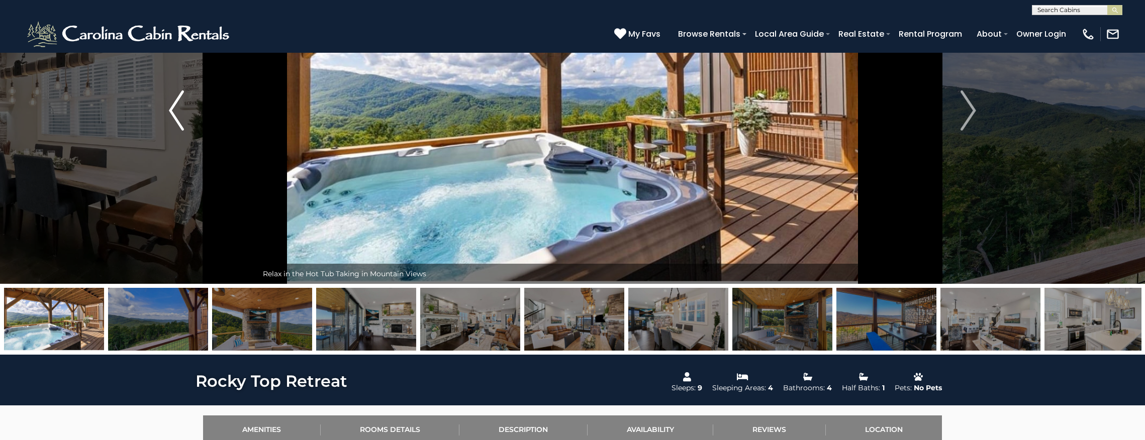
scroll to position [67, 0]
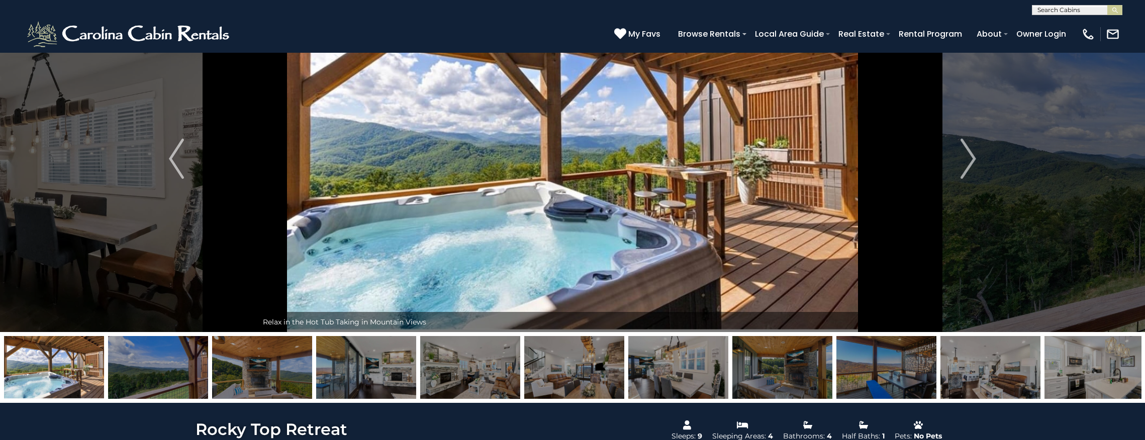
click at [238, 359] on img at bounding box center [262, 367] width 100 height 63
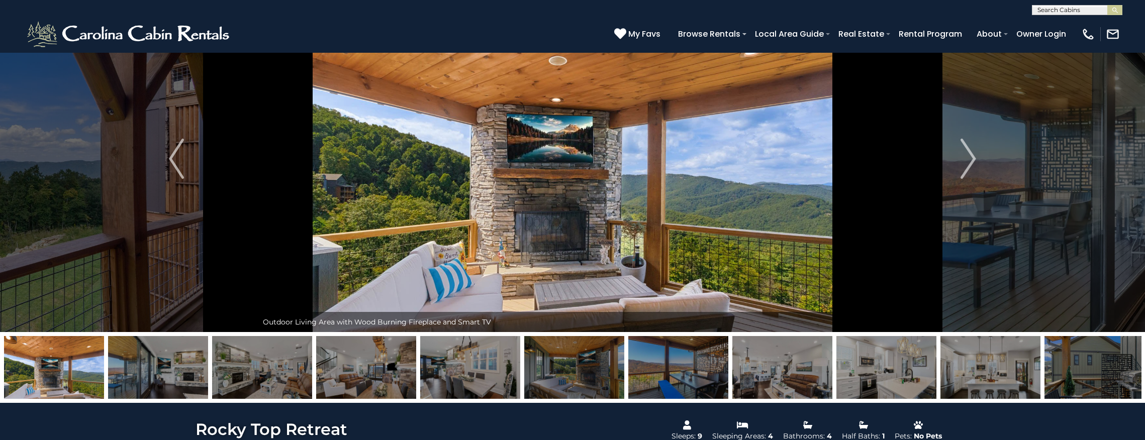
click at [282, 371] on img at bounding box center [262, 367] width 100 height 63
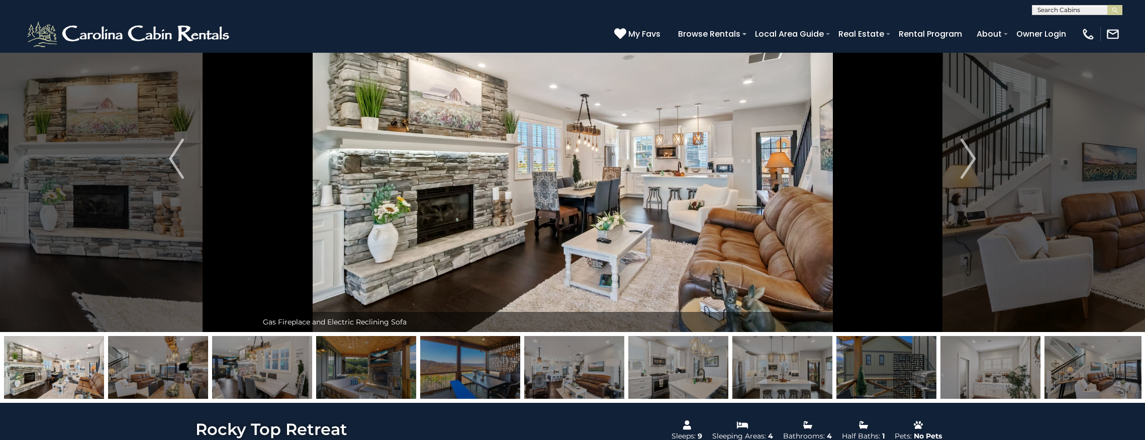
click at [297, 370] on img at bounding box center [262, 367] width 100 height 63
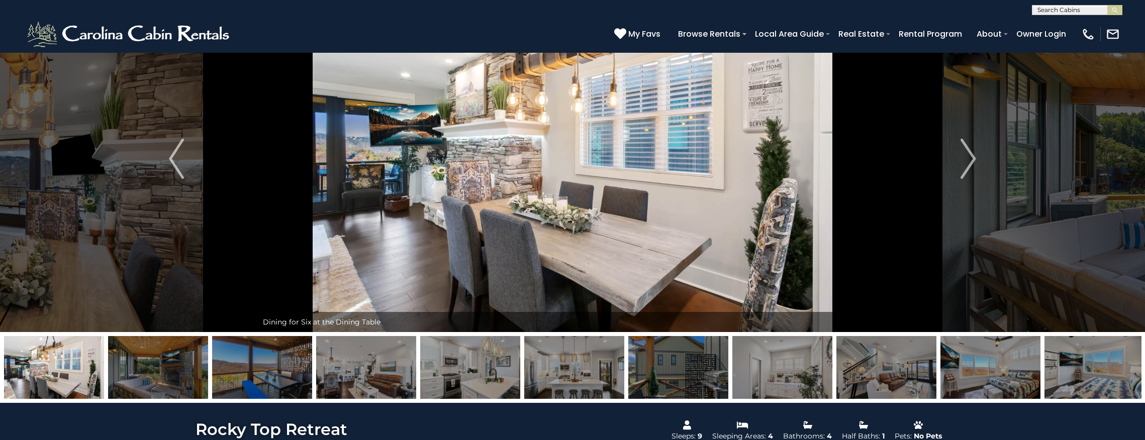
click at [342, 370] on img at bounding box center [366, 367] width 100 height 63
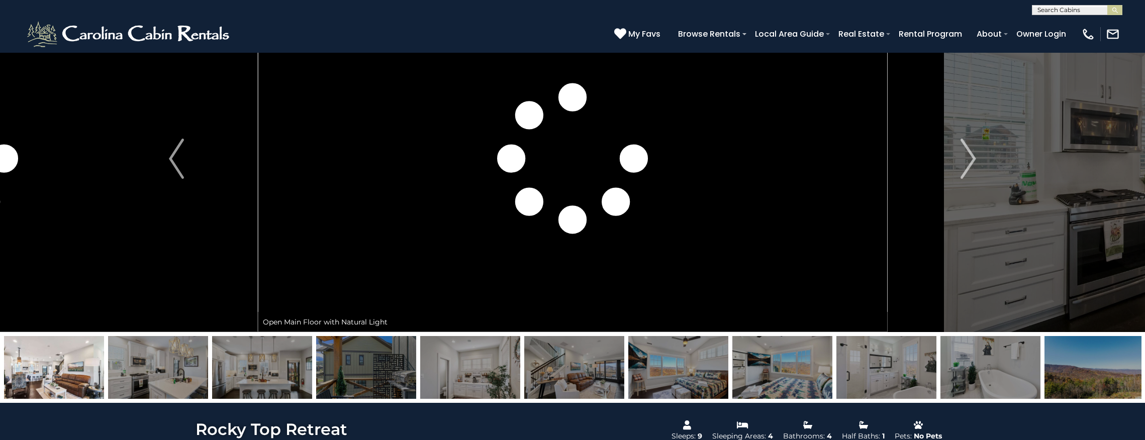
click at [375, 367] on img at bounding box center [366, 367] width 100 height 63
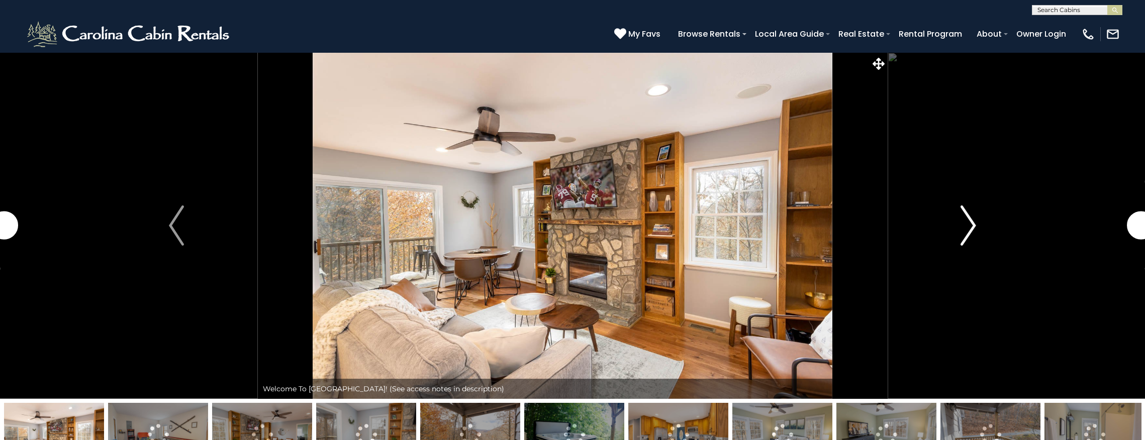
click at [963, 221] on img "Next" at bounding box center [968, 226] width 15 height 40
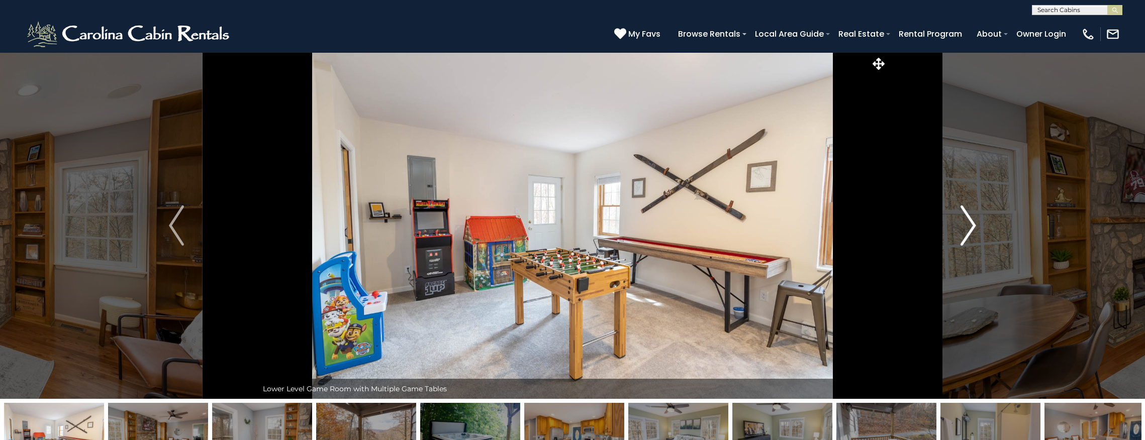
click at [975, 227] on img "Next" at bounding box center [968, 226] width 15 height 40
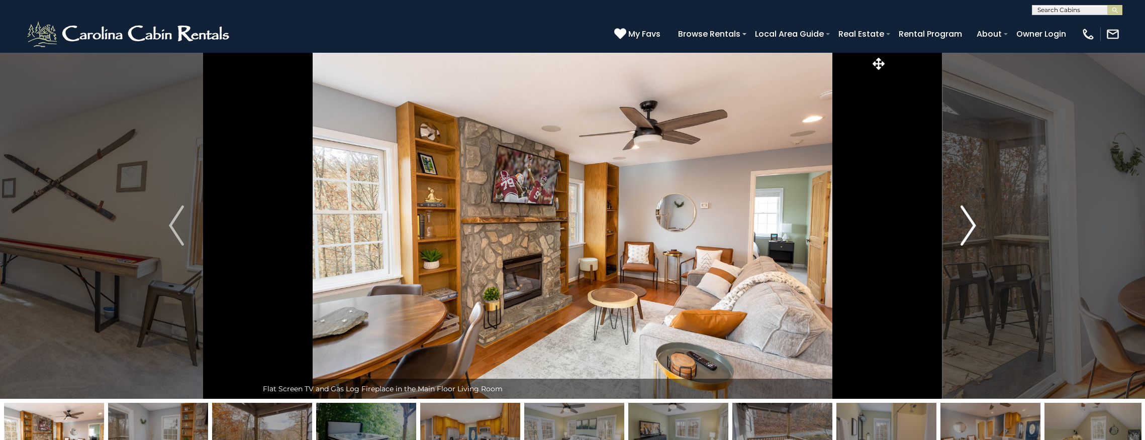
click at [975, 227] on img "Next" at bounding box center [968, 226] width 15 height 40
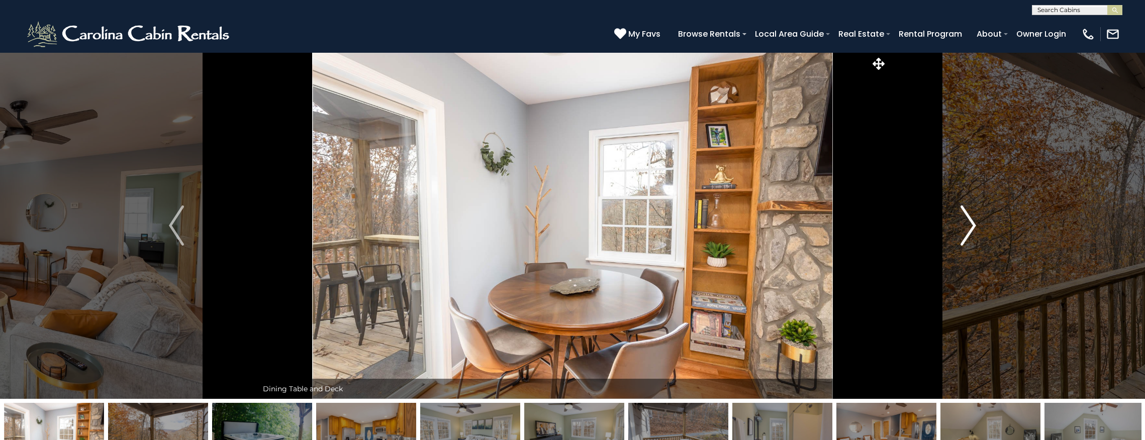
click at [975, 226] on img "Next" at bounding box center [968, 226] width 15 height 40
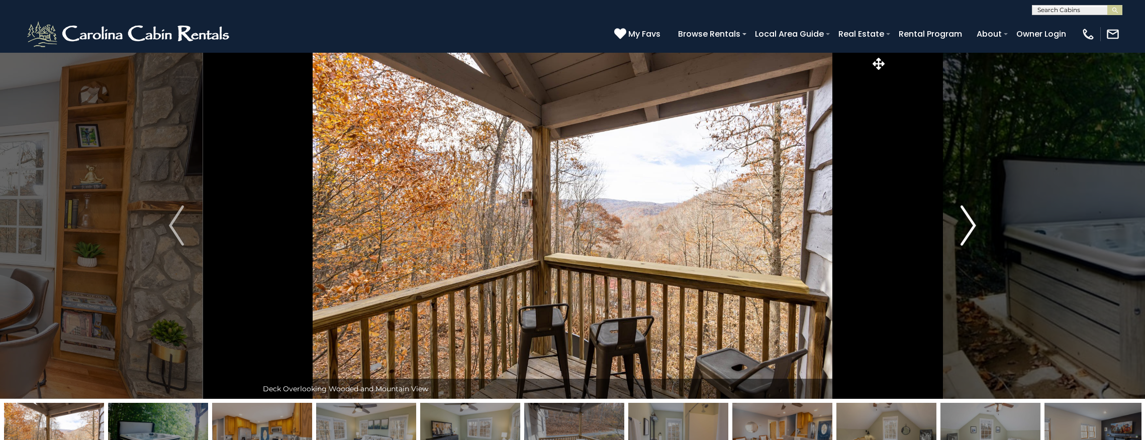
click at [975, 226] on img "Next" at bounding box center [968, 226] width 15 height 40
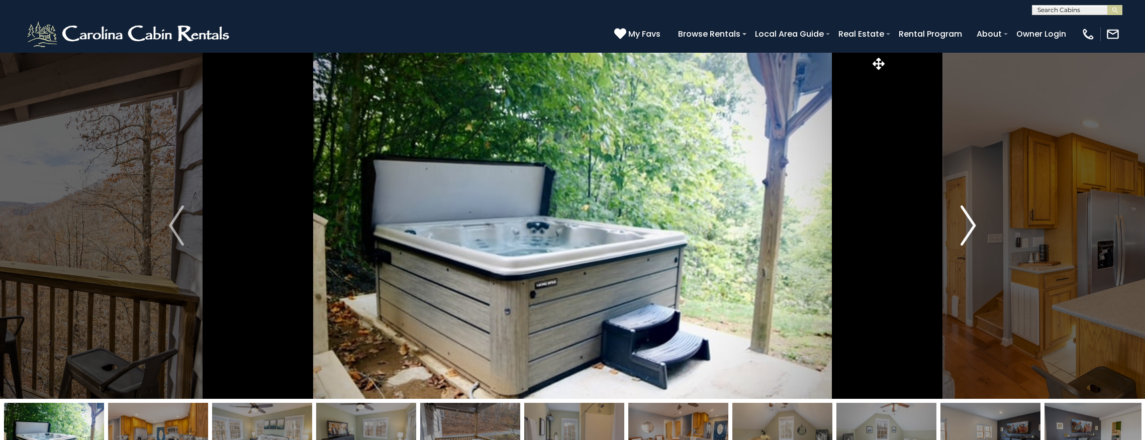
click at [975, 226] on img "Next" at bounding box center [968, 226] width 15 height 40
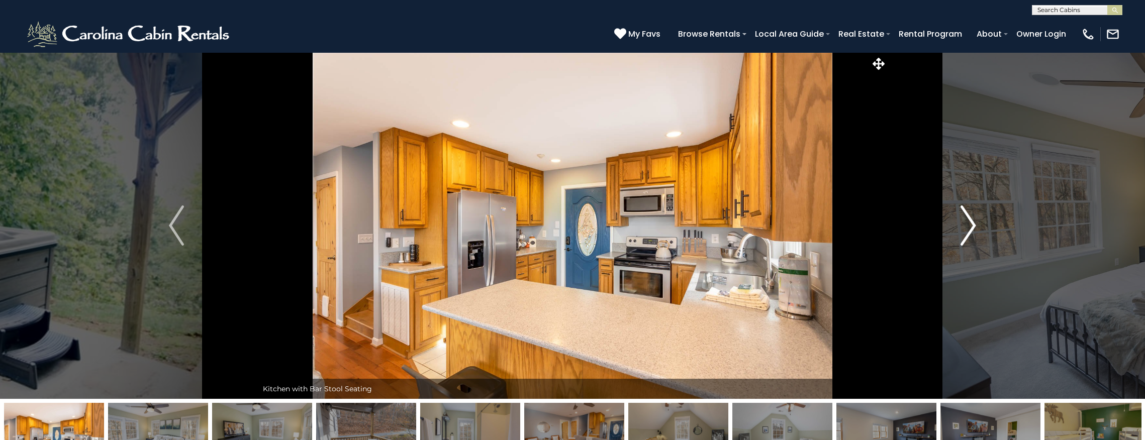
click at [975, 226] on img "Next" at bounding box center [968, 226] width 15 height 40
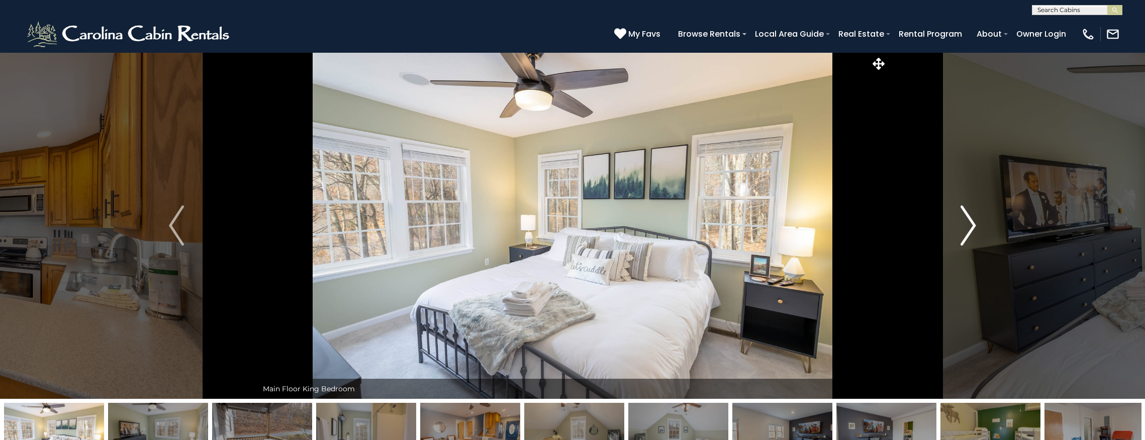
click at [975, 226] on img "Next" at bounding box center [968, 226] width 15 height 40
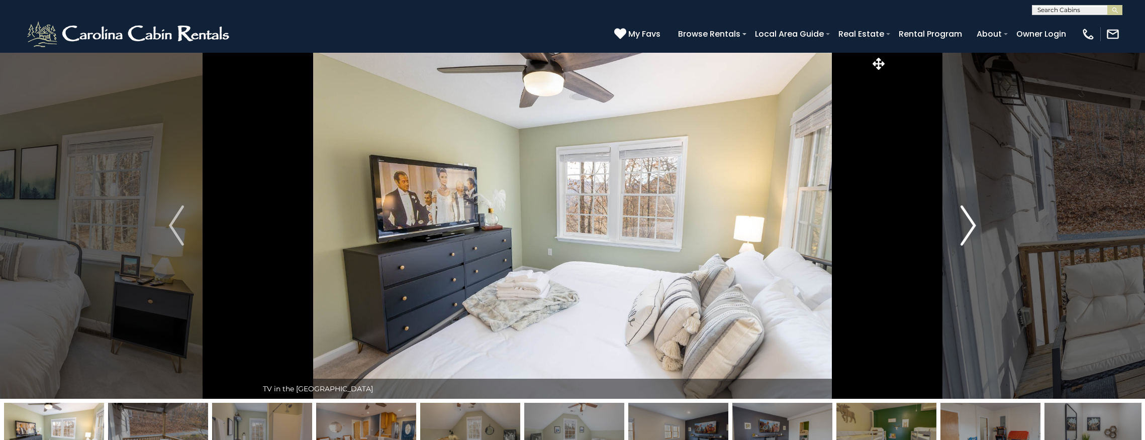
click at [975, 226] on img "Next" at bounding box center [968, 226] width 15 height 40
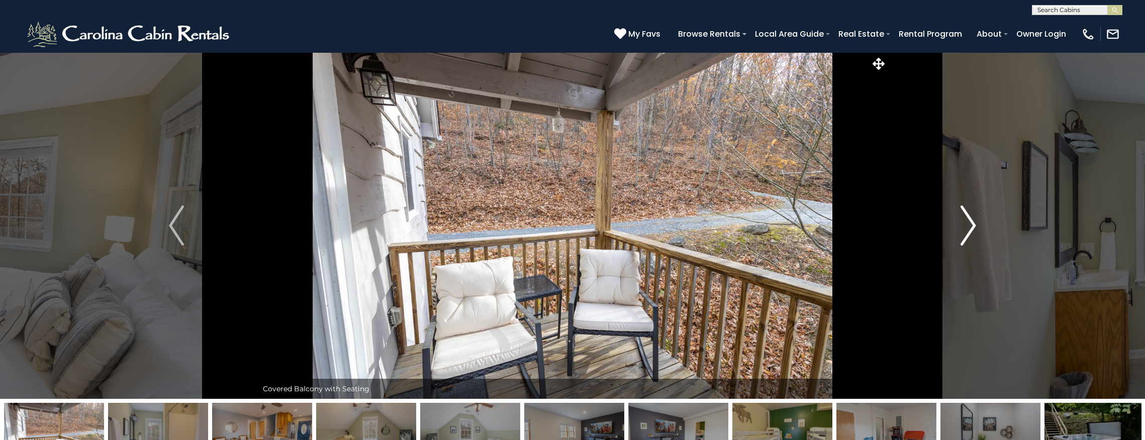
click at [975, 226] on img "Next" at bounding box center [968, 226] width 15 height 40
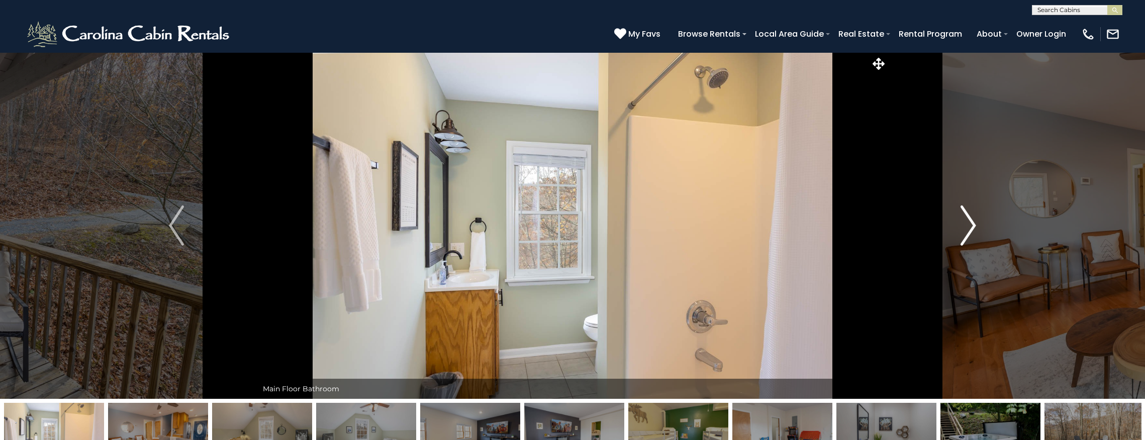
click at [975, 226] on img "Next" at bounding box center [968, 226] width 15 height 40
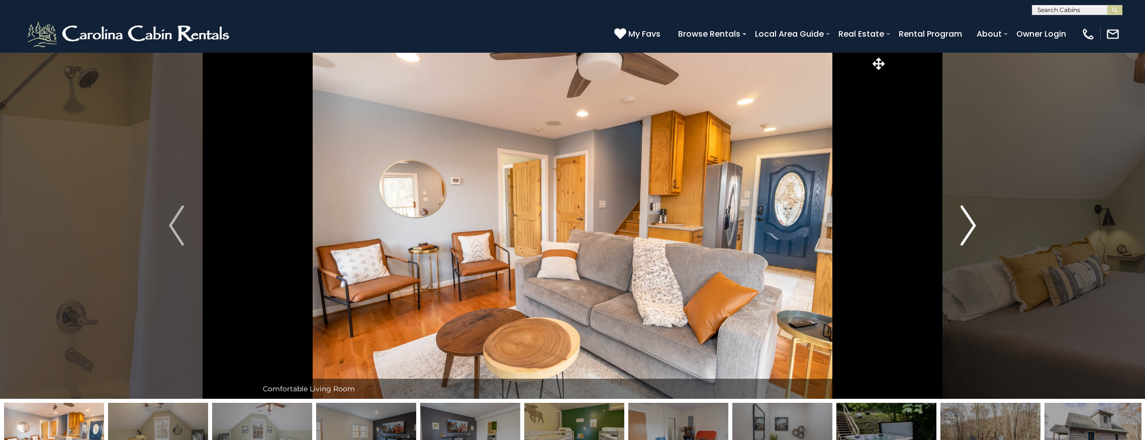
click at [975, 226] on img "Next" at bounding box center [968, 226] width 15 height 40
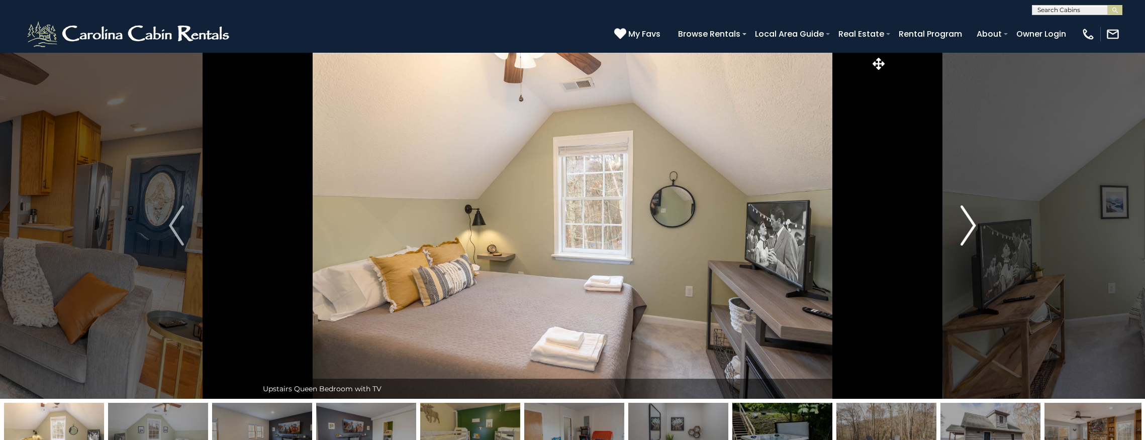
click at [975, 226] on img "Next" at bounding box center [968, 226] width 15 height 40
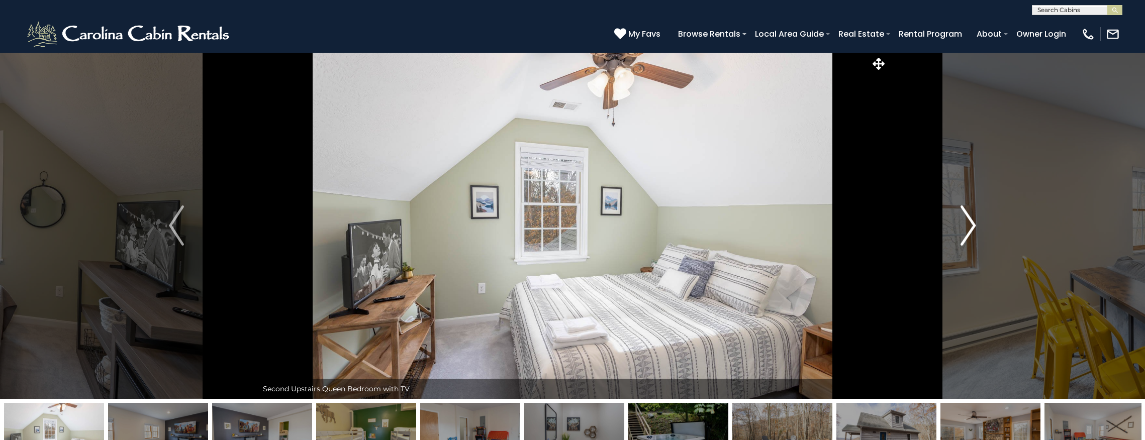
click at [975, 226] on img "Next" at bounding box center [968, 226] width 15 height 40
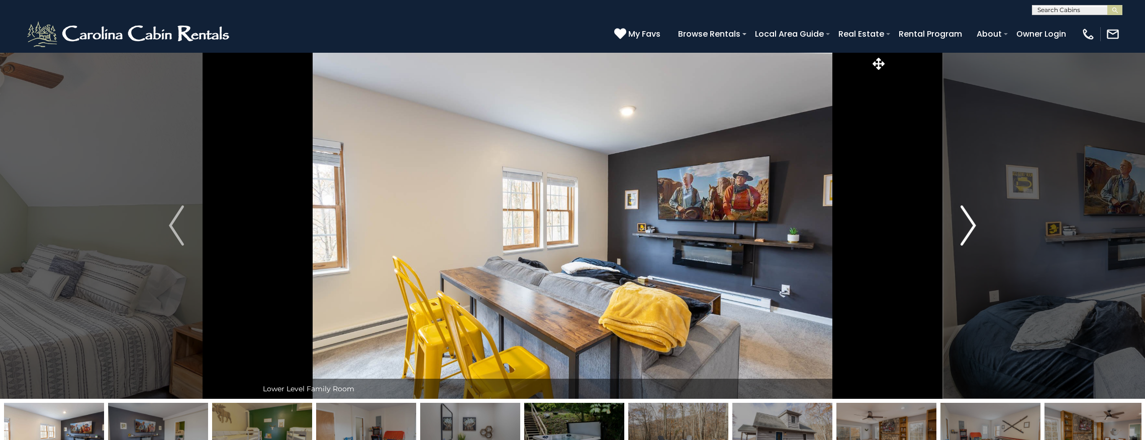
click at [977, 226] on button "Next" at bounding box center [968, 225] width 162 height 347
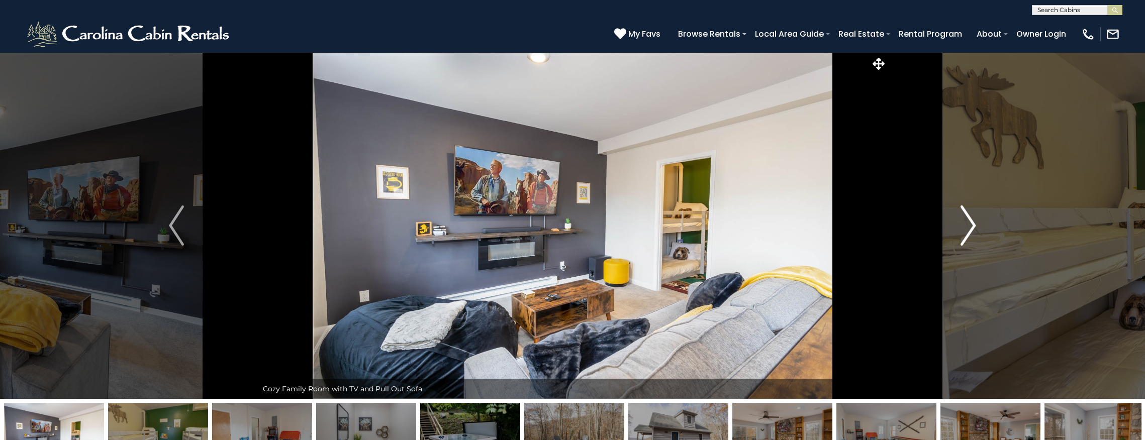
click at [977, 226] on button "Next" at bounding box center [968, 225] width 162 height 347
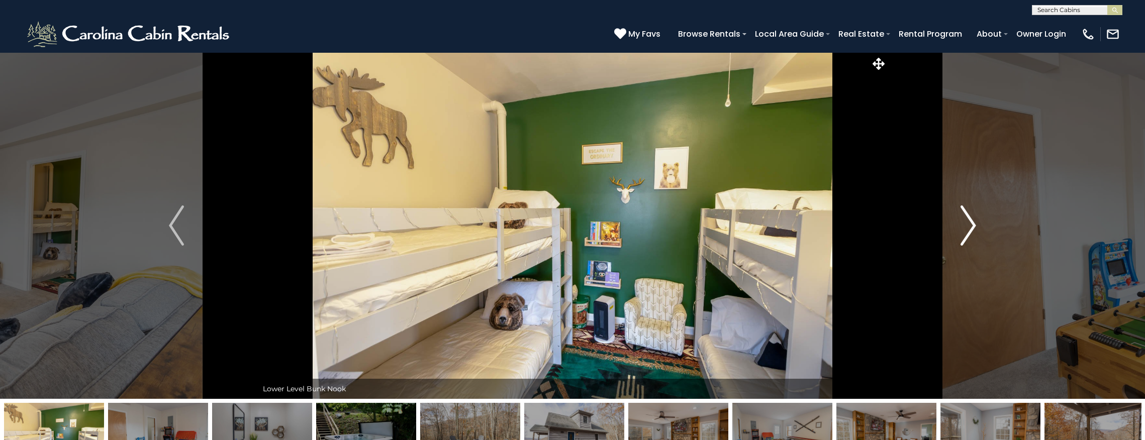
click at [958, 218] on button "Next" at bounding box center [968, 225] width 162 height 347
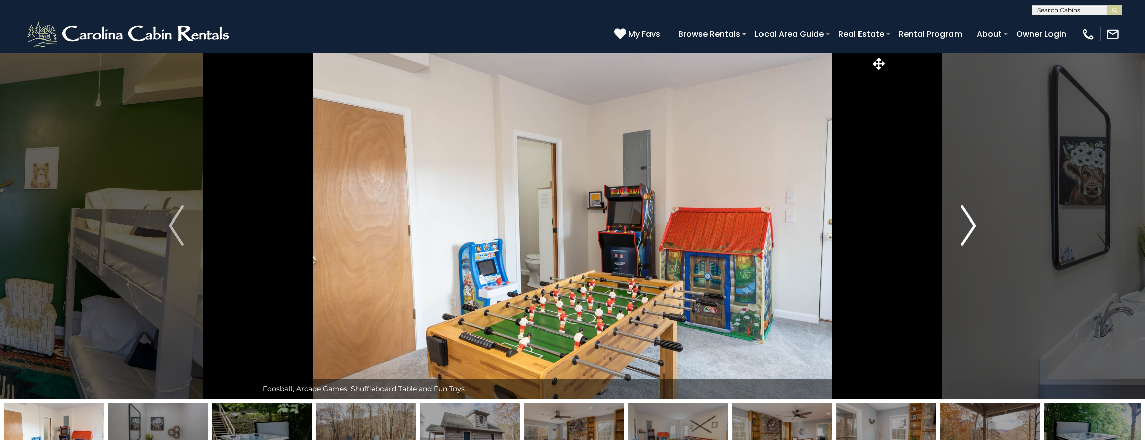
click at [973, 225] on img "Next" at bounding box center [968, 226] width 15 height 40
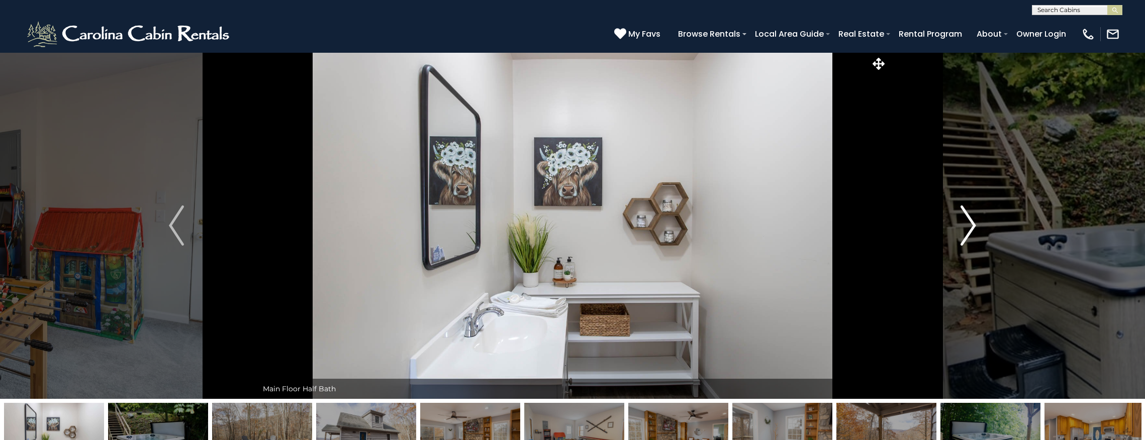
click at [973, 225] on img "Next" at bounding box center [968, 226] width 15 height 40
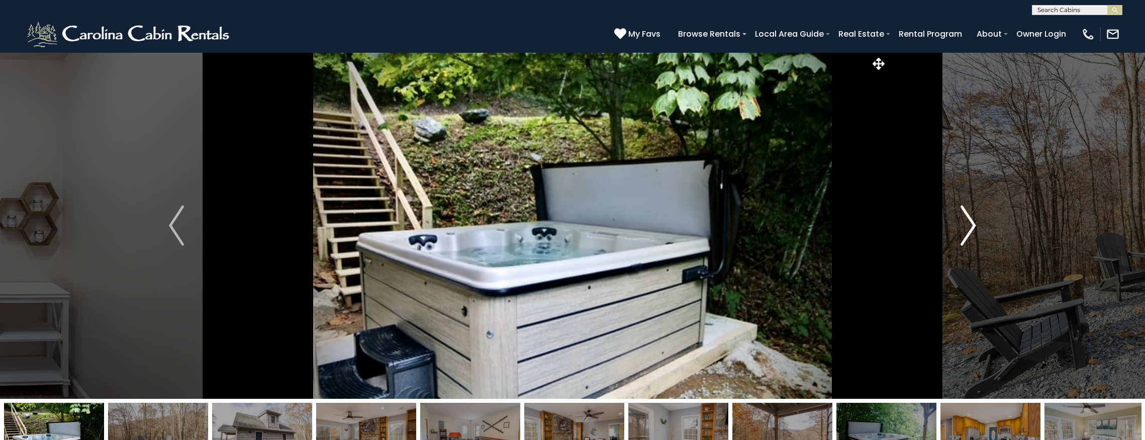
click at [973, 225] on img "Next" at bounding box center [968, 226] width 15 height 40
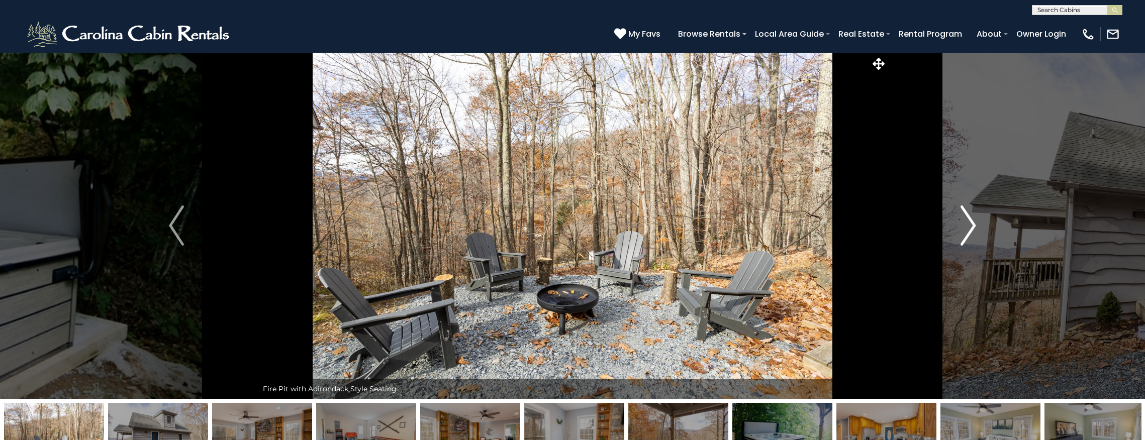
click at [973, 225] on img "Next" at bounding box center [968, 226] width 15 height 40
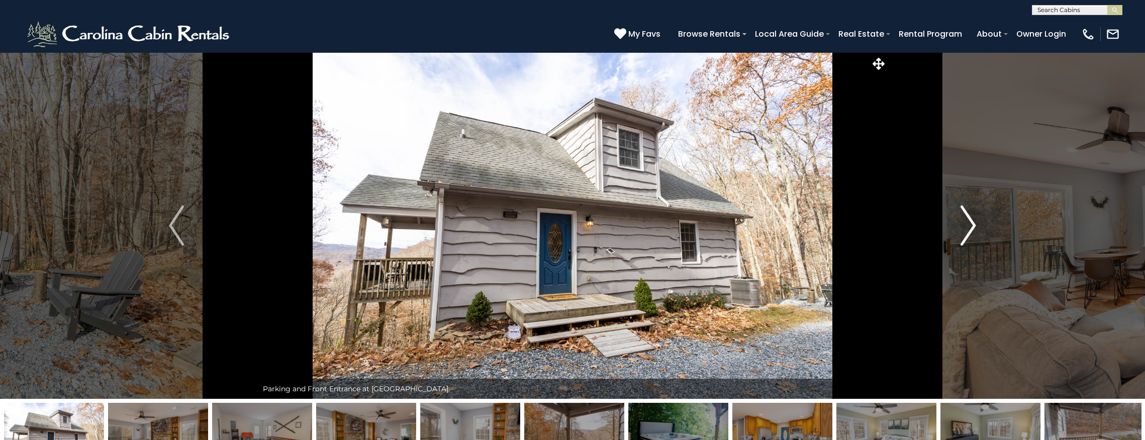
click at [973, 225] on img "Next" at bounding box center [968, 226] width 15 height 40
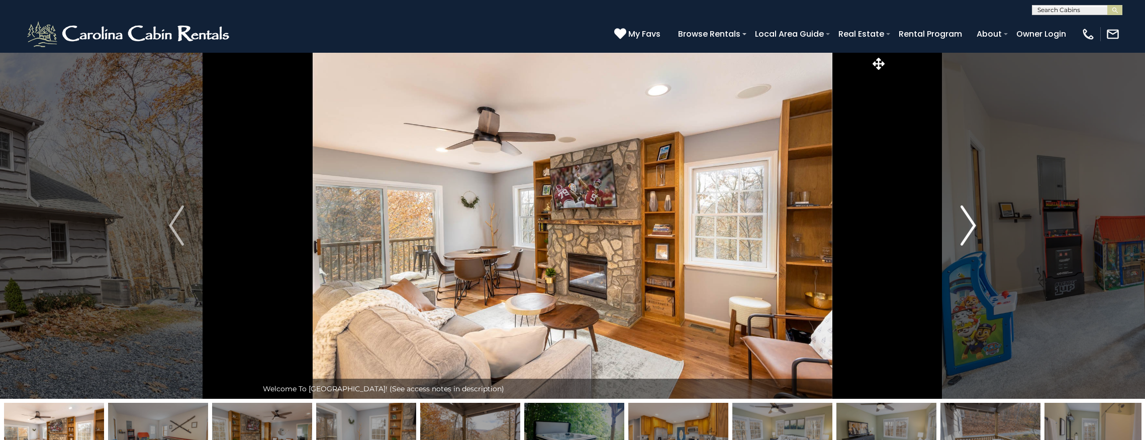
click at [973, 225] on img "Next" at bounding box center [968, 226] width 15 height 40
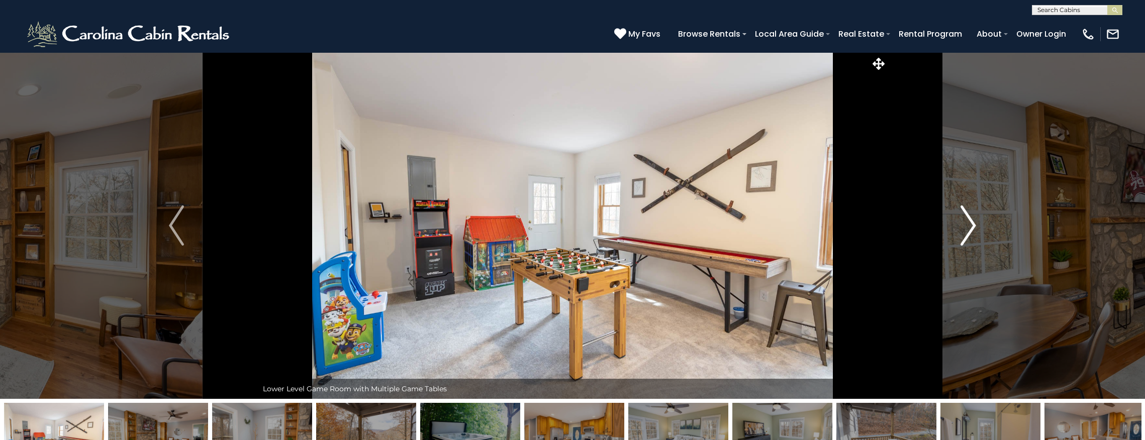
click at [973, 225] on img "Next" at bounding box center [968, 226] width 15 height 40
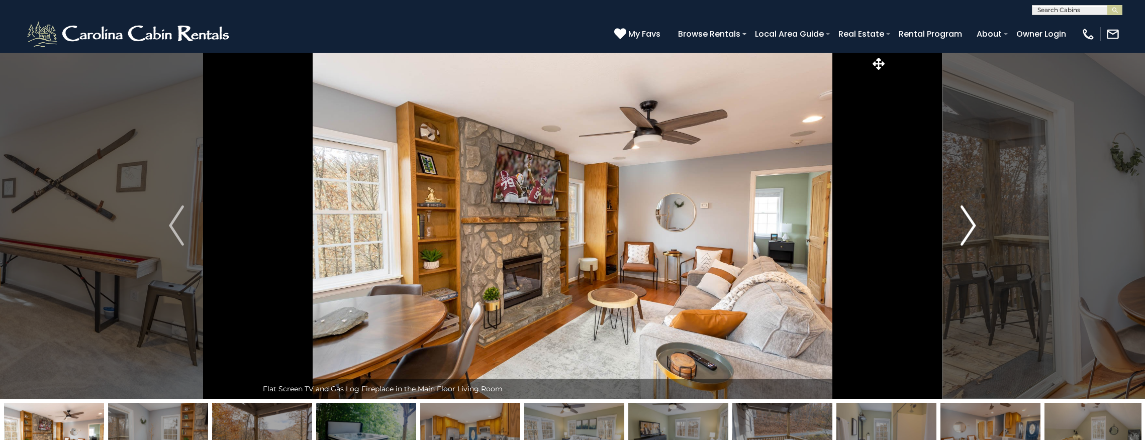
click at [973, 225] on img "Next" at bounding box center [968, 226] width 15 height 40
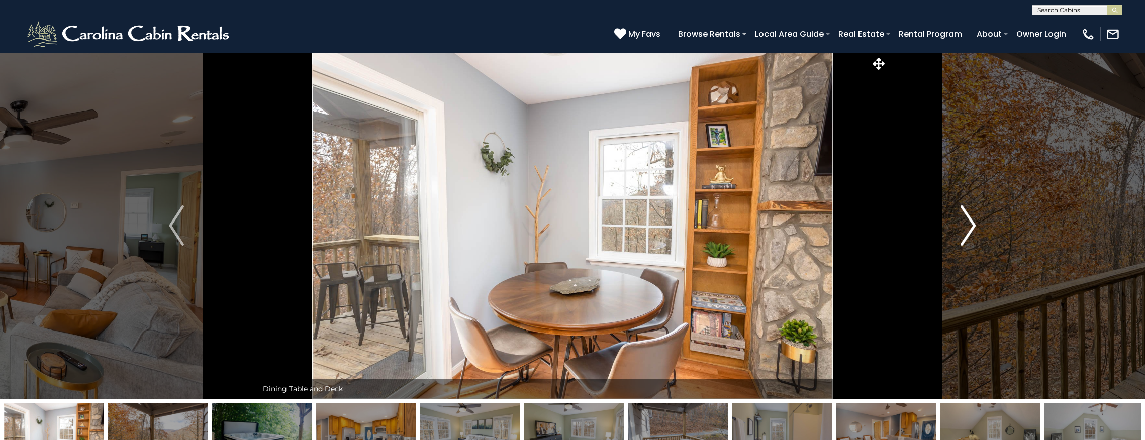
click at [971, 232] on img "Next" at bounding box center [968, 226] width 15 height 40
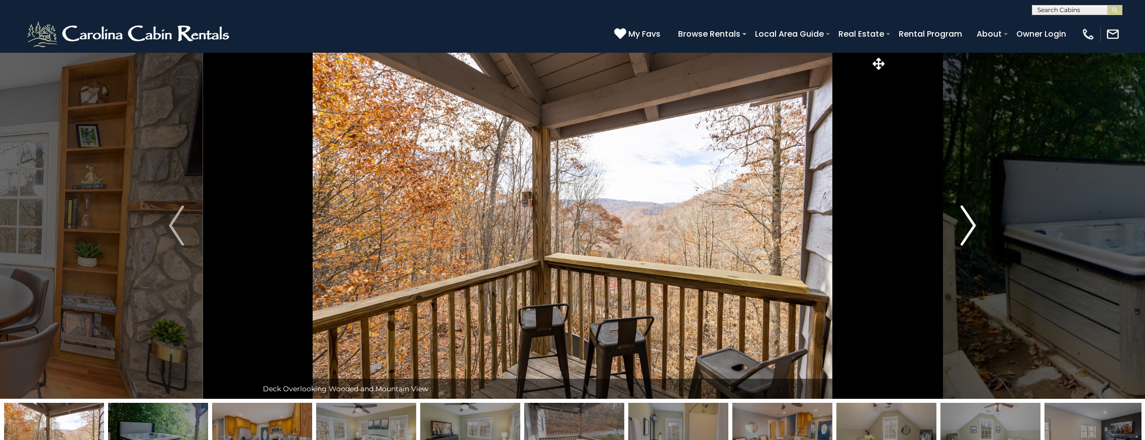
click at [953, 212] on button "Next" at bounding box center [968, 225] width 162 height 347
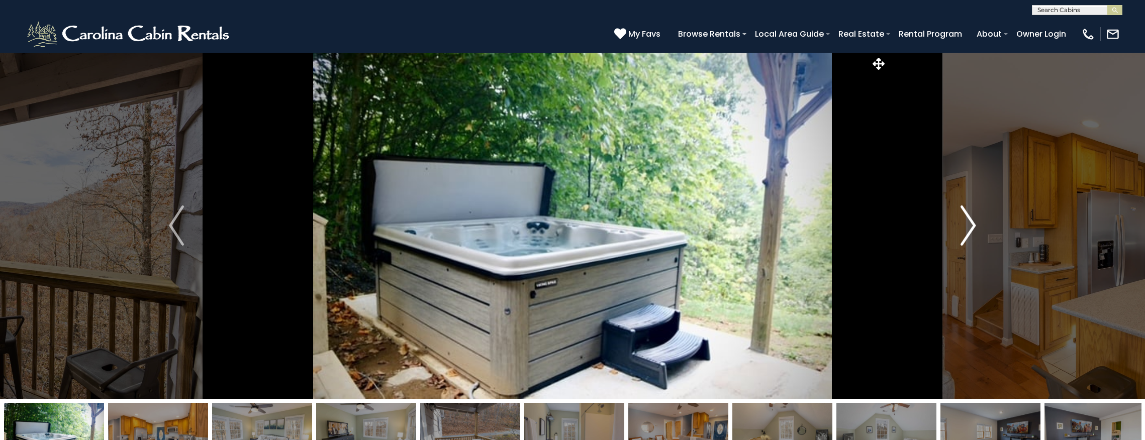
click at [975, 224] on img "Next" at bounding box center [968, 226] width 15 height 40
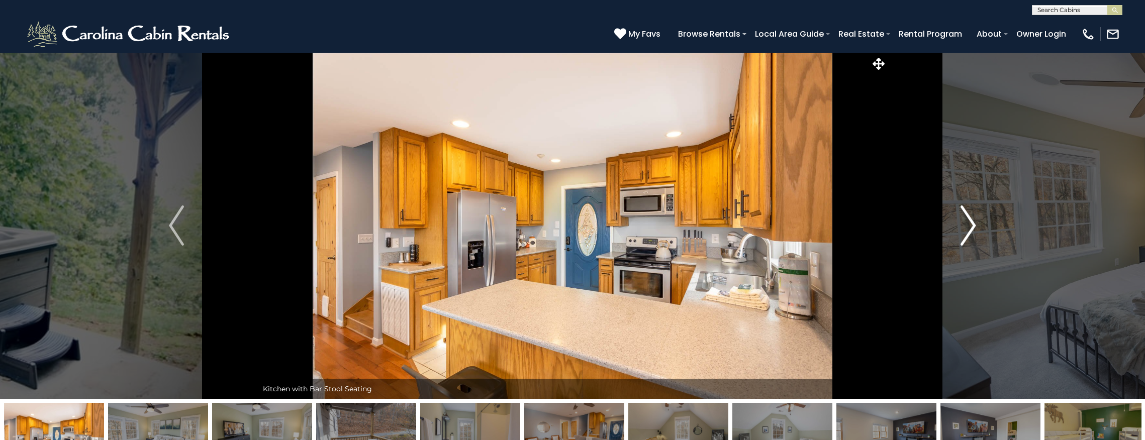
click at [979, 229] on button "Next" at bounding box center [968, 225] width 162 height 347
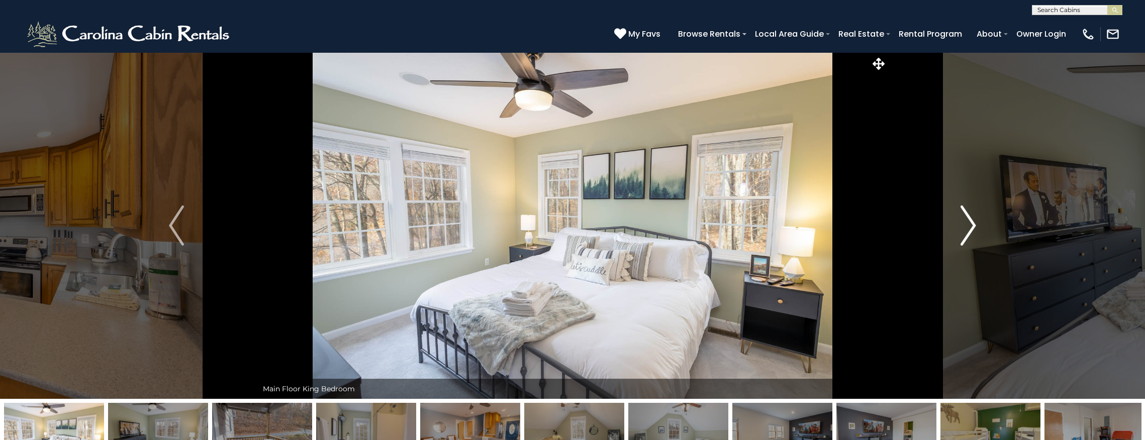
click at [983, 228] on button "Next" at bounding box center [968, 225] width 162 height 347
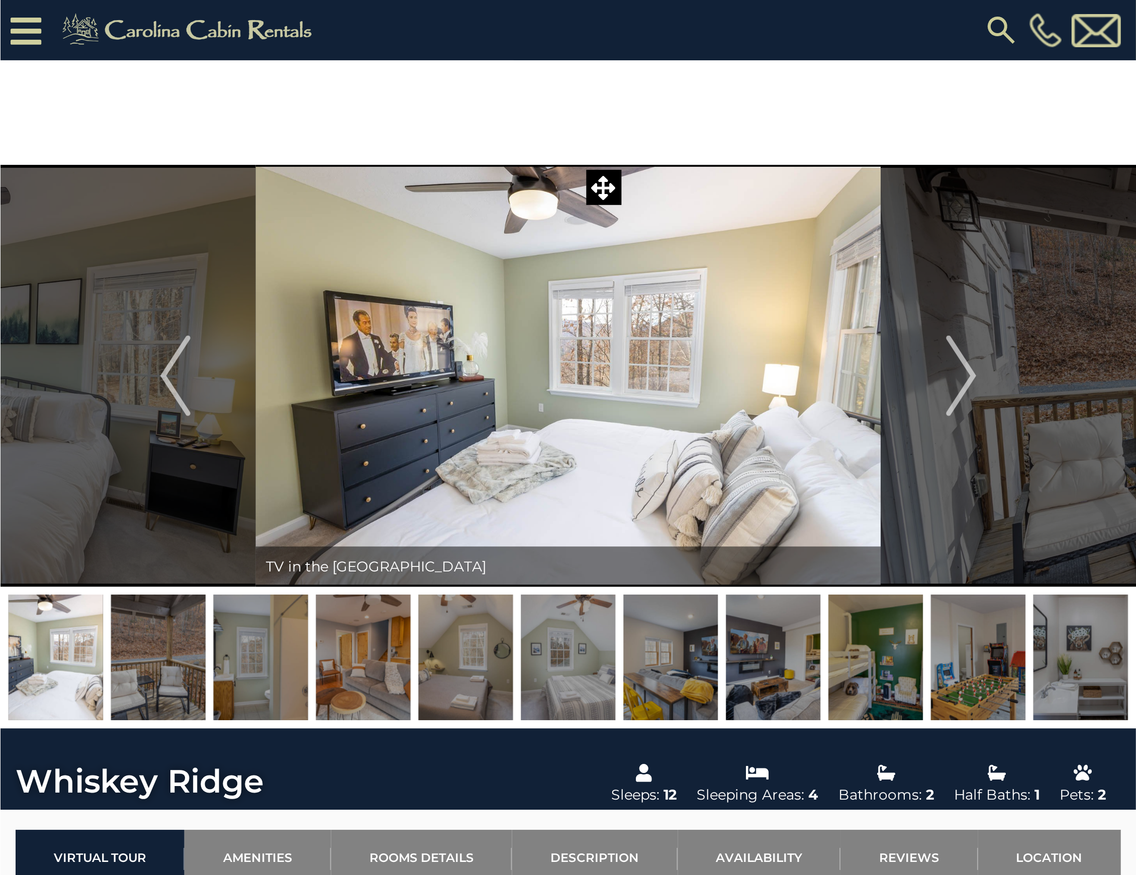
scroll to position [33, 0]
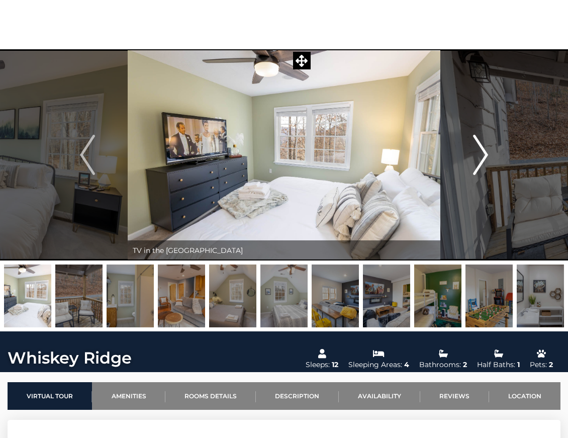
click at [481, 151] on img "Next" at bounding box center [480, 155] width 15 height 40
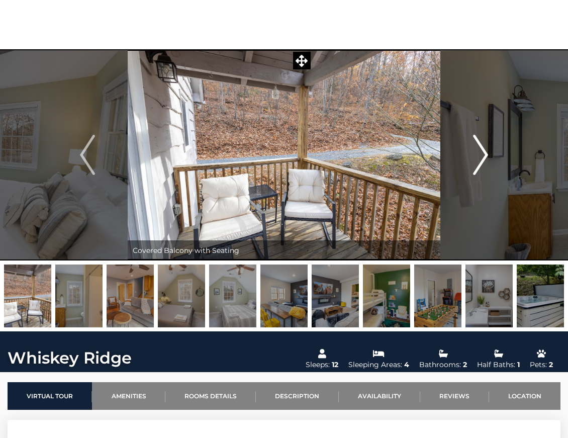
click at [481, 151] on img "Next" at bounding box center [480, 155] width 15 height 40
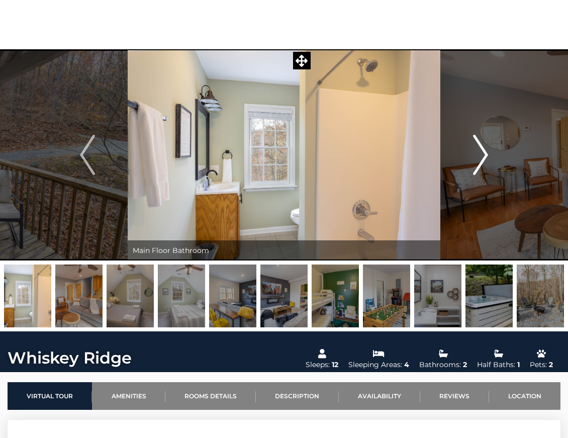
click at [481, 151] on img "Next" at bounding box center [480, 155] width 15 height 40
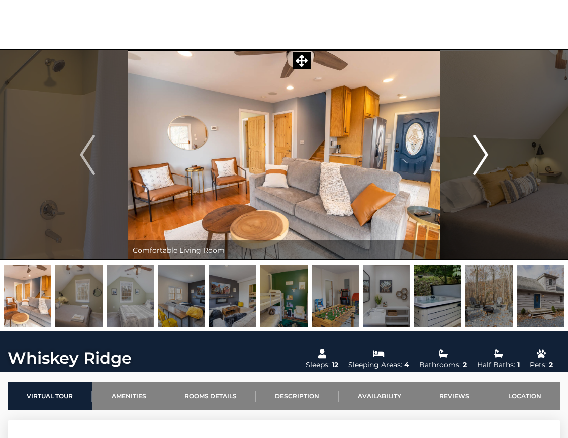
click at [481, 151] on img "Next" at bounding box center [480, 155] width 15 height 40
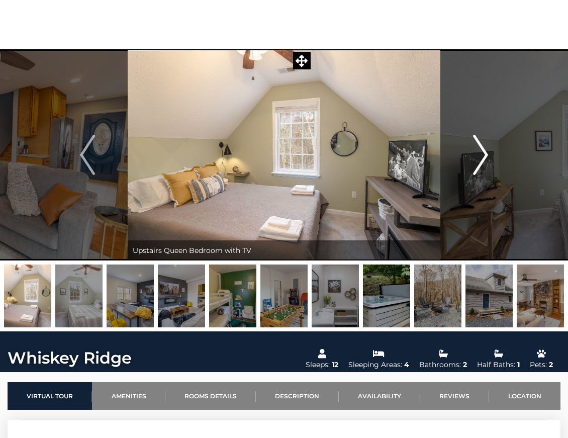
click at [481, 151] on img "Next" at bounding box center [480, 155] width 15 height 40
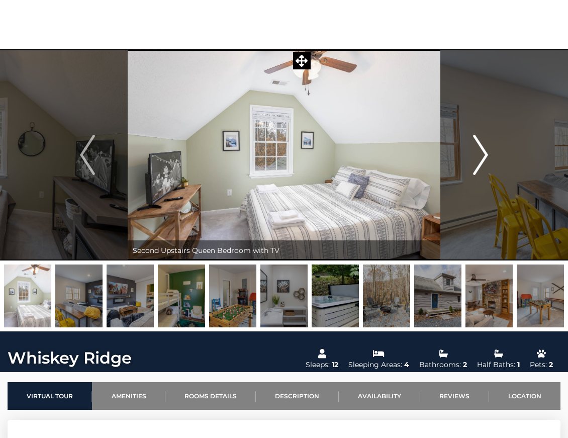
click at [481, 151] on img "Next" at bounding box center [480, 155] width 15 height 40
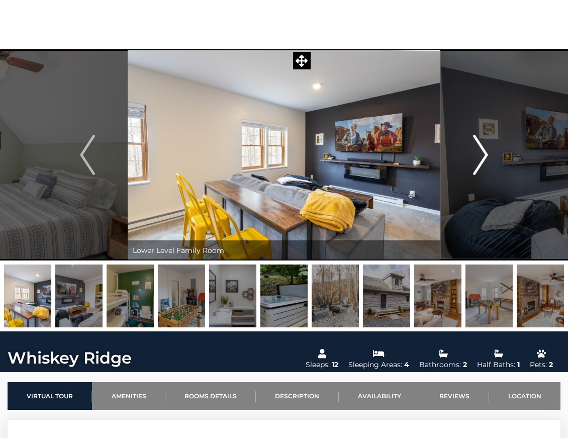
click at [481, 151] on img "Next" at bounding box center [480, 155] width 15 height 40
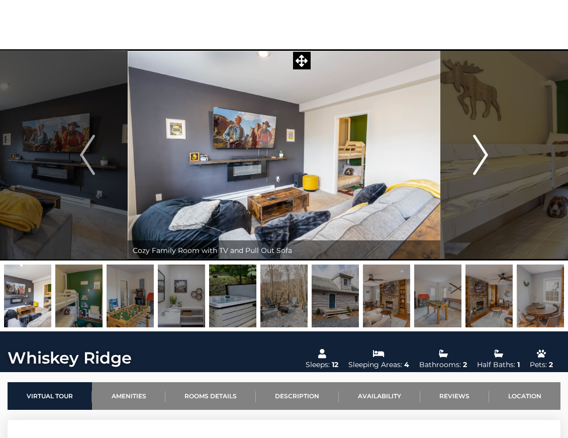
click at [481, 151] on img "Next" at bounding box center [480, 155] width 15 height 40
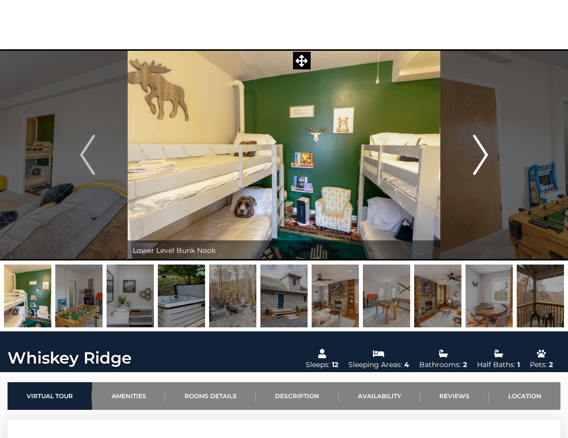
click at [481, 151] on img "Next" at bounding box center [480, 155] width 15 height 40
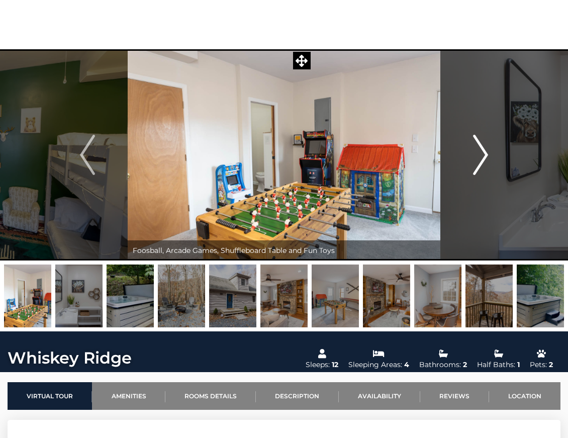
click at [481, 151] on img "Next" at bounding box center [480, 155] width 15 height 40
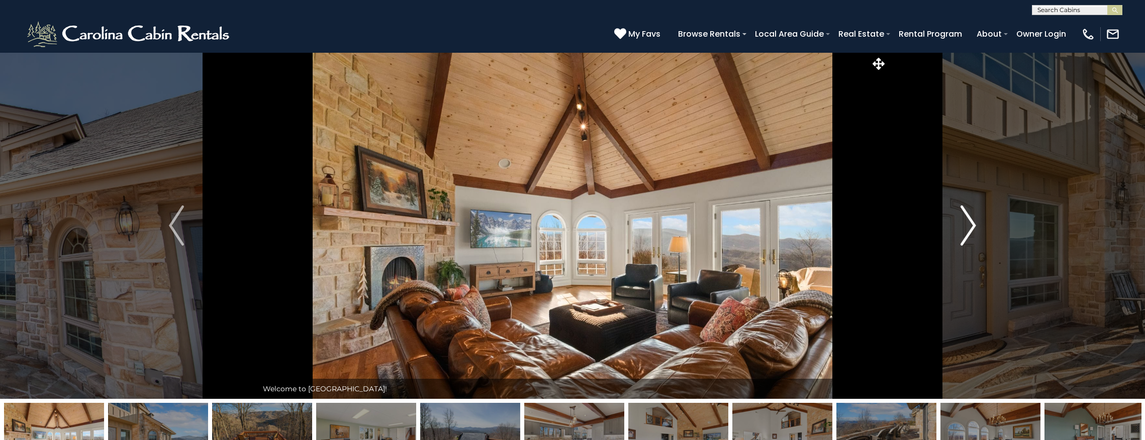
click at [969, 225] on img "Next" at bounding box center [968, 226] width 15 height 40
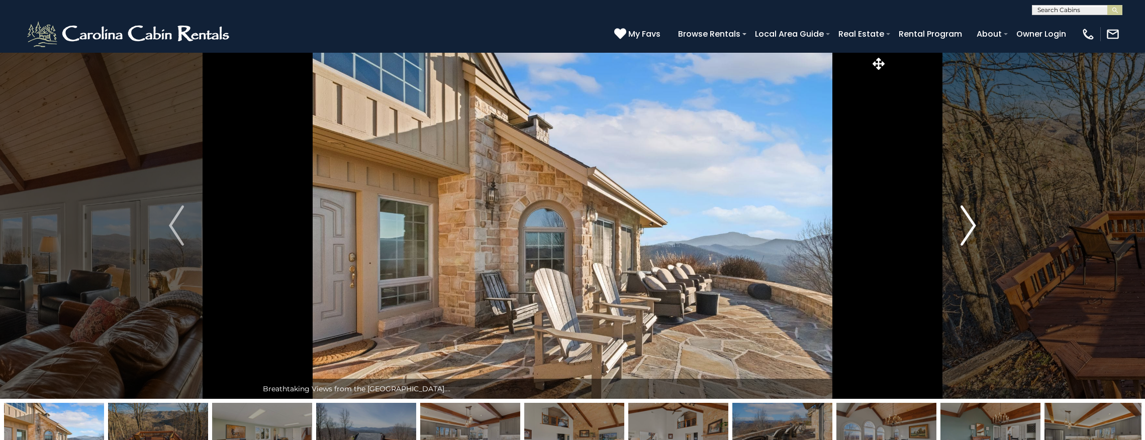
click at [969, 225] on img "Next" at bounding box center [968, 226] width 15 height 40
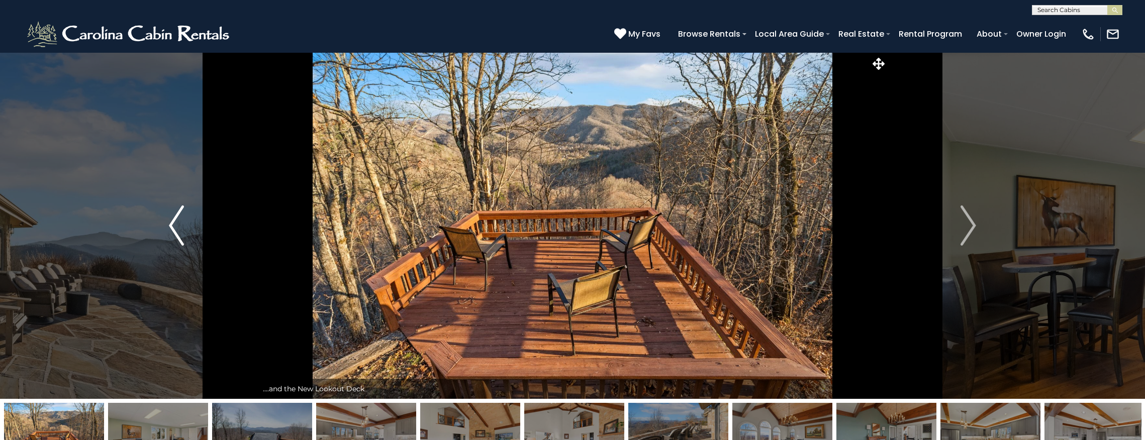
click at [176, 224] on img "Previous" at bounding box center [176, 226] width 15 height 40
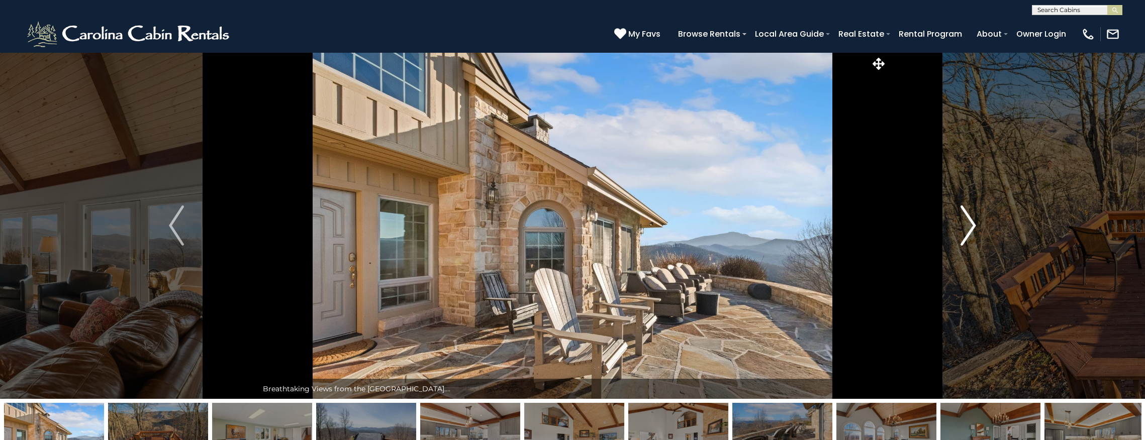
click at [966, 222] on img "Next" at bounding box center [968, 226] width 15 height 40
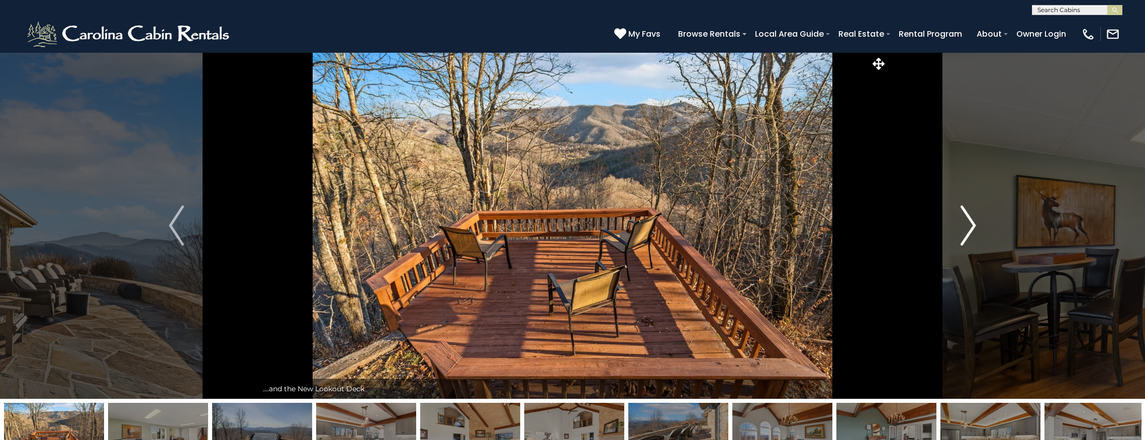
click at [966, 222] on img "Next" at bounding box center [968, 226] width 15 height 40
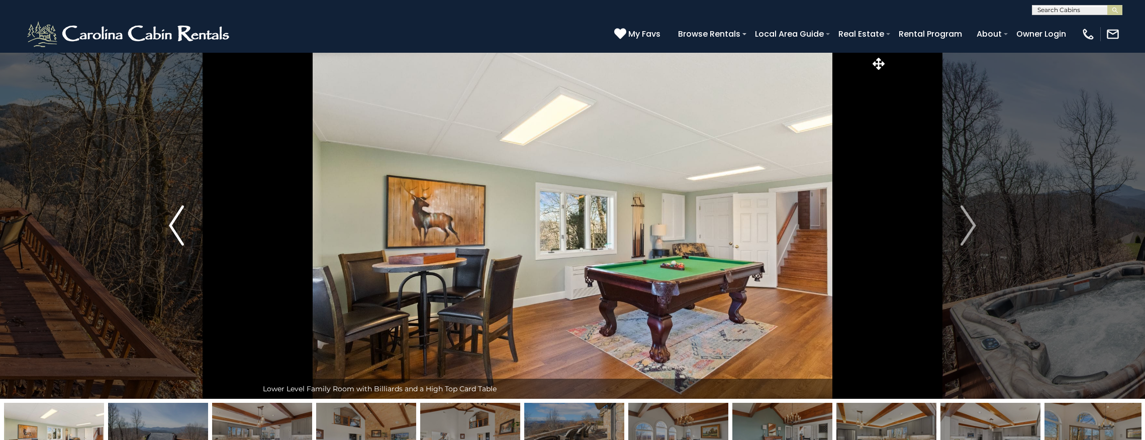
click at [181, 226] on img "Previous" at bounding box center [176, 226] width 15 height 40
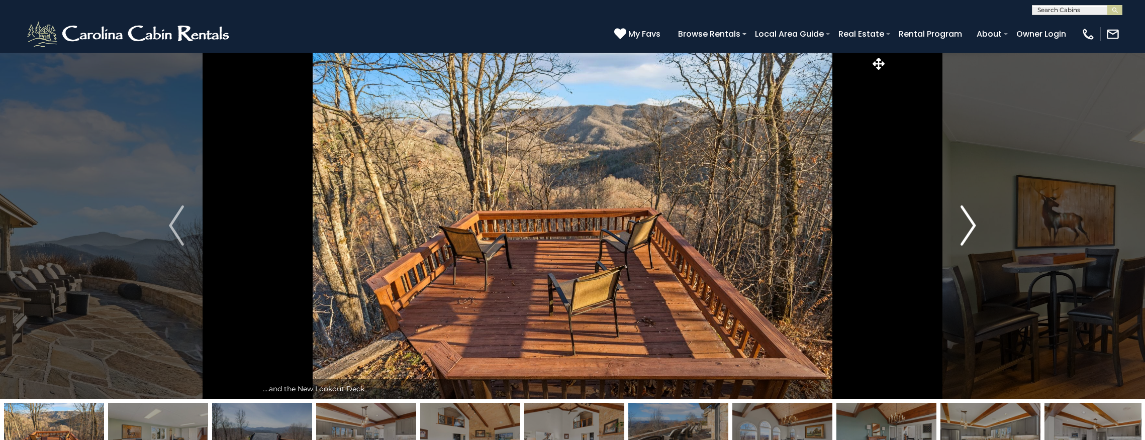
click at [963, 231] on img "Next" at bounding box center [968, 226] width 15 height 40
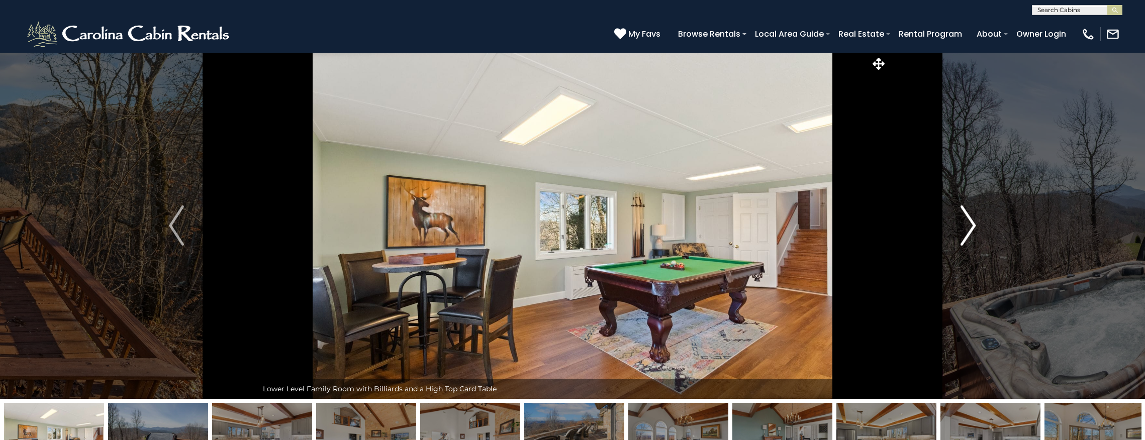
click at [964, 231] on img "Next" at bounding box center [968, 226] width 15 height 40
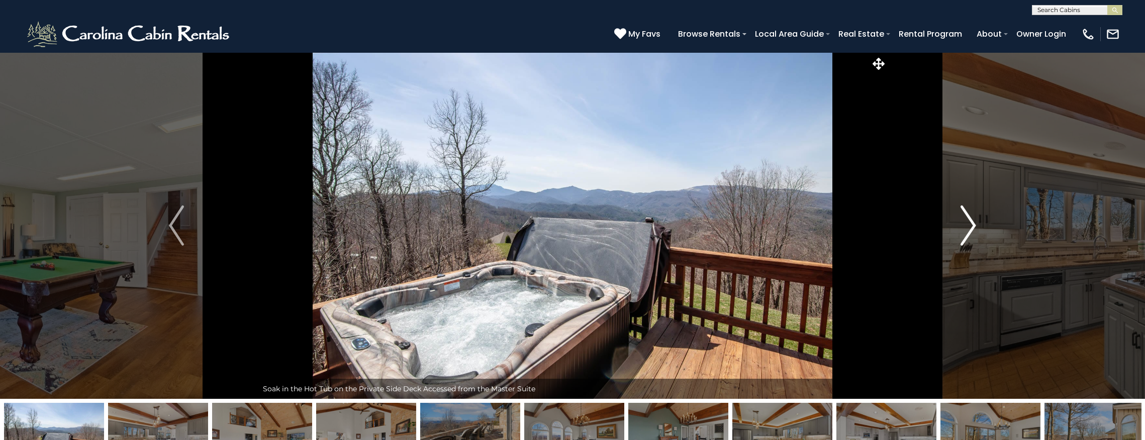
click at [964, 232] on img "Next" at bounding box center [968, 226] width 15 height 40
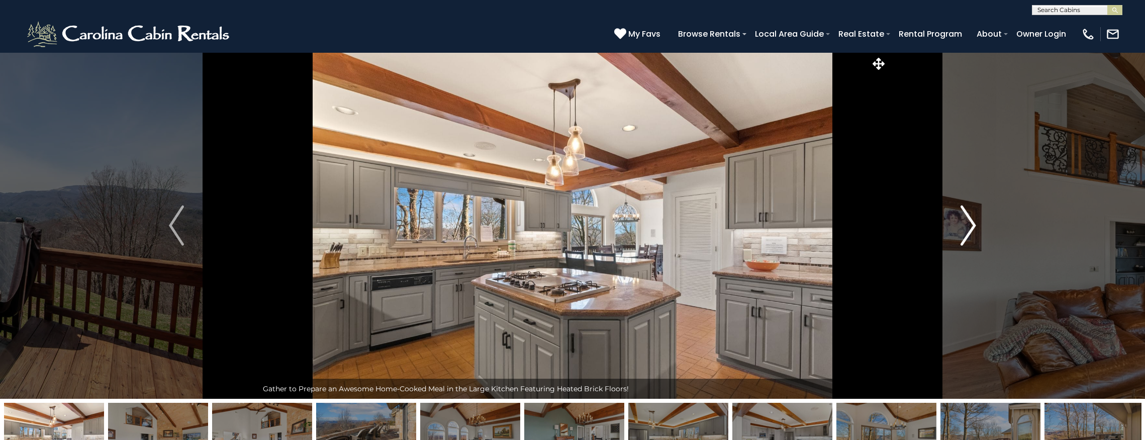
click at [964, 232] on img "Next" at bounding box center [968, 226] width 15 height 40
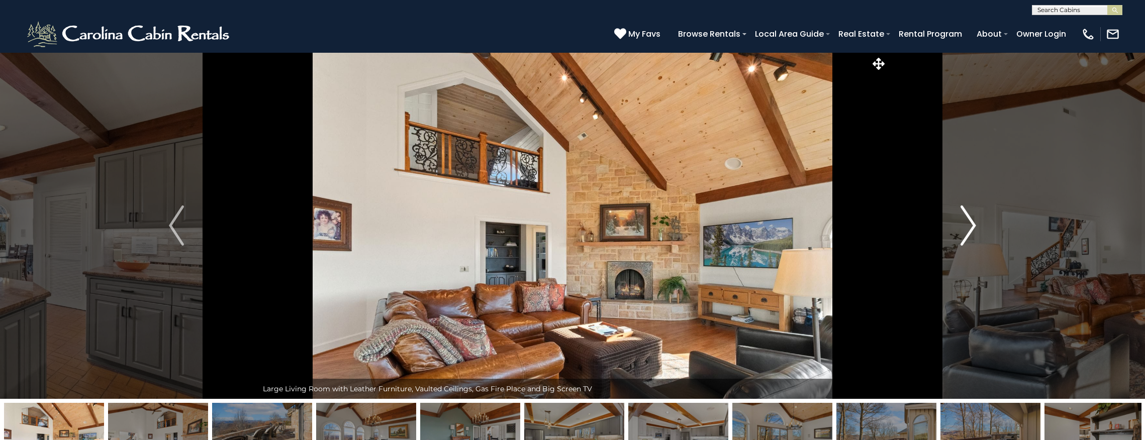
click at [964, 232] on img "Next" at bounding box center [968, 226] width 15 height 40
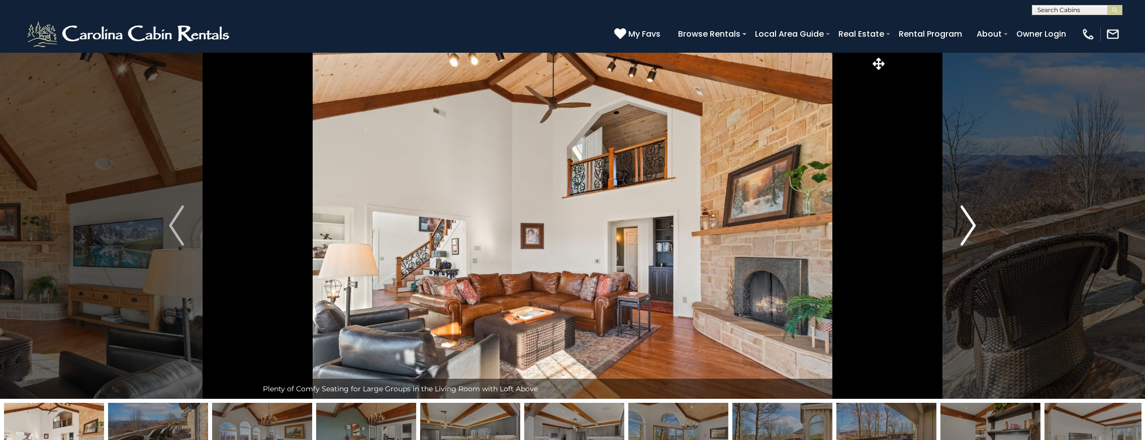
click at [964, 232] on img "Next" at bounding box center [968, 226] width 15 height 40
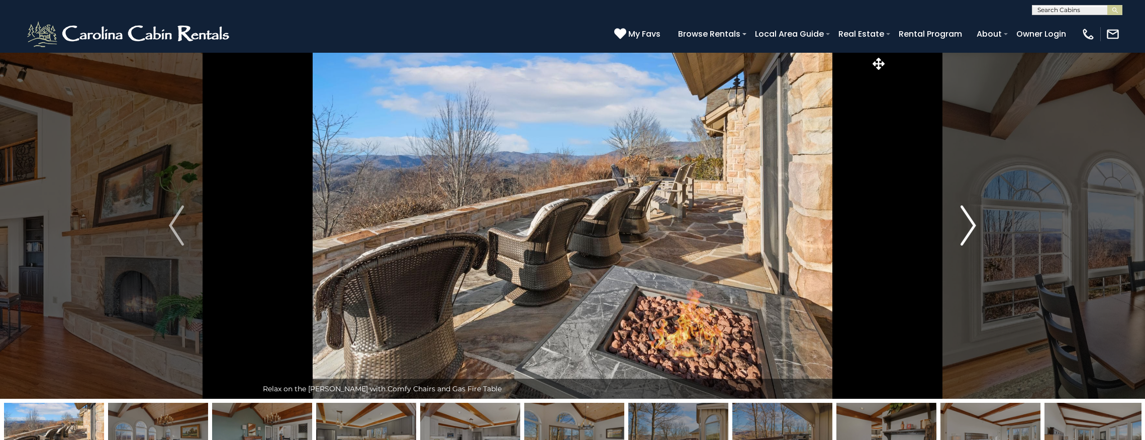
click at [964, 232] on img "Next" at bounding box center [968, 226] width 15 height 40
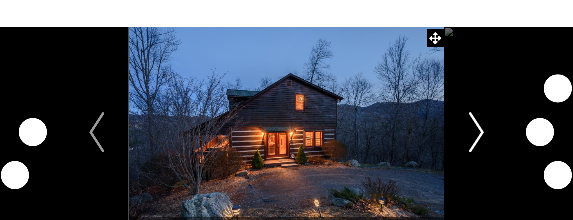
click at [470, 132] on img "Next" at bounding box center [475, 132] width 15 height 40
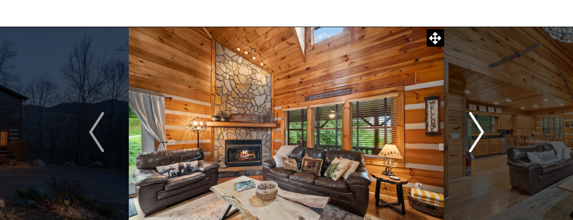
click at [483, 131] on img "Next" at bounding box center [475, 132] width 15 height 40
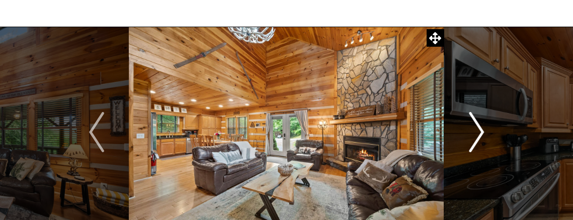
click at [482, 130] on img "Next" at bounding box center [475, 132] width 15 height 40
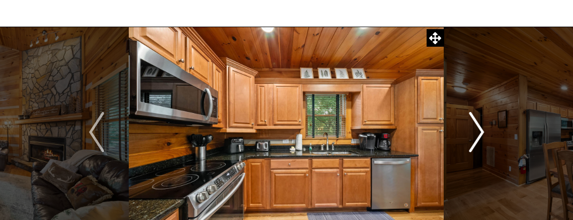
click at [482, 130] on img "Next" at bounding box center [475, 132] width 15 height 40
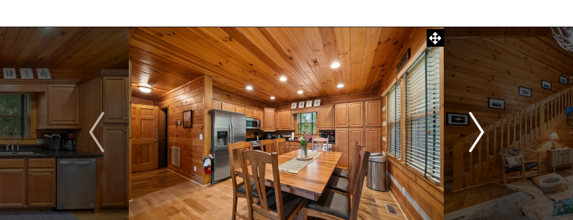
click at [482, 130] on img "Next" at bounding box center [475, 132] width 15 height 40
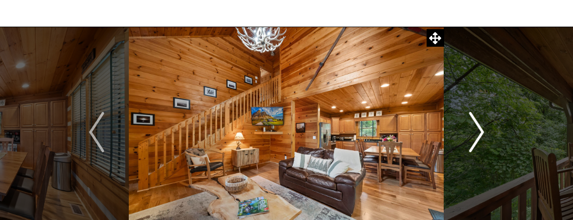
click at [482, 130] on img "Next" at bounding box center [475, 132] width 15 height 40
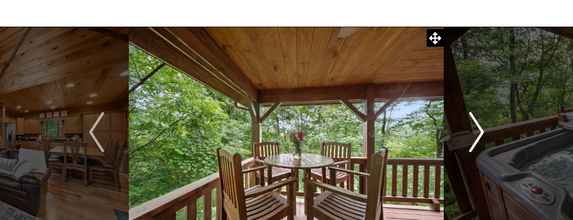
click at [481, 134] on img "Next" at bounding box center [475, 132] width 15 height 40
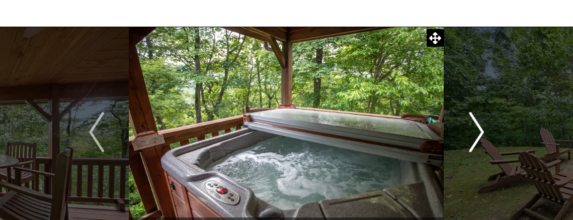
click at [481, 135] on img "Next" at bounding box center [475, 132] width 15 height 40
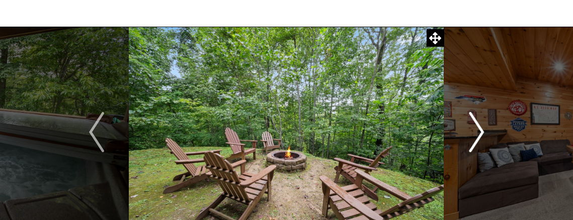
click at [481, 134] on img "Next" at bounding box center [475, 132] width 15 height 40
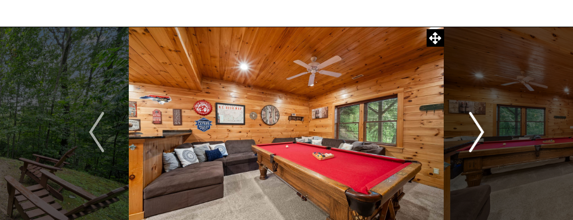
click at [480, 132] on img "Next" at bounding box center [475, 132] width 15 height 40
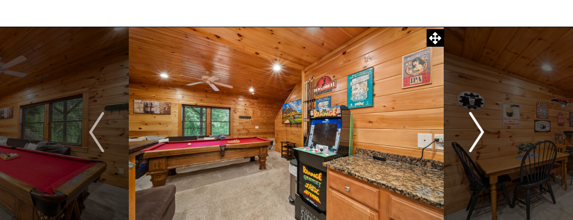
click at [480, 132] on img "Next" at bounding box center [475, 132] width 15 height 40
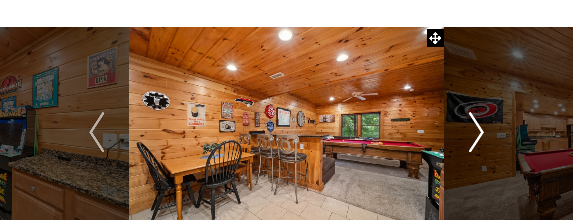
click at [480, 132] on img "Next" at bounding box center [475, 132] width 15 height 40
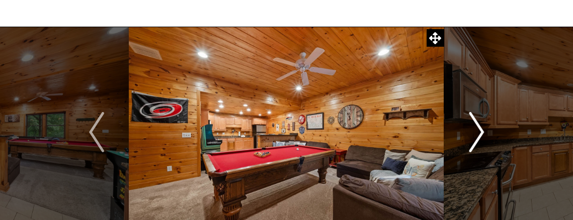
click at [478, 133] on img "Next" at bounding box center [475, 132] width 15 height 40
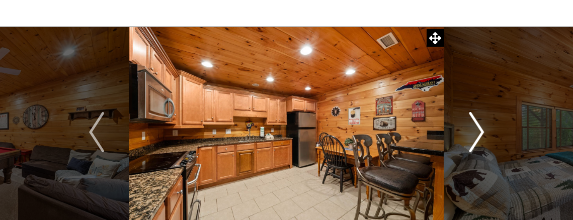
click at [478, 133] on img "Next" at bounding box center [475, 132] width 15 height 40
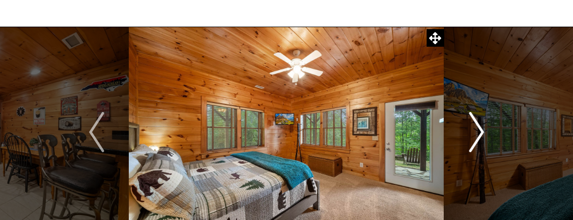
click at [478, 133] on img "Next" at bounding box center [475, 132] width 15 height 40
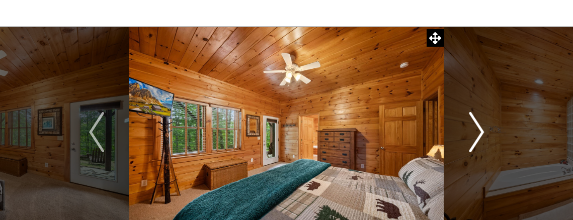
click at [478, 133] on img "Next" at bounding box center [475, 132] width 15 height 40
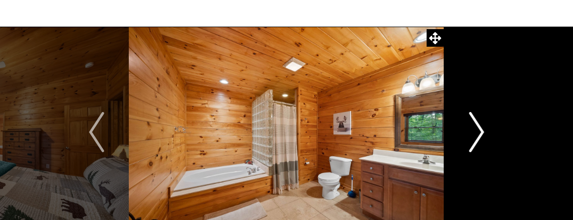
click at [478, 133] on img "Next" at bounding box center [475, 132] width 15 height 40
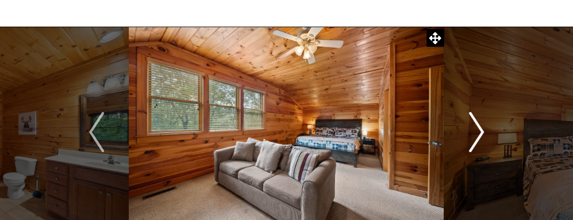
click at [476, 132] on img "Next" at bounding box center [475, 132] width 15 height 40
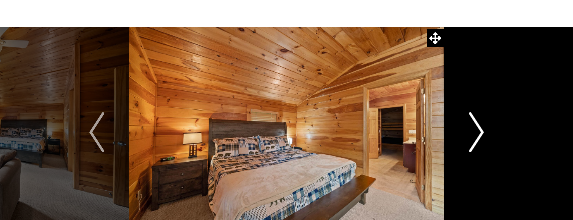
click at [476, 132] on img "Next" at bounding box center [475, 132] width 15 height 40
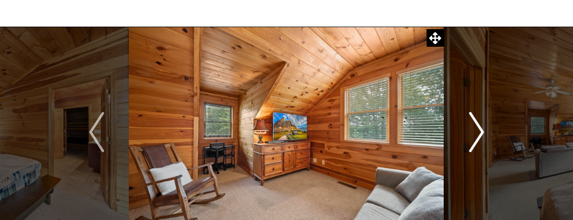
click at [476, 132] on img "Next" at bounding box center [475, 132] width 15 height 40
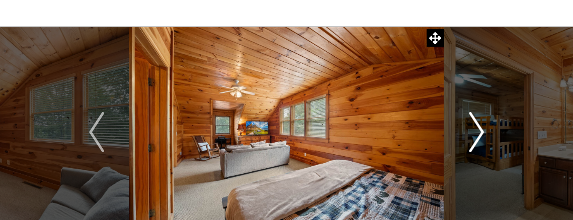
click at [476, 132] on img "Next" at bounding box center [475, 132] width 15 height 40
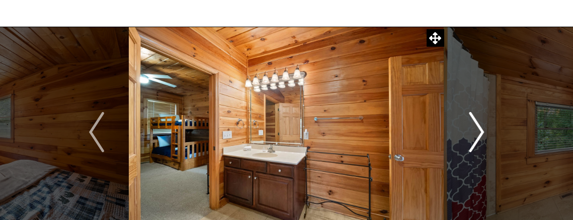
click at [476, 132] on img "Next" at bounding box center [475, 132] width 15 height 40
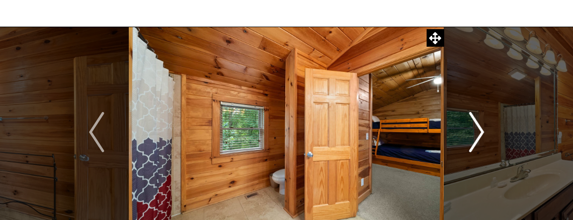
click at [478, 130] on img "Next" at bounding box center [475, 132] width 15 height 40
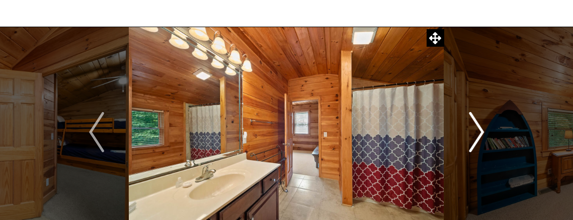
click at [478, 130] on img "Next" at bounding box center [475, 132] width 15 height 40
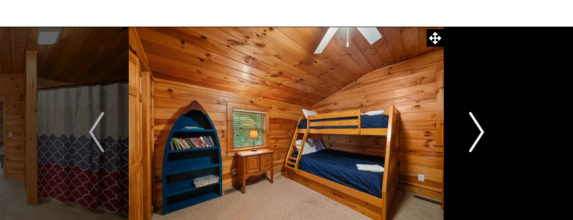
click at [478, 128] on img "Next" at bounding box center [475, 132] width 15 height 40
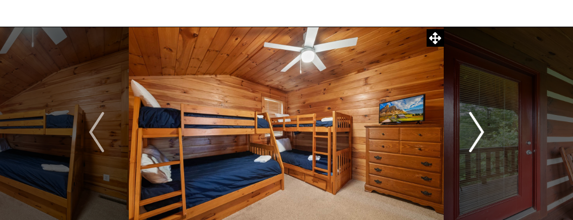
click at [477, 127] on img "Next" at bounding box center [475, 132] width 15 height 40
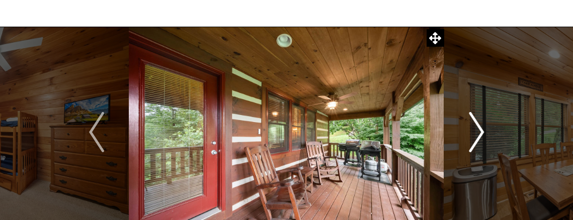
click at [477, 127] on img "Next" at bounding box center [475, 132] width 15 height 40
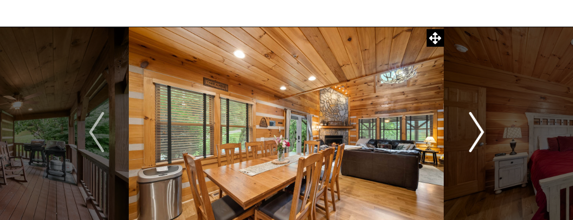
click at [477, 127] on img "Next" at bounding box center [475, 132] width 15 height 40
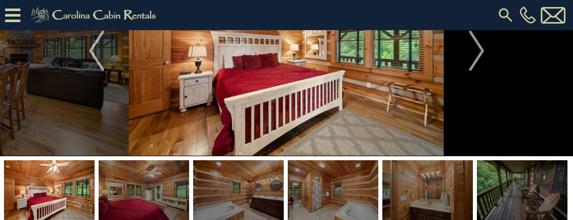
scroll to position [101, 0]
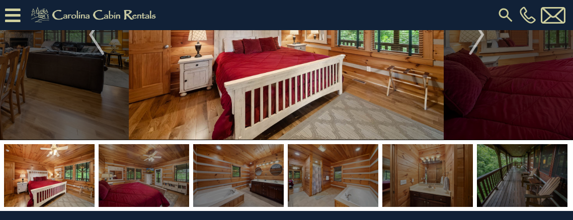
click at [496, 177] on img at bounding box center [521, 175] width 90 height 63
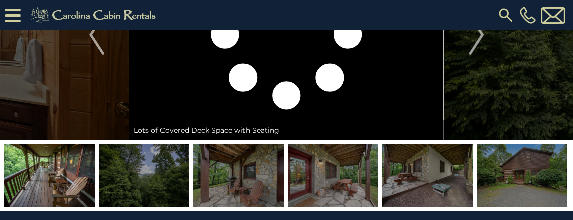
click at [441, 174] on img at bounding box center [427, 175] width 90 height 63
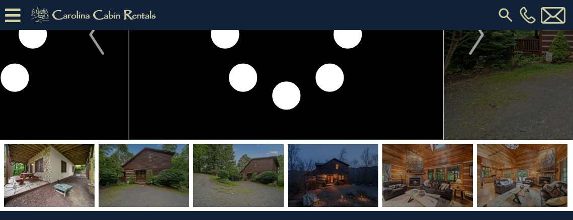
click at [437, 178] on img at bounding box center [427, 175] width 90 height 63
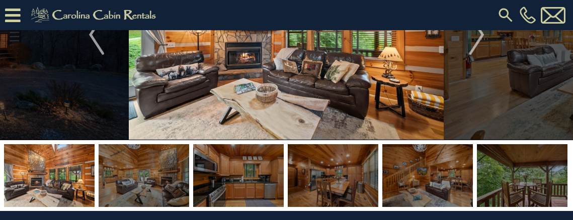
click at [44, 170] on img at bounding box center [49, 175] width 90 height 63
click at [89, 38] on img "Previous" at bounding box center [96, 35] width 15 height 40
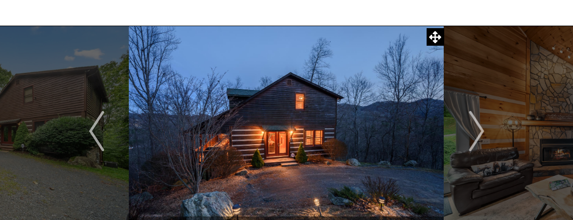
scroll to position [33, 0]
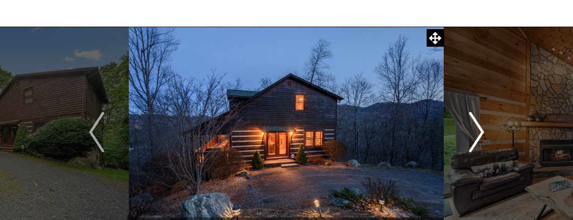
click at [478, 129] on img "Next" at bounding box center [475, 132] width 15 height 40
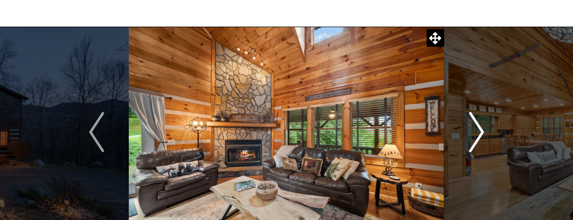
click at [476, 132] on img "Next" at bounding box center [475, 132] width 15 height 40
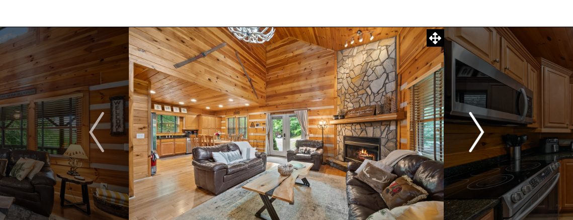
click at [476, 132] on img "Next" at bounding box center [475, 132] width 15 height 40
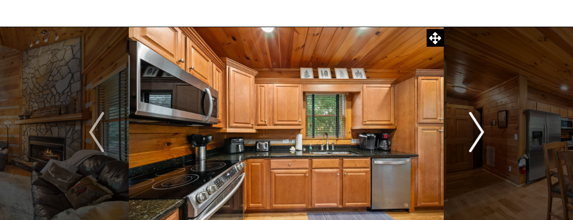
click at [476, 132] on img "Next" at bounding box center [475, 132] width 15 height 40
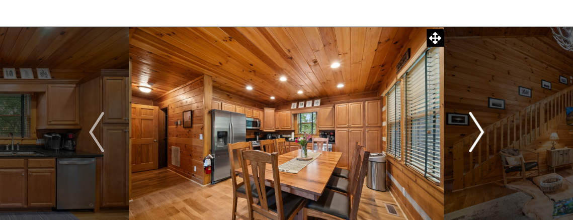
click at [476, 132] on img "Next" at bounding box center [475, 132] width 15 height 40
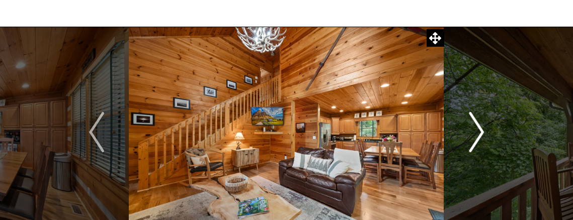
click at [476, 132] on img "Next" at bounding box center [475, 132] width 15 height 40
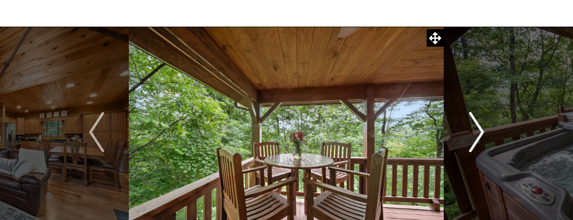
click at [476, 132] on img "Next" at bounding box center [475, 132] width 15 height 40
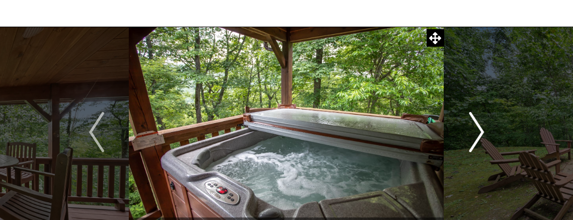
click at [476, 132] on img "Next" at bounding box center [475, 132] width 15 height 40
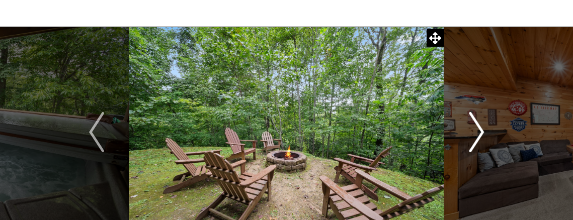
click at [478, 131] on img "Next" at bounding box center [475, 132] width 15 height 40
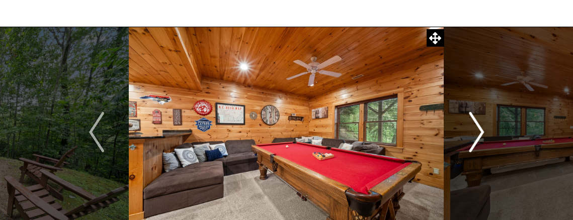
click at [478, 131] on img "Next" at bounding box center [475, 132] width 15 height 40
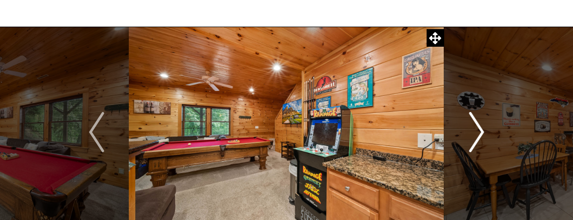
click at [478, 131] on img "Next" at bounding box center [475, 132] width 15 height 40
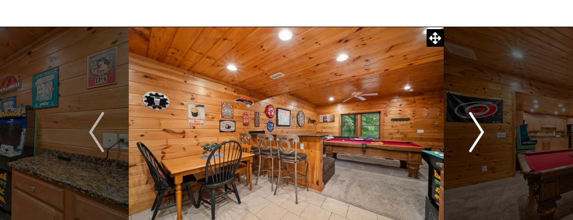
click at [478, 131] on img "Next" at bounding box center [475, 132] width 15 height 40
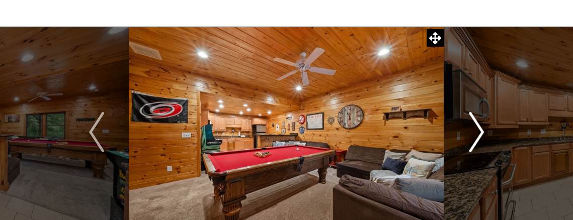
click at [478, 131] on img "Next" at bounding box center [475, 132] width 15 height 40
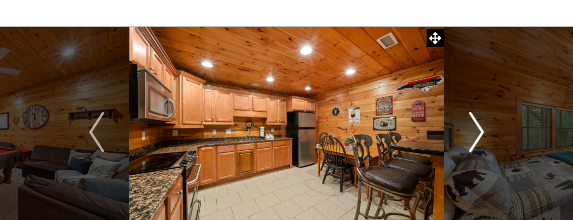
click at [478, 131] on img "Next" at bounding box center [475, 132] width 15 height 40
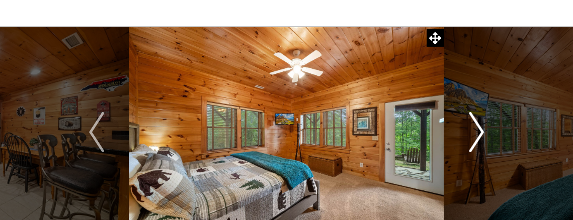
click at [479, 129] on img "Next" at bounding box center [475, 132] width 15 height 40
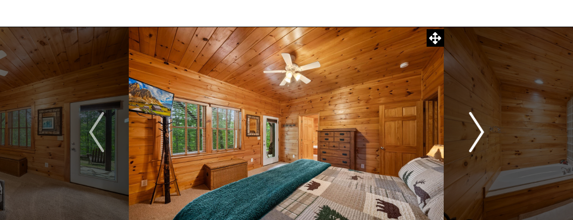
click at [479, 129] on img "Next" at bounding box center [475, 132] width 15 height 40
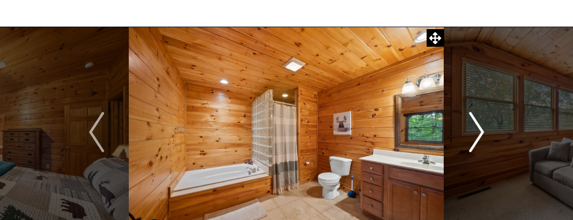
click at [479, 129] on img "Next" at bounding box center [475, 132] width 15 height 40
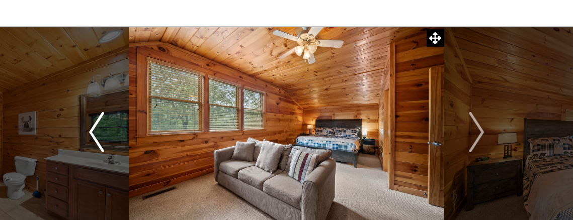
click at [100, 126] on img "Previous" at bounding box center [96, 132] width 15 height 40
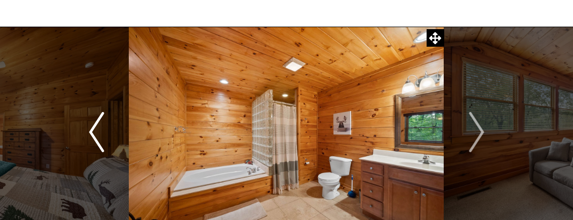
click at [97, 126] on img "Previous" at bounding box center [96, 132] width 15 height 40
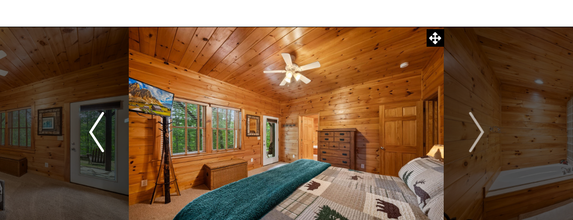
click at [96, 127] on img "Previous" at bounding box center [96, 132] width 15 height 40
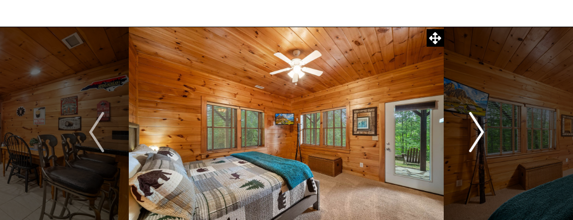
click at [475, 132] on img "Next" at bounding box center [475, 132] width 15 height 40
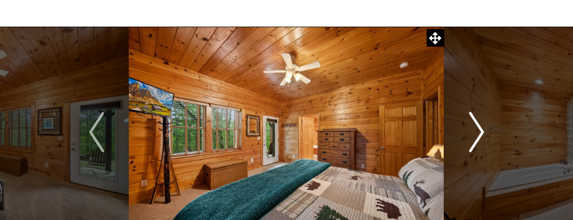
click at [476, 133] on img "Next" at bounding box center [475, 132] width 15 height 40
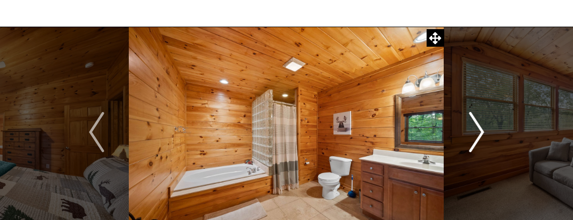
click at [476, 133] on img "Next" at bounding box center [475, 132] width 15 height 40
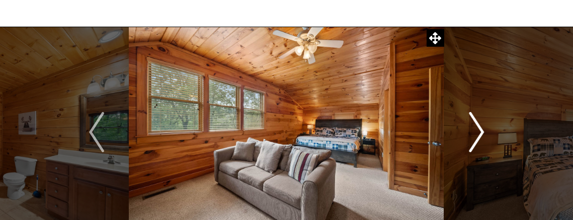
click at [480, 132] on img "Next" at bounding box center [475, 132] width 15 height 40
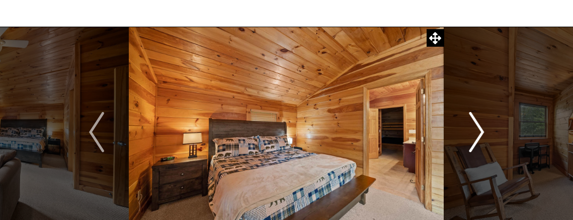
click at [480, 132] on img "Next" at bounding box center [475, 132] width 15 height 40
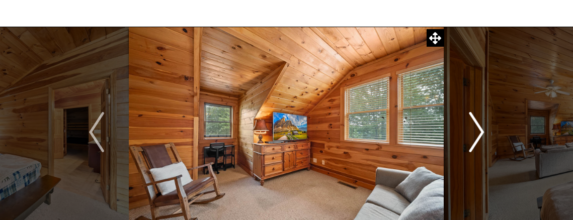
click at [479, 132] on img "Next" at bounding box center [475, 132] width 15 height 40
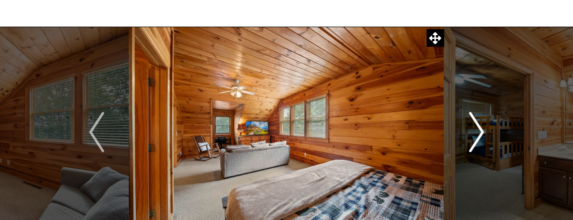
click at [479, 132] on img "Next" at bounding box center [475, 132] width 15 height 40
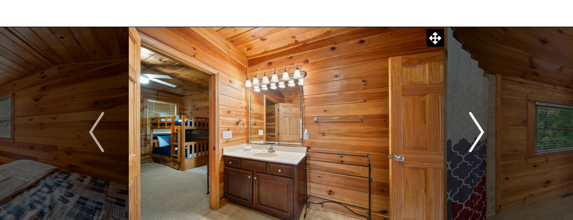
click at [467, 126] on button "Next" at bounding box center [476, 132] width 64 height 211
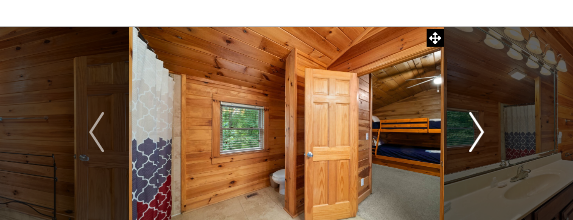
click at [480, 130] on img "Next" at bounding box center [475, 132] width 15 height 40
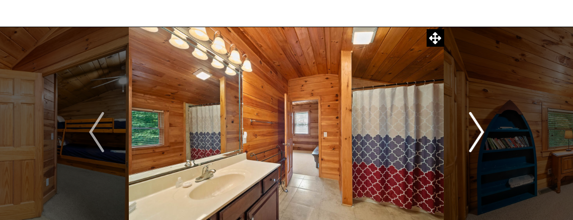
click at [480, 131] on img "Next" at bounding box center [475, 132] width 15 height 40
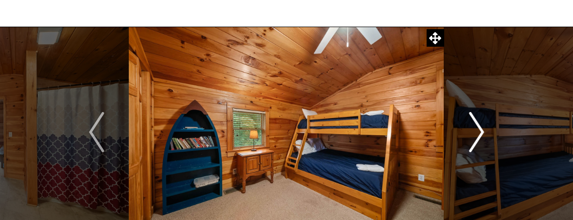
click at [484, 131] on img "Next" at bounding box center [475, 132] width 15 height 40
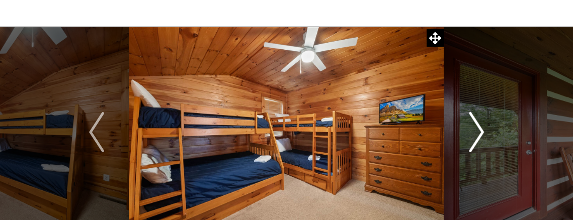
click at [473, 126] on img "Next" at bounding box center [475, 132] width 15 height 40
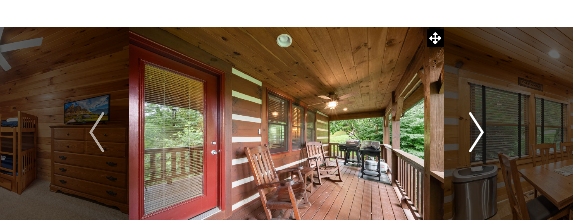
click at [474, 127] on img "Next" at bounding box center [475, 132] width 15 height 40
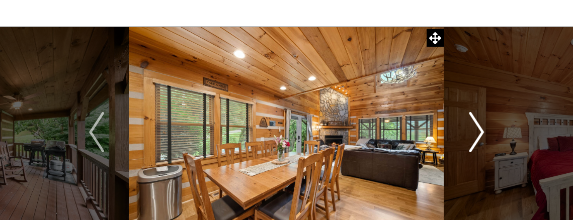
click at [474, 127] on img "Next" at bounding box center [475, 132] width 15 height 40
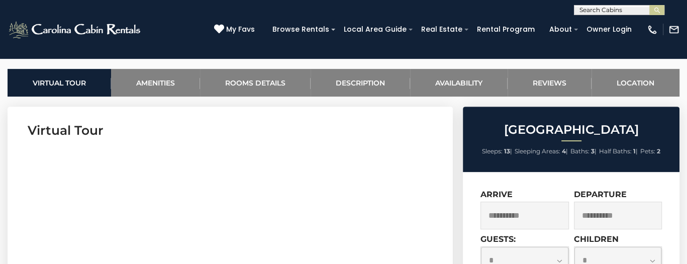
scroll to position [322, 0]
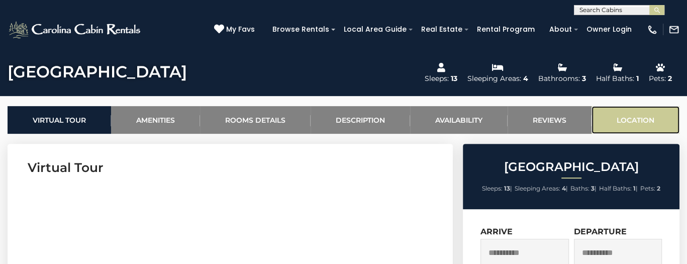
click at [572, 119] on link "Location" at bounding box center [636, 120] width 88 height 28
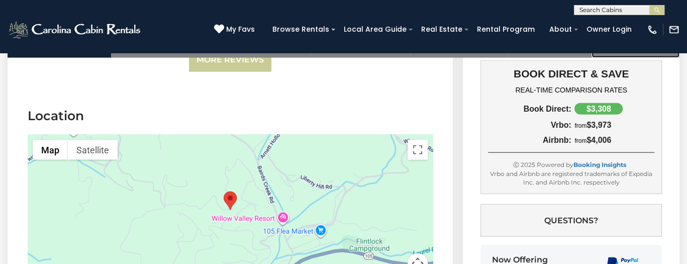
scroll to position [2188, 0]
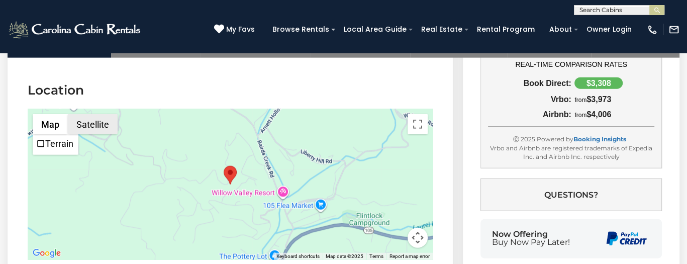
click at [88, 114] on button "Satellite" at bounding box center [93, 124] width 50 height 20
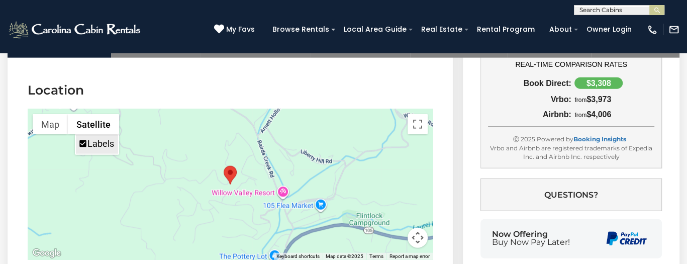
click at [98, 138] on label "Labels" at bounding box center [100, 143] width 27 height 11
click at [214, 116] on div at bounding box center [230, 184] width 405 height 151
click at [417, 114] on button "Toggle fullscreen view" at bounding box center [418, 124] width 20 height 20
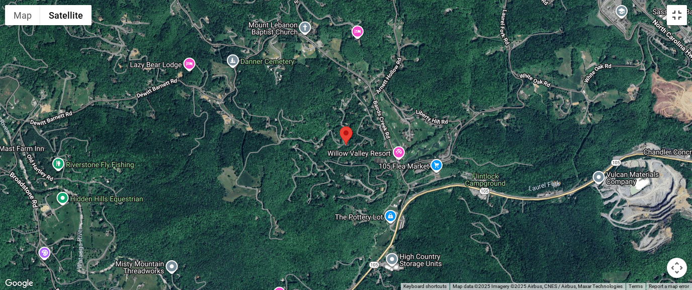
click at [572, 22] on button "Toggle fullscreen view" at bounding box center [676, 15] width 20 height 20
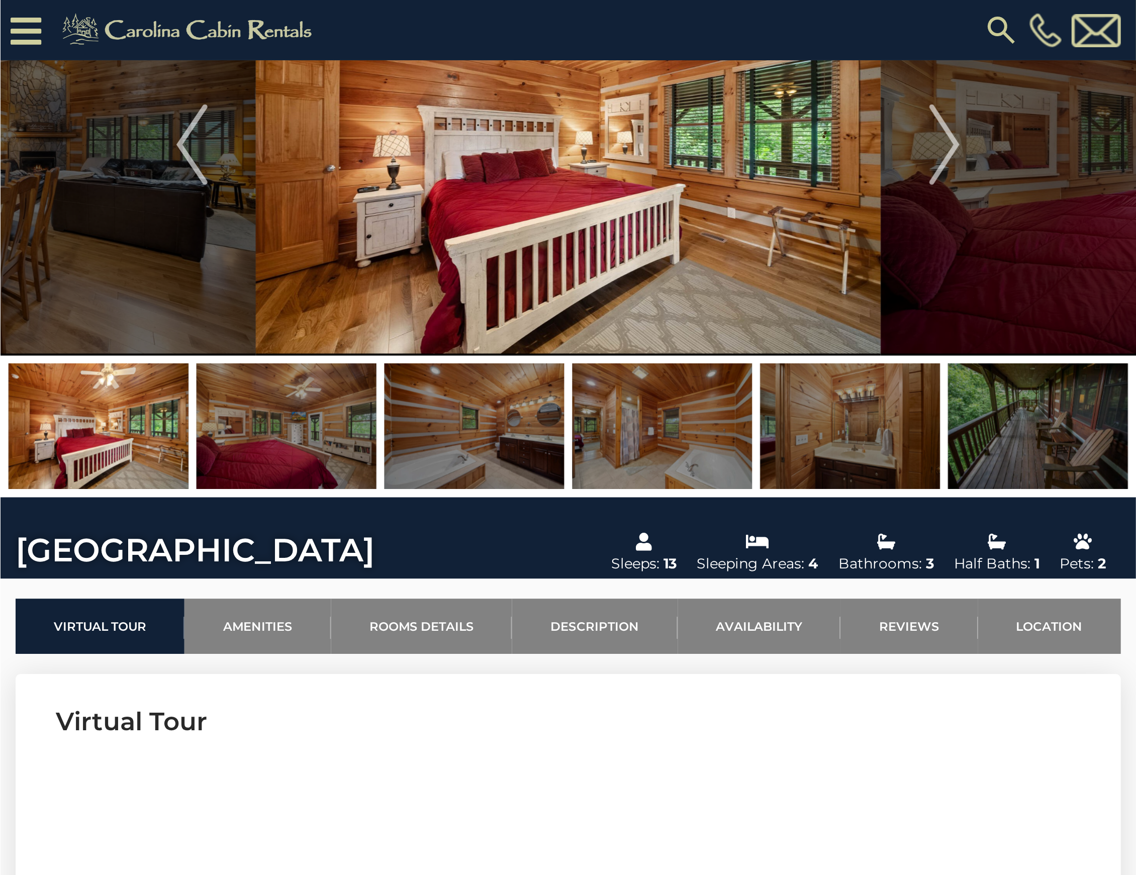
scroll to position [0, 0]
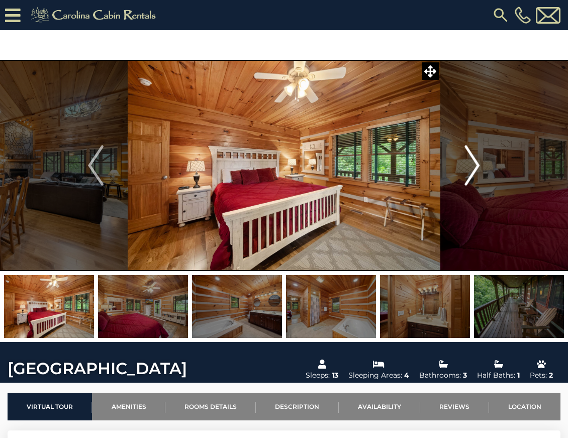
click at [471, 157] on img "Next" at bounding box center [471, 165] width 15 height 40
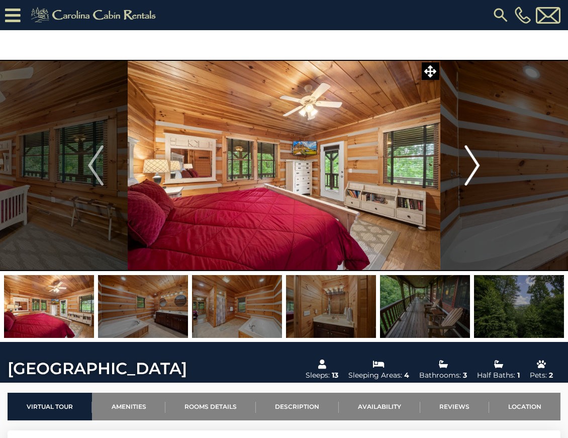
click at [471, 158] on img "Next" at bounding box center [471, 165] width 15 height 40
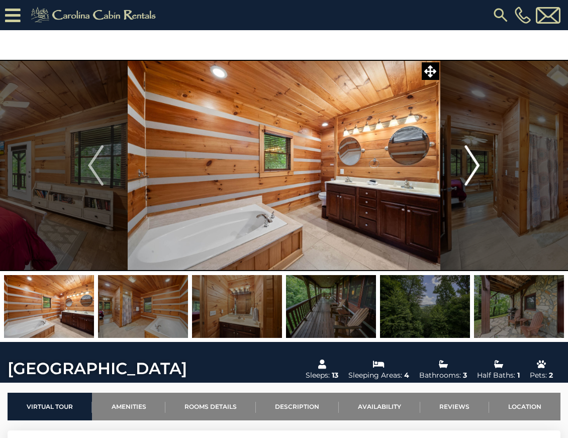
click at [471, 159] on img "Next" at bounding box center [471, 165] width 15 height 40
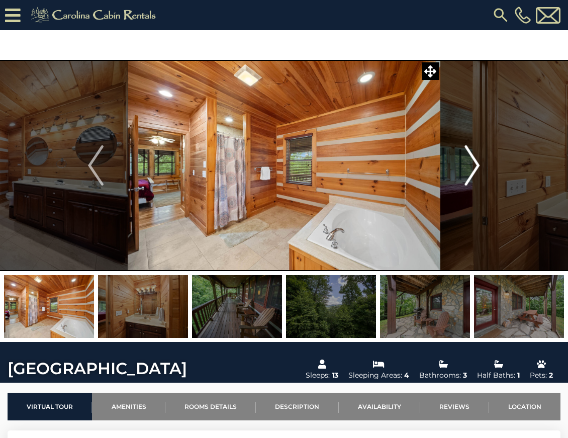
click at [471, 159] on img "Next" at bounding box center [471, 165] width 15 height 40
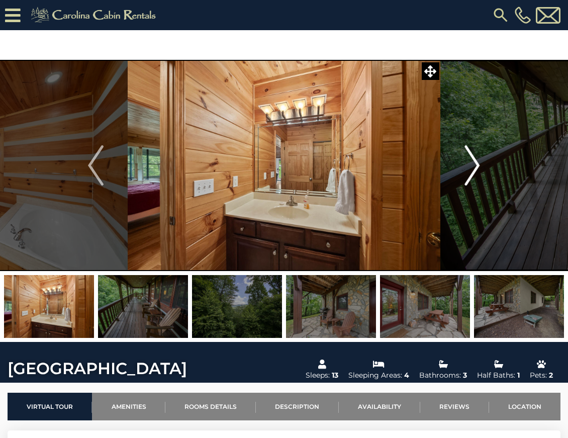
click at [472, 159] on img "Next" at bounding box center [471, 165] width 15 height 40
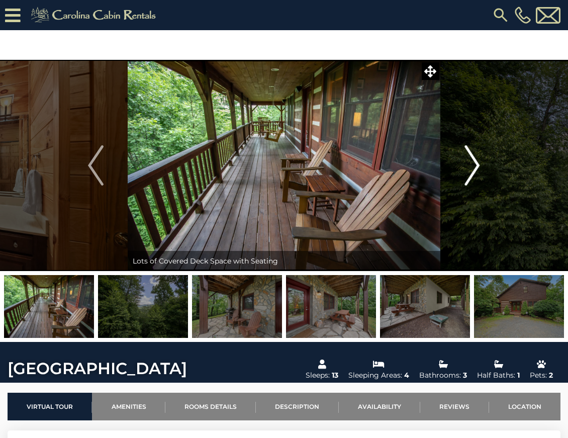
click at [472, 158] on img "Next" at bounding box center [471, 165] width 15 height 40
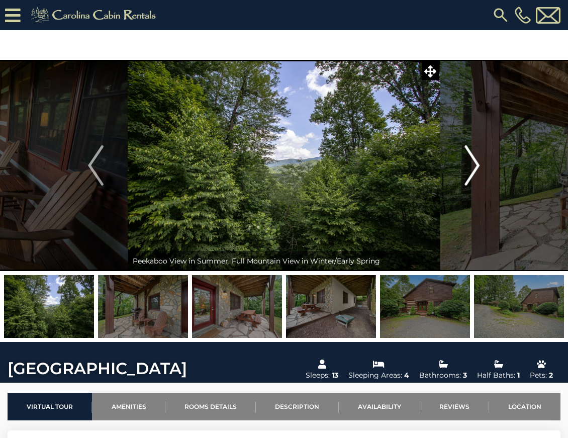
click at [472, 158] on img "Next" at bounding box center [471, 165] width 15 height 40
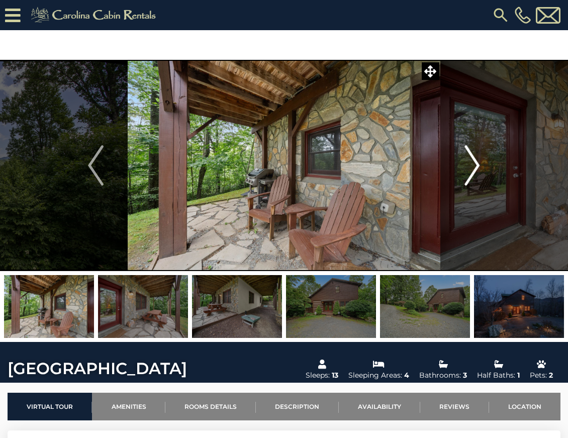
click at [472, 158] on img "Next" at bounding box center [471, 165] width 15 height 40
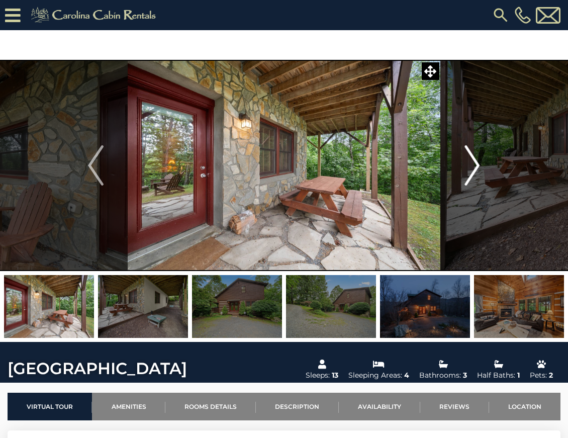
click at [472, 158] on img "Next" at bounding box center [471, 165] width 15 height 40
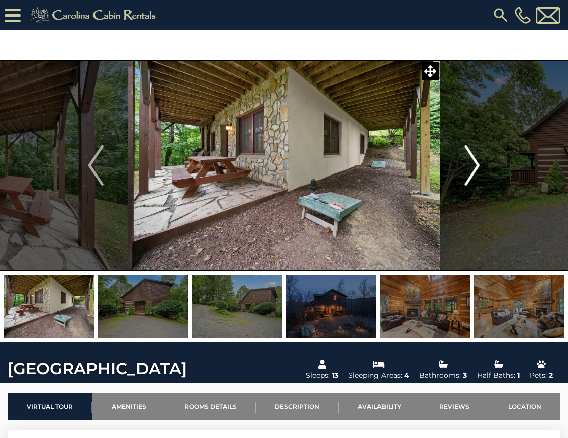
click at [472, 158] on img "Next" at bounding box center [471, 165] width 15 height 40
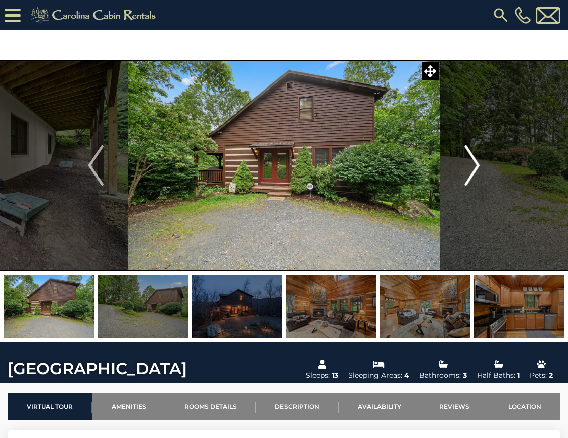
click at [472, 158] on img "Next" at bounding box center [471, 165] width 15 height 40
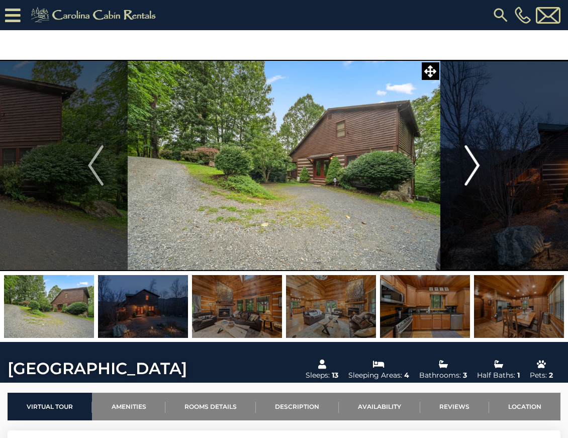
click at [472, 158] on img "Next" at bounding box center [471, 165] width 15 height 40
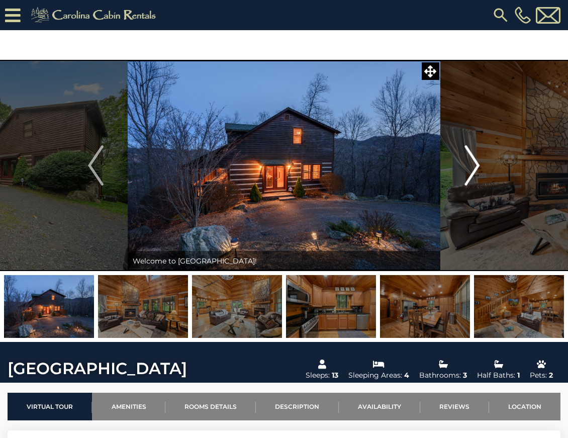
click at [472, 158] on img "Next" at bounding box center [471, 165] width 15 height 40
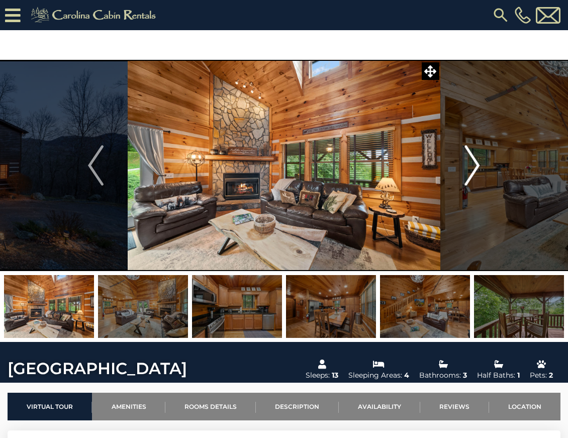
click at [472, 158] on img "Next" at bounding box center [471, 165] width 15 height 40
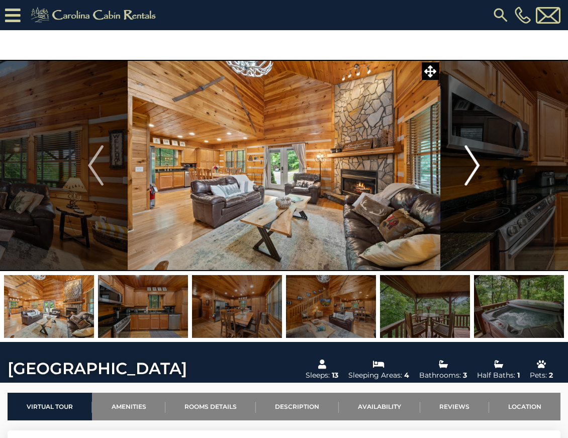
click at [472, 158] on img "Next" at bounding box center [471, 165] width 15 height 40
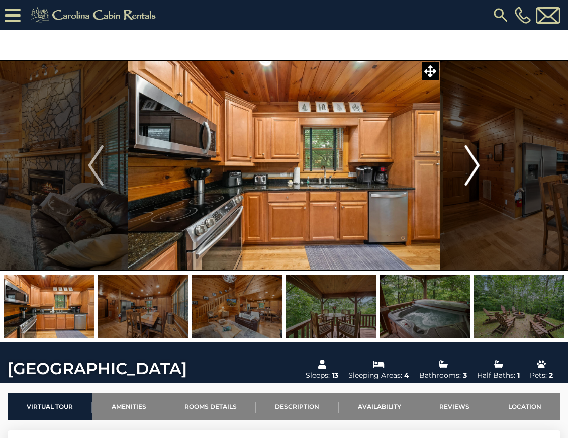
click at [472, 157] on img "Next" at bounding box center [471, 165] width 15 height 40
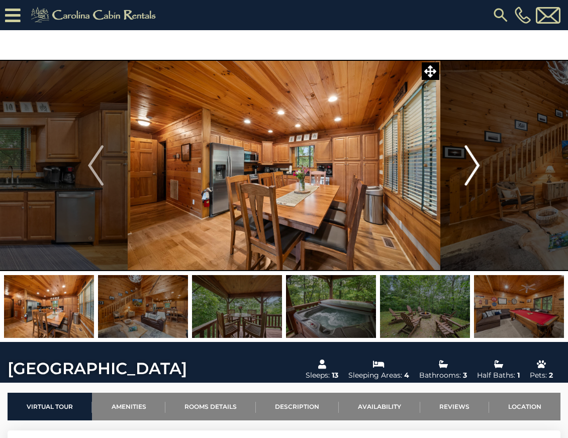
click at [472, 157] on img "Next" at bounding box center [471, 165] width 15 height 40
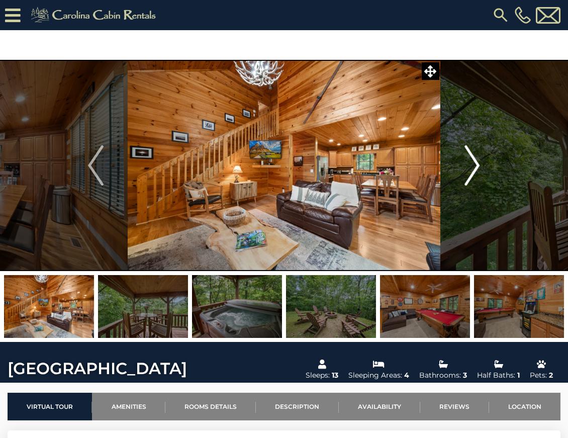
click at [472, 157] on img "Next" at bounding box center [471, 165] width 15 height 40
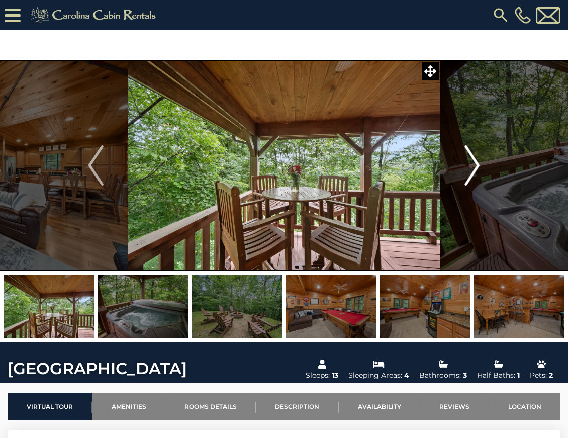
click at [472, 157] on img "Next" at bounding box center [471, 165] width 15 height 40
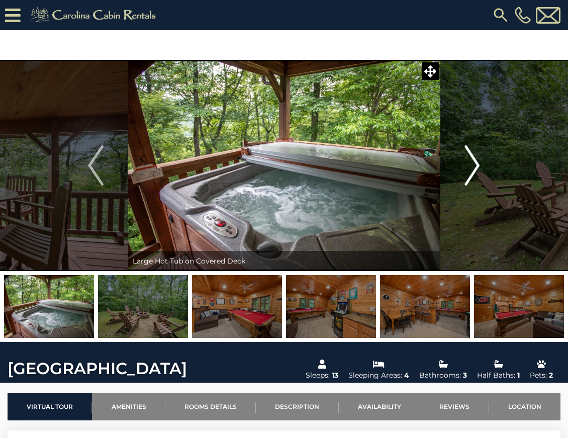
click at [472, 157] on img "Next" at bounding box center [471, 165] width 15 height 40
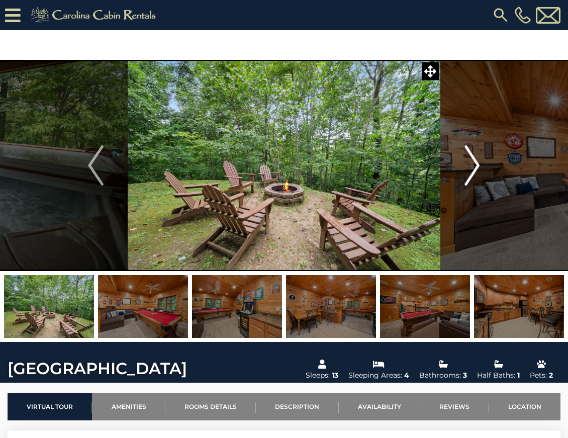
click at [472, 157] on img "Next" at bounding box center [471, 165] width 15 height 40
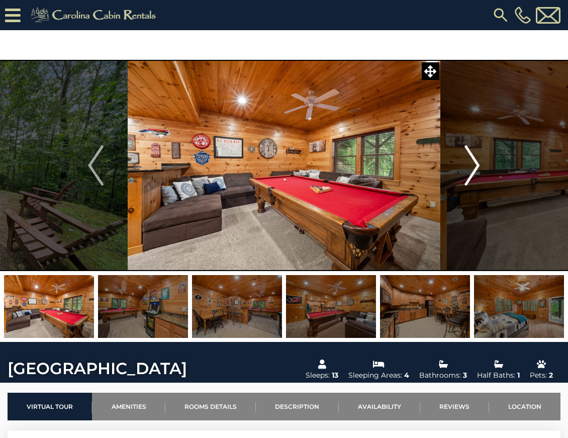
click at [472, 157] on img "Next" at bounding box center [471, 165] width 15 height 40
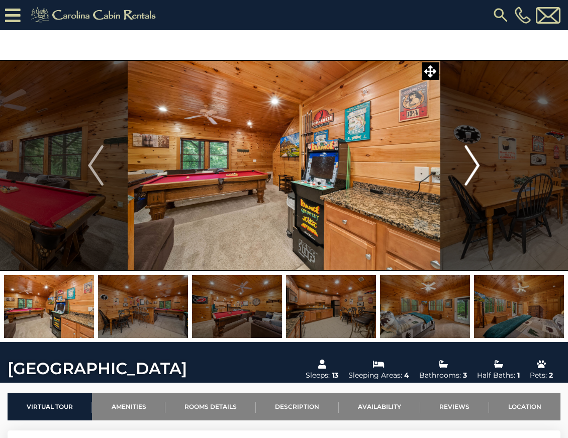
click at [472, 157] on img "Next" at bounding box center [471, 165] width 15 height 40
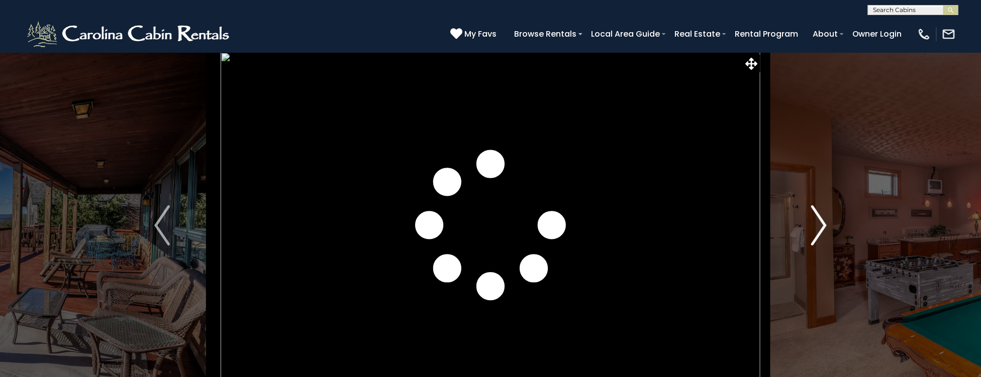
click at [822, 227] on img "Next" at bounding box center [818, 226] width 15 height 40
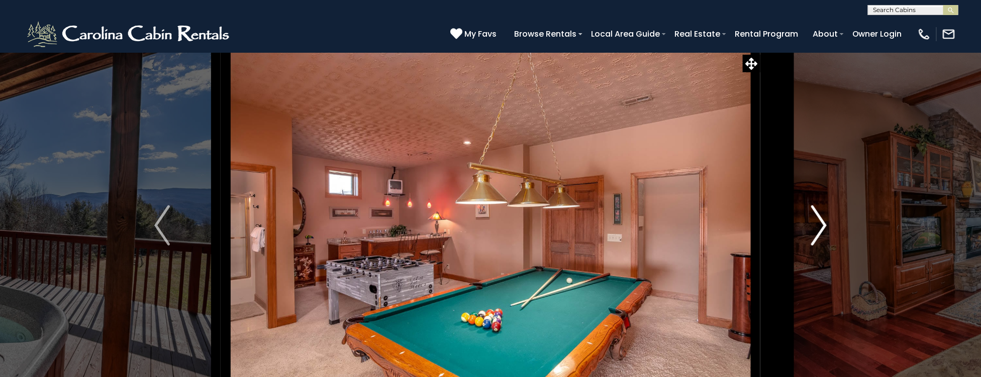
click at [822, 227] on img "Next" at bounding box center [818, 226] width 15 height 40
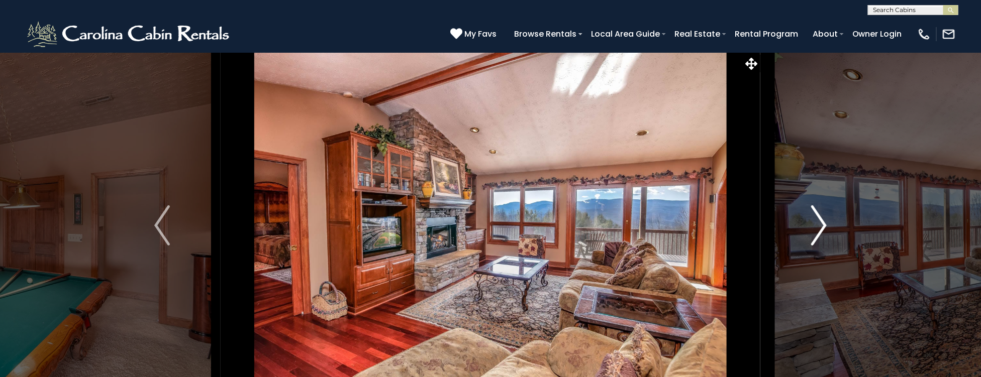
click at [822, 227] on img "Next" at bounding box center [818, 226] width 15 height 40
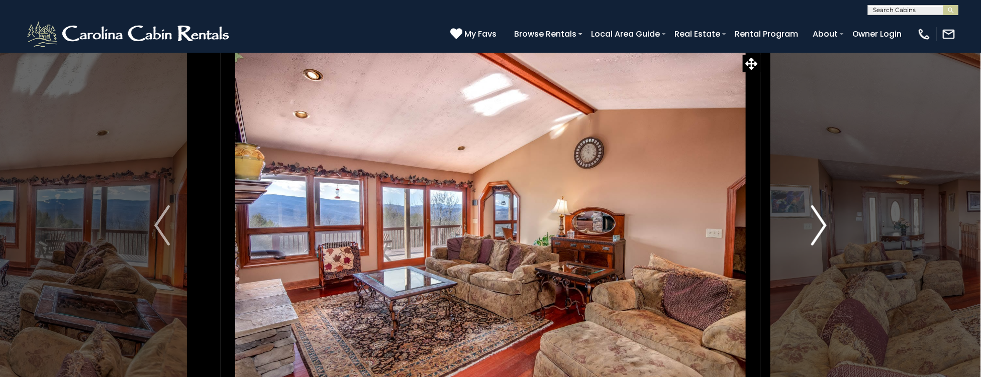
click at [822, 227] on img "Next" at bounding box center [818, 226] width 15 height 40
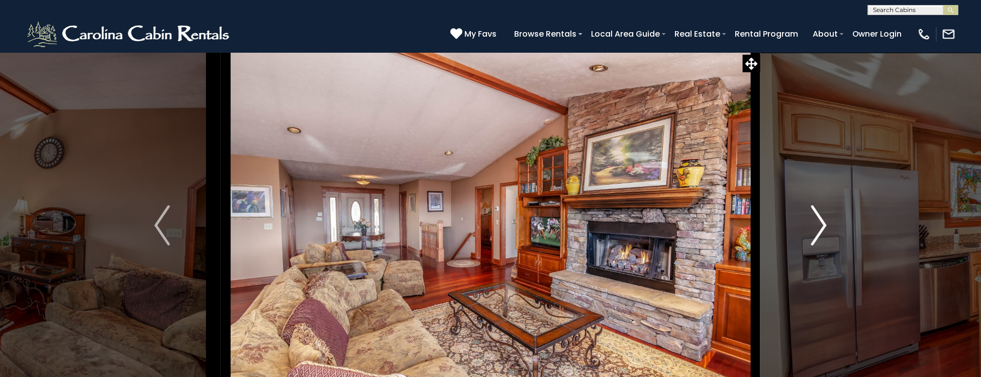
click at [822, 228] on img "Next" at bounding box center [818, 226] width 15 height 40
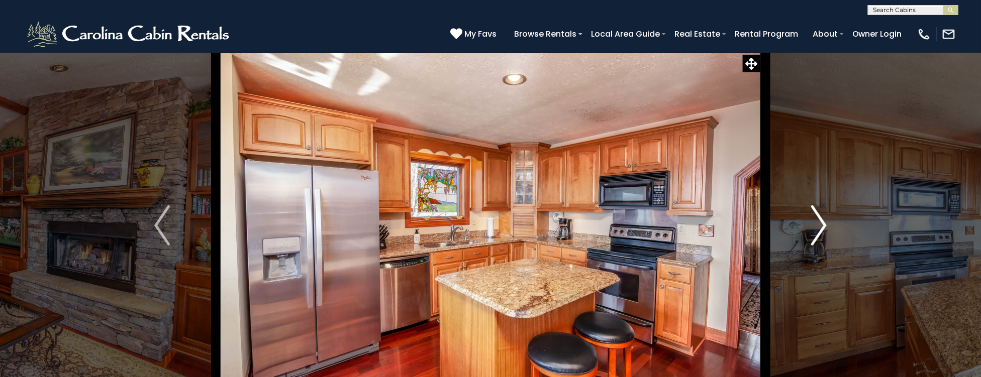
click at [822, 228] on img "Next" at bounding box center [818, 226] width 15 height 40
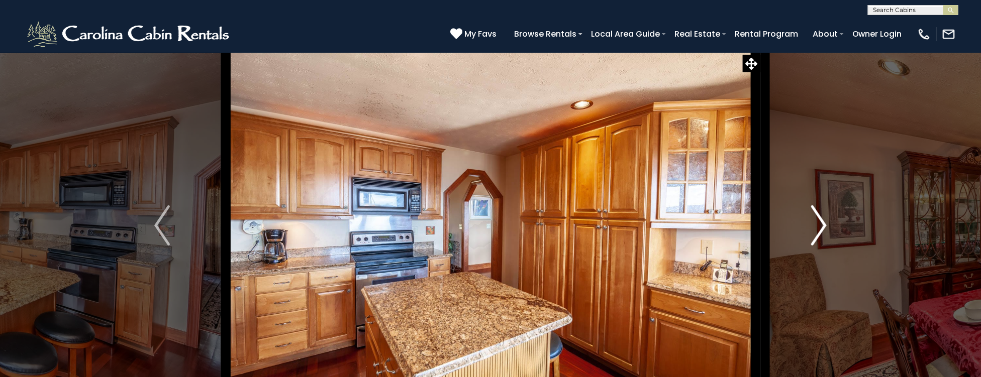
click at [822, 228] on img "Next" at bounding box center [818, 226] width 15 height 40
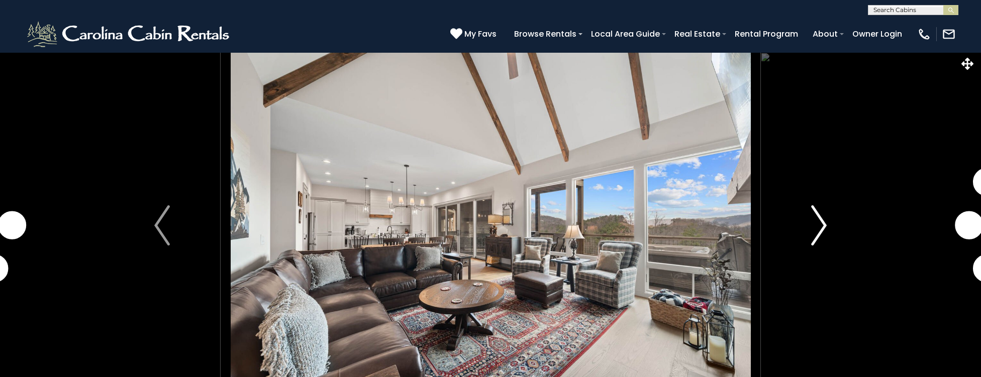
click at [810, 222] on button "Next" at bounding box center [818, 225] width 117 height 347
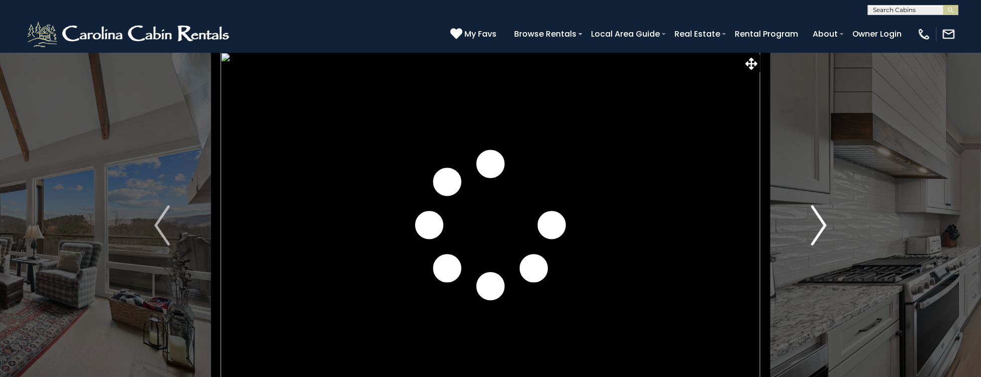
click at [823, 224] on img "Next" at bounding box center [818, 226] width 15 height 40
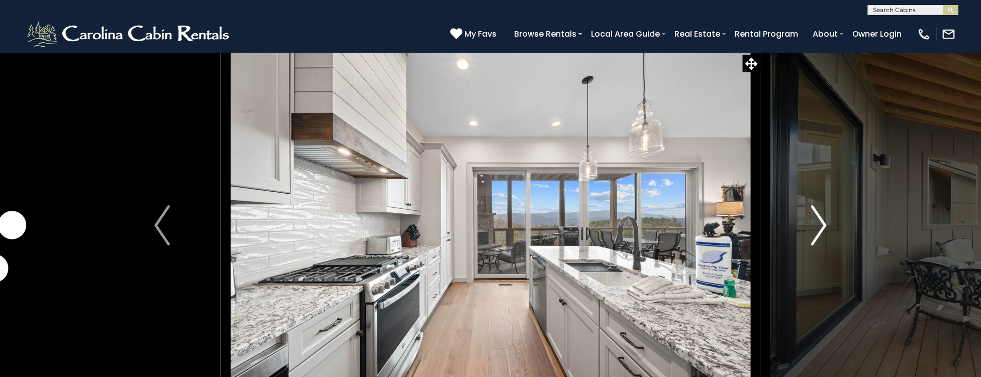
click at [828, 220] on button "Next" at bounding box center [818, 225] width 117 height 347
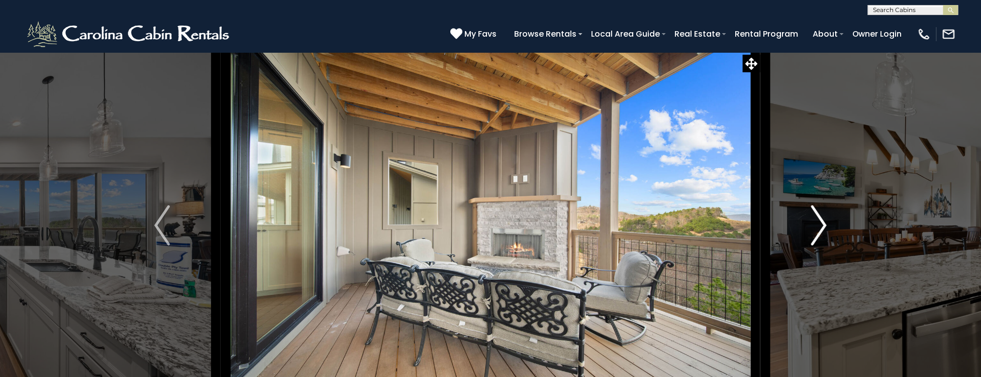
click at [829, 220] on button "Next" at bounding box center [818, 225] width 117 height 347
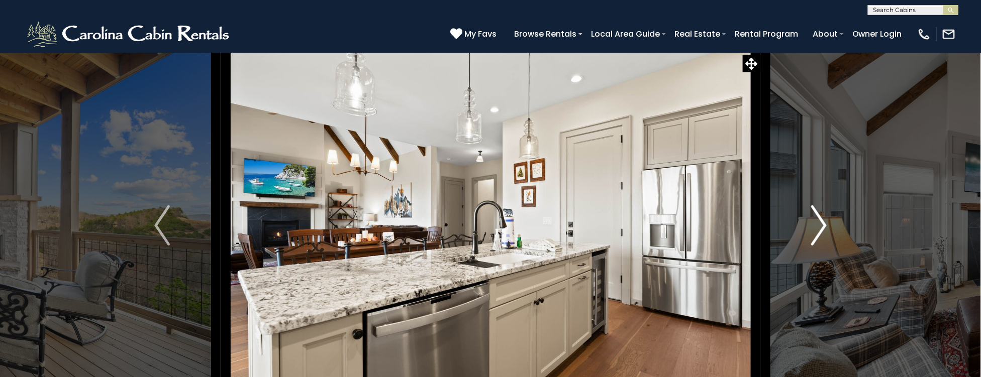
click at [829, 221] on button "Next" at bounding box center [818, 225] width 117 height 347
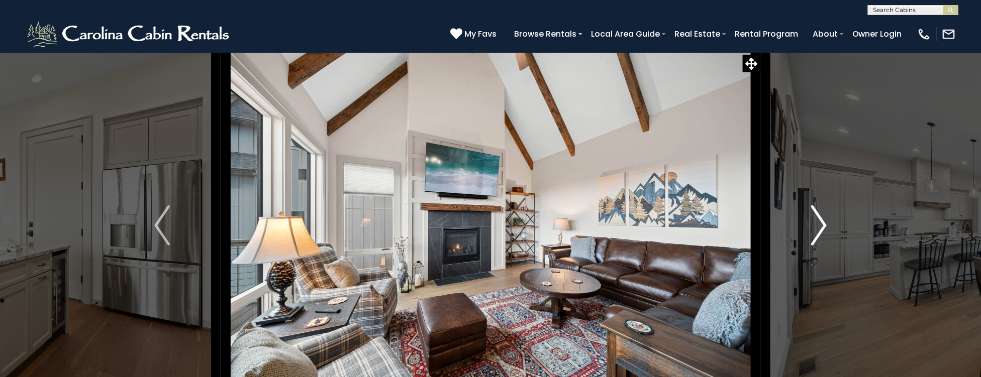
click at [830, 221] on button "Next" at bounding box center [818, 225] width 117 height 347
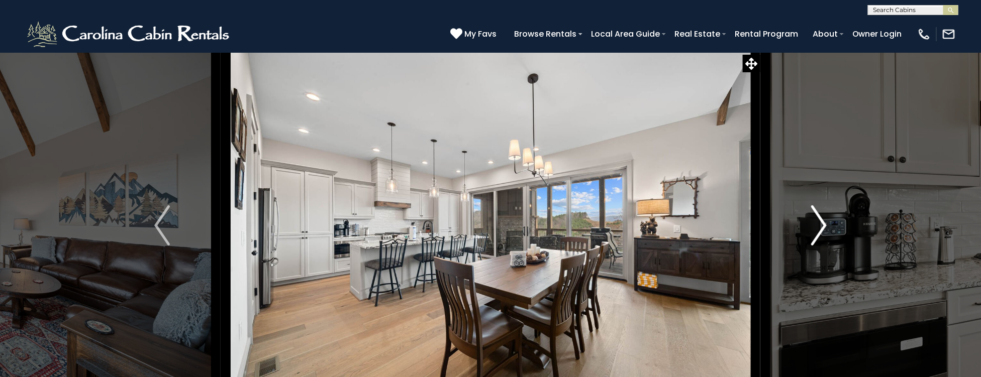
click at [830, 221] on button "Next" at bounding box center [818, 225] width 117 height 347
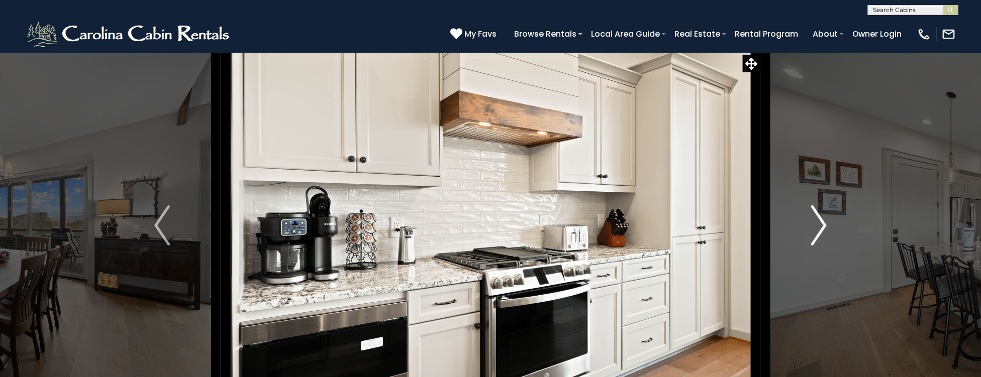
click at [830, 221] on button "Next" at bounding box center [818, 225] width 117 height 347
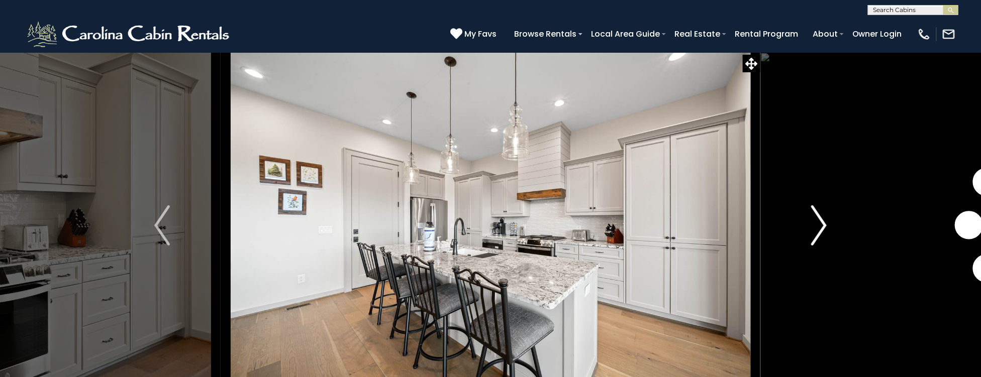
click at [830, 221] on button "Next" at bounding box center [818, 225] width 117 height 347
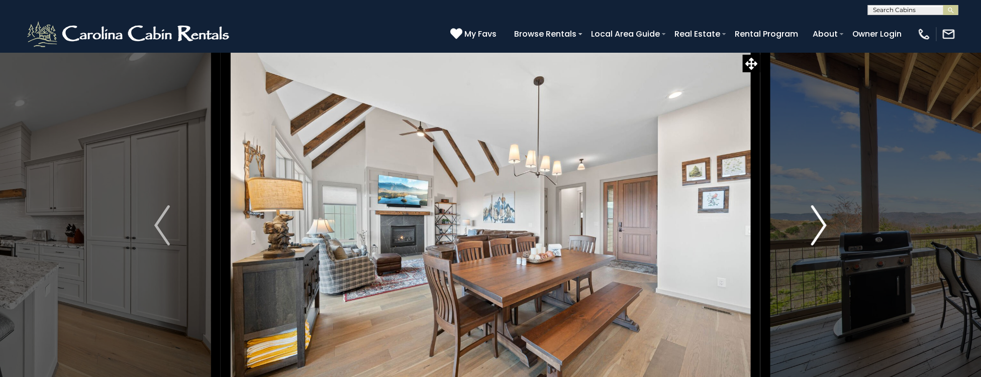
click at [830, 221] on button "Next" at bounding box center [818, 225] width 117 height 347
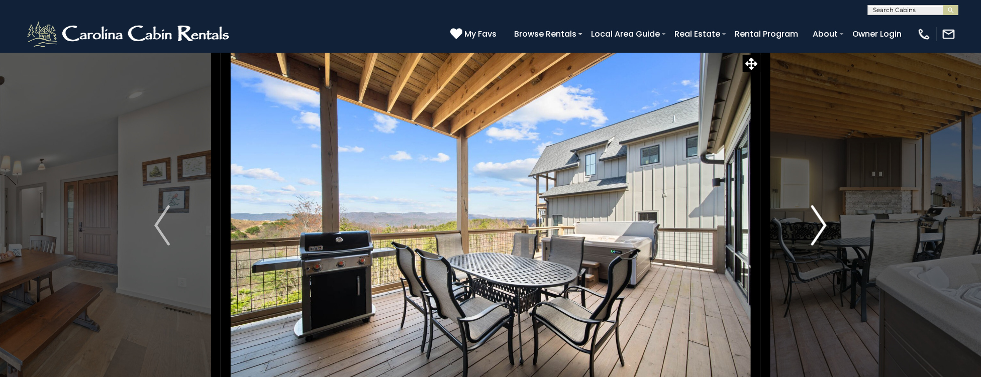
click at [830, 221] on button "Next" at bounding box center [818, 225] width 117 height 347
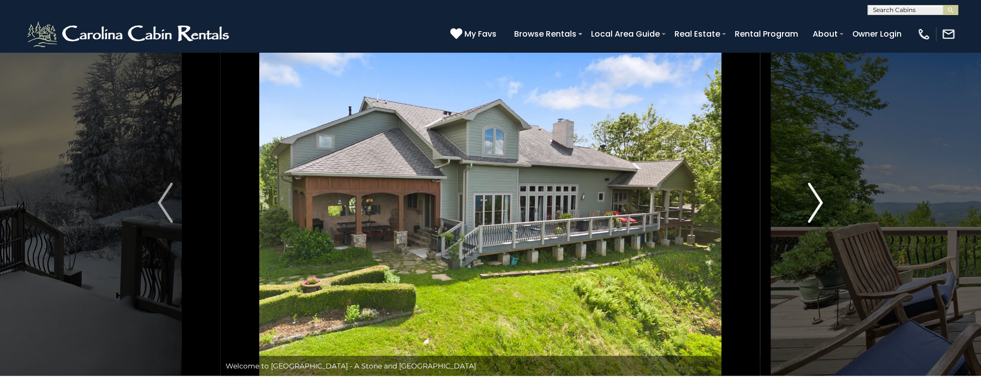
click at [572, 205] on img "Next" at bounding box center [815, 203] width 15 height 40
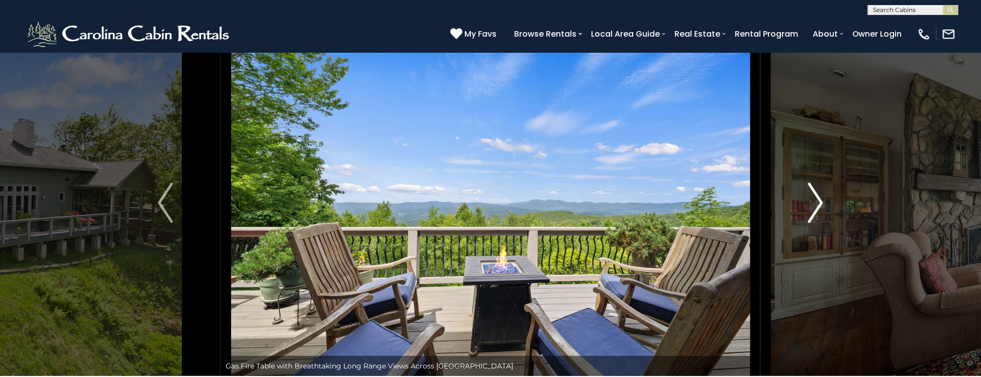
click at [572, 205] on img "Next" at bounding box center [815, 203] width 15 height 40
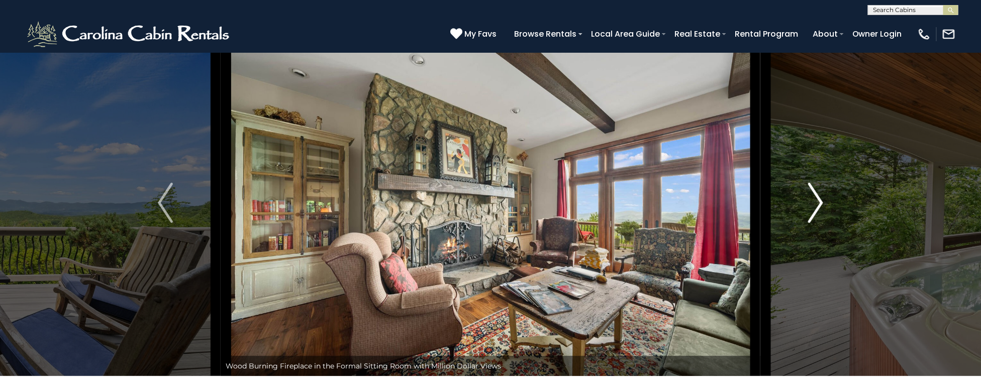
click at [572, 205] on img "Next" at bounding box center [815, 203] width 15 height 40
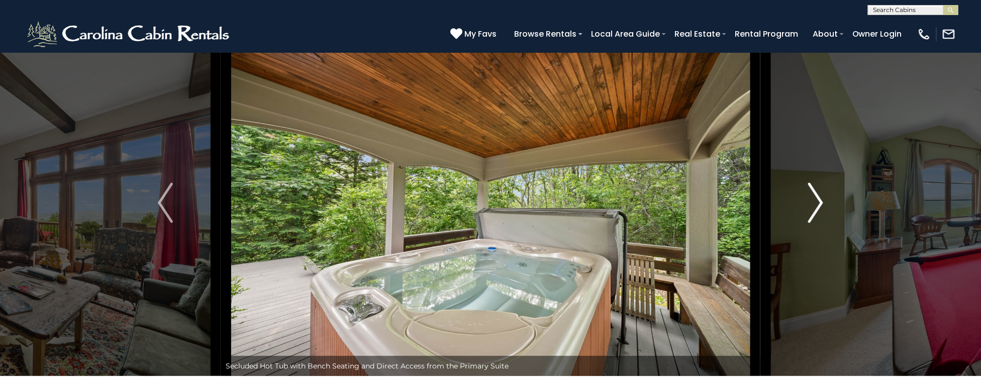
click at [572, 205] on img "Next" at bounding box center [815, 203] width 15 height 40
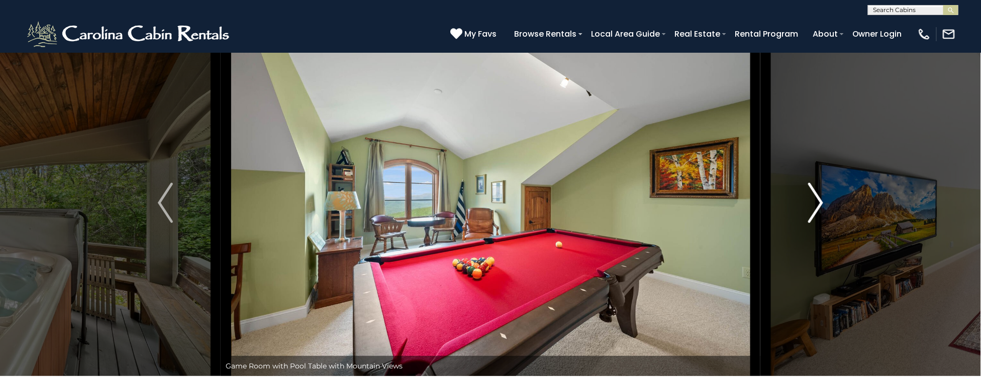
click at [572, 205] on img "Next" at bounding box center [815, 203] width 15 height 40
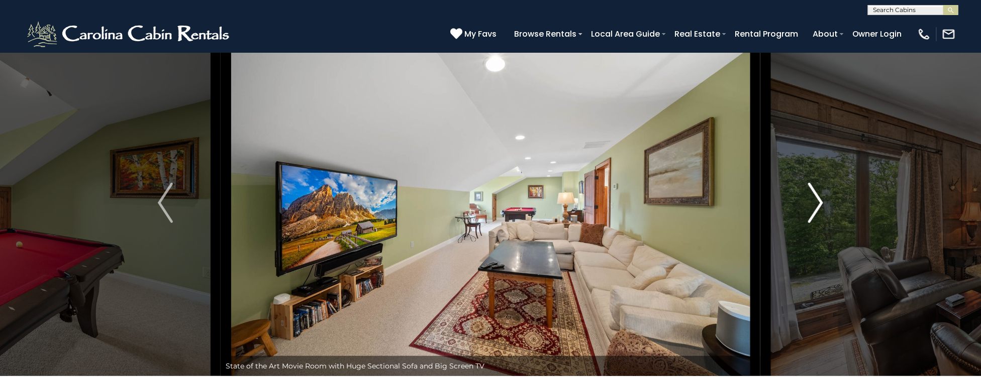
click at [572, 205] on img "Next" at bounding box center [815, 203] width 15 height 40
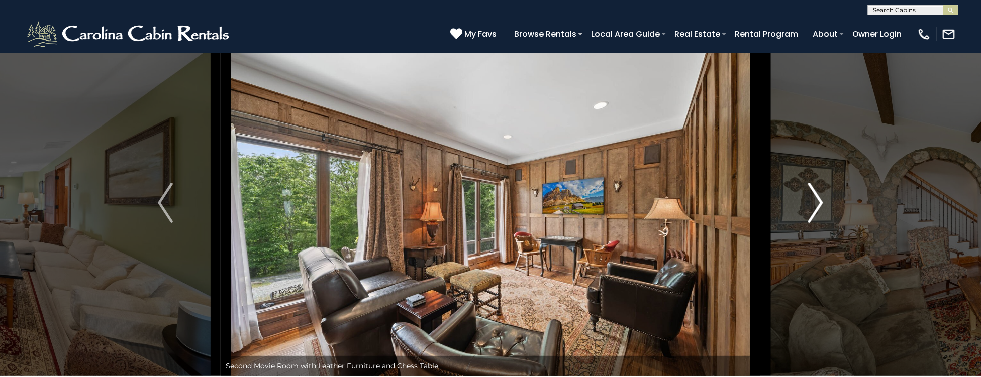
click at [572, 205] on img "Next" at bounding box center [815, 203] width 15 height 40
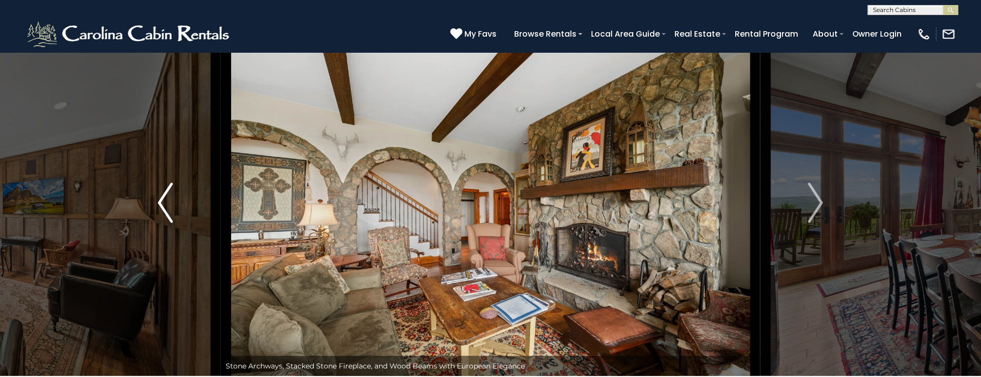
click at [175, 202] on button "Previous" at bounding box center [165, 203] width 111 height 347
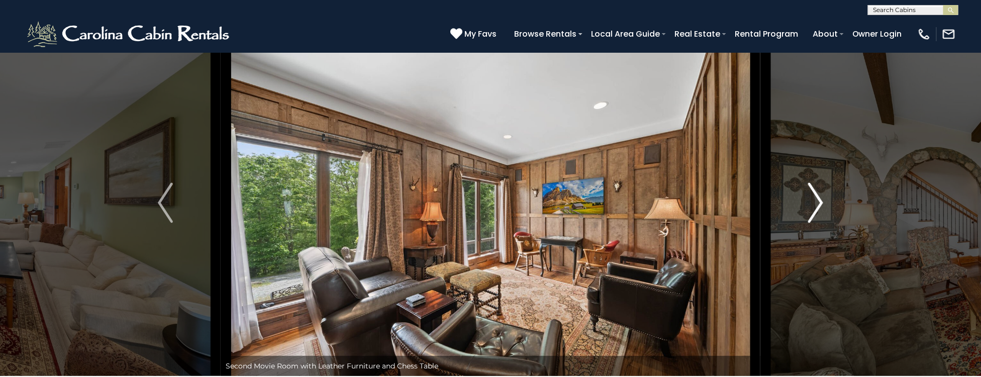
click at [572, 204] on img "Next" at bounding box center [815, 203] width 15 height 40
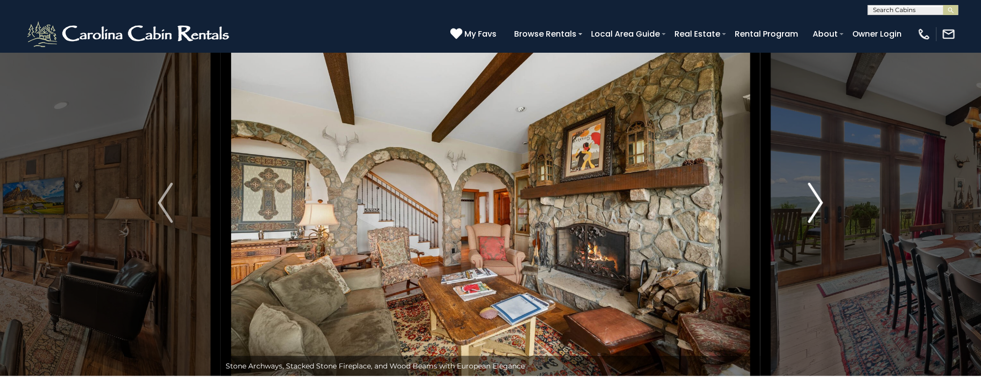
click at [572, 202] on img "Next" at bounding box center [815, 203] width 15 height 40
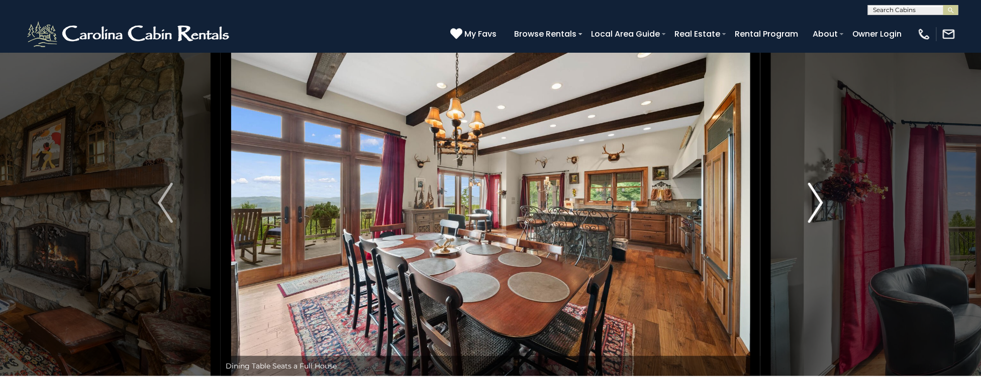
click at [572, 202] on img "Next" at bounding box center [815, 203] width 15 height 40
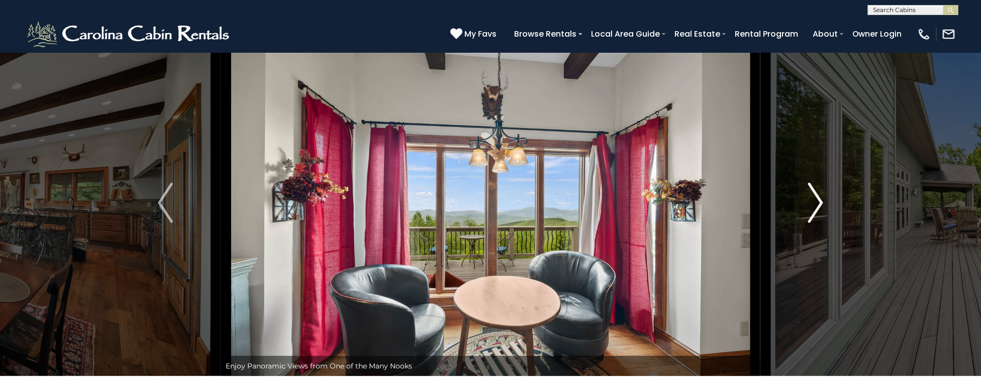
click at [572, 202] on img "Next" at bounding box center [815, 203] width 15 height 40
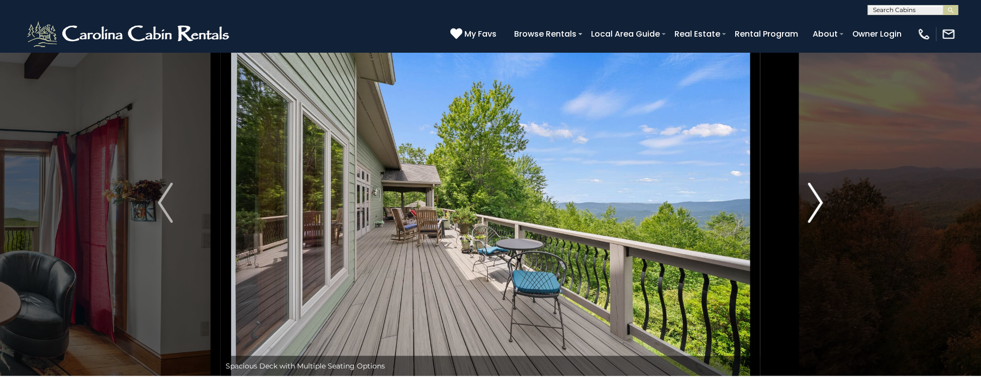
click at [572, 202] on img "Next" at bounding box center [815, 203] width 15 height 40
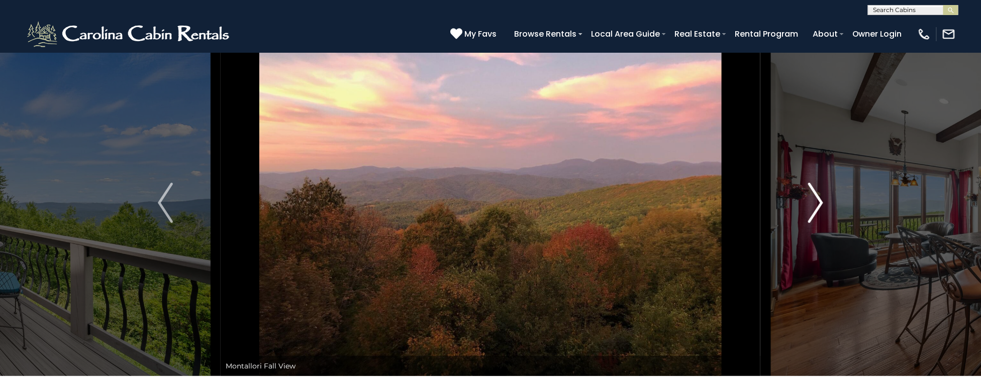
click at [572, 202] on img "Next" at bounding box center [815, 203] width 15 height 40
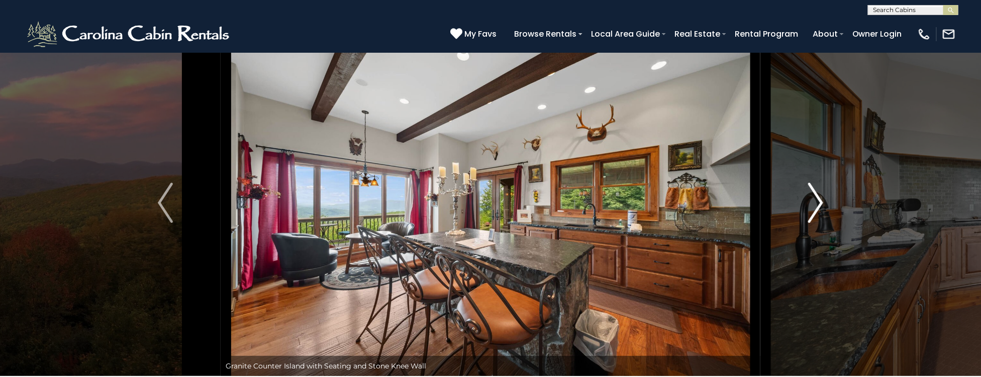
click at [572, 202] on img "Next" at bounding box center [815, 203] width 15 height 40
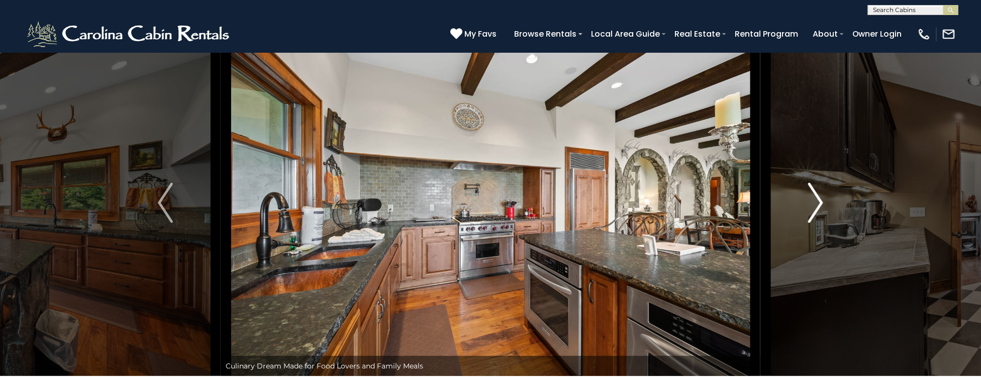
click at [572, 202] on img "Next" at bounding box center [815, 203] width 15 height 40
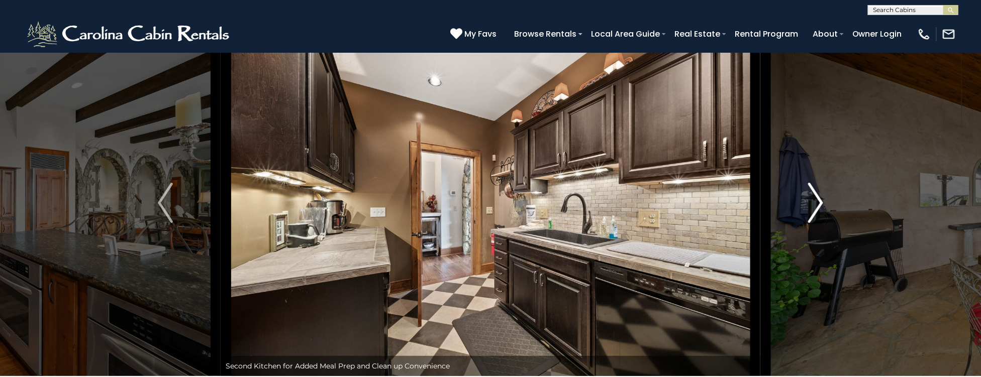
click at [572, 200] on img "Next" at bounding box center [815, 203] width 15 height 40
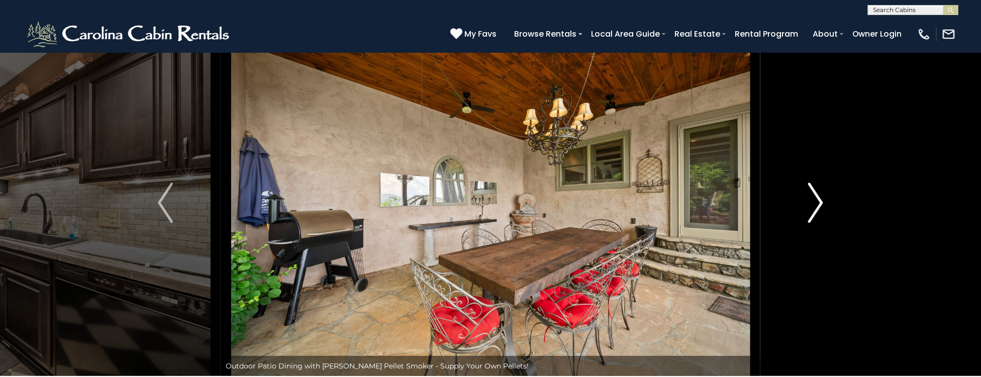
click at [572, 200] on img "Next" at bounding box center [815, 203] width 15 height 40
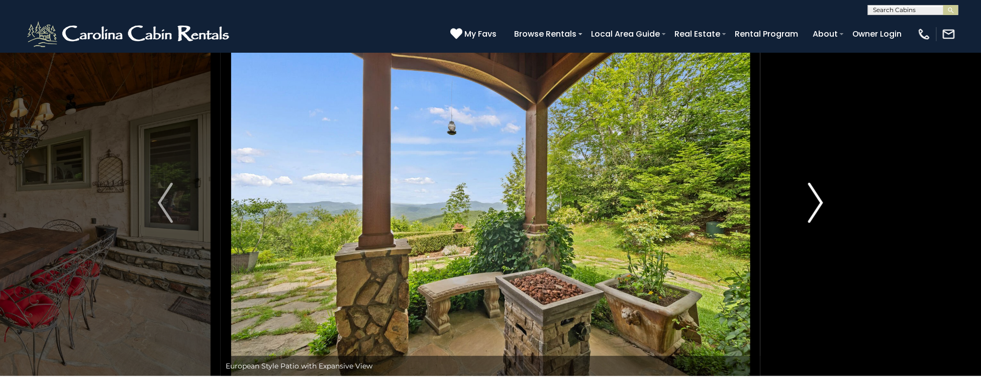
click at [572, 200] on img "Next" at bounding box center [815, 203] width 15 height 40
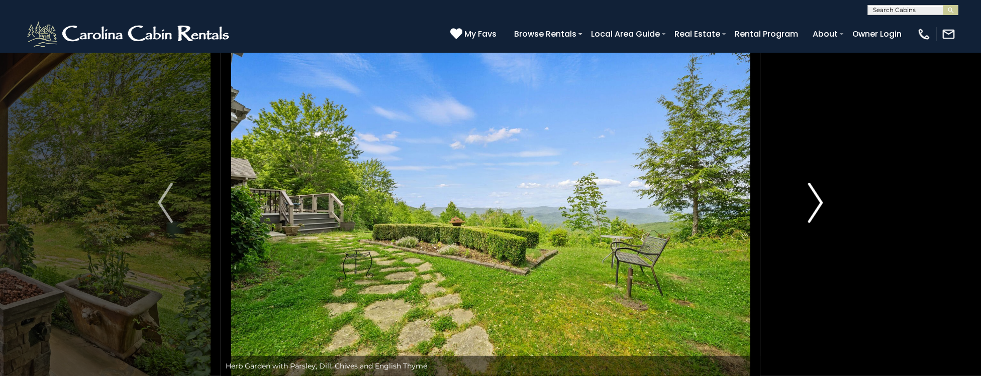
click at [572, 200] on img "Next" at bounding box center [815, 203] width 15 height 40
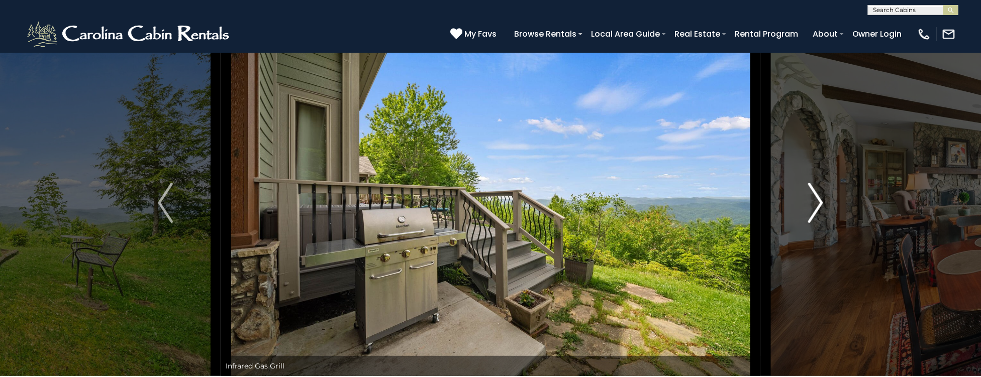
click at [572, 200] on img "Next" at bounding box center [815, 203] width 15 height 40
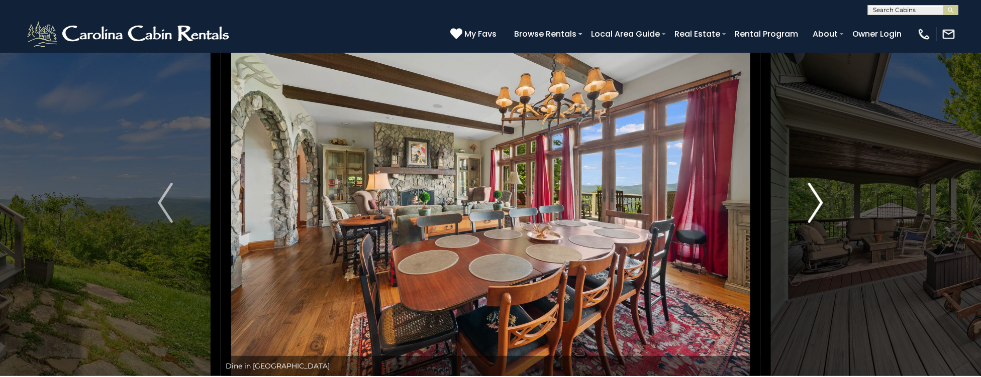
click at [572, 203] on img "Next" at bounding box center [815, 203] width 15 height 40
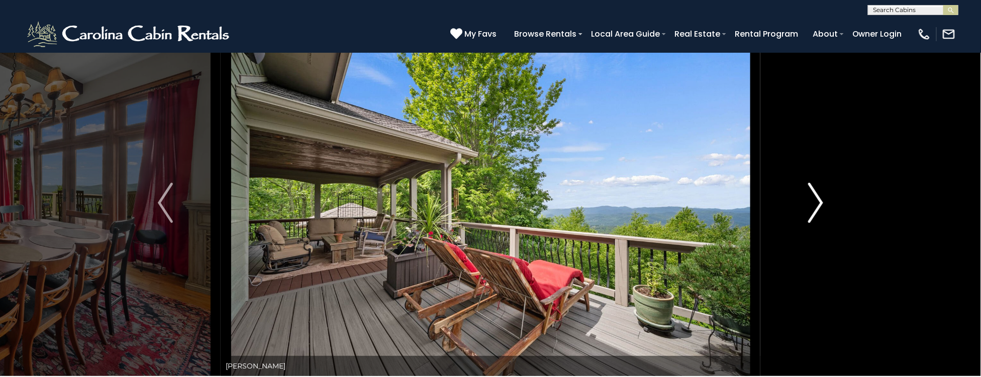
click at [572, 203] on img "Next" at bounding box center [815, 203] width 15 height 40
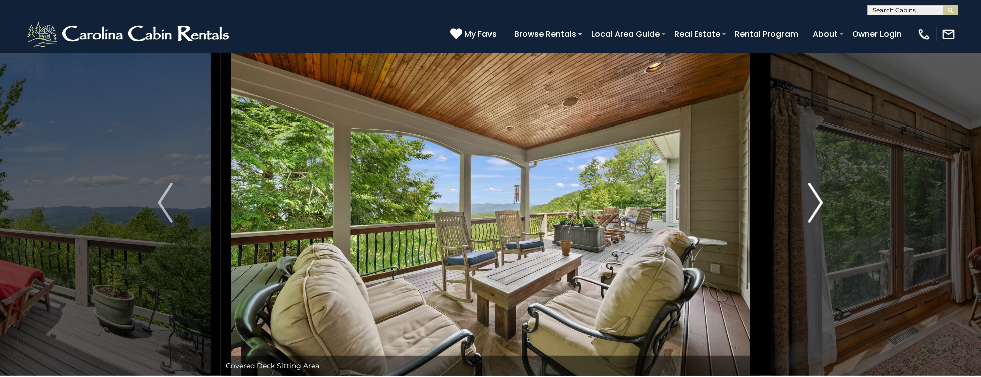
click at [572, 203] on img "Next" at bounding box center [815, 203] width 15 height 40
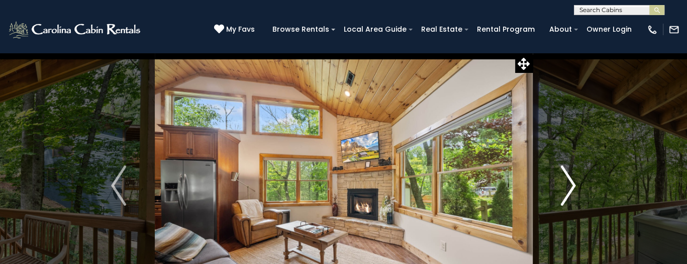
click at [570, 179] on img "Next" at bounding box center [568, 185] width 15 height 40
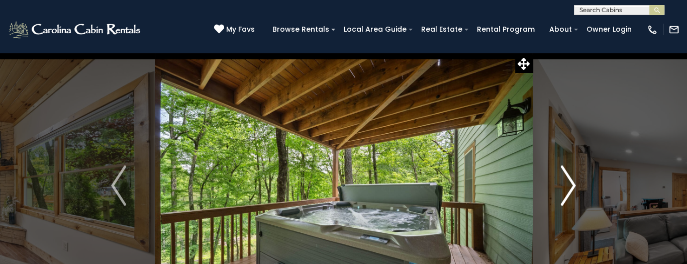
click at [570, 179] on img "Next" at bounding box center [568, 185] width 15 height 40
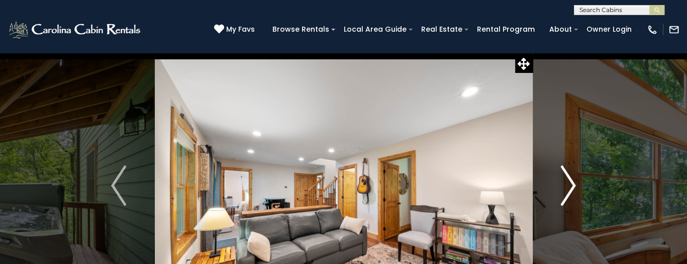
click at [570, 179] on img "Next" at bounding box center [568, 185] width 15 height 40
